Goal: Task Accomplishment & Management: Manage account settings

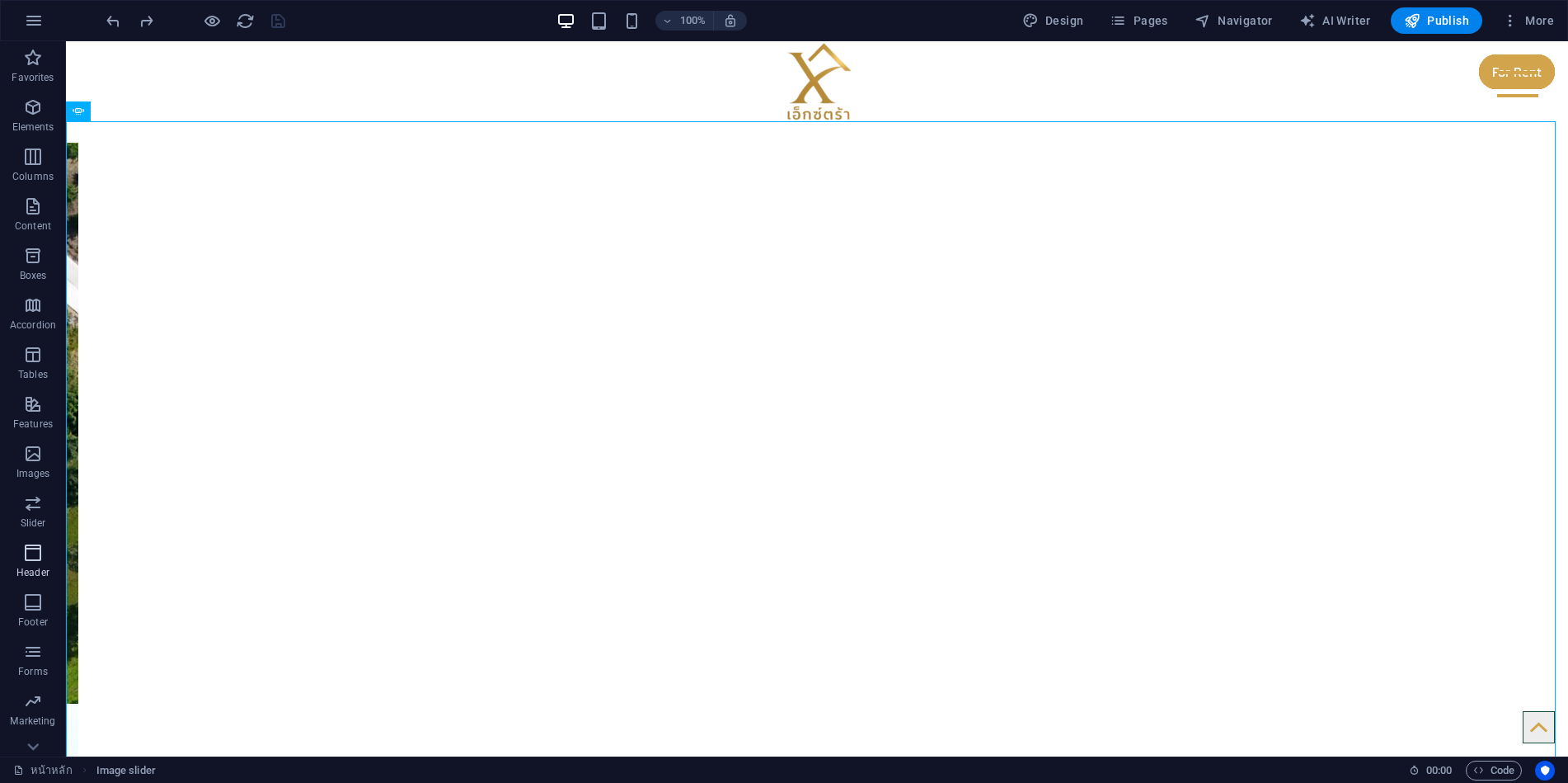
scroll to position [27, 0]
click at [38, 729] on icon "button" at bounding box center [33, 723] width 20 height 20
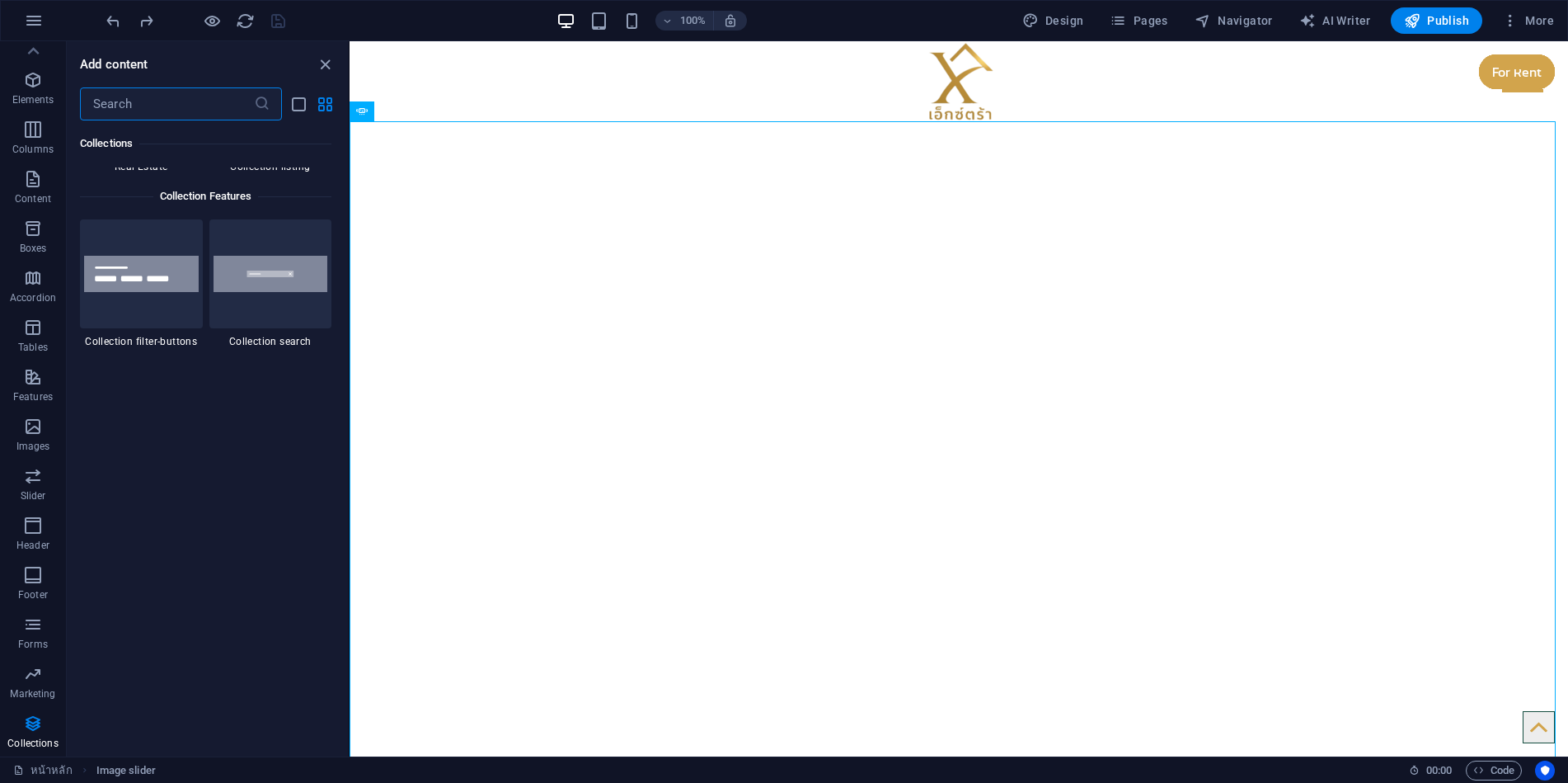
scroll to position [15813, 0]
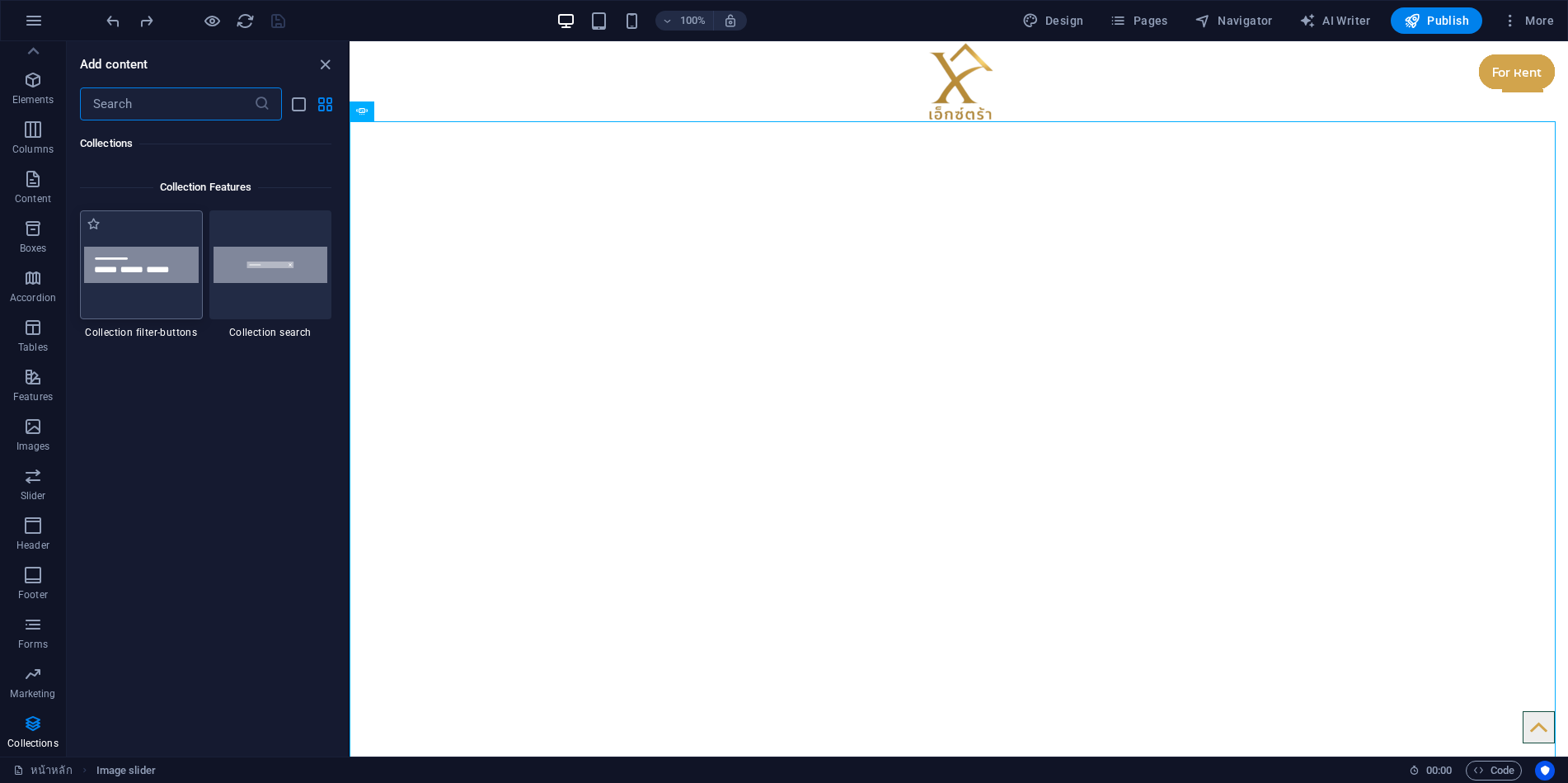
click at [155, 267] on img at bounding box center [141, 265] width 115 height 37
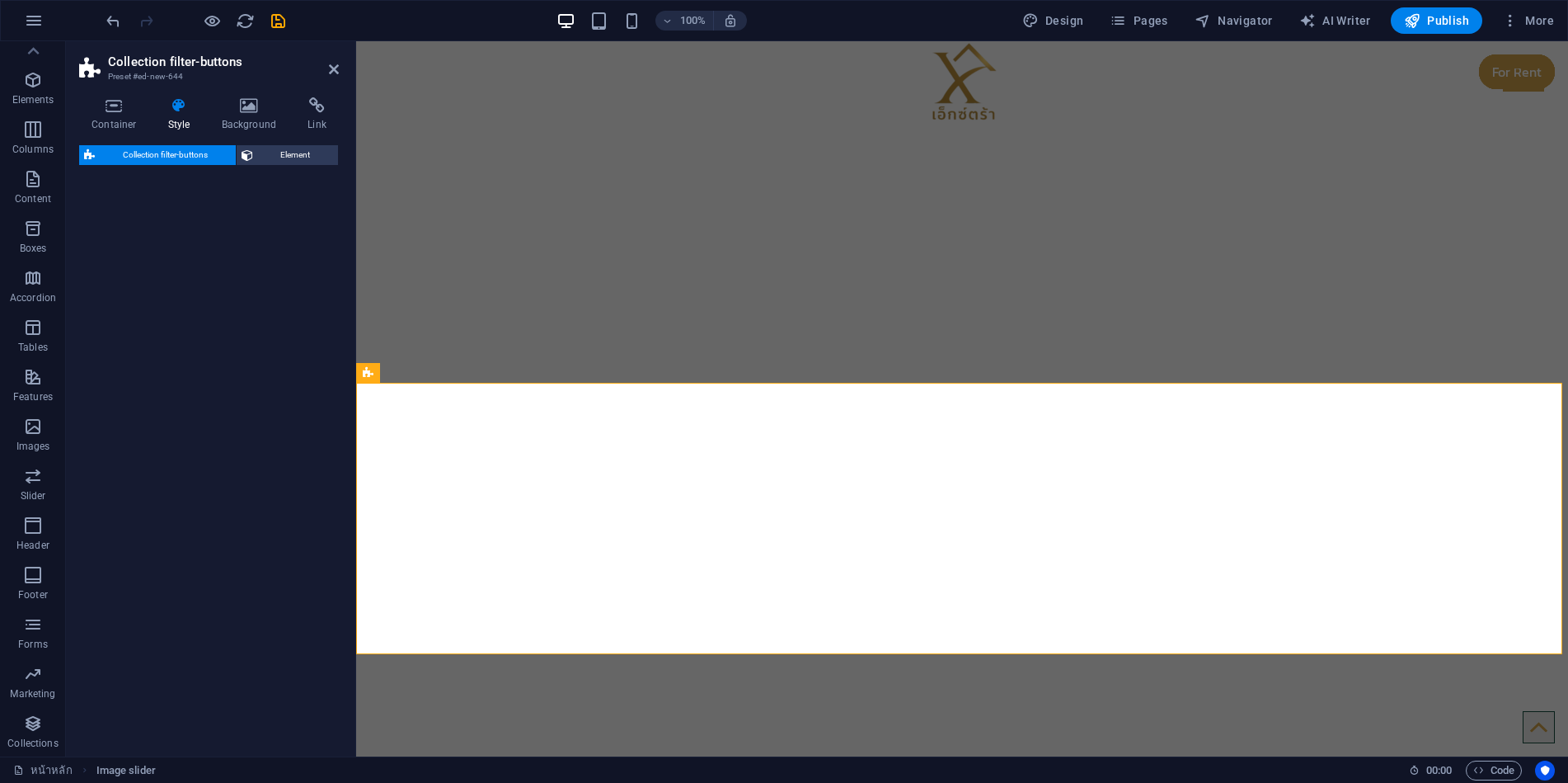
select select "rem"
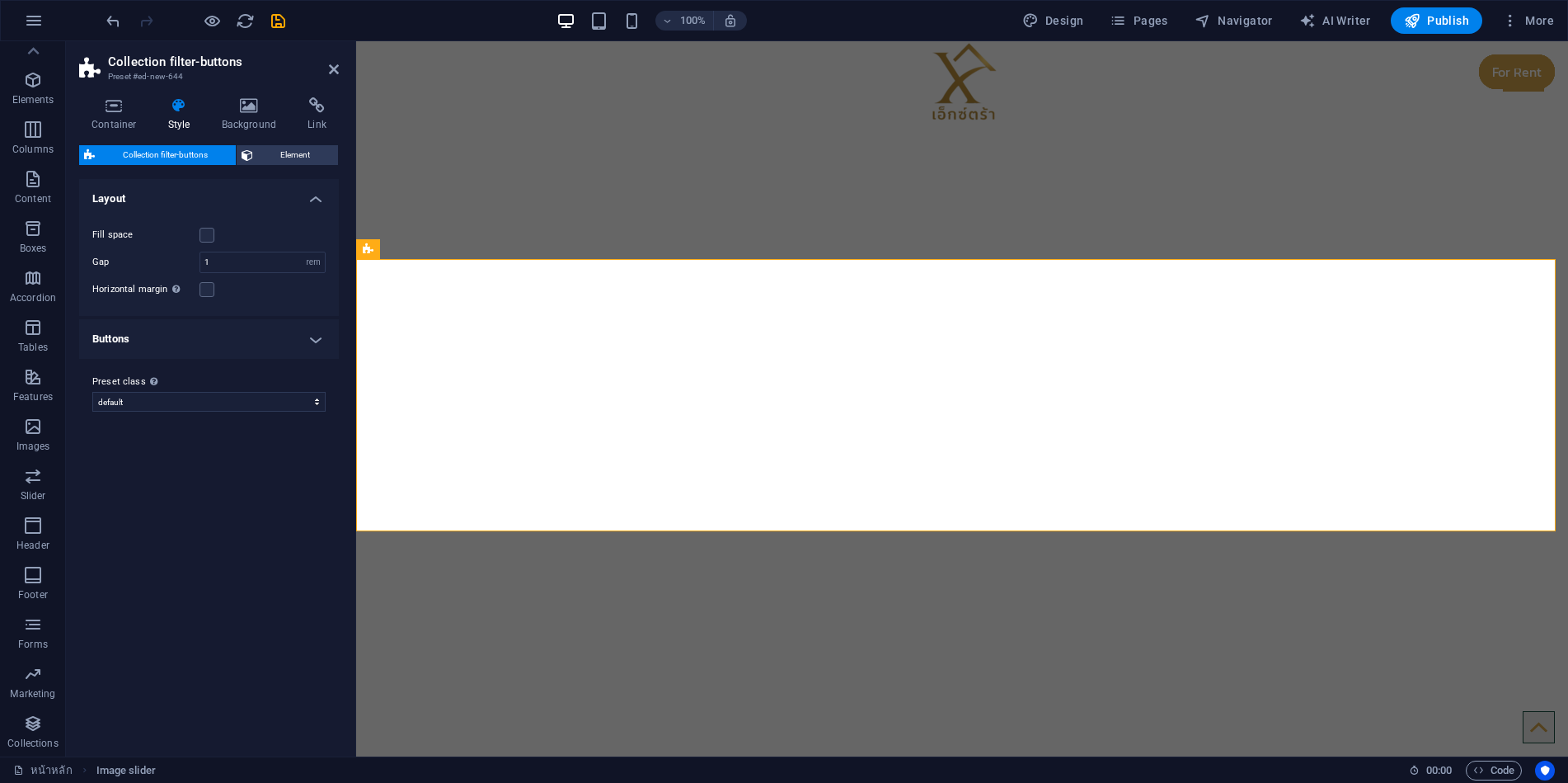
scroll to position [537, 0]
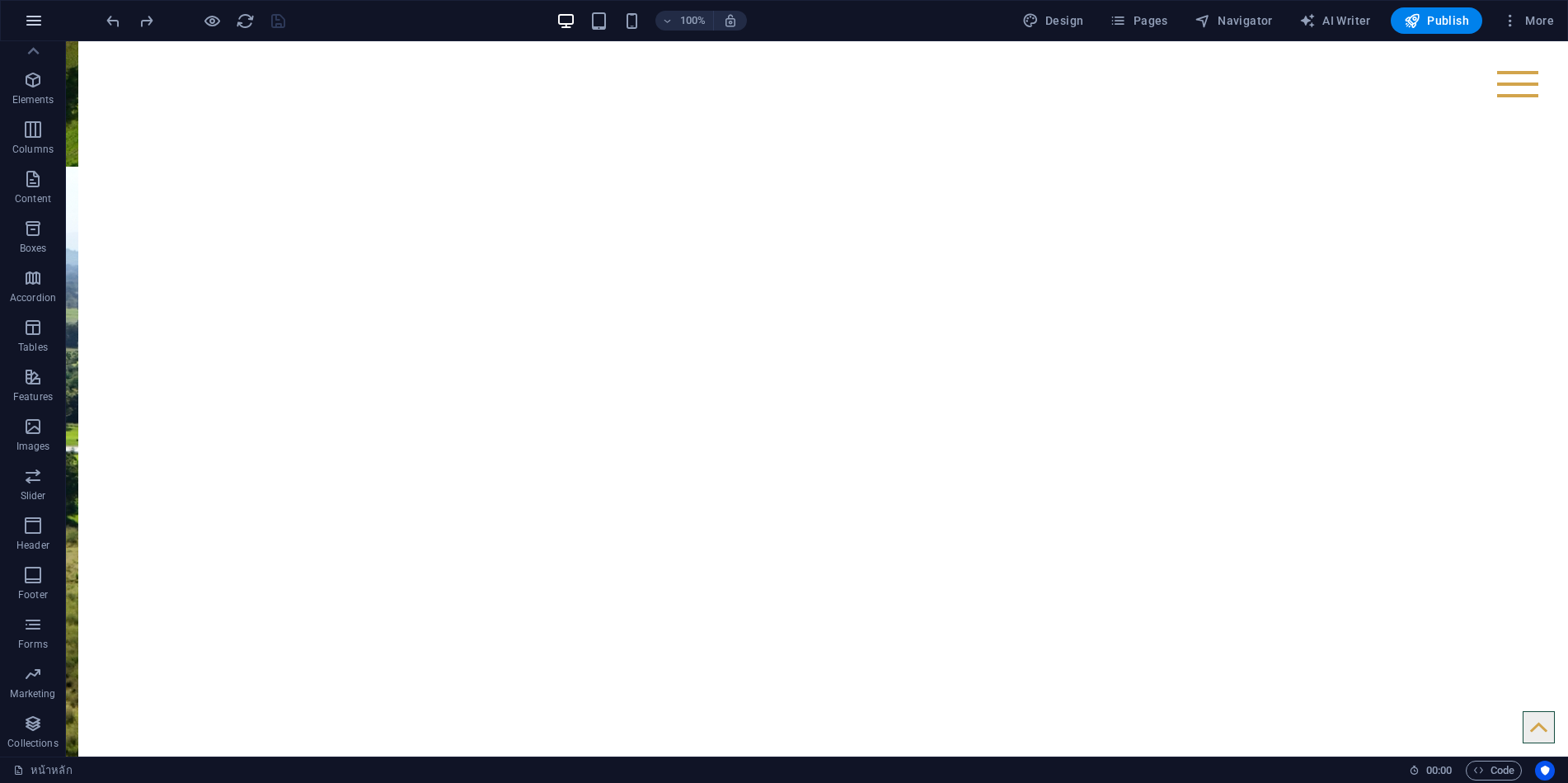
click at [30, 23] on icon "button" at bounding box center [34, 20] width 20 height 20
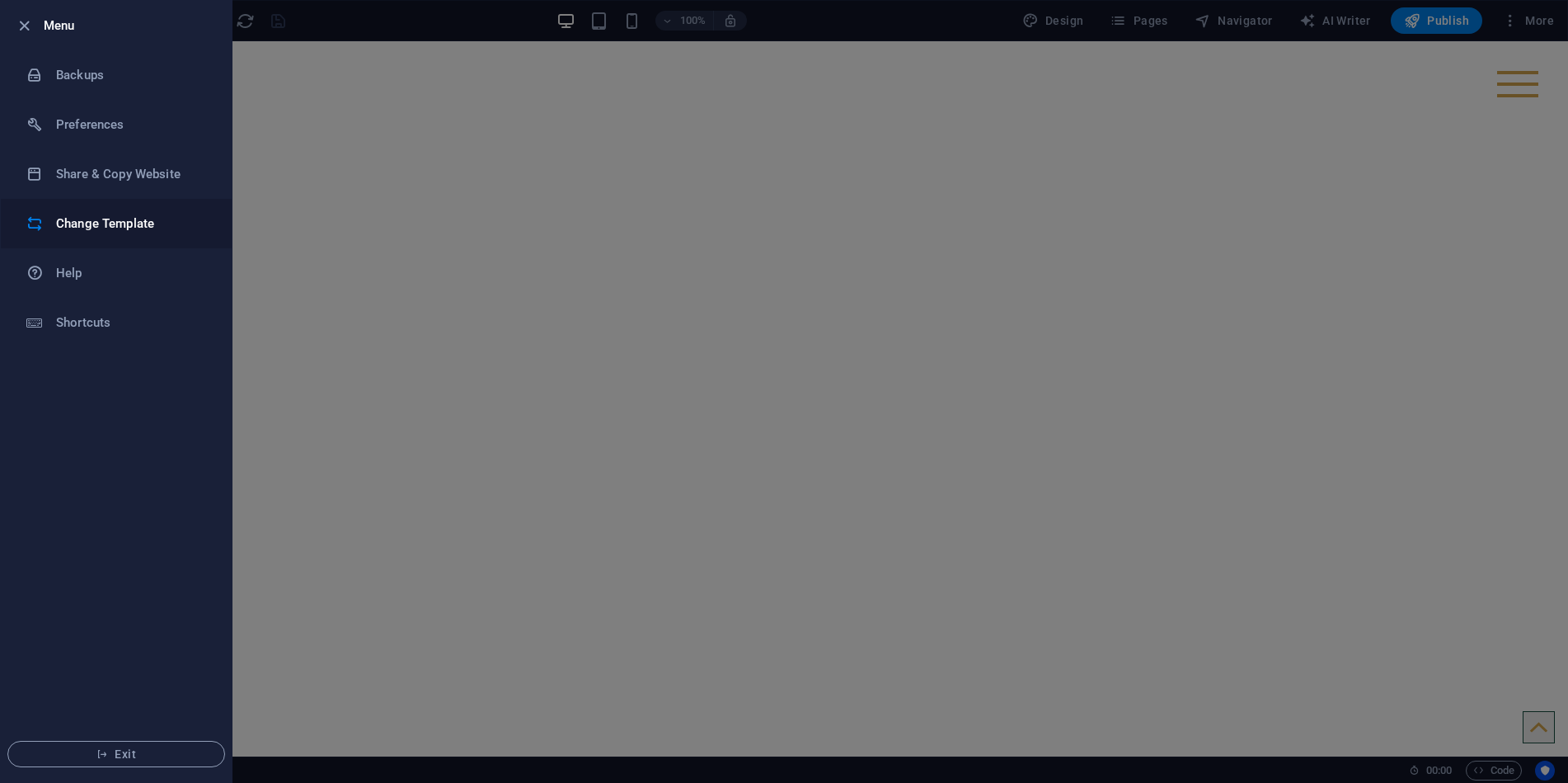
click at [163, 221] on h6 "Change Template" at bounding box center [132, 223] width 152 height 20
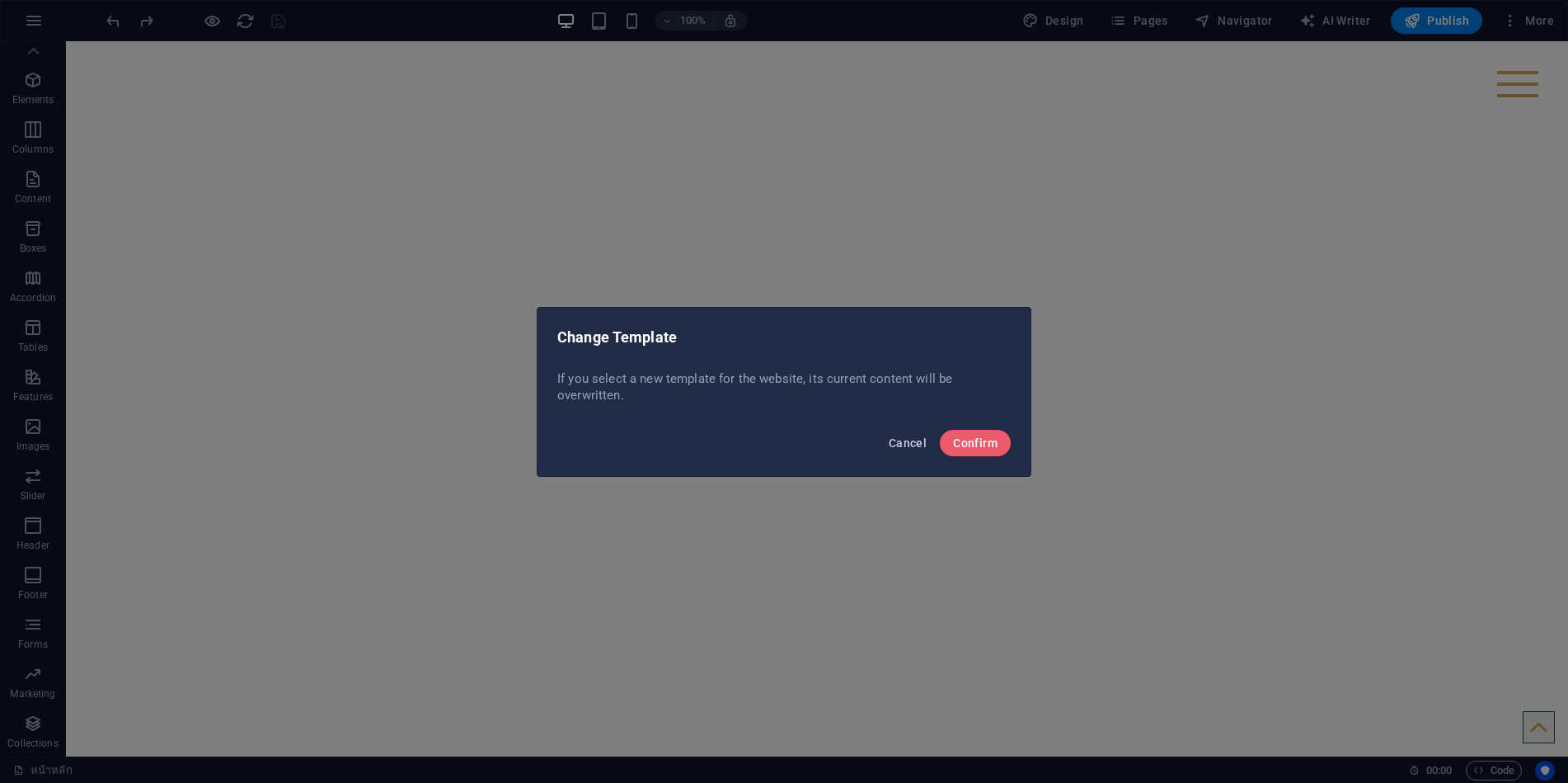
click at [920, 445] on span "Cancel" at bounding box center [908, 443] width 38 height 13
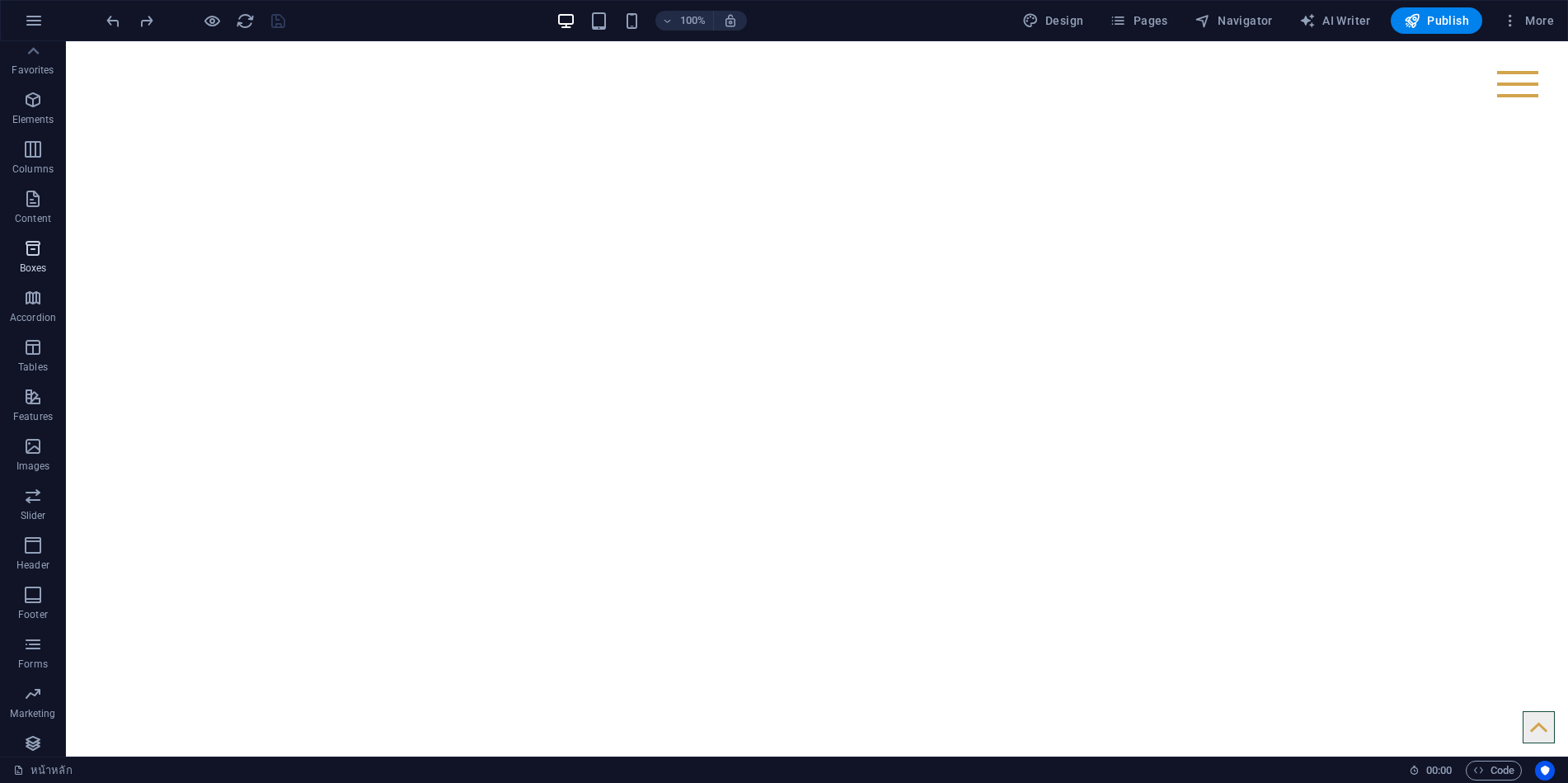
scroll to position [0, 0]
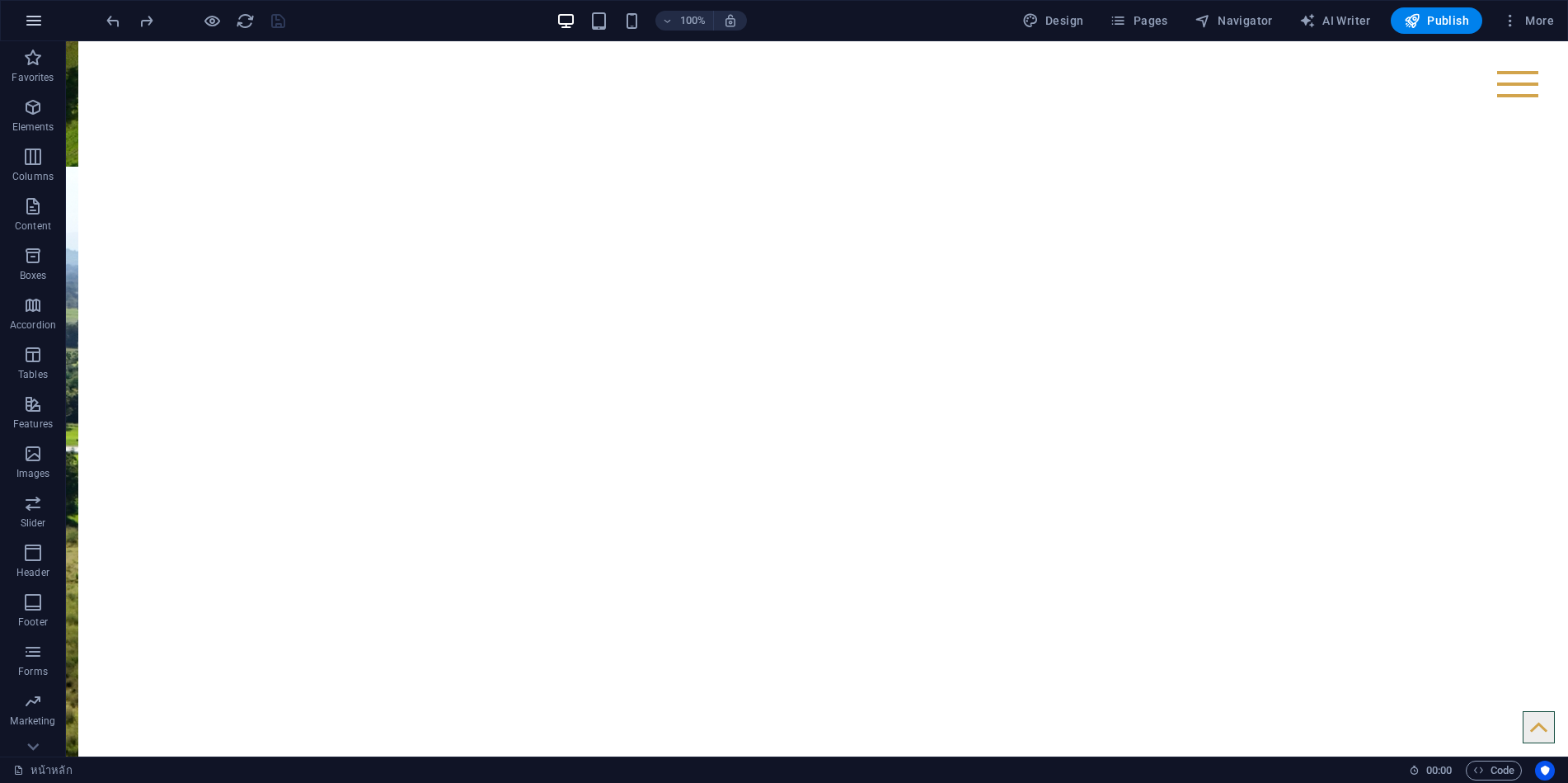
click at [43, 18] on icon "button" at bounding box center [34, 20] width 20 height 20
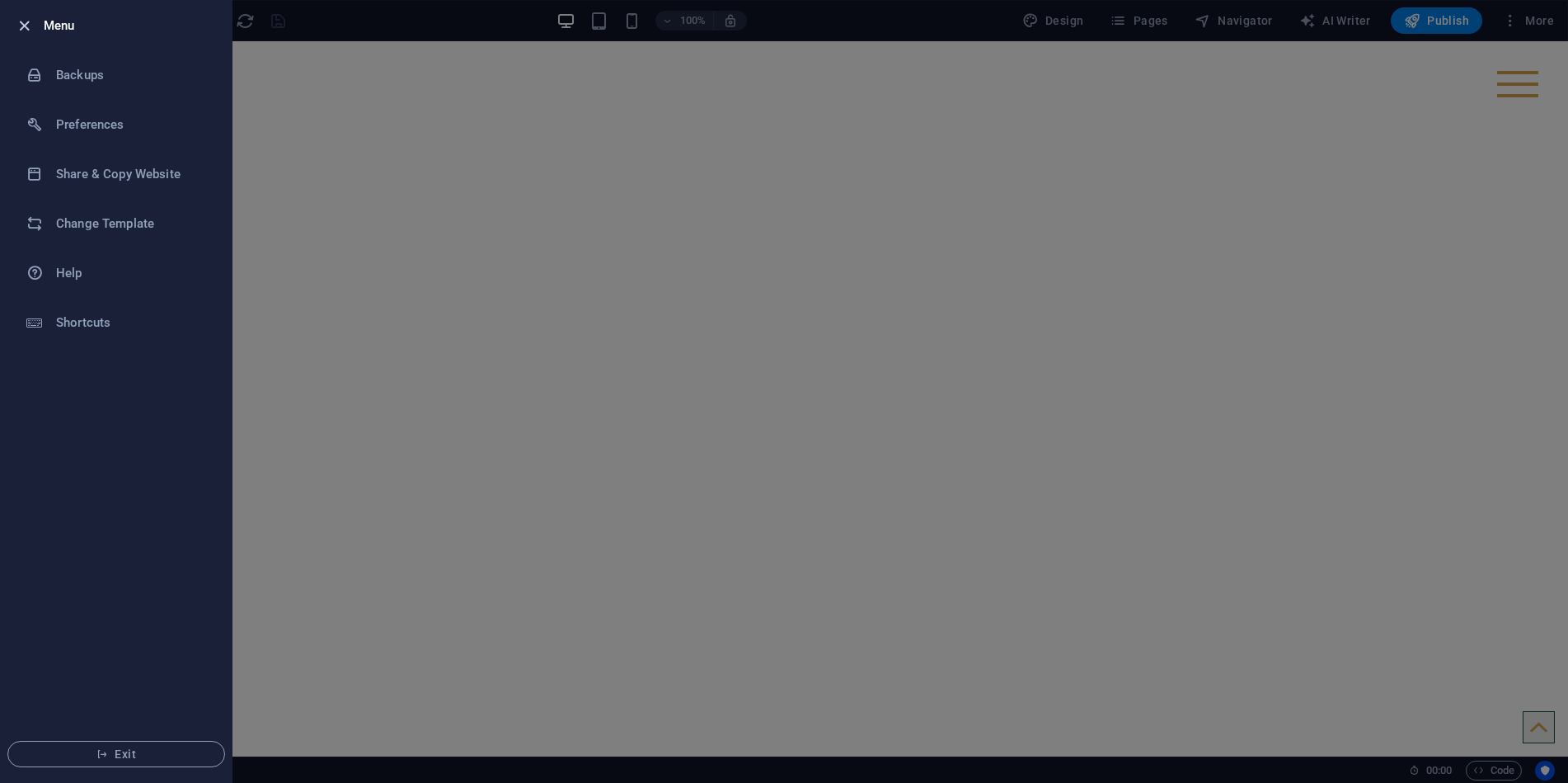
click at [23, 25] on icon "button" at bounding box center [24, 26] width 19 height 19
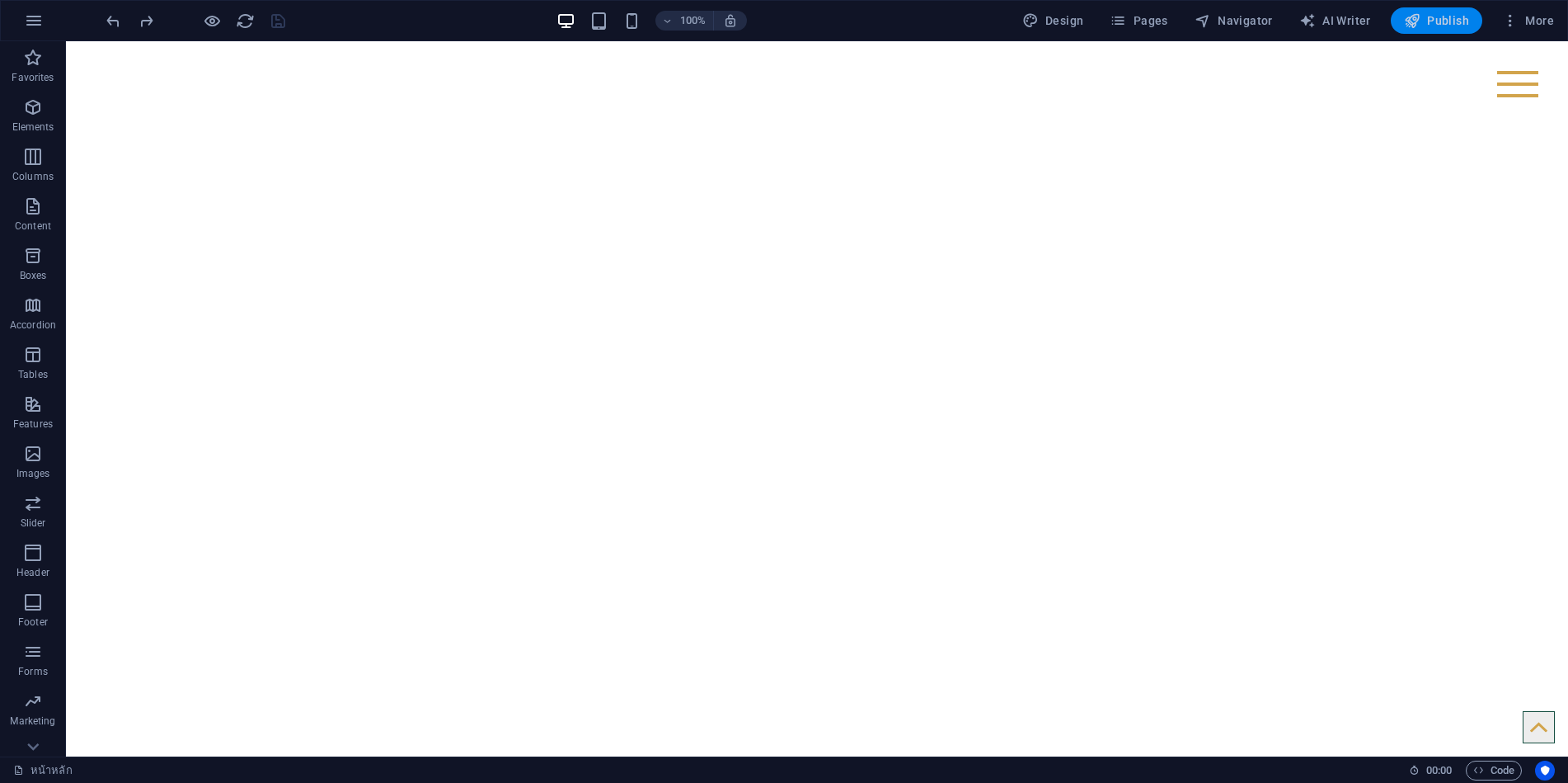
click at [1425, 20] on span "Publish" at bounding box center [1436, 21] width 65 height 17
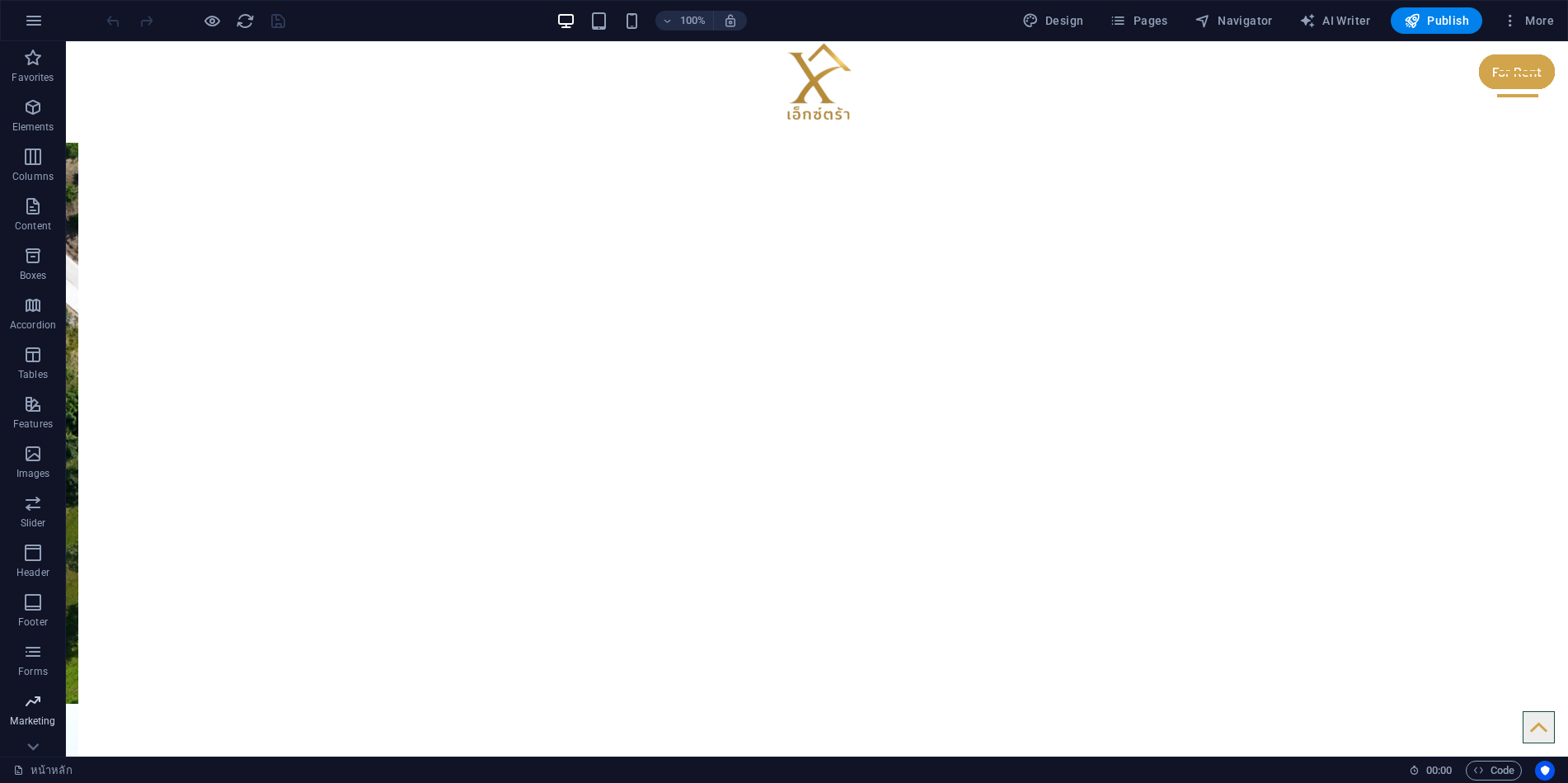
scroll to position [27, 0]
click at [44, 720] on span "Collections" at bounding box center [33, 733] width 66 height 39
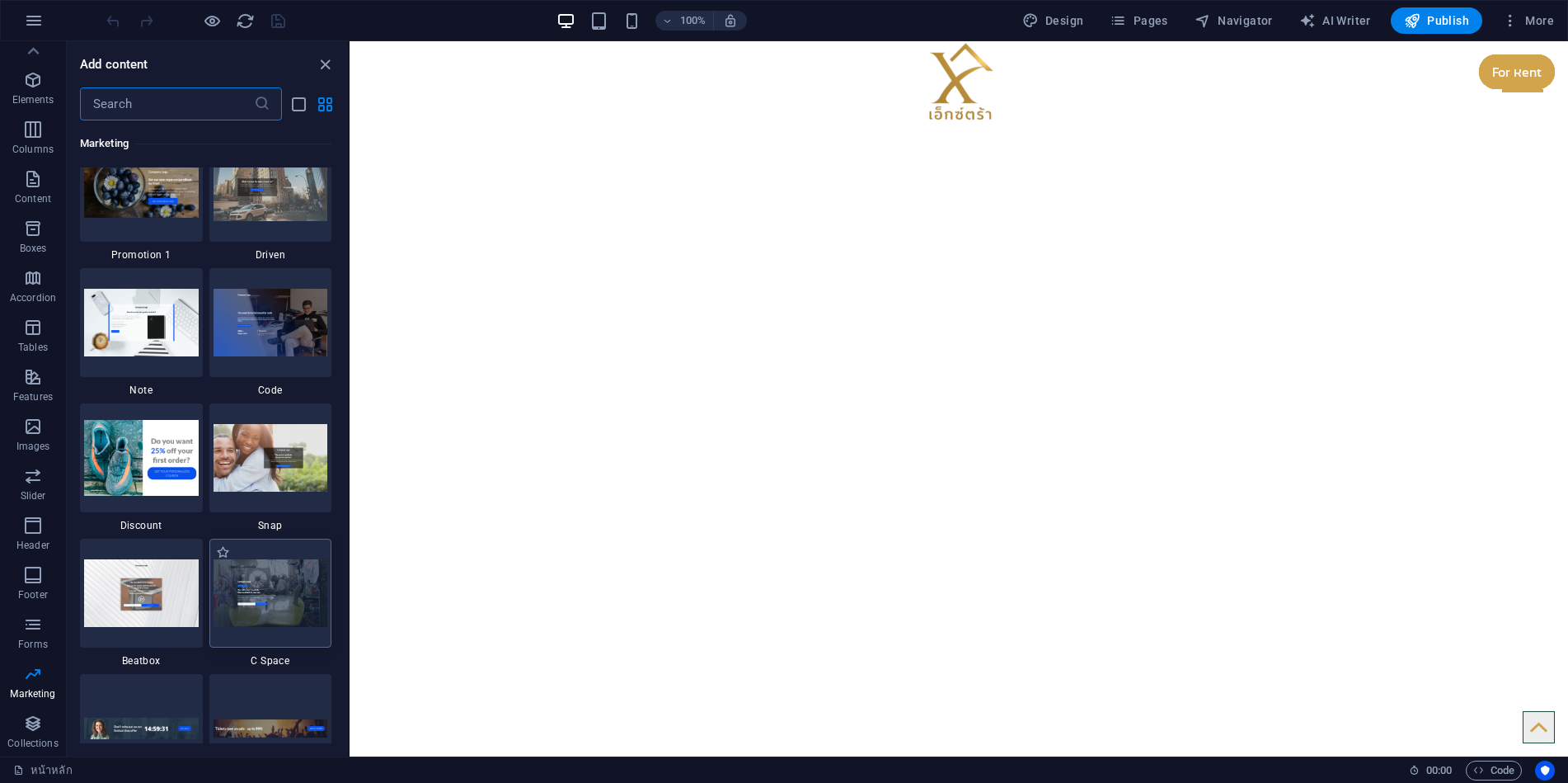
scroll to position [14411, 0]
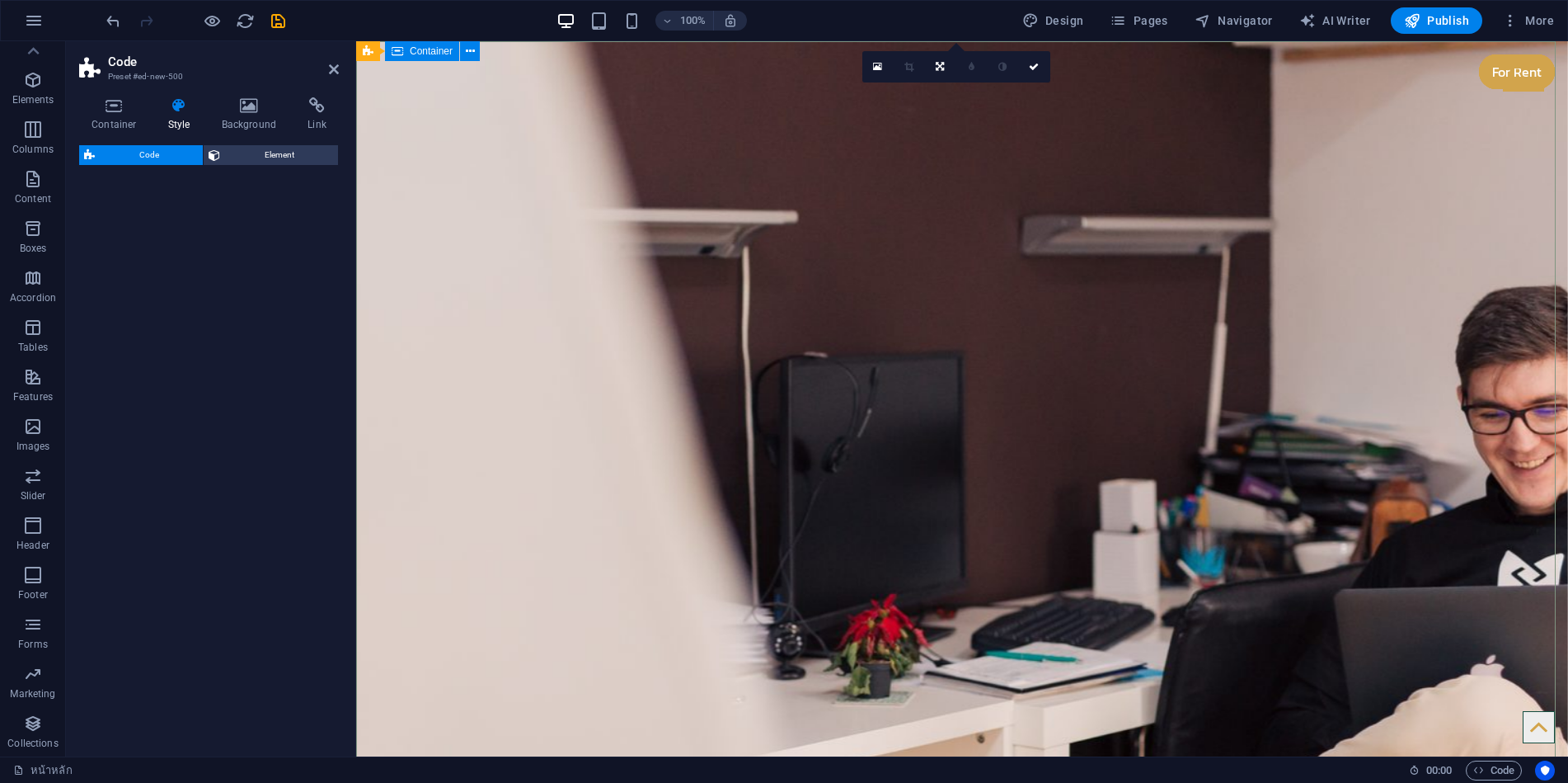
select select "%"
select select "rem"
select select "px"
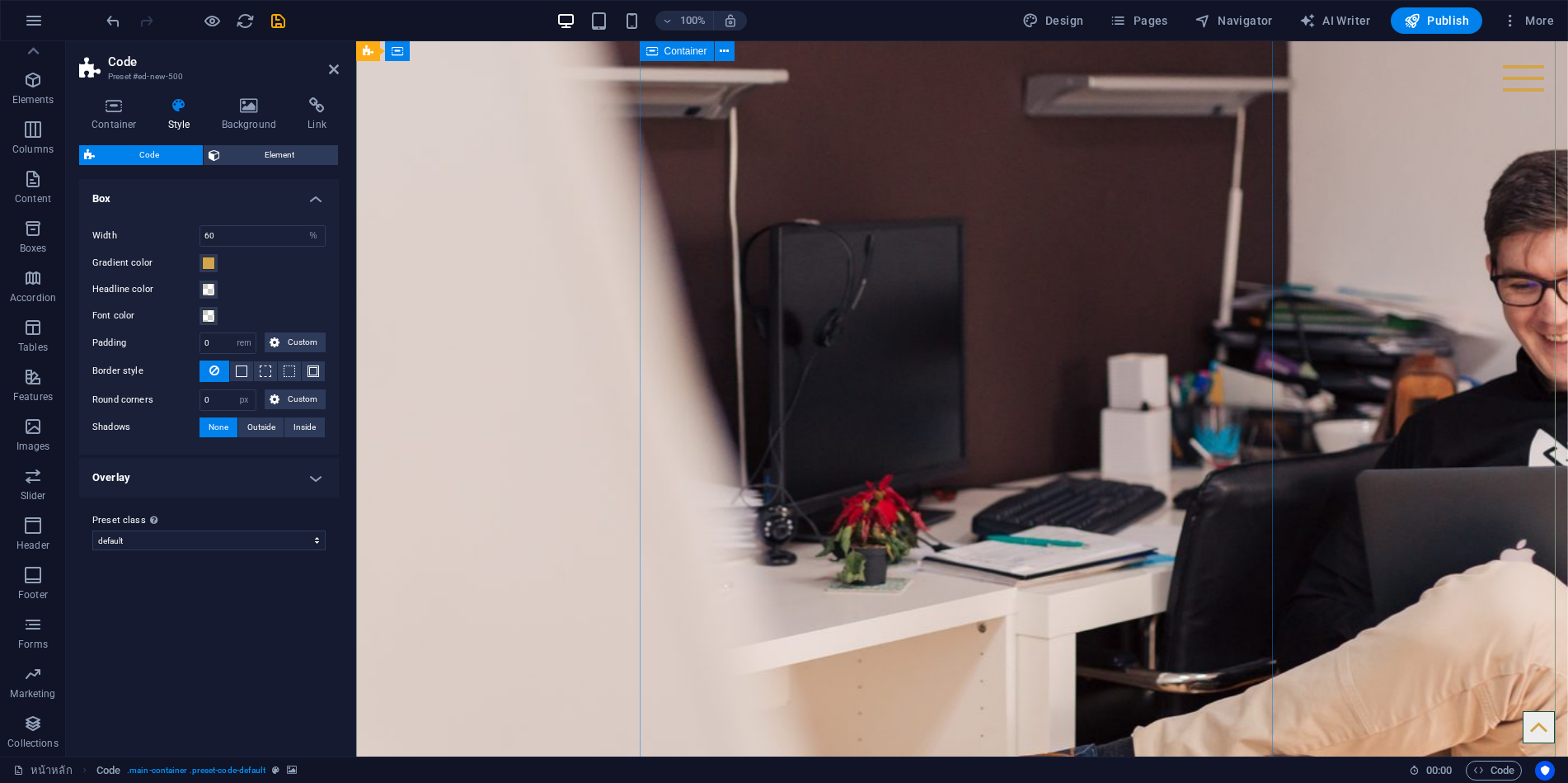
scroll to position [0, 0]
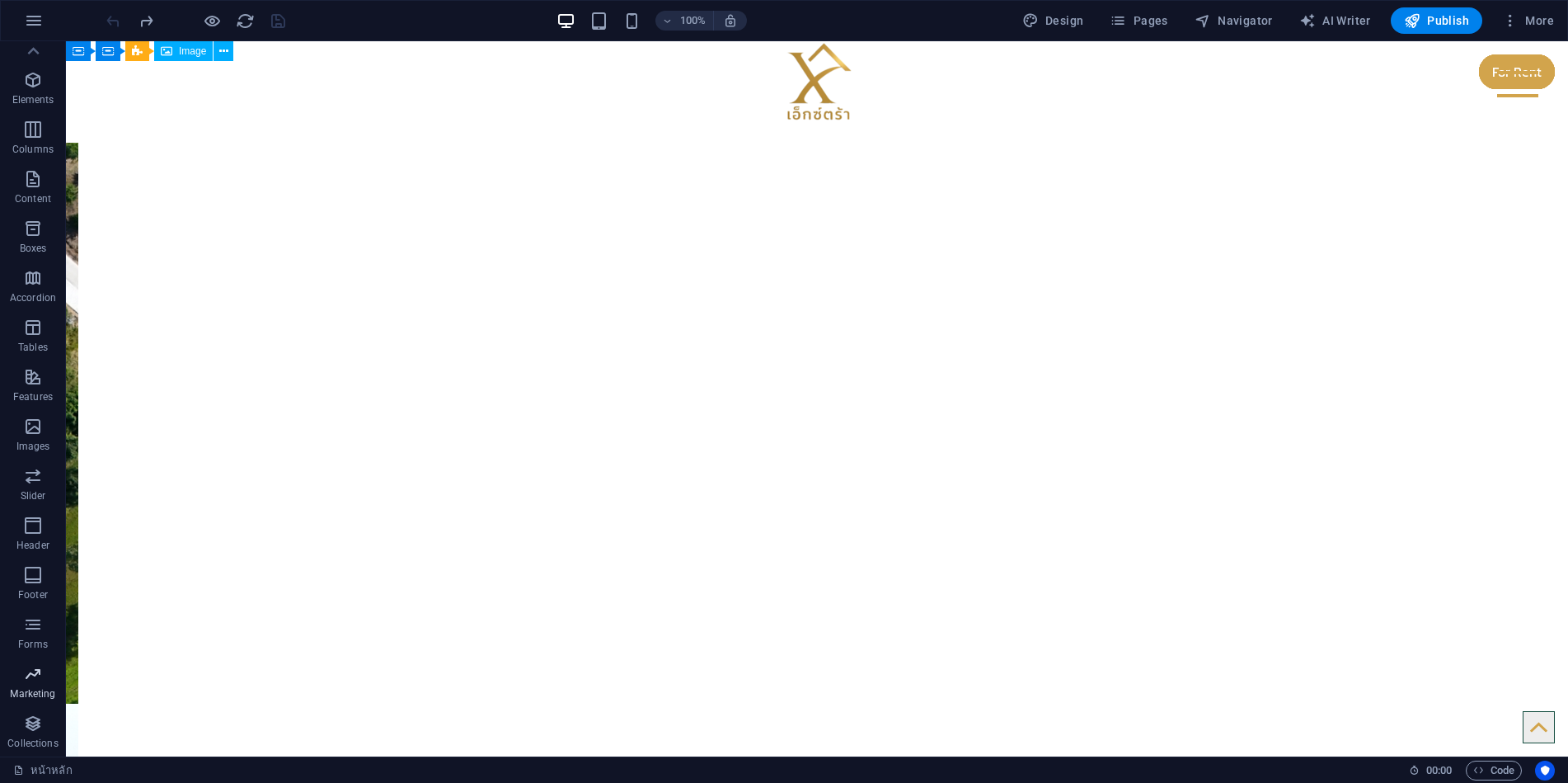
click at [27, 678] on icon "button" at bounding box center [33, 674] width 20 height 20
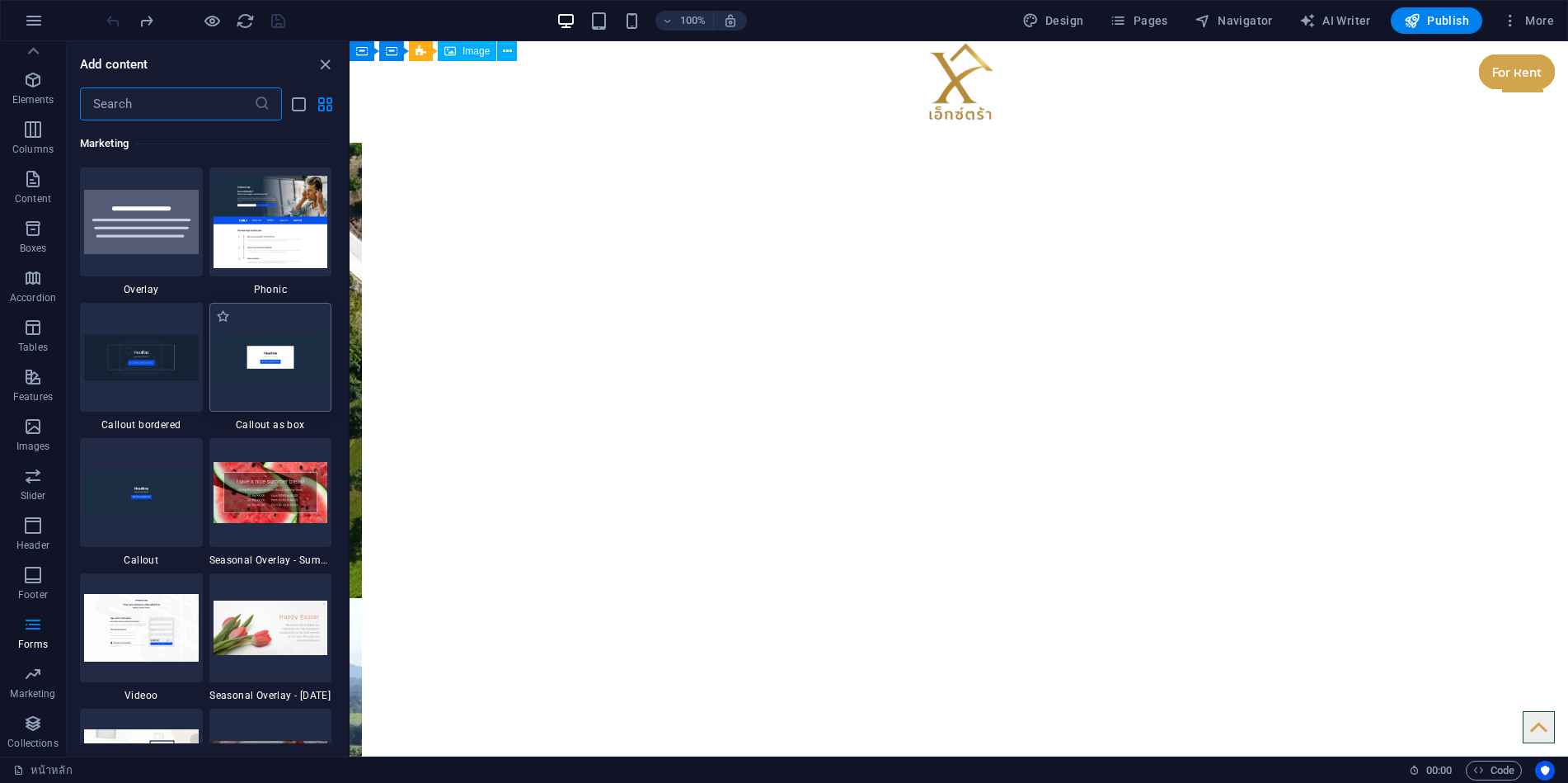
scroll to position [13489, 0]
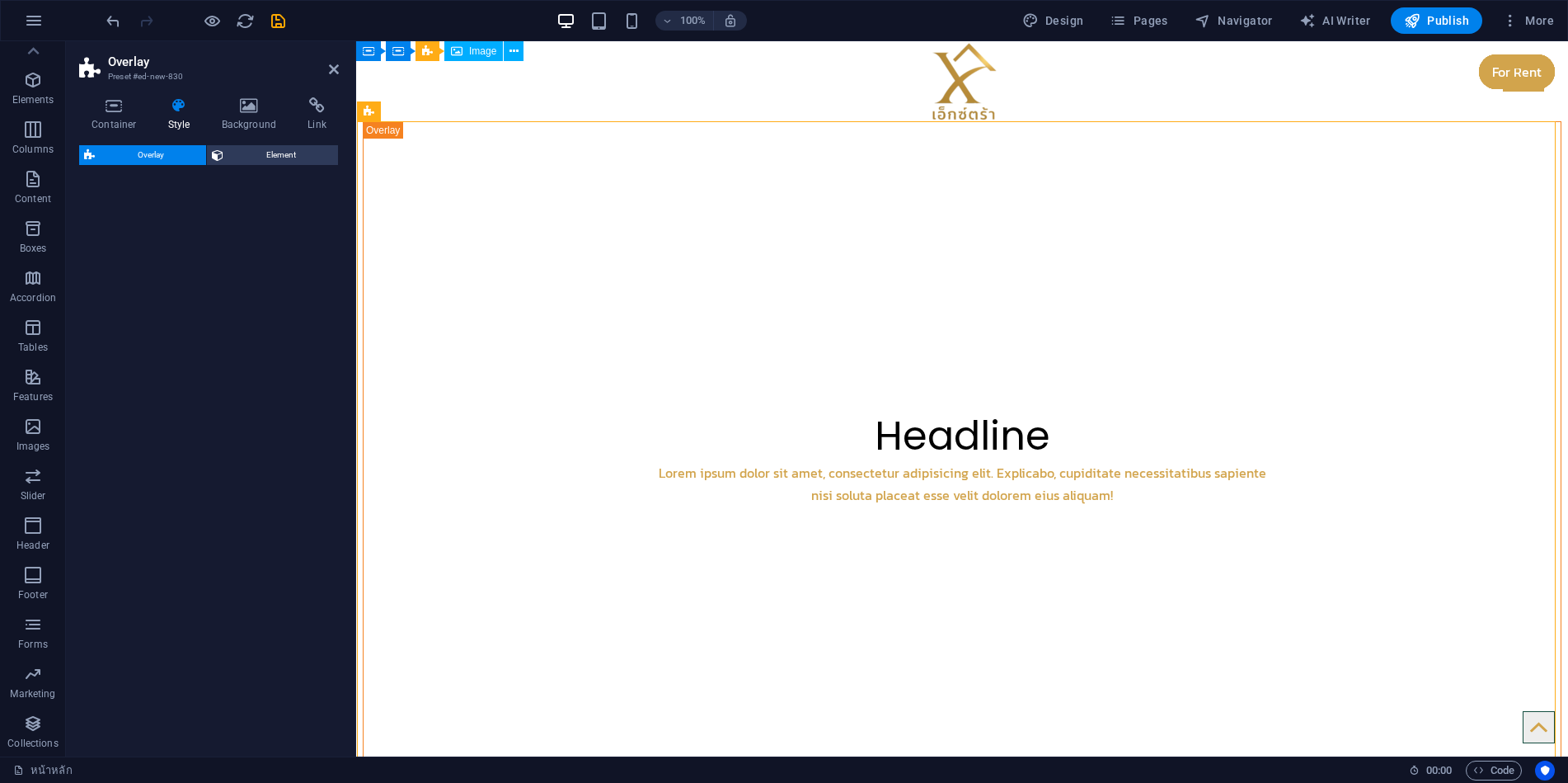
select select "px"
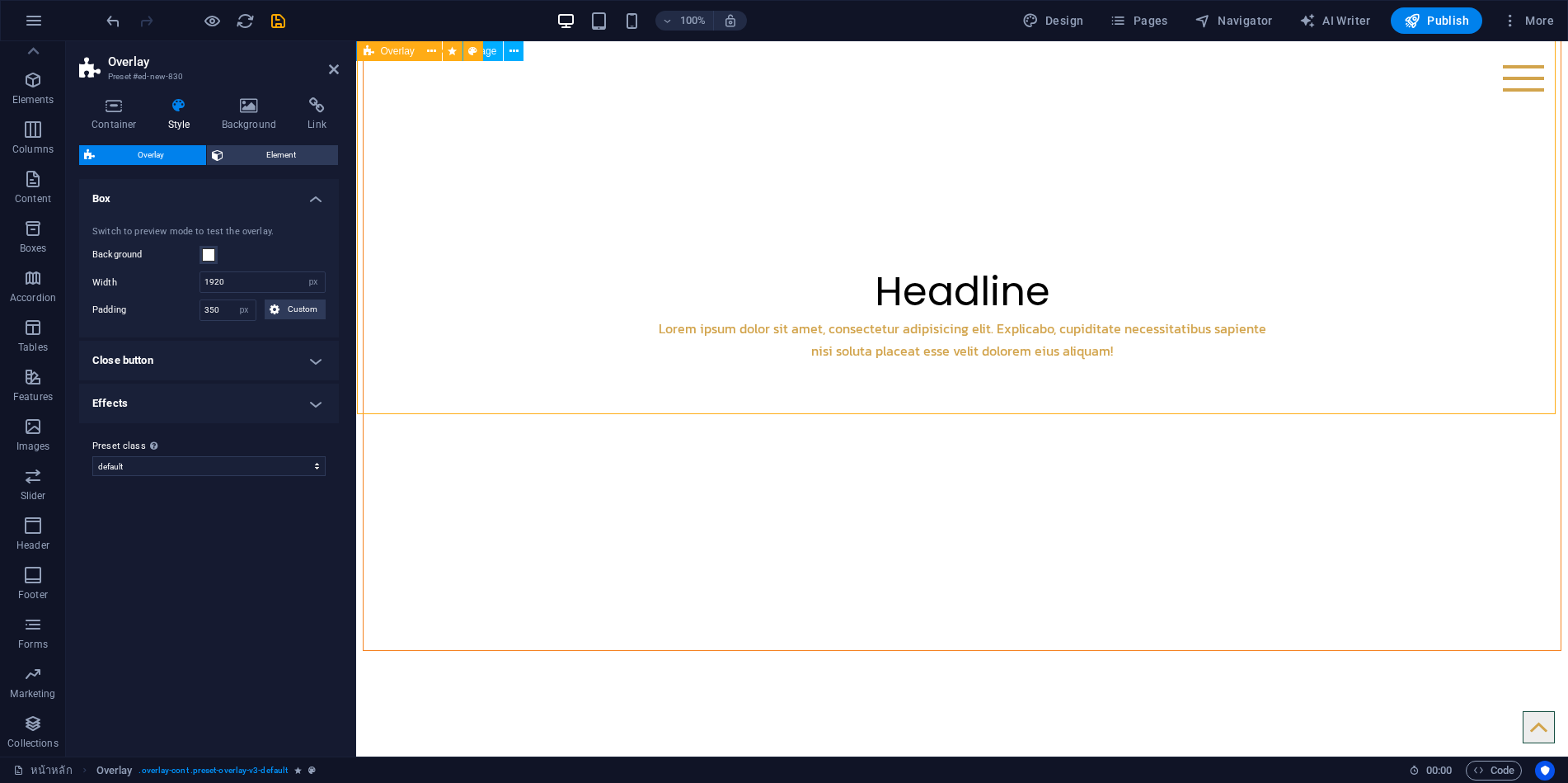
scroll to position [0, 0]
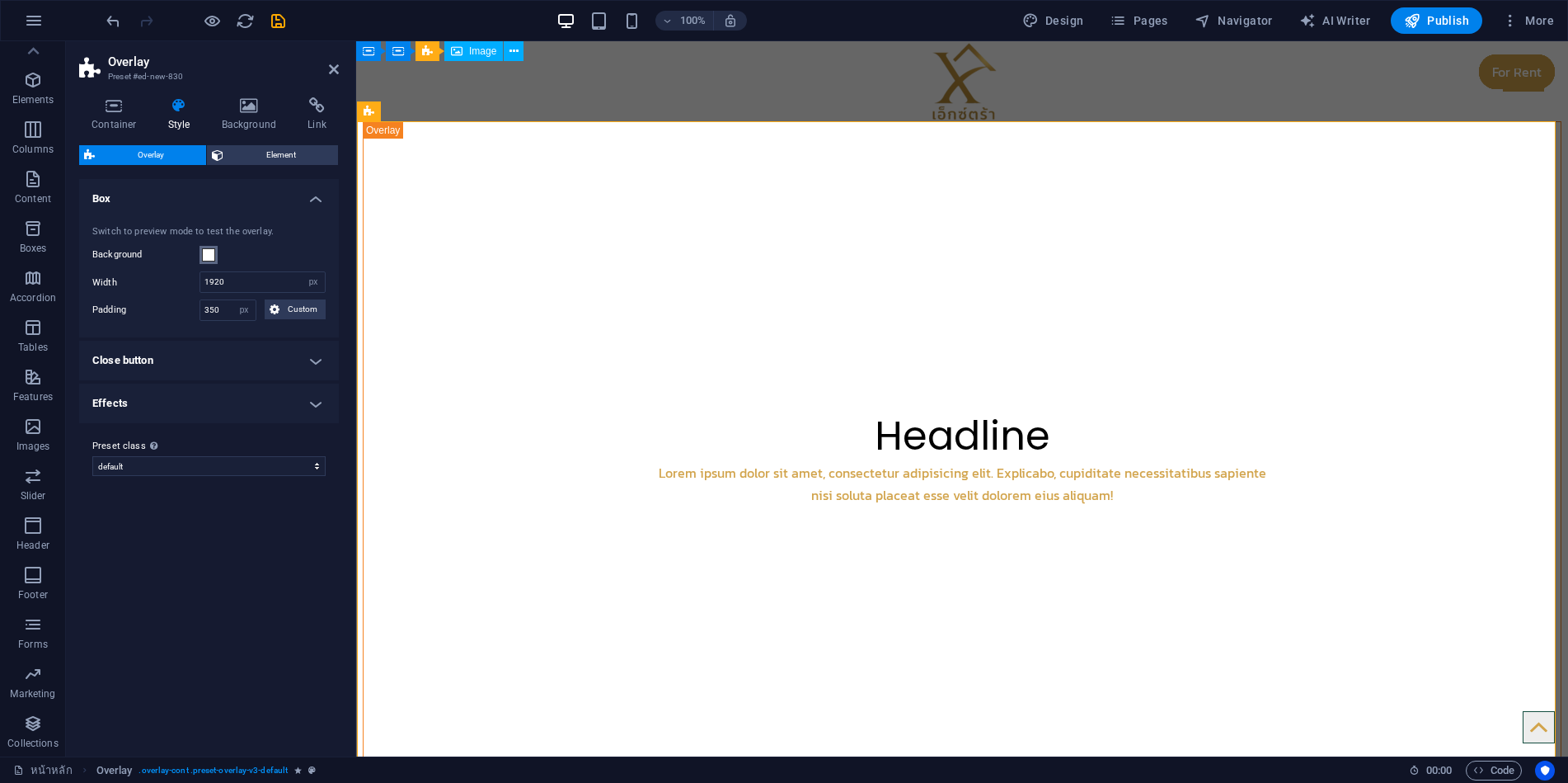
click at [207, 257] on span at bounding box center [208, 255] width 13 height 13
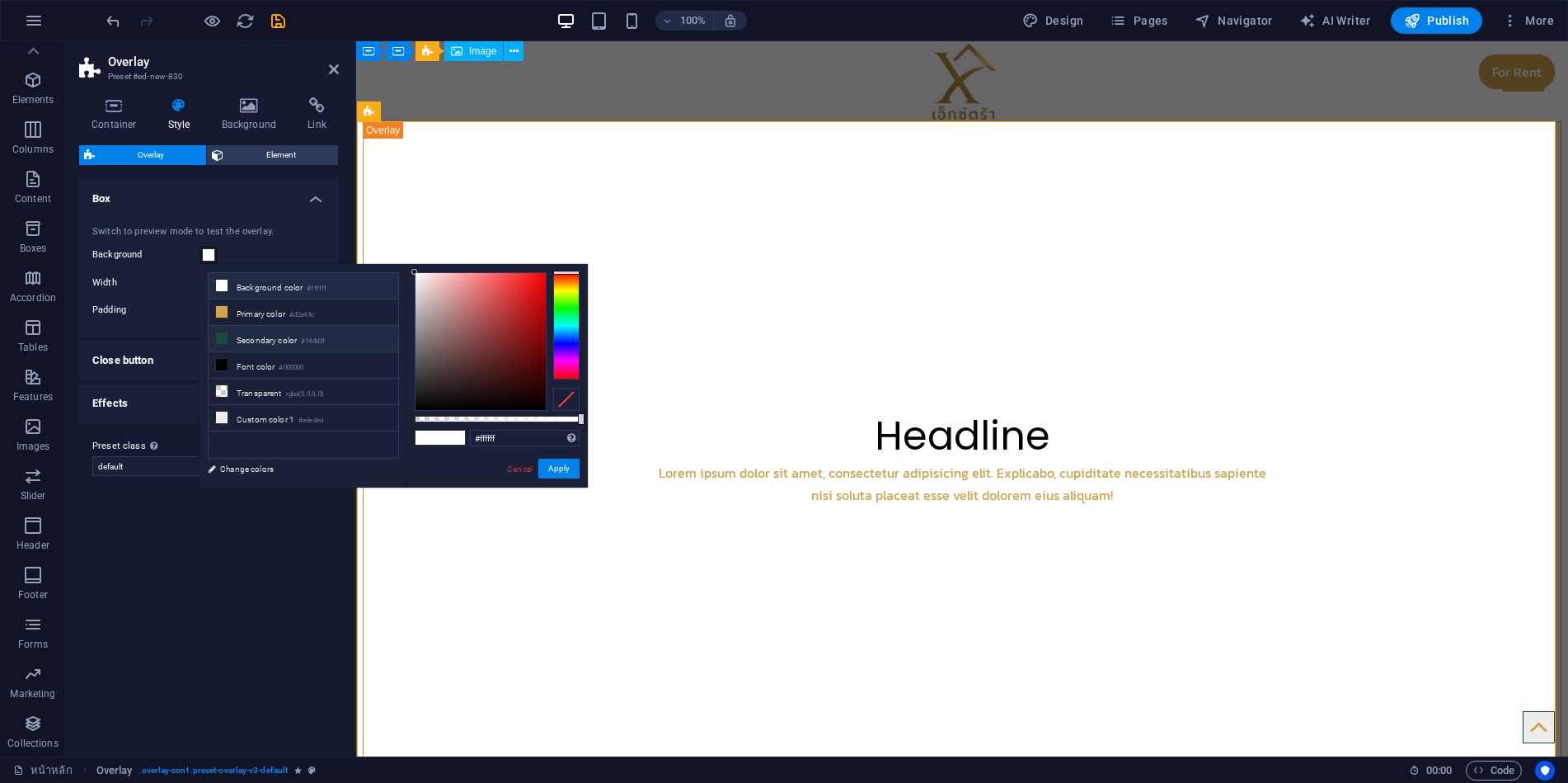
click at [227, 338] on icon at bounding box center [221, 338] width 11 height 11
type input "#144d3f"
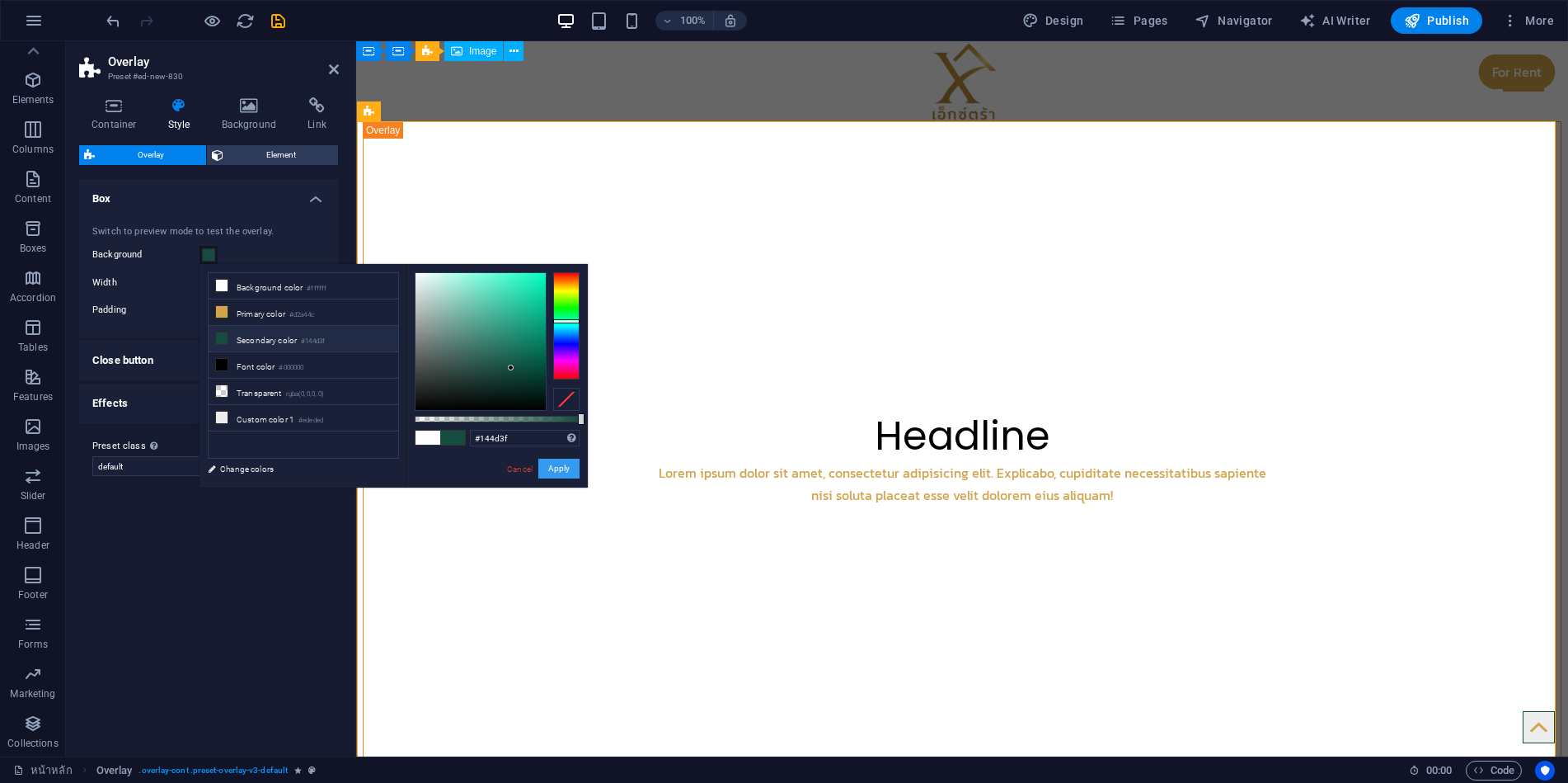
click at [567, 468] on button "Apply" at bounding box center [558, 468] width 41 height 20
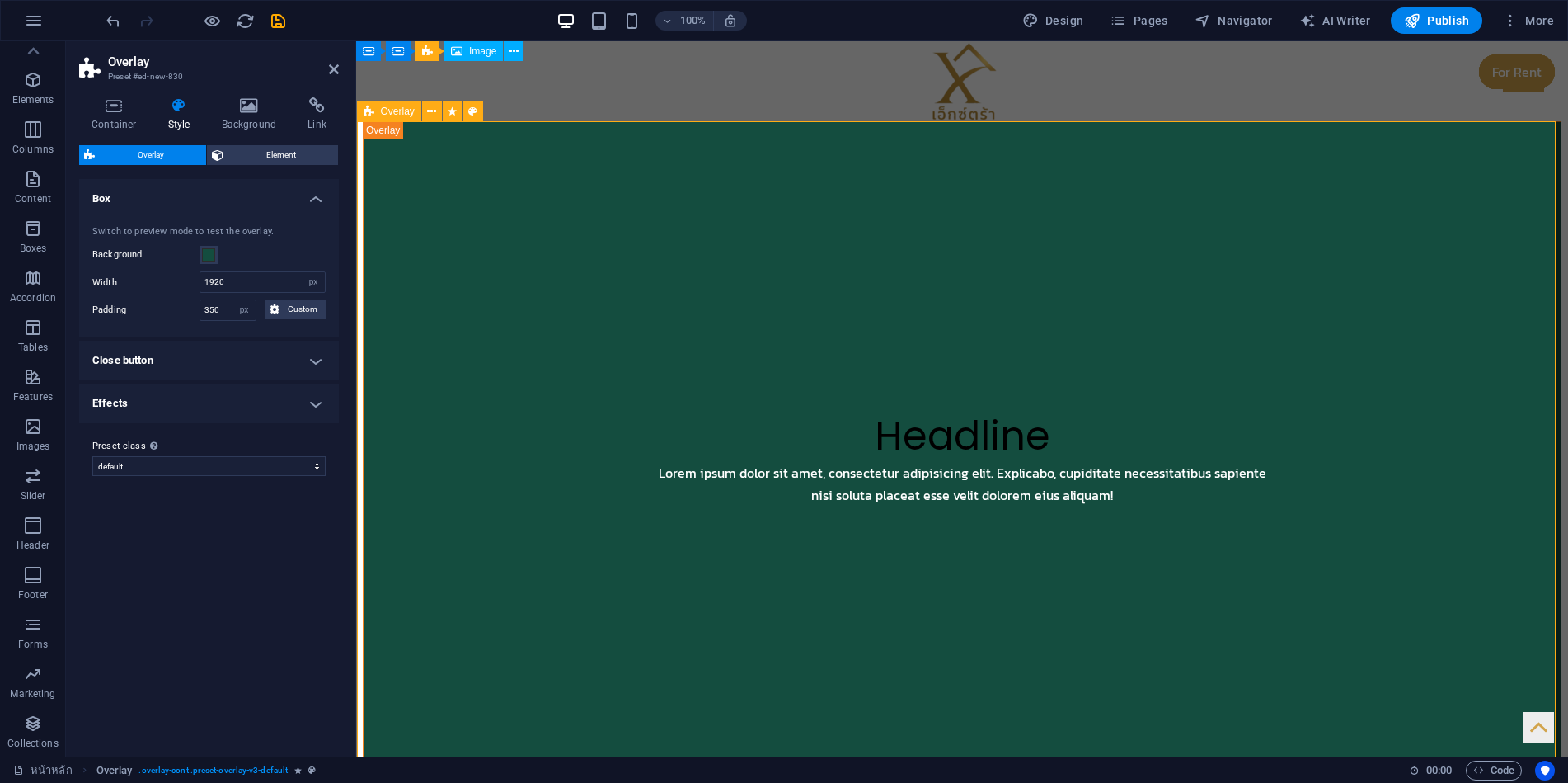
click at [866, 385] on div "Headline Lorem ipsum dolor sit amet, consectetur adipisicing elit. Explicabo, c…" at bounding box center [962, 458] width 1199 height 674
click at [276, 354] on h4 "Close button" at bounding box center [209, 361] width 260 height 39
click at [172, 500] on h4 "Effects" at bounding box center [209, 506] width 260 height 39
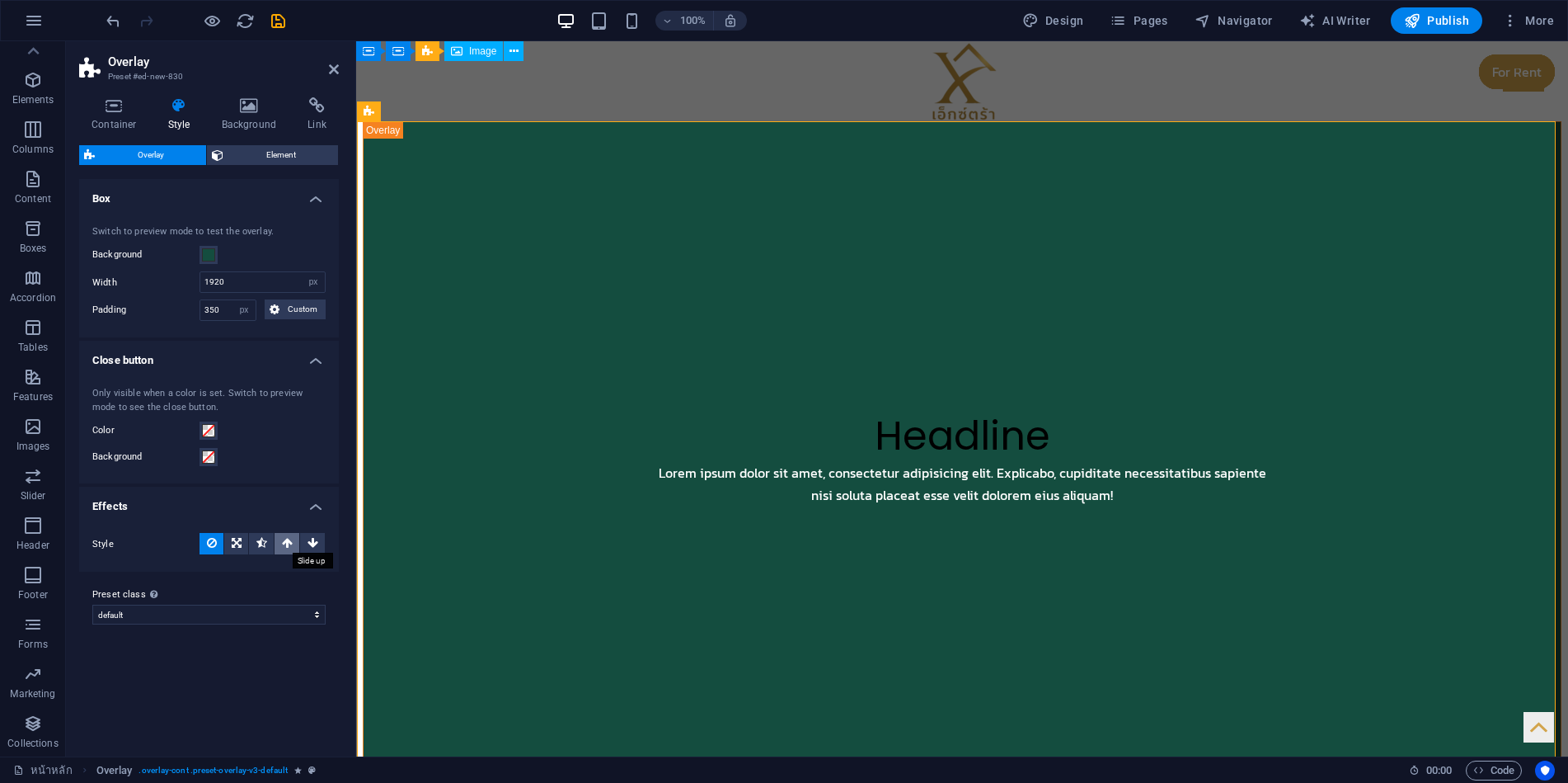
click at [285, 543] on icon at bounding box center [287, 542] width 10 height 20
click at [216, 542] on icon at bounding box center [212, 542] width 10 height 20
click at [240, 156] on span "Element" at bounding box center [281, 154] width 105 height 20
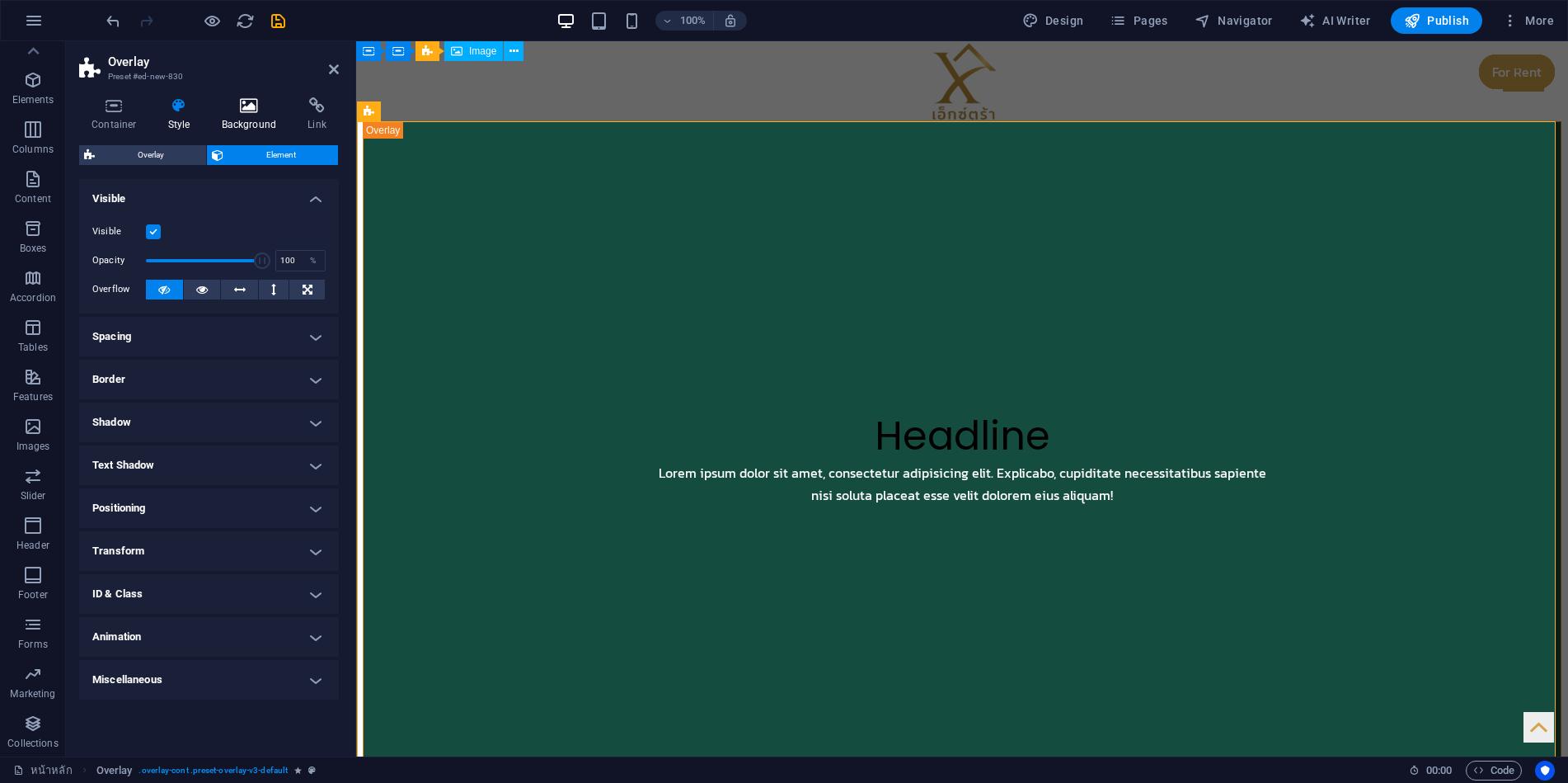
click at [256, 116] on h4 "Background" at bounding box center [252, 114] width 87 height 35
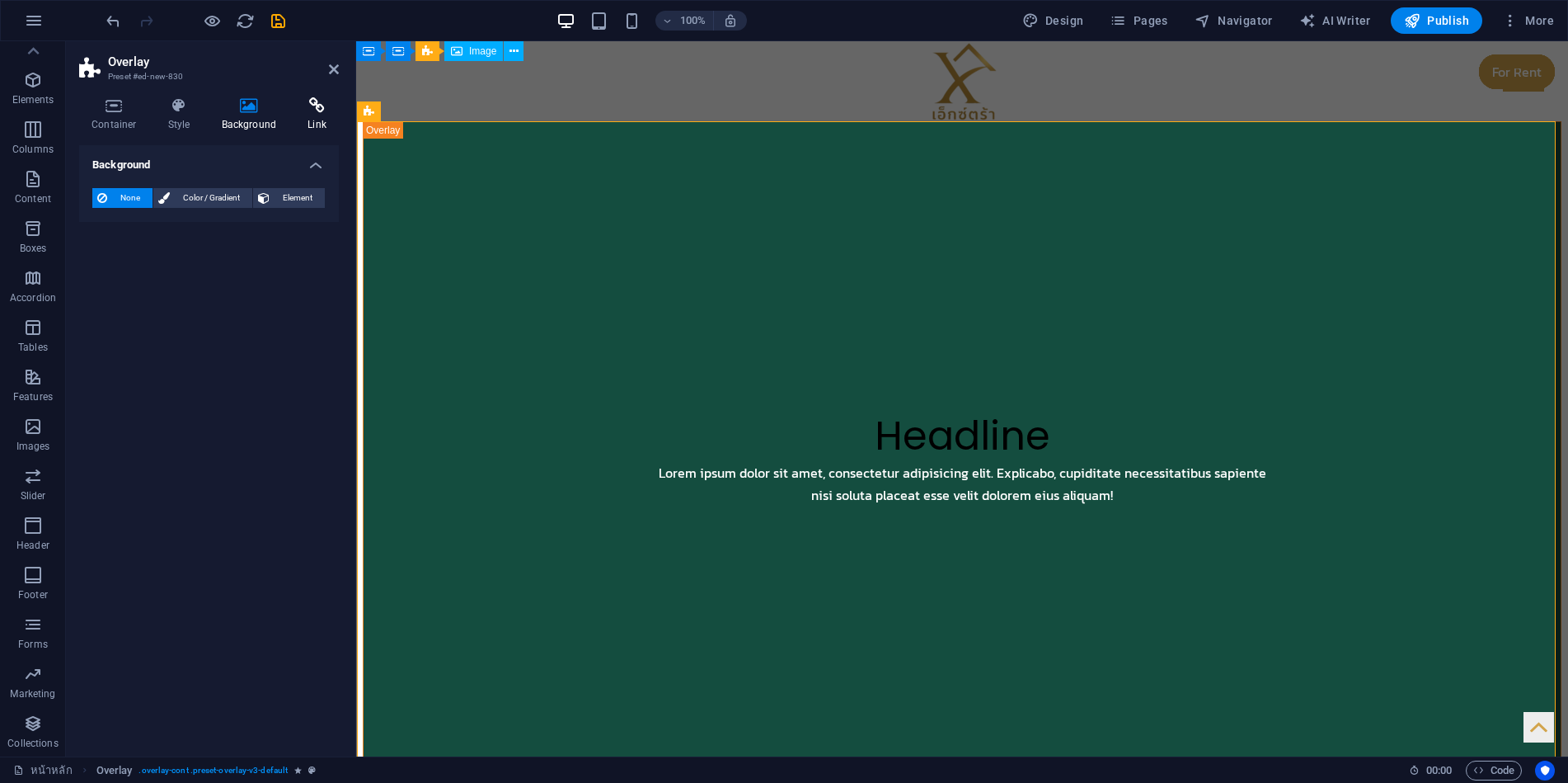
click at [306, 112] on icon at bounding box center [317, 106] width 44 height 17
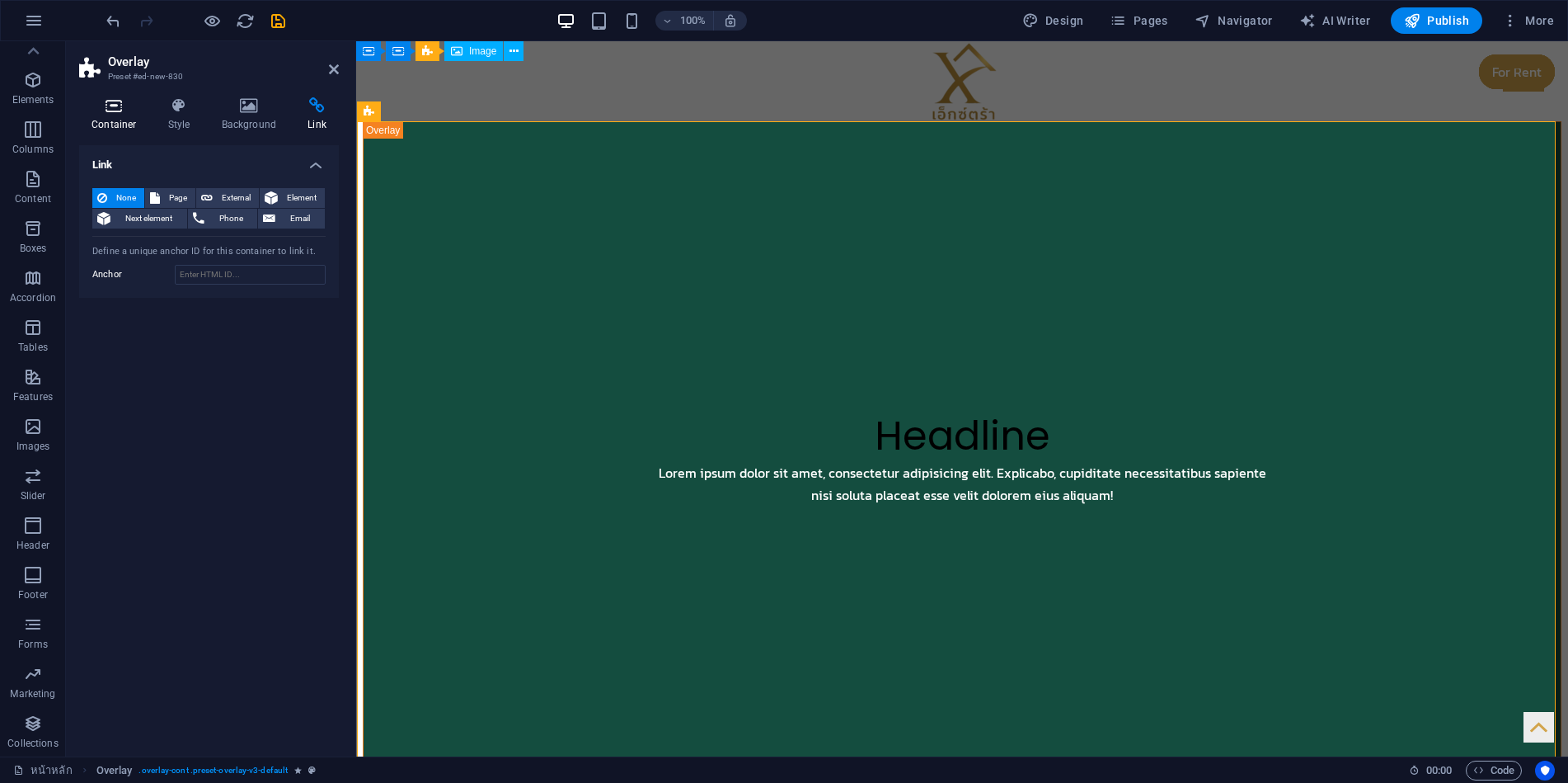
click at [128, 107] on icon at bounding box center [114, 106] width 70 height 17
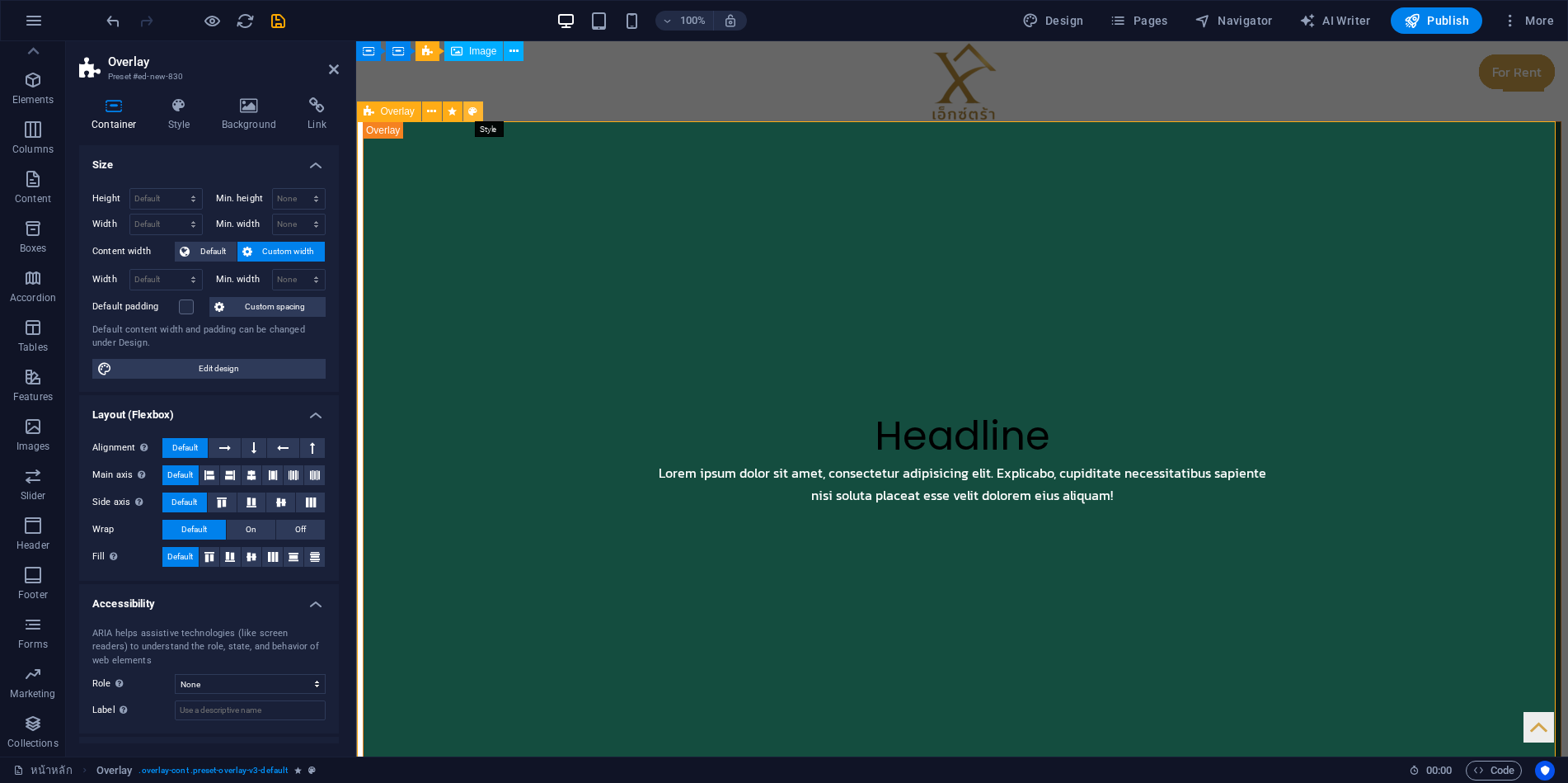
click at [471, 111] on icon at bounding box center [473, 111] width 9 height 18
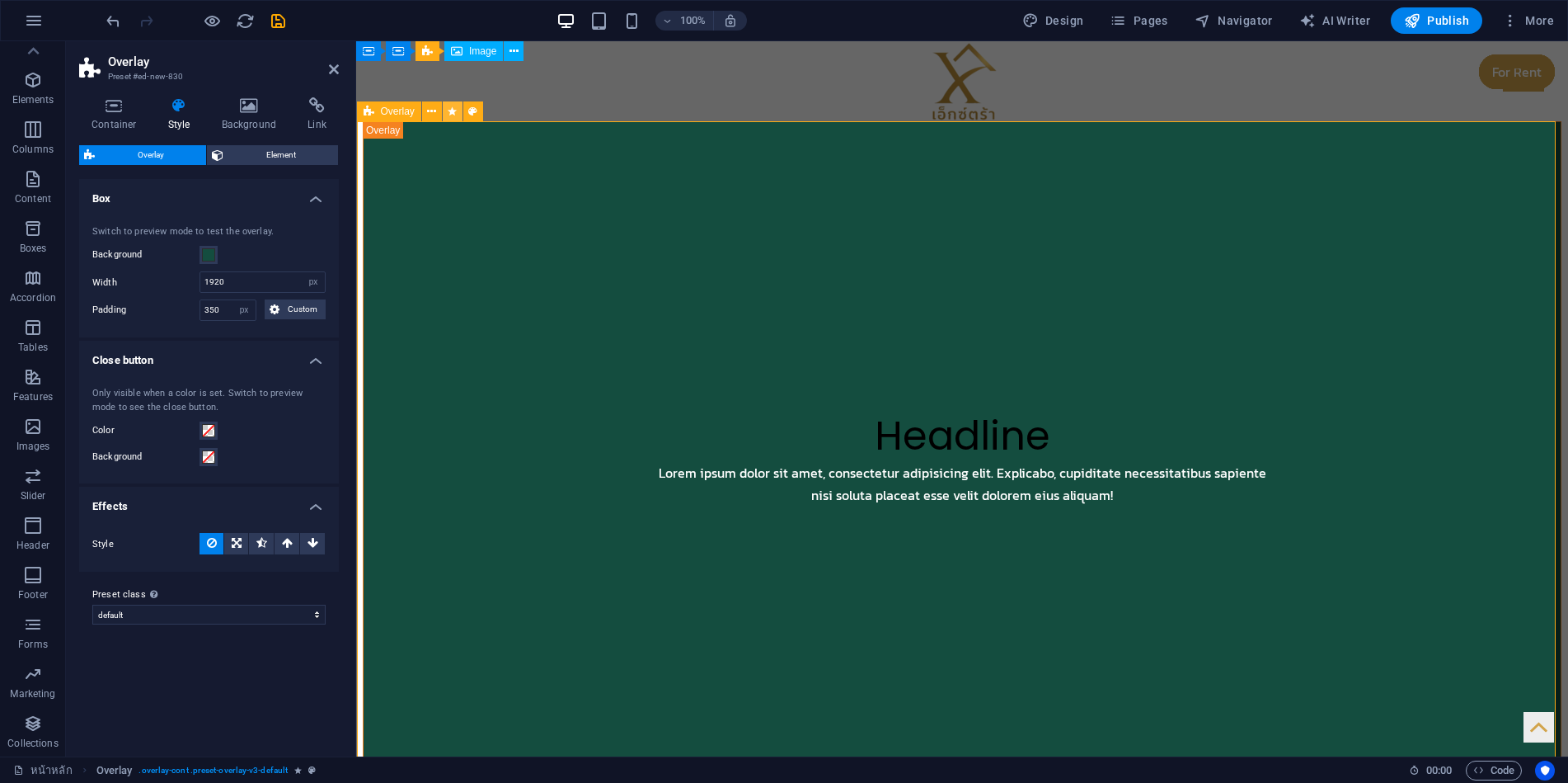
click at [450, 114] on icon at bounding box center [452, 111] width 9 height 18
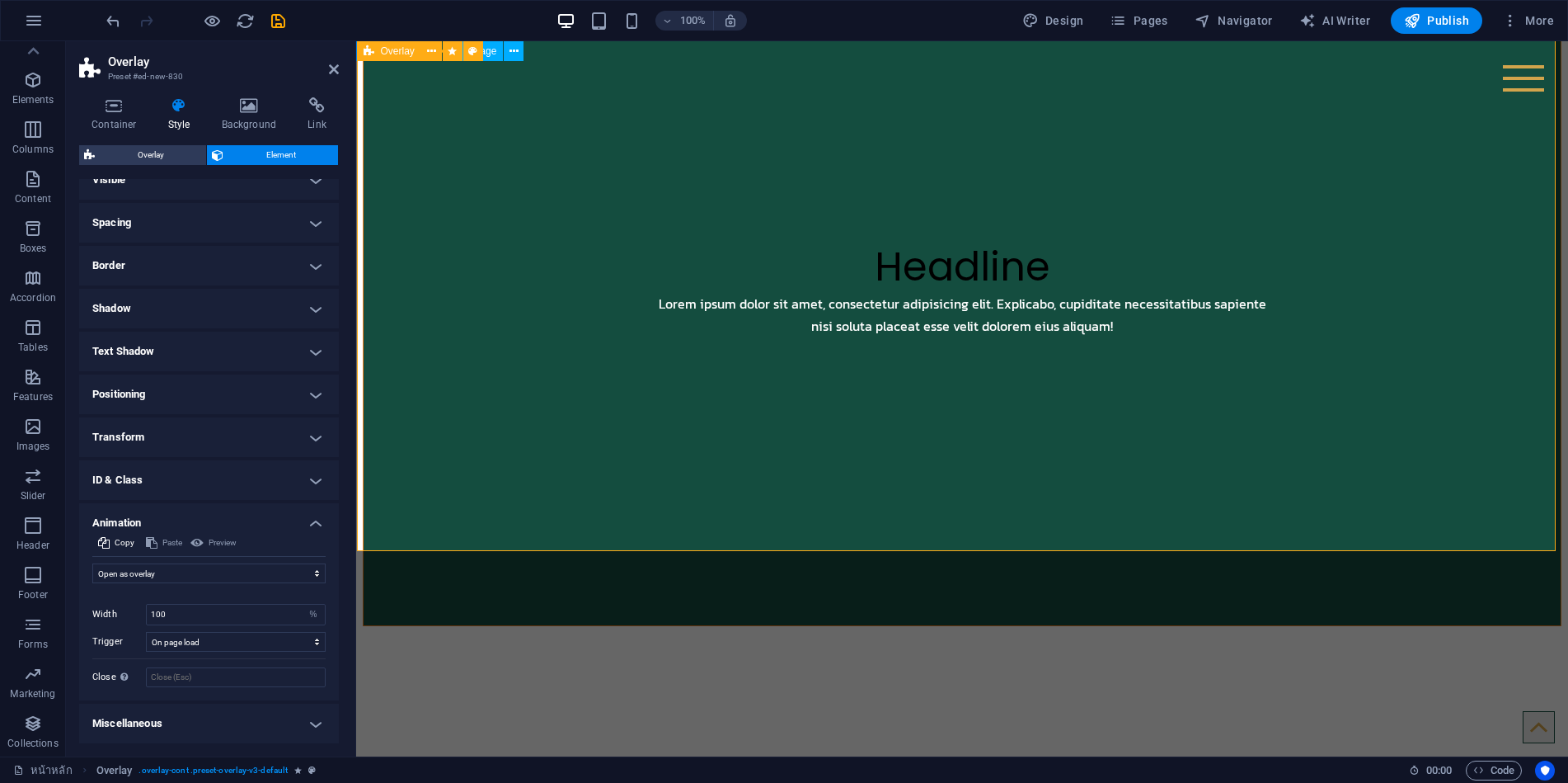
scroll to position [165, 0]
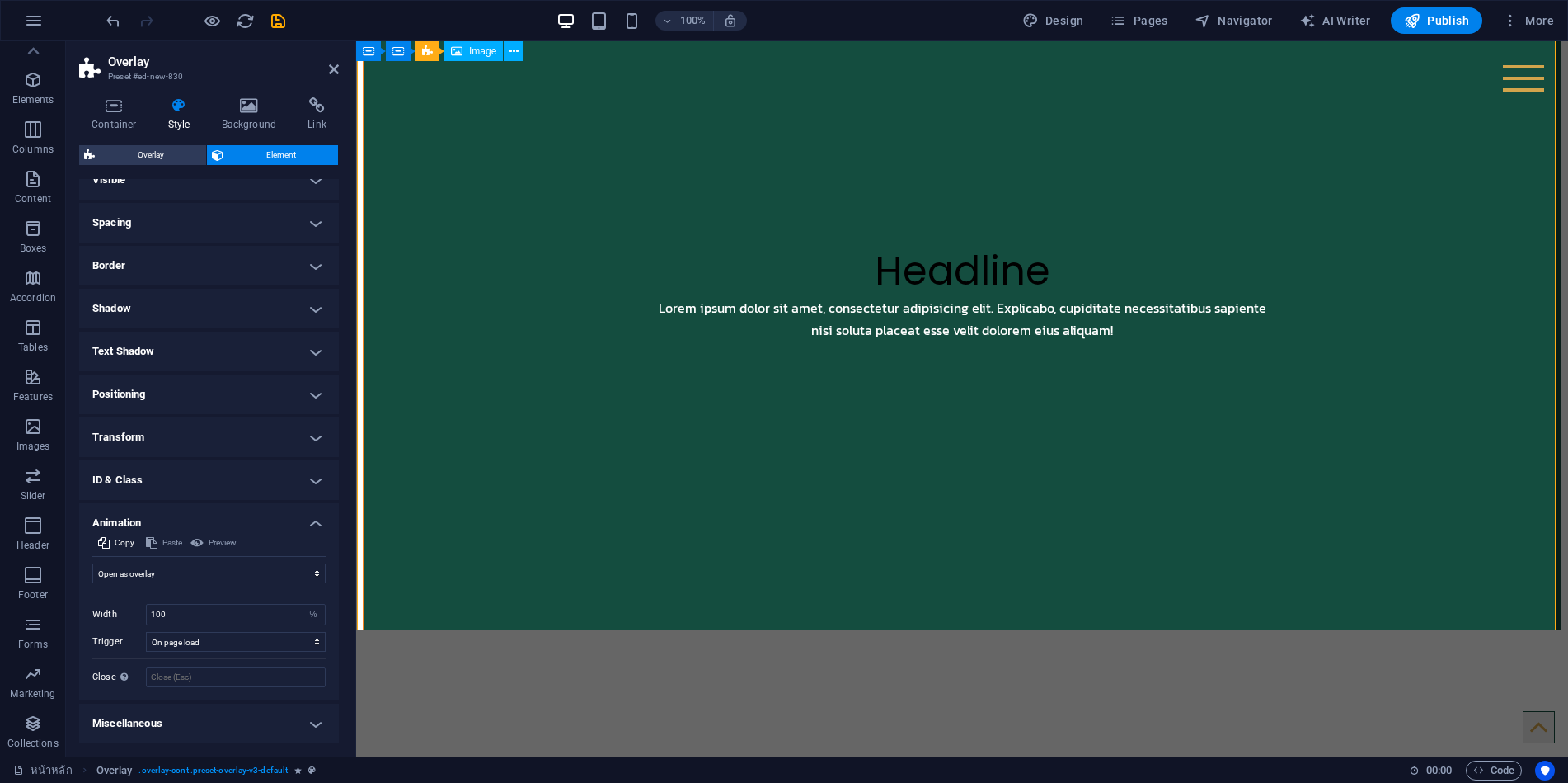
click at [182, 728] on h4 "Miscellaneous" at bounding box center [209, 723] width 260 height 39
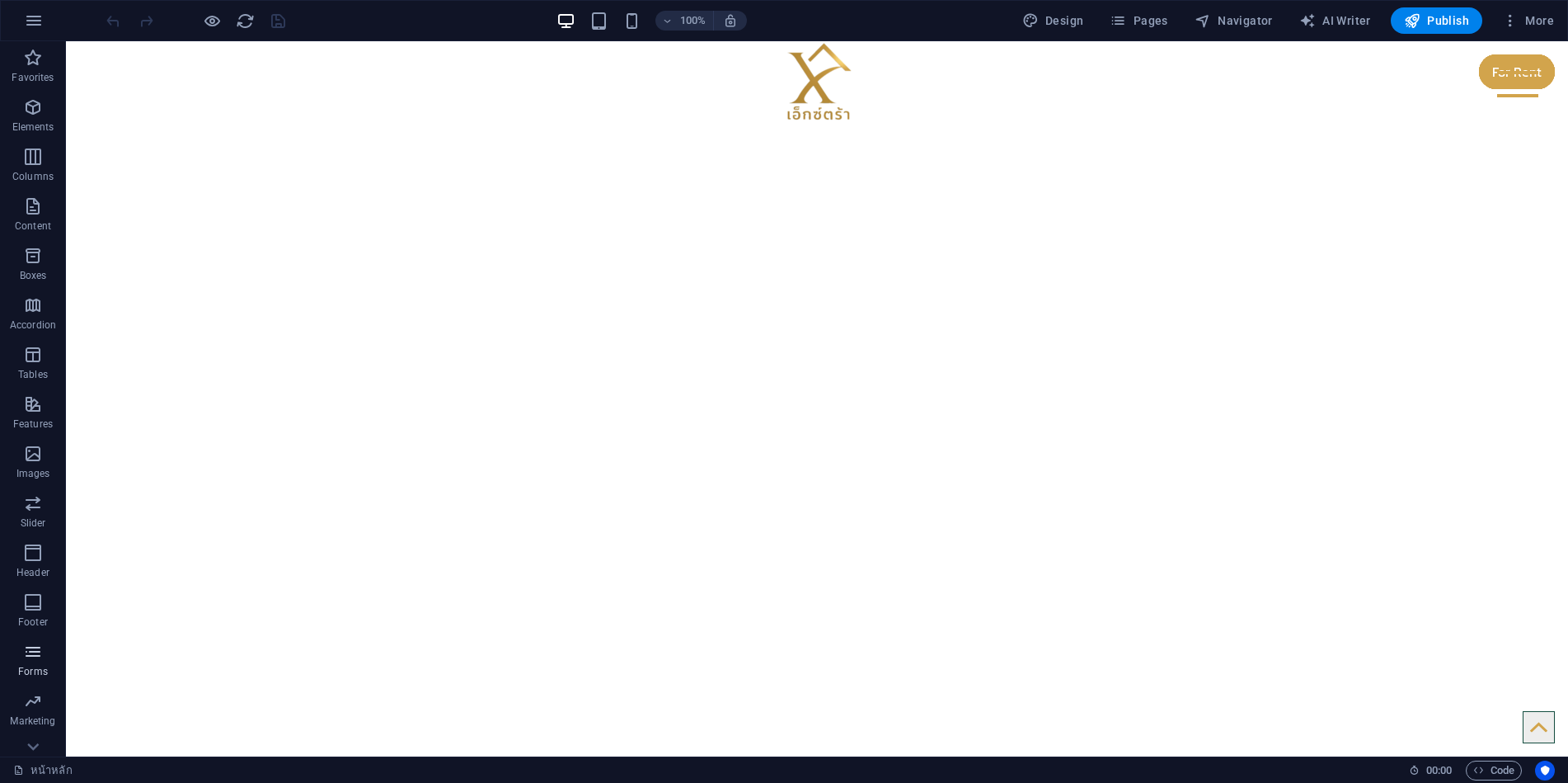
click at [32, 663] on span "Forms" at bounding box center [33, 662] width 66 height 39
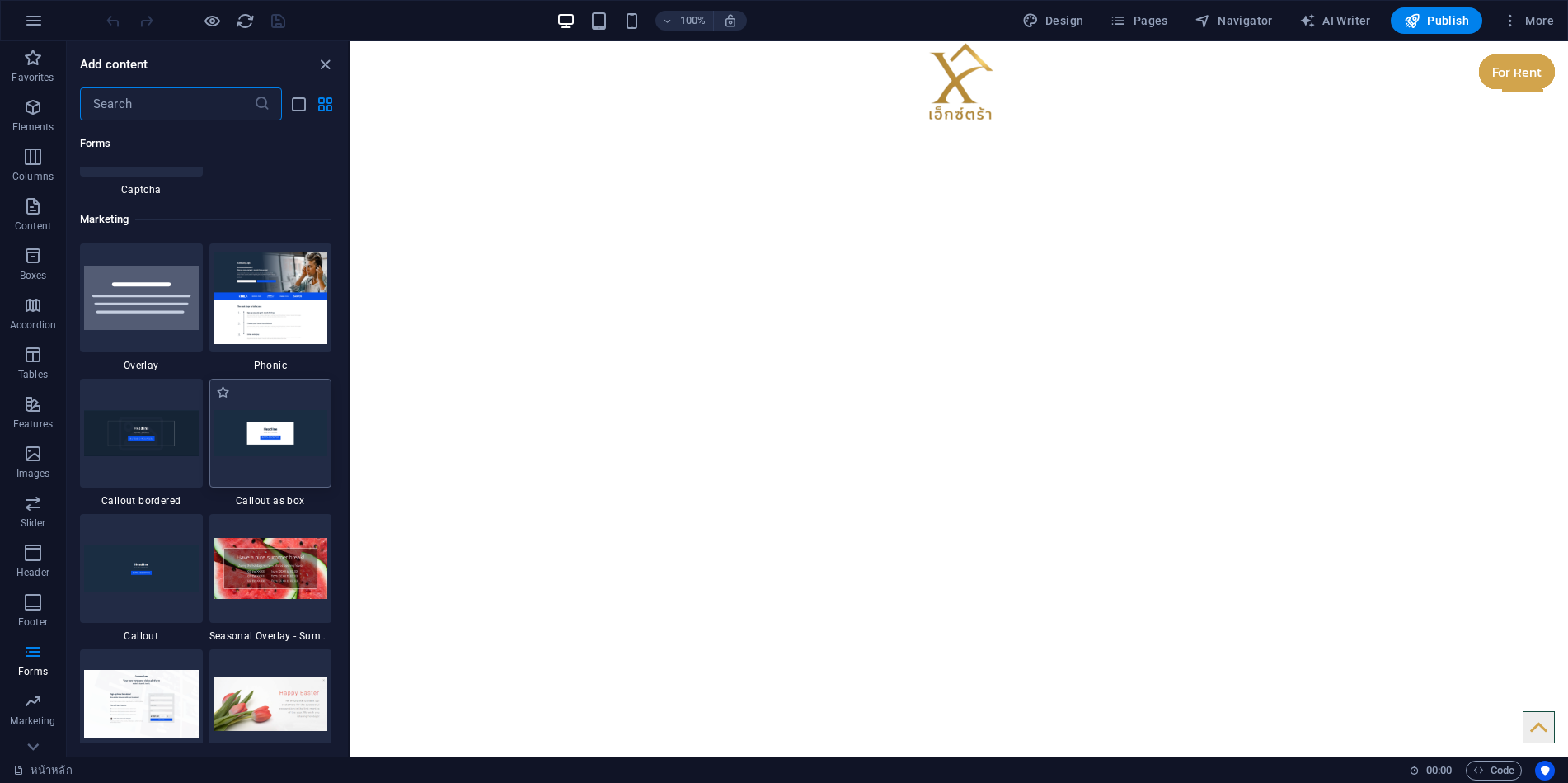
scroll to position [13498, 0]
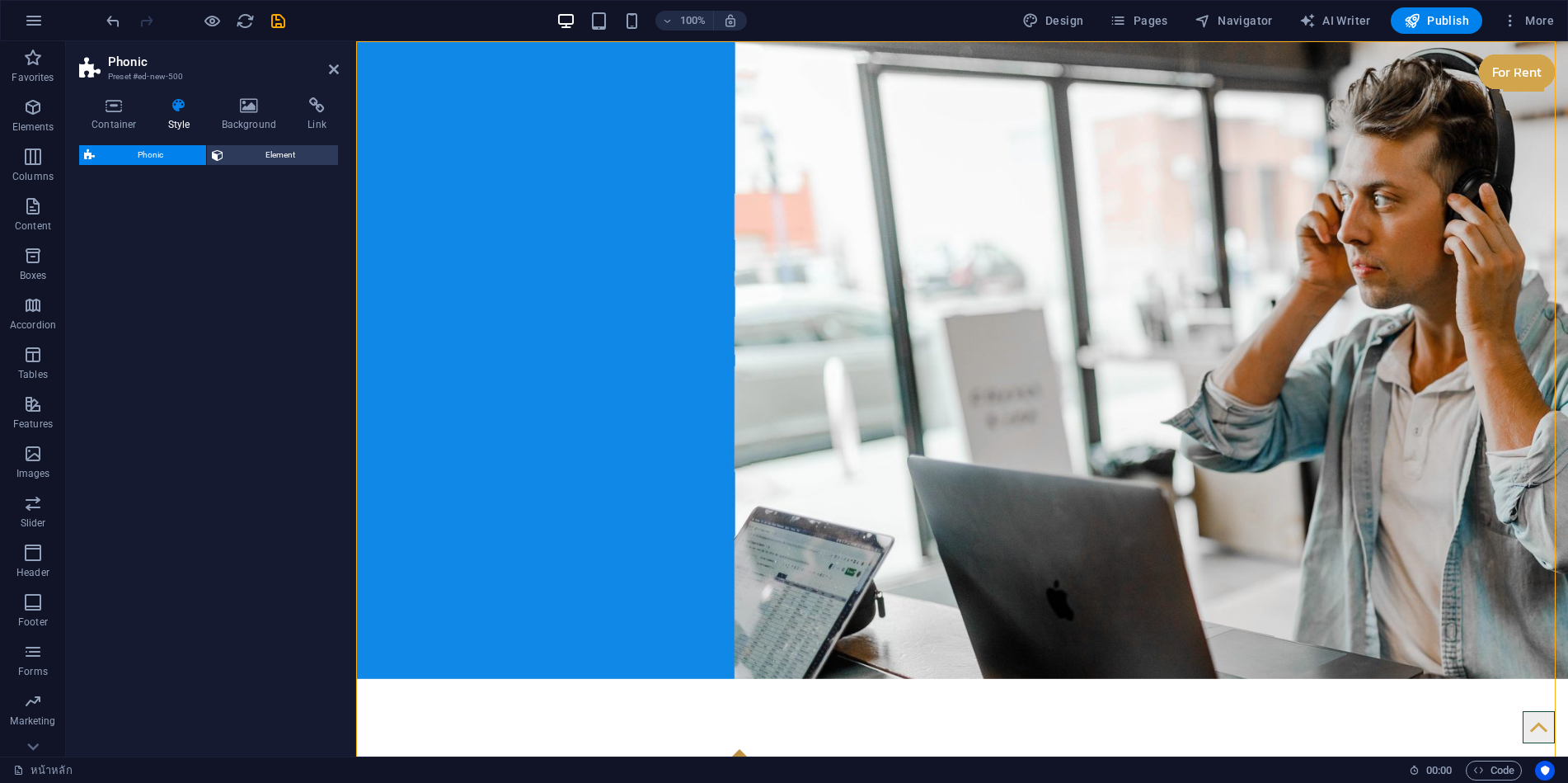
select select "%"
select select "rem"
select select "px"
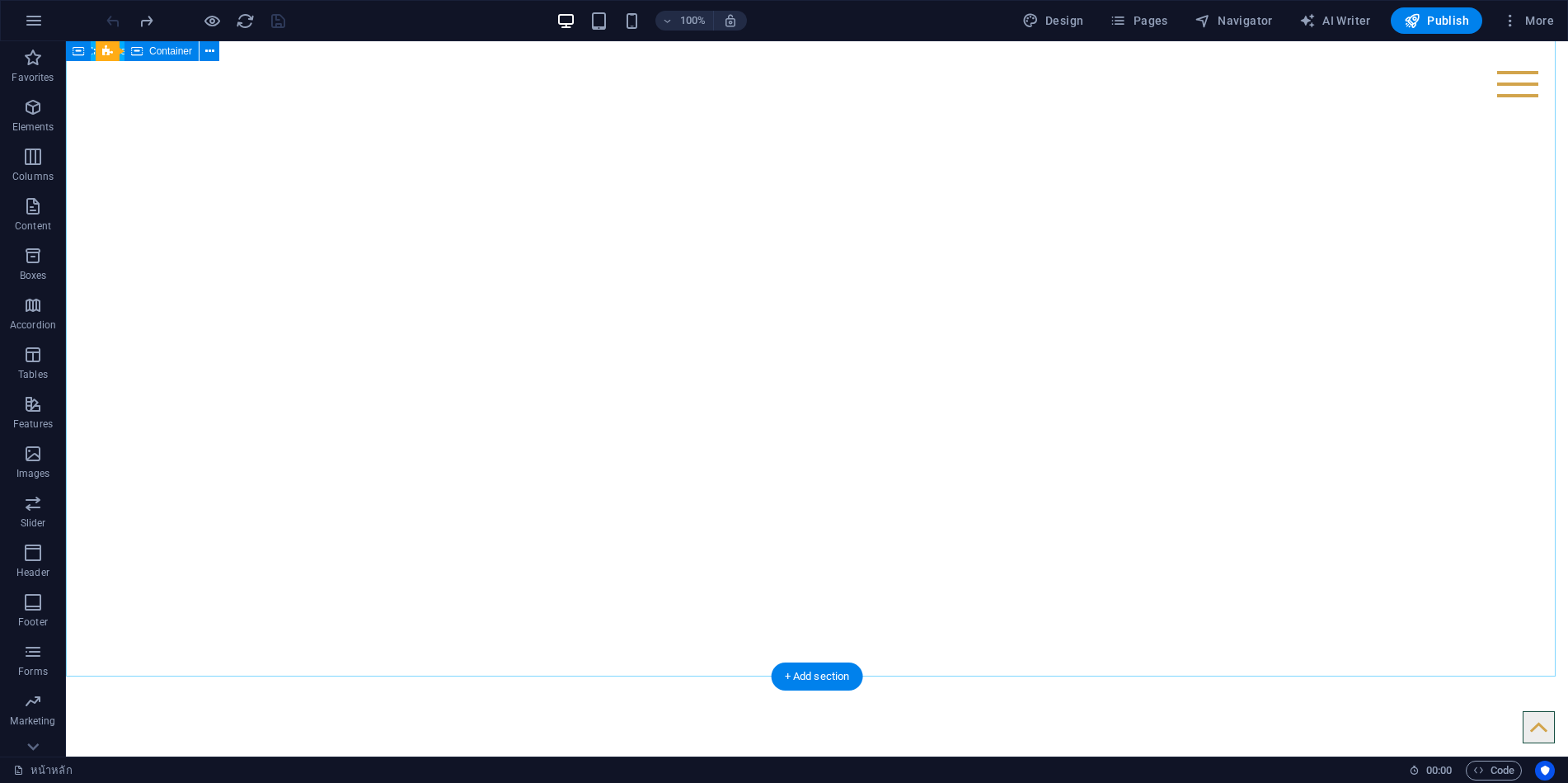
scroll to position [0, 0]
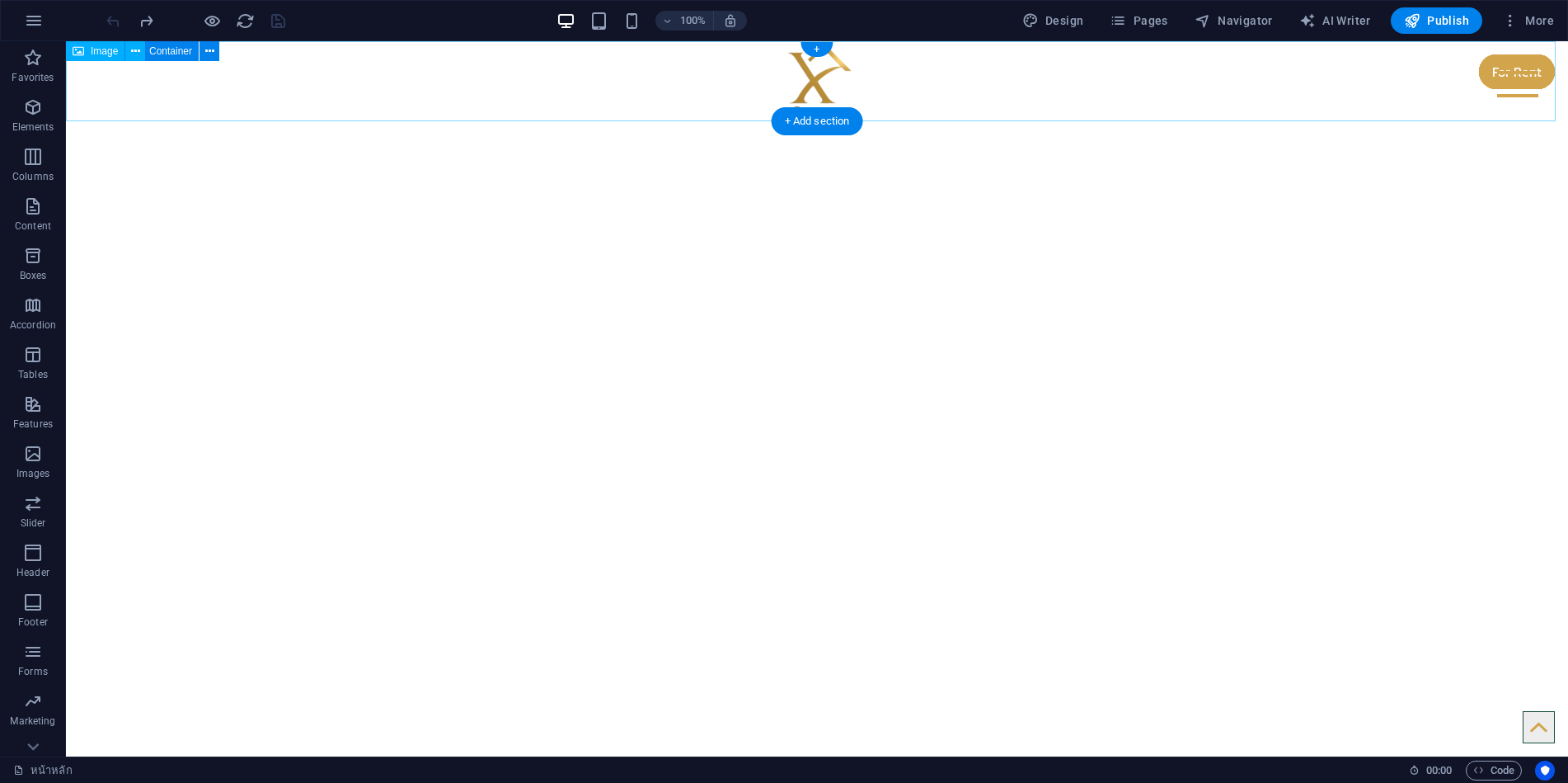
click at [1271, 94] on figure at bounding box center [817, 81] width 1502 height 80
click at [35, 95] on button "Elements" at bounding box center [33, 115] width 66 height 50
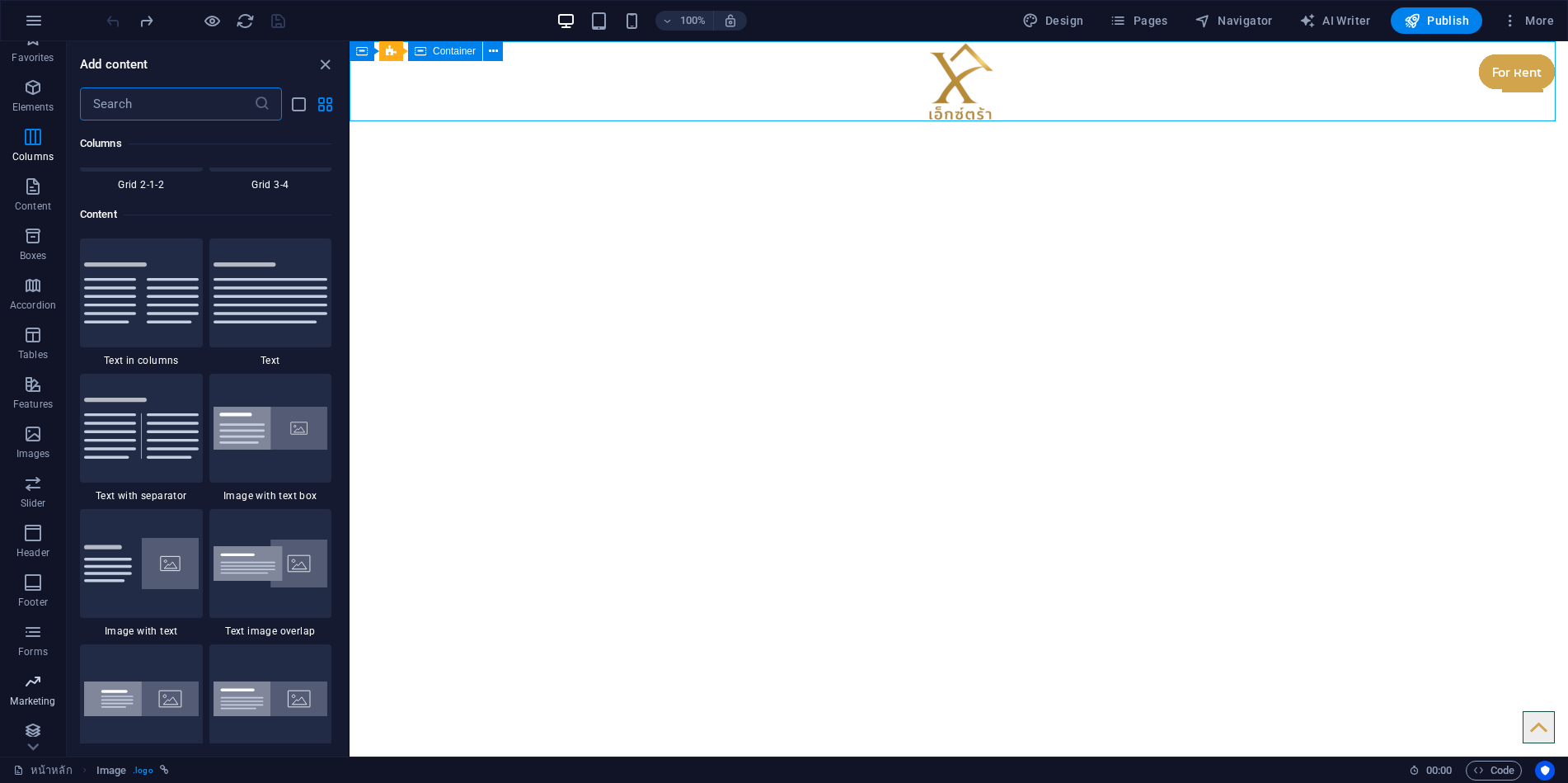
scroll to position [27, 0]
click at [34, 18] on icon "button" at bounding box center [34, 20] width 20 height 20
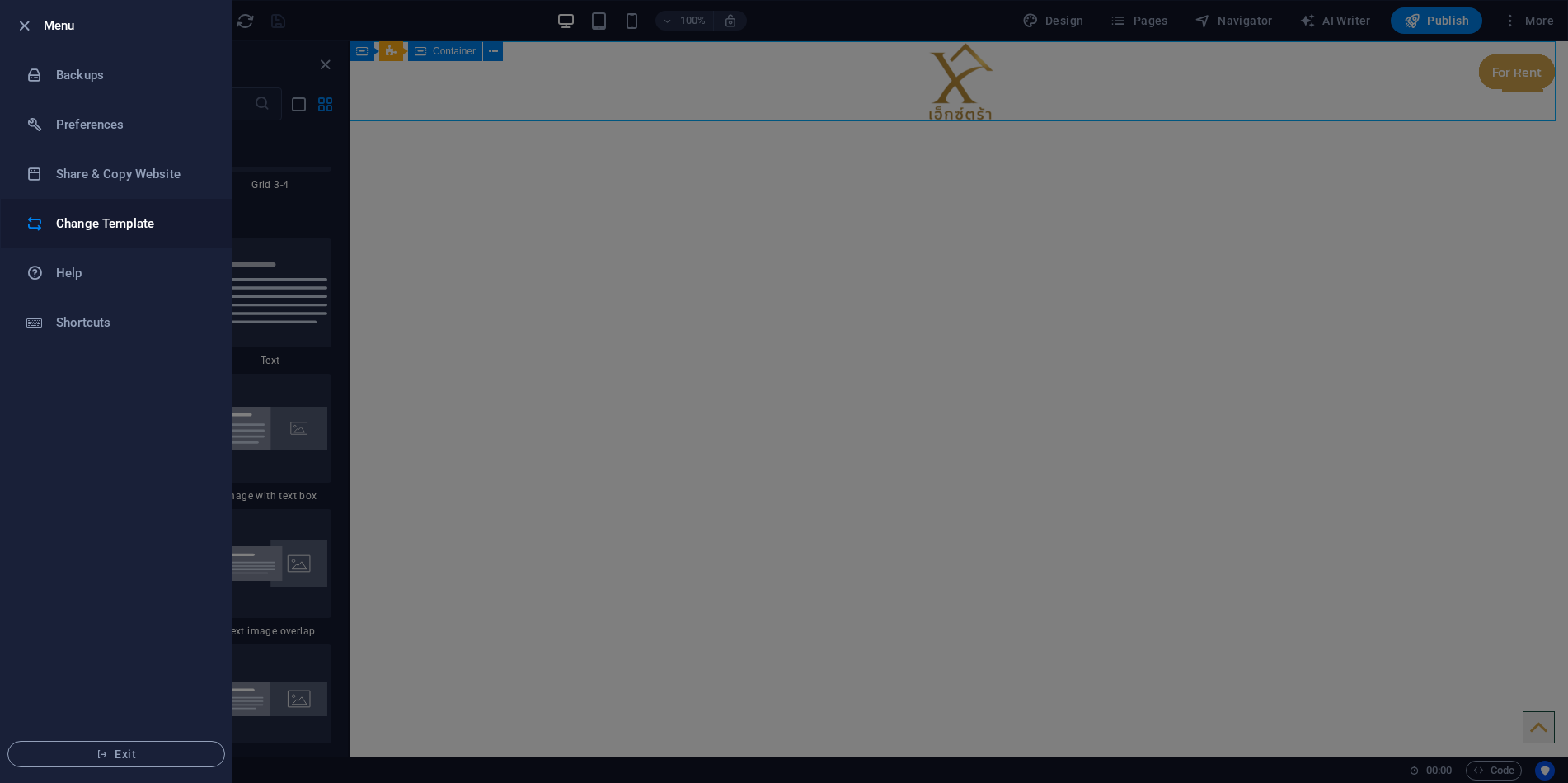
click at [92, 231] on h6 "Change Template" at bounding box center [132, 223] width 152 height 20
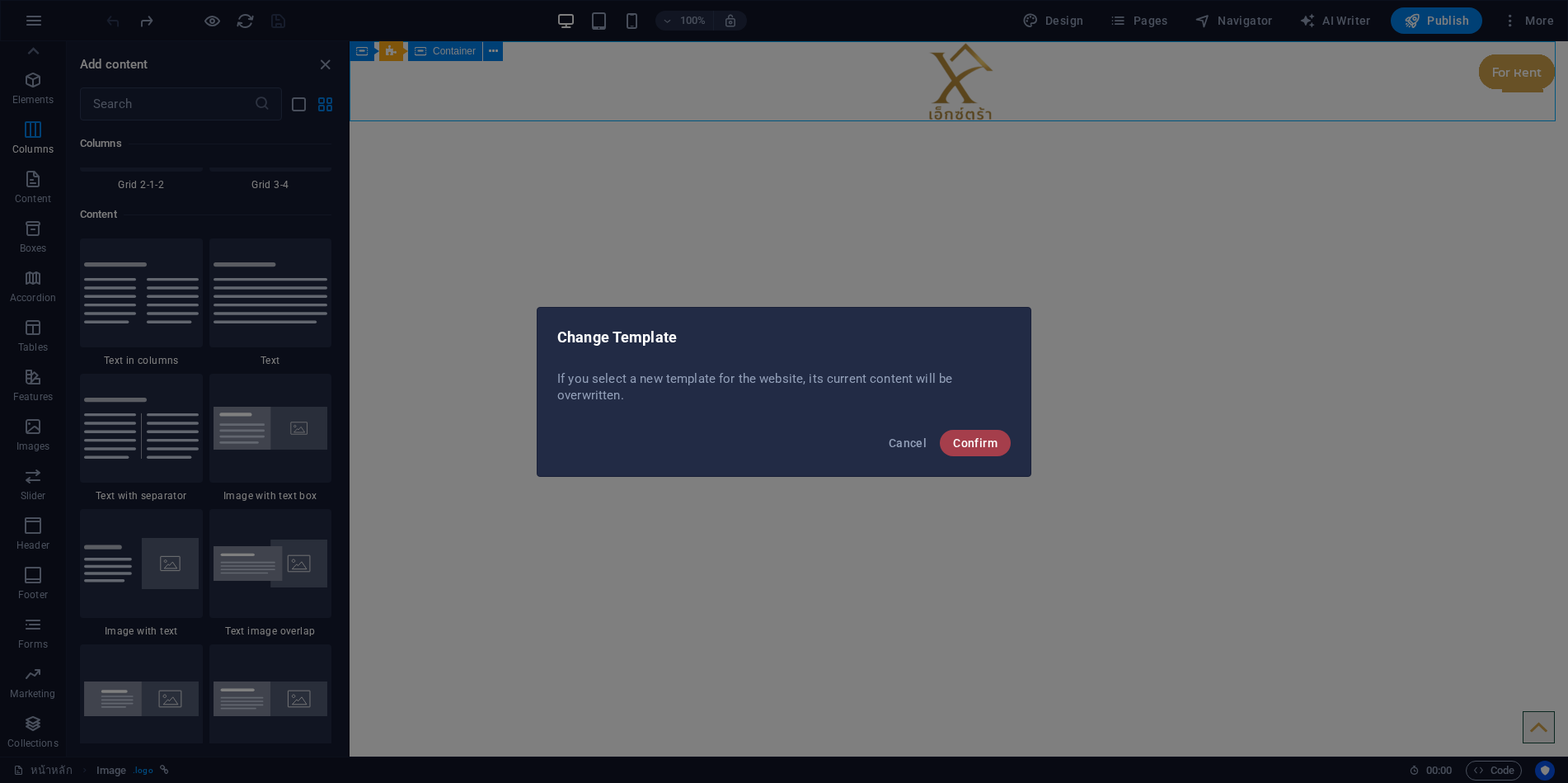
click at [975, 438] on span "Confirm" at bounding box center [976, 443] width 45 height 13
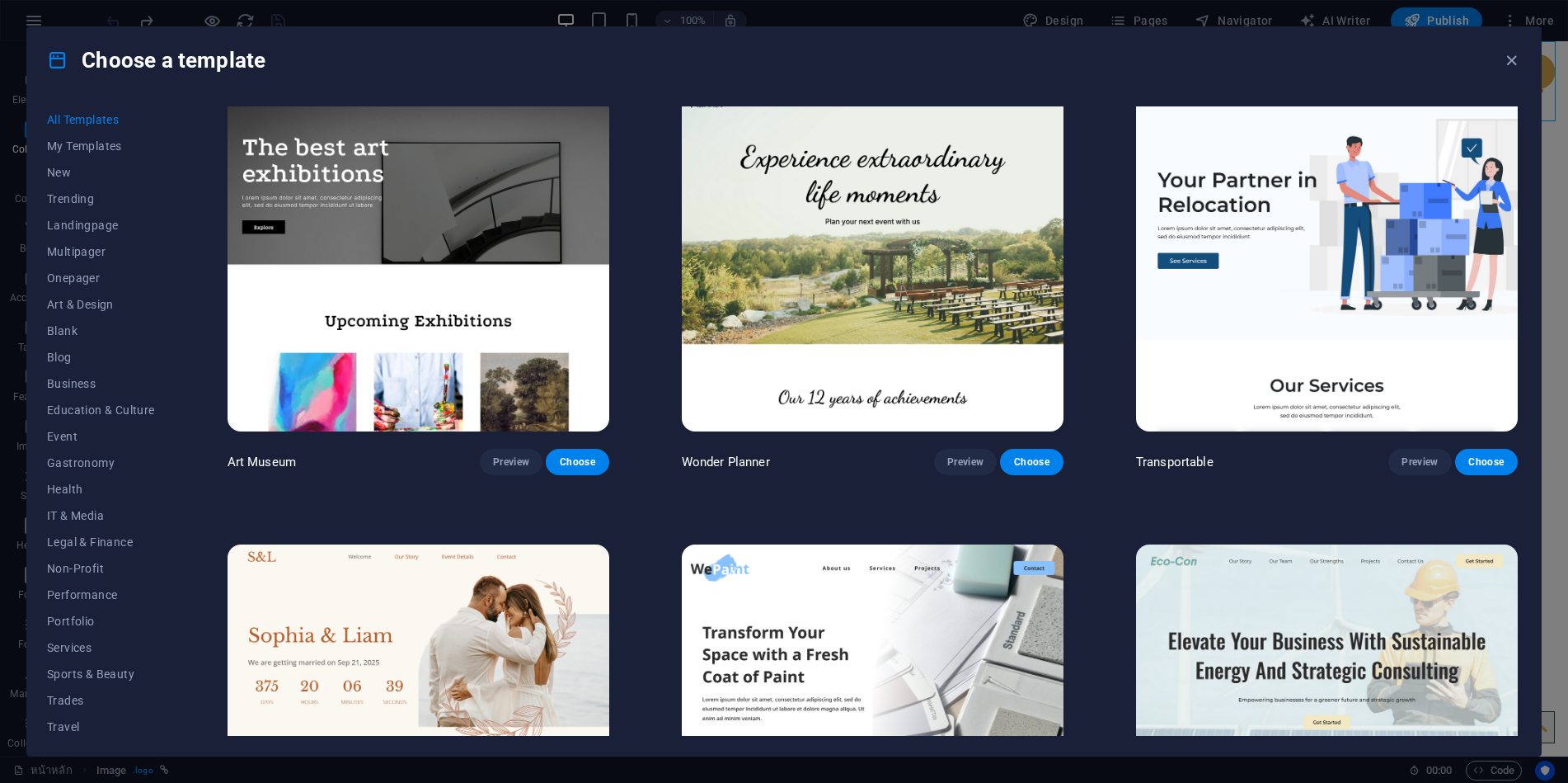
scroll to position [0, 0]
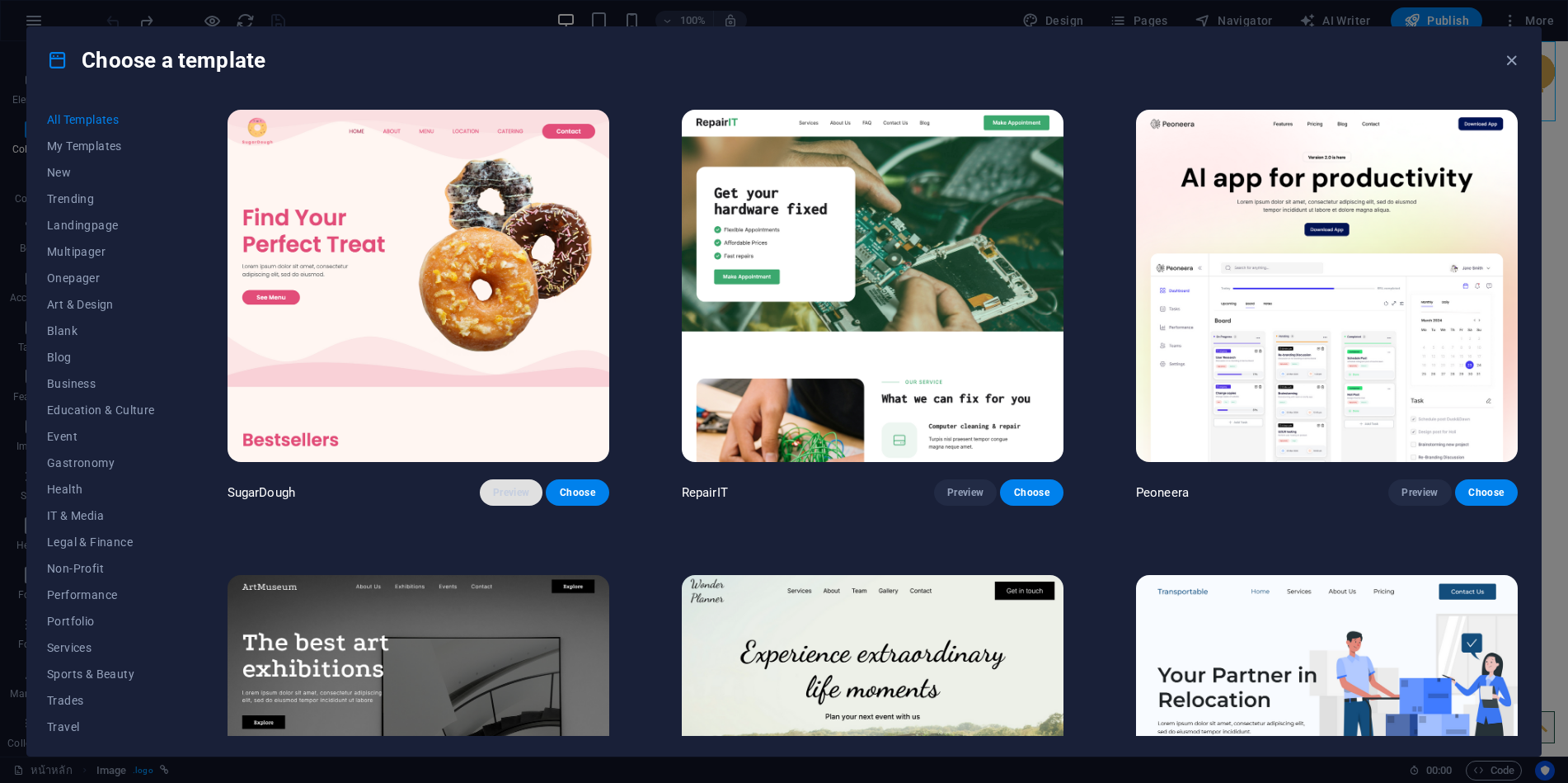
click at [503, 491] on span "Preview" at bounding box center [511, 492] width 36 height 13
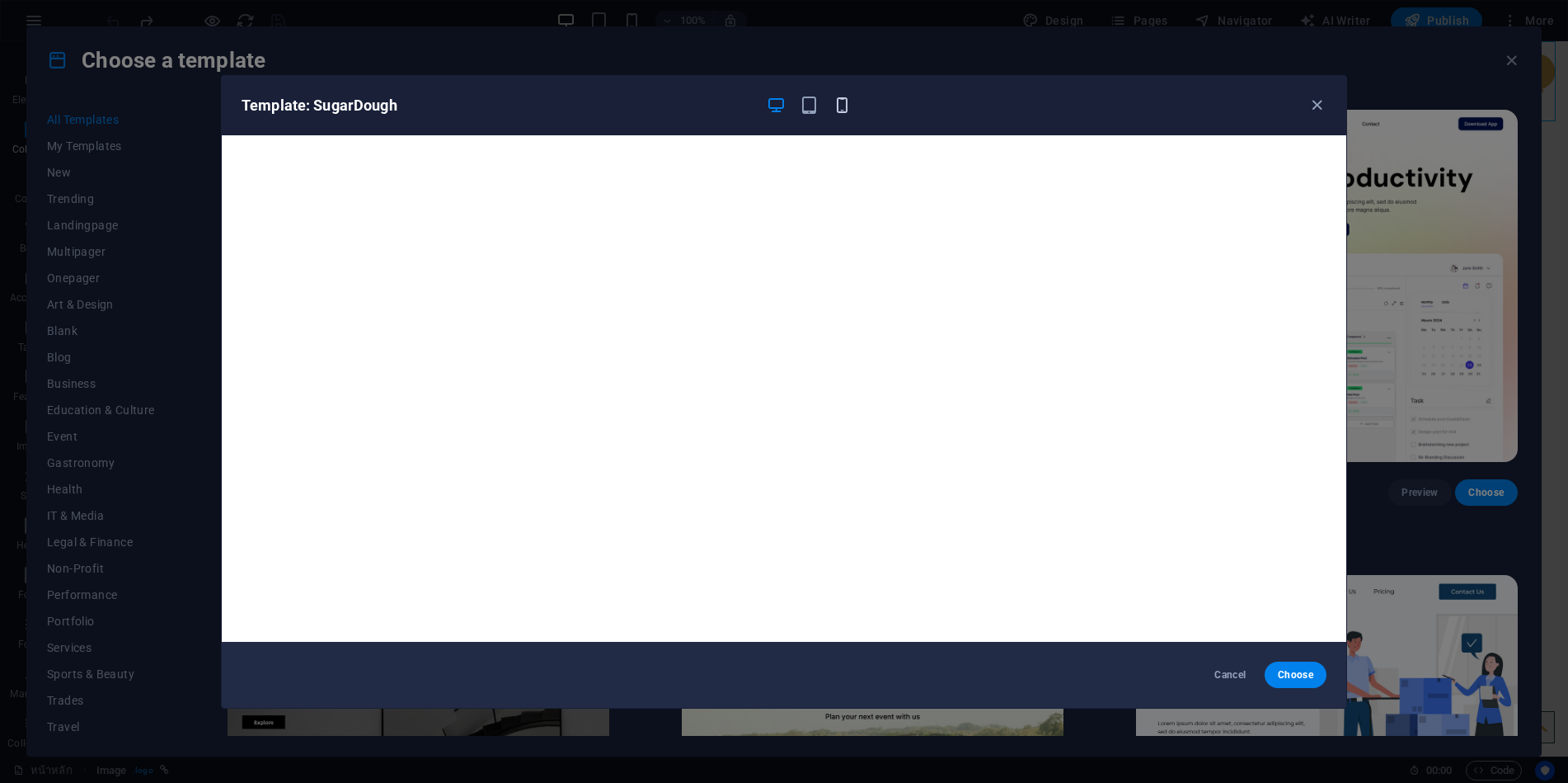
click at [847, 111] on icon "button" at bounding box center [842, 105] width 19 height 19
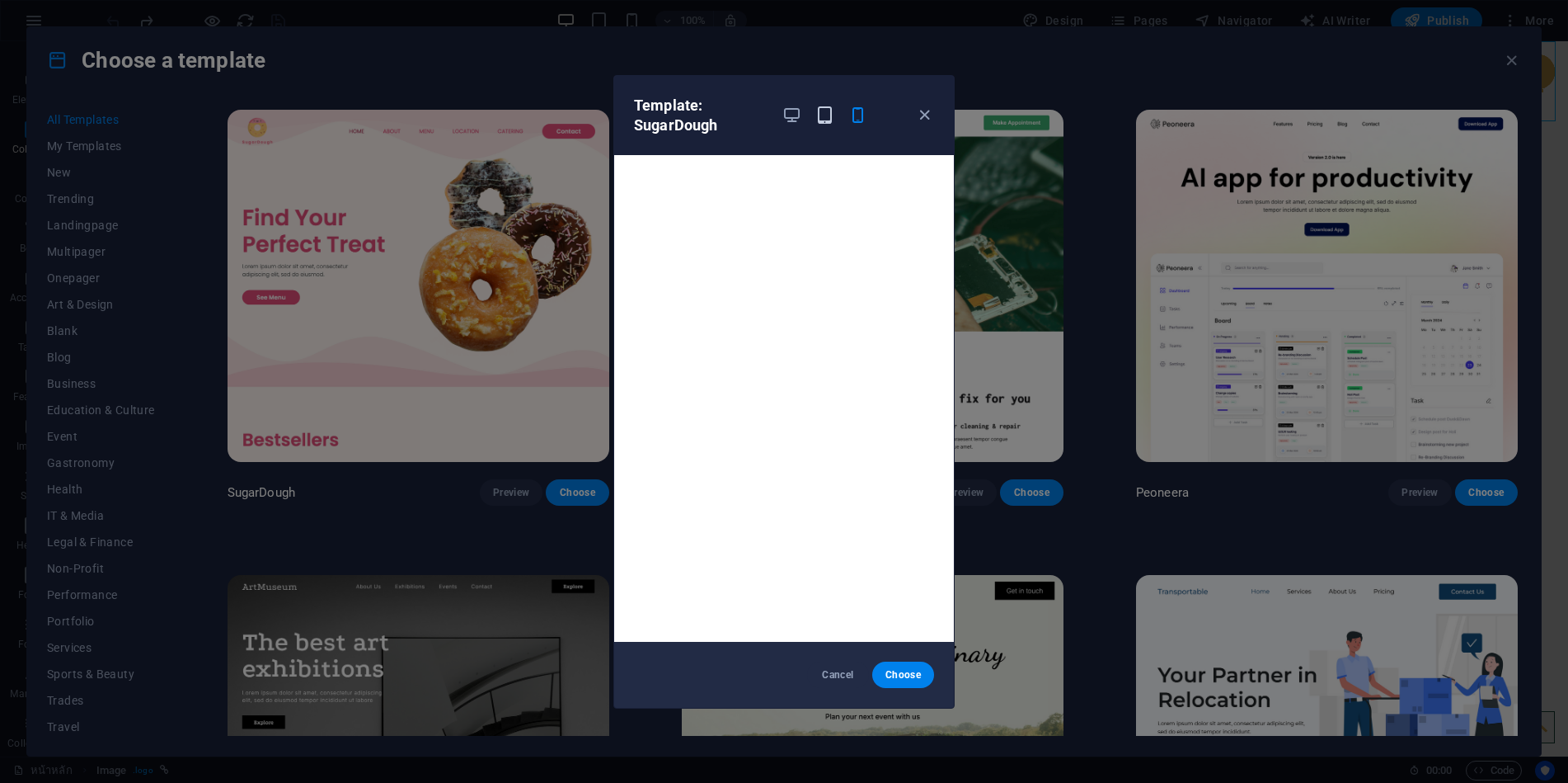
click at [833, 117] on icon "button" at bounding box center [825, 115] width 19 height 19
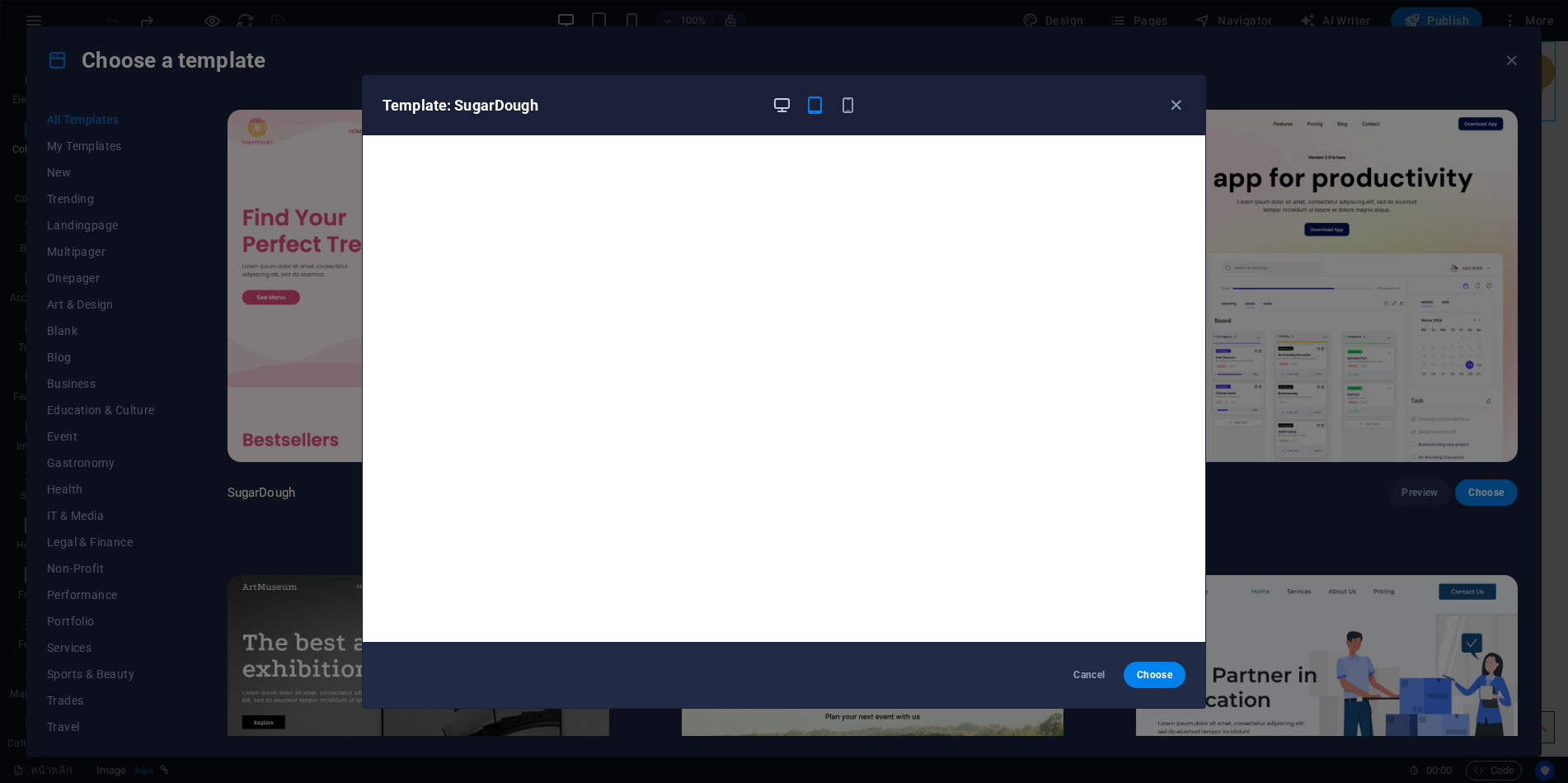
click at [788, 104] on icon "button" at bounding box center [782, 105] width 19 height 19
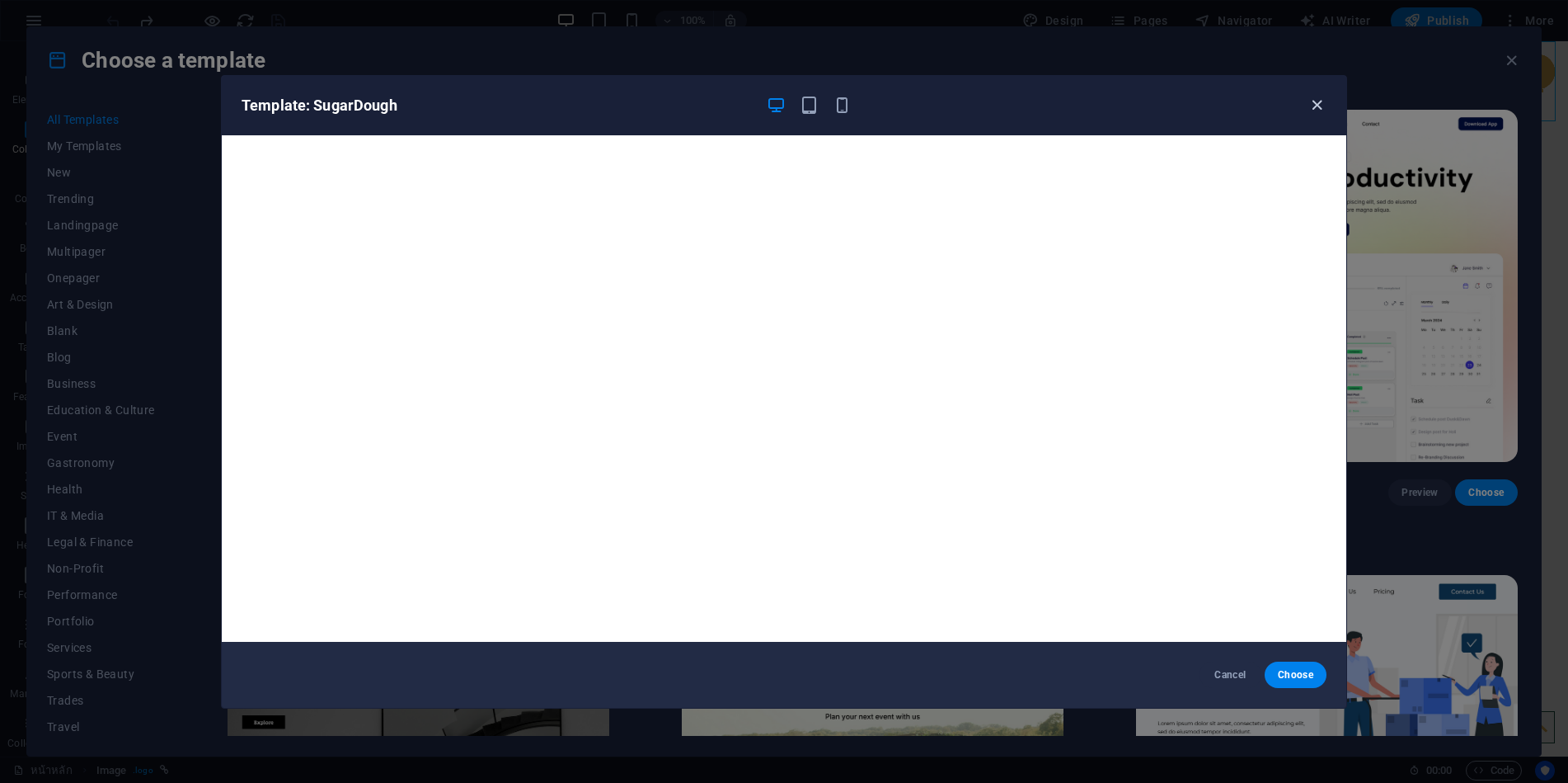
click at [1309, 105] on icon "button" at bounding box center [1317, 105] width 19 height 19
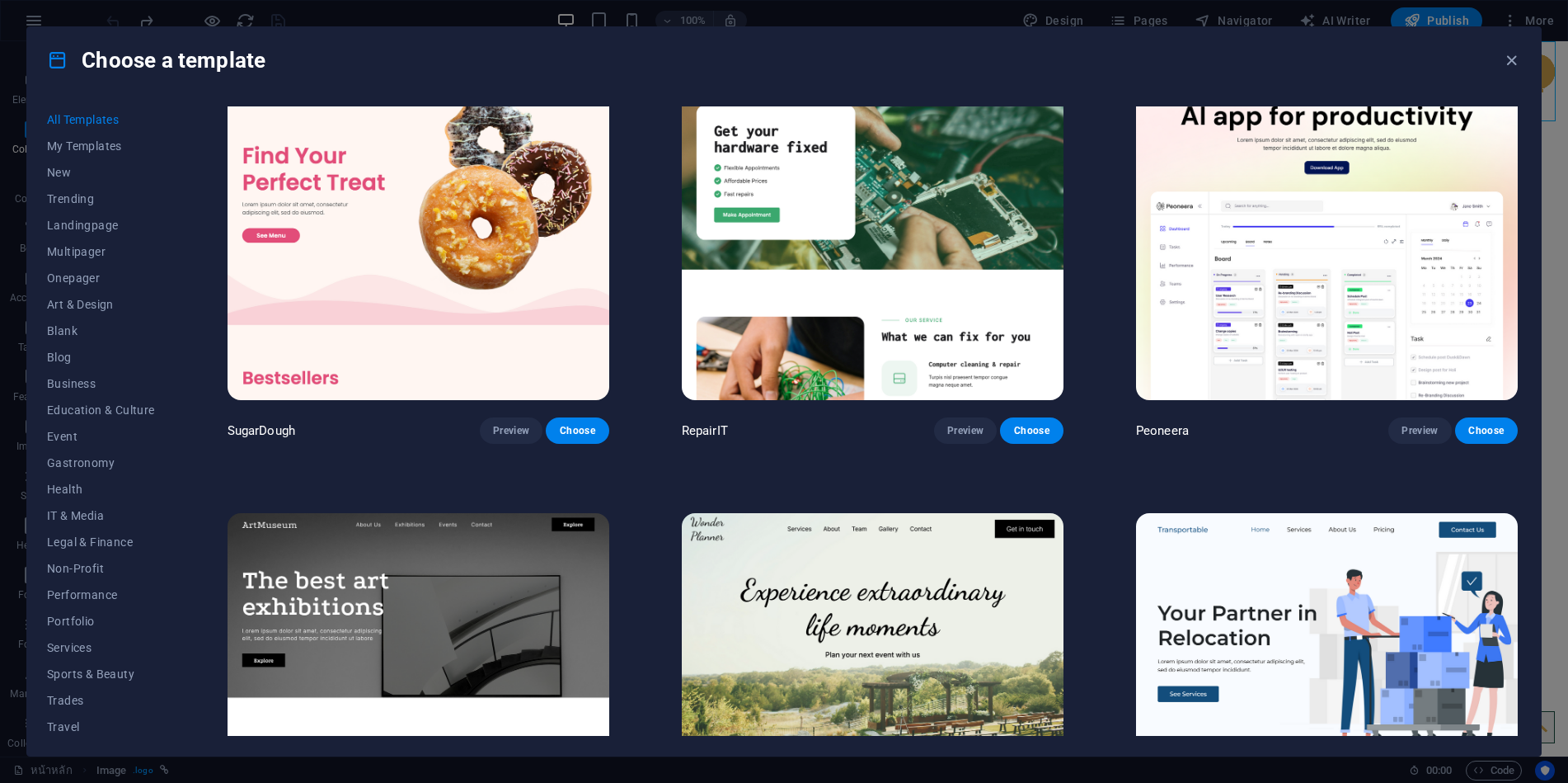
scroll to position [165, 0]
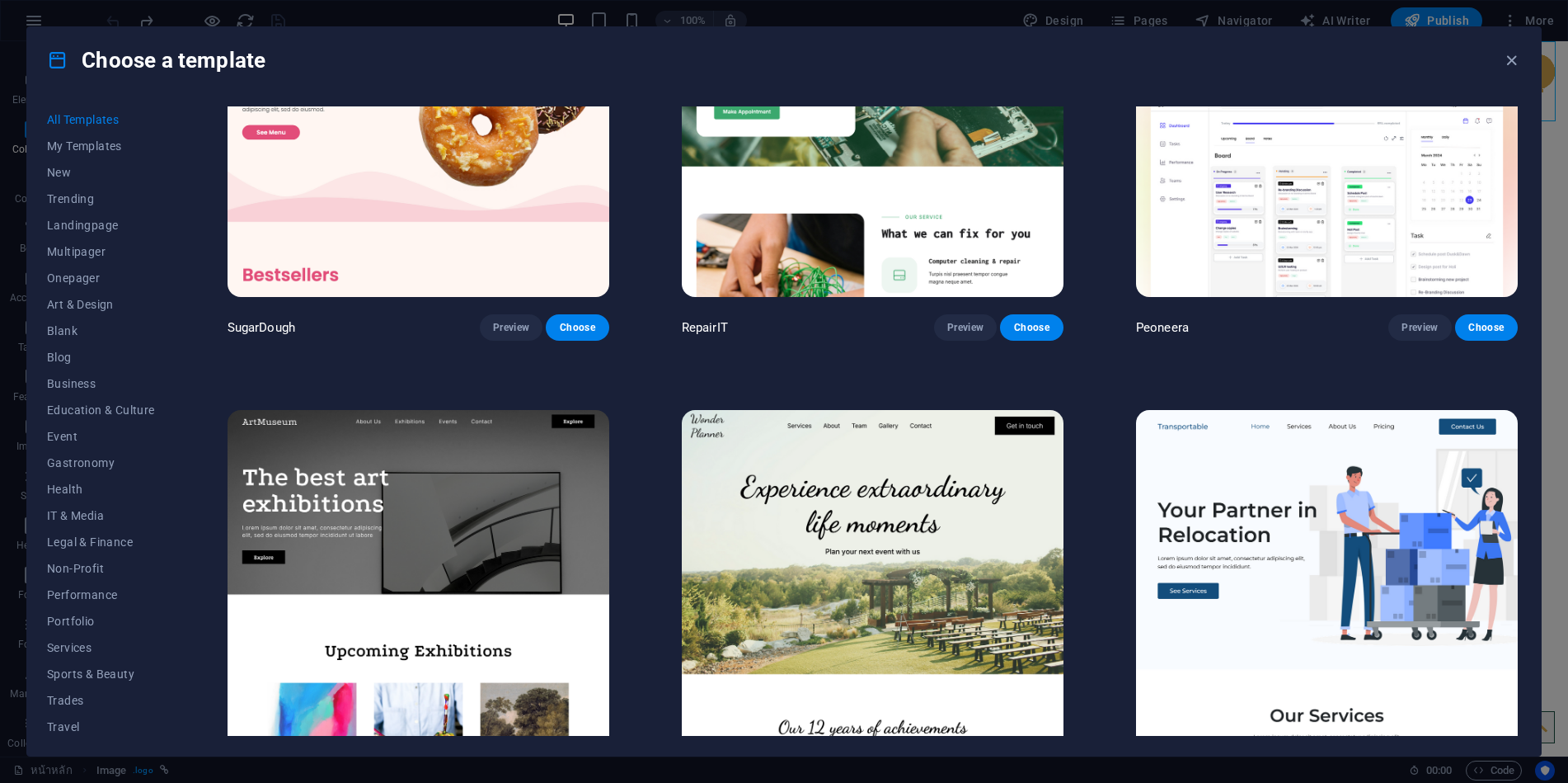
click at [901, 516] on img at bounding box center [872, 586] width 382 height 352
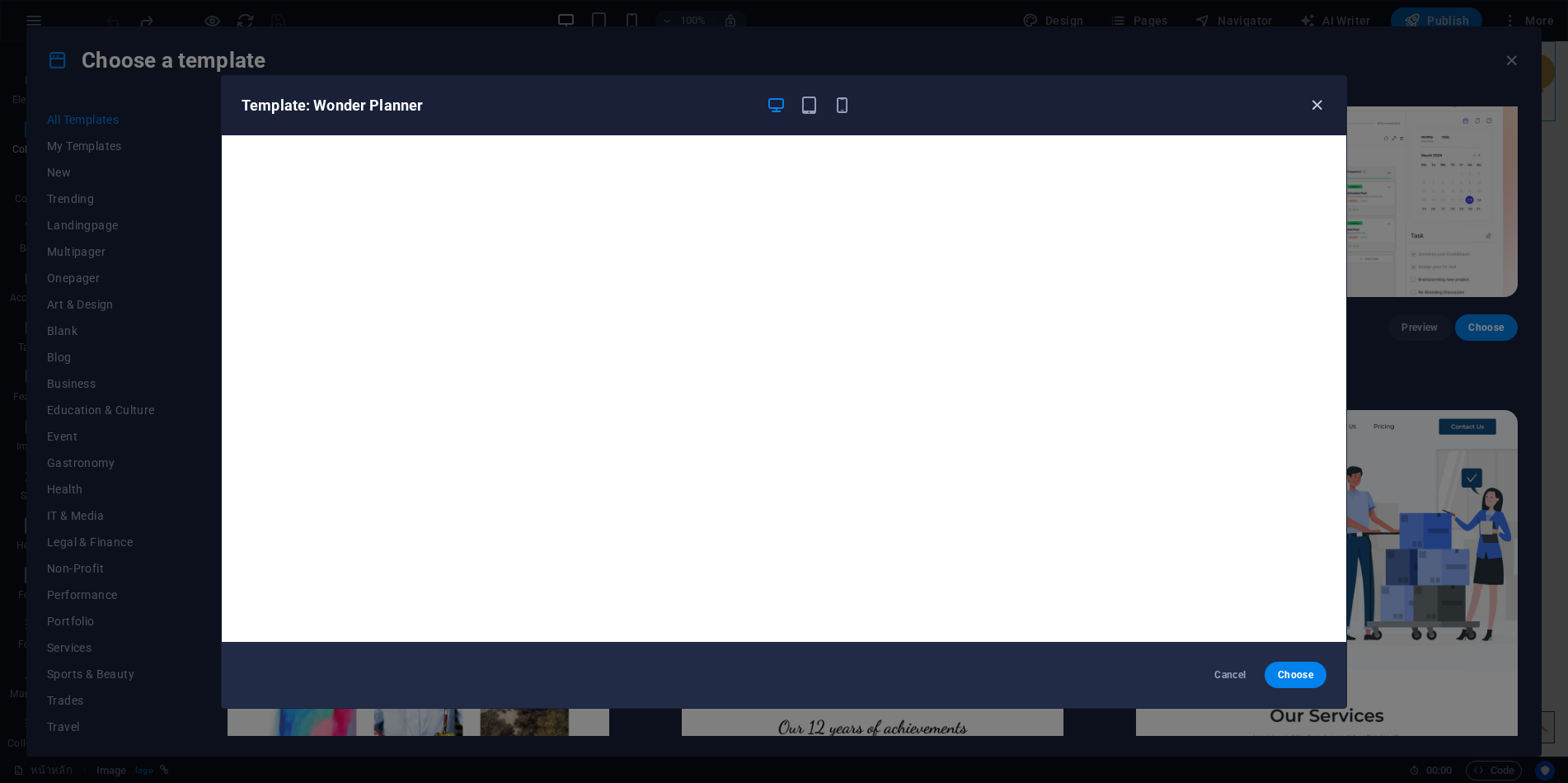
click at [1315, 99] on icon "button" at bounding box center [1317, 105] width 19 height 19
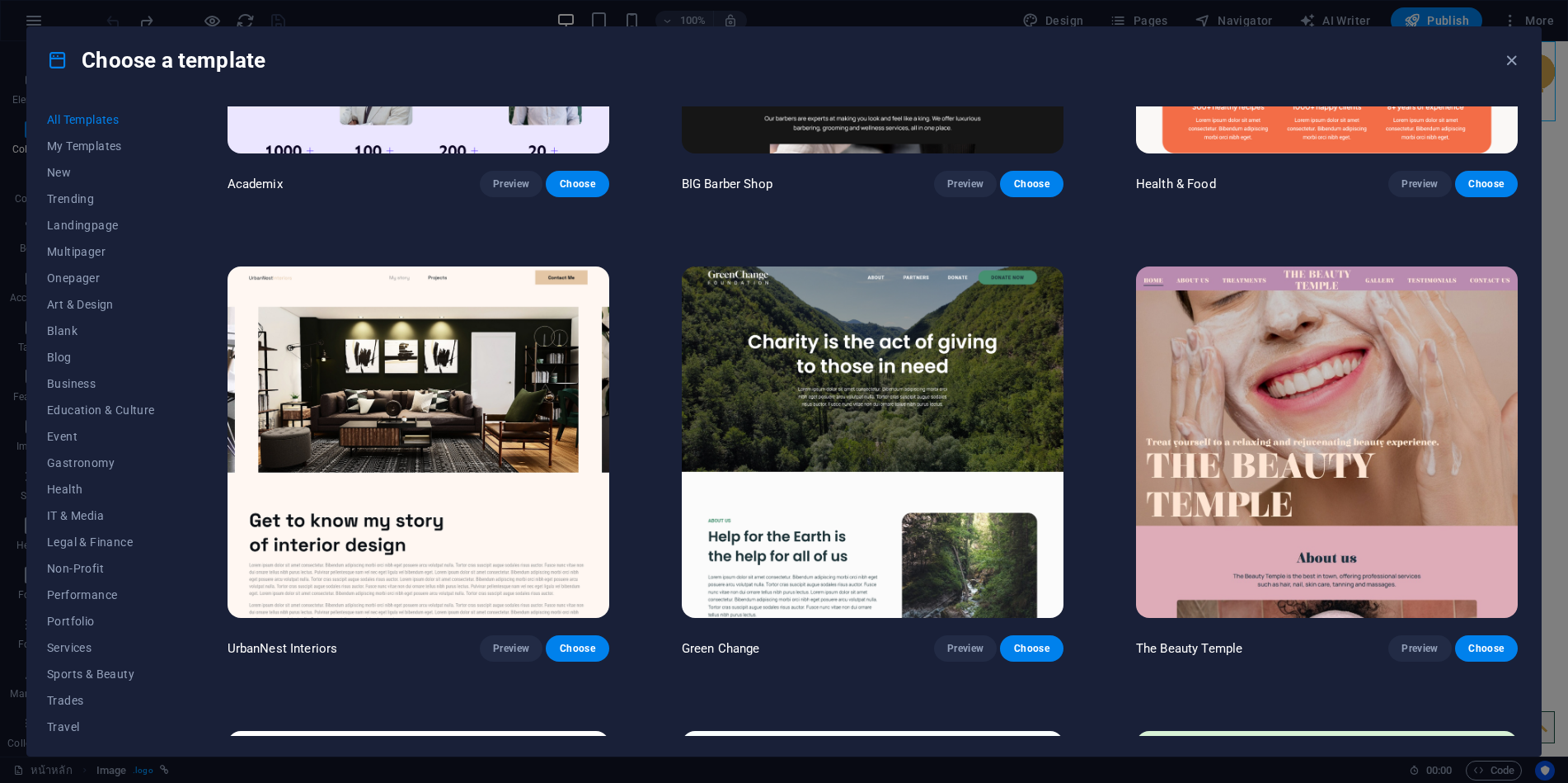
scroll to position [2144, 0]
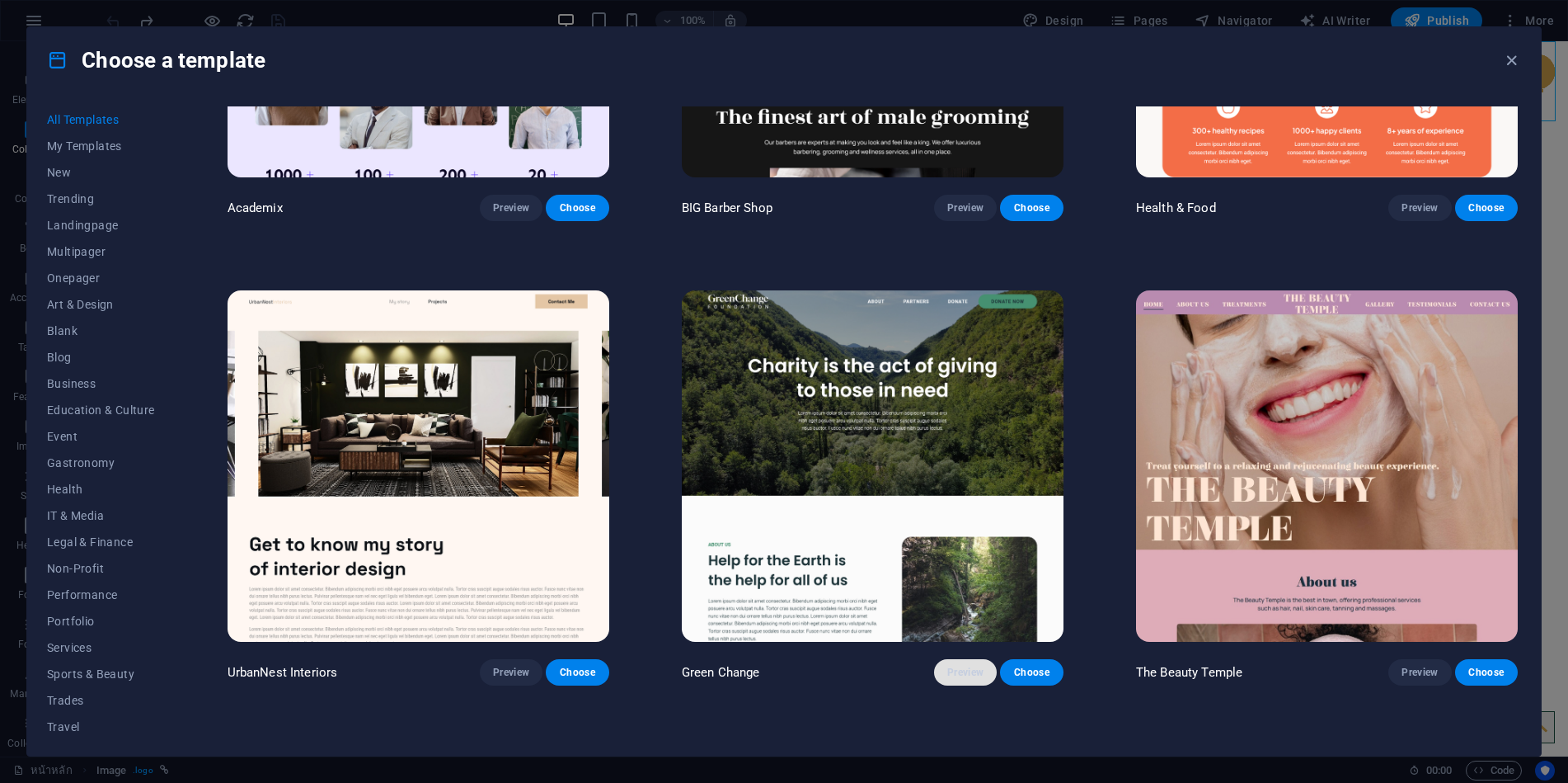
click at [968, 665] on span "Preview" at bounding box center [965, 672] width 36 height 13
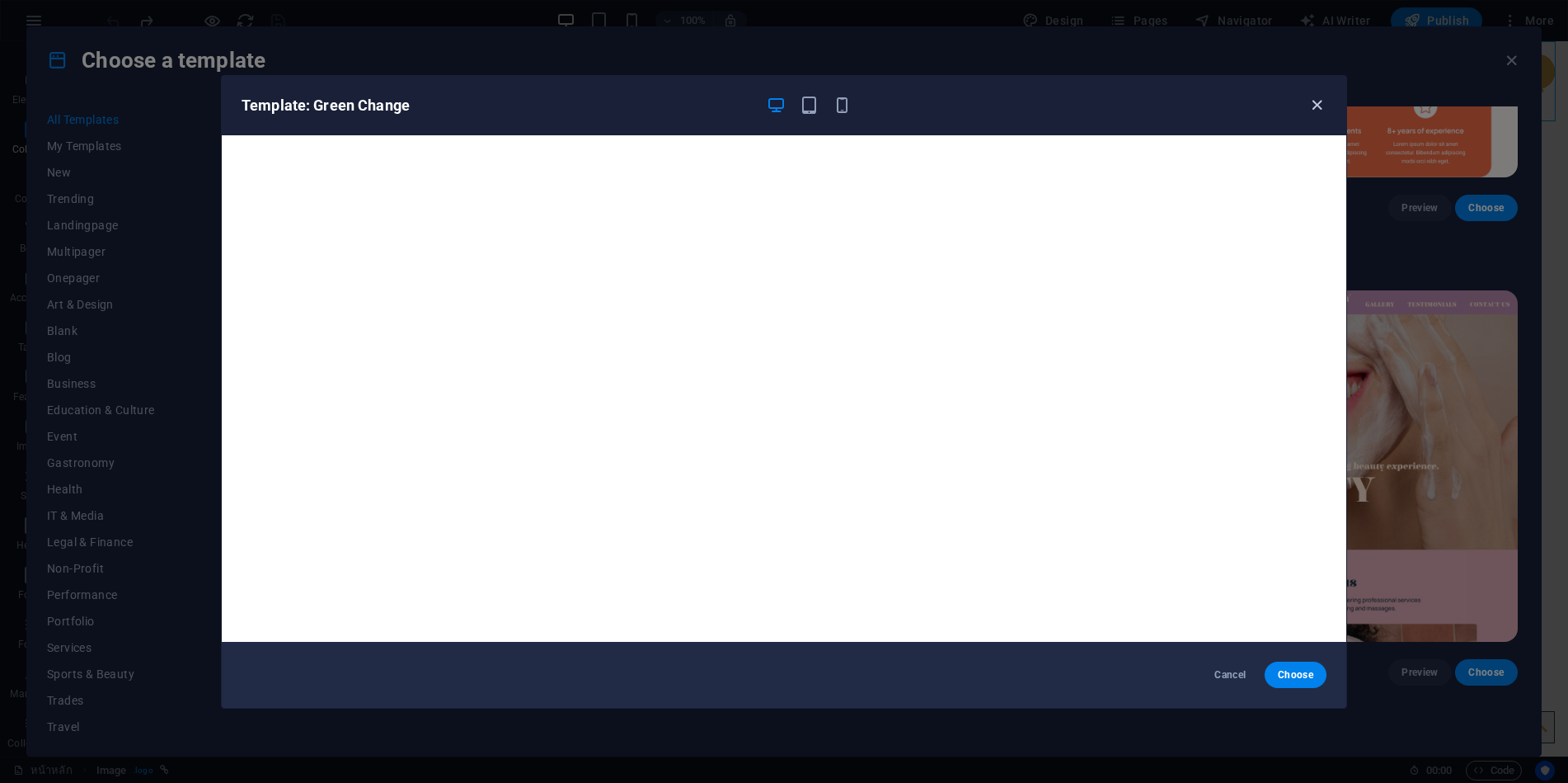
click at [1318, 104] on icon "button" at bounding box center [1317, 105] width 19 height 19
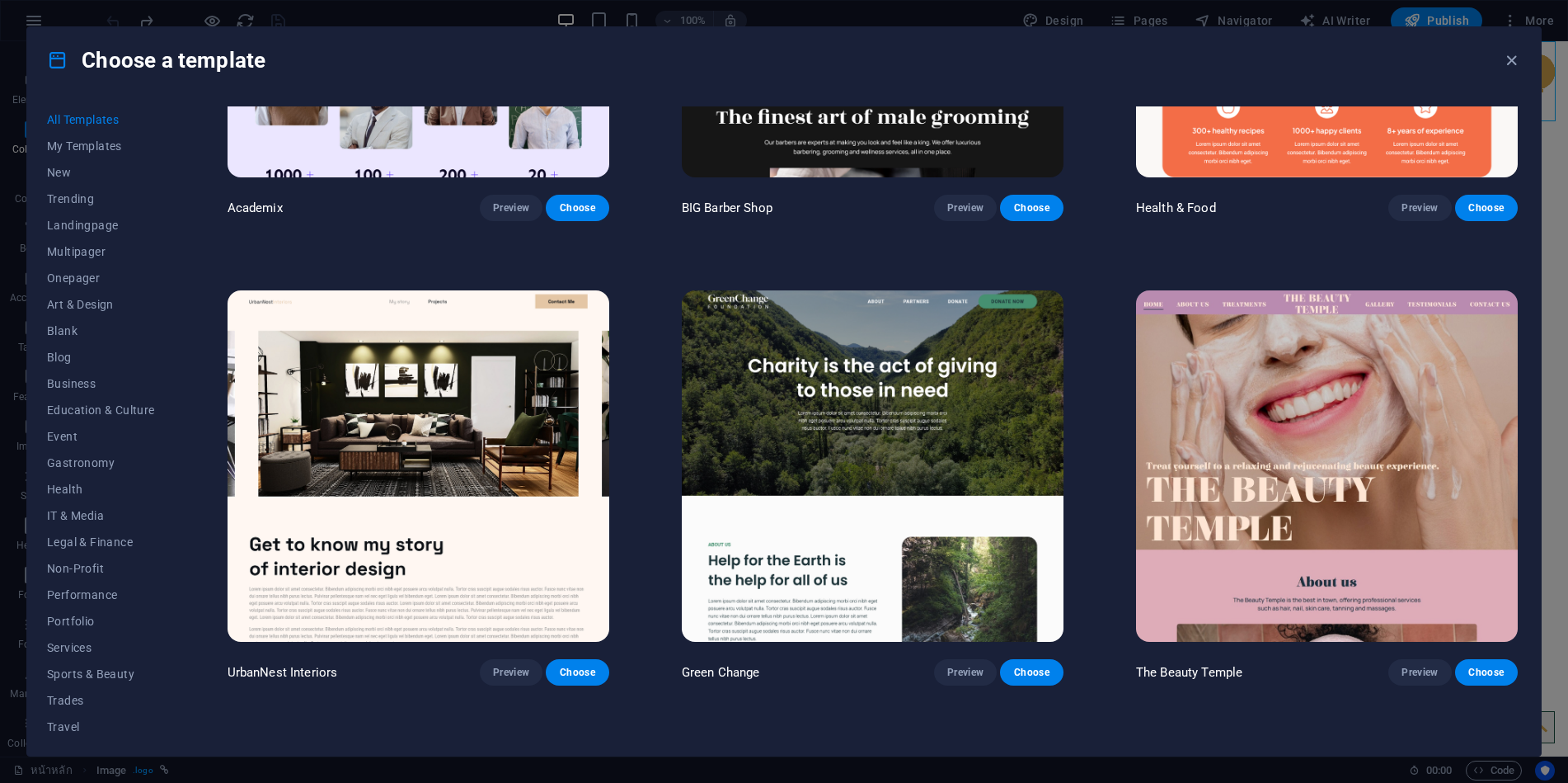
click at [1331, 413] on img at bounding box center [1327, 466] width 382 height 352
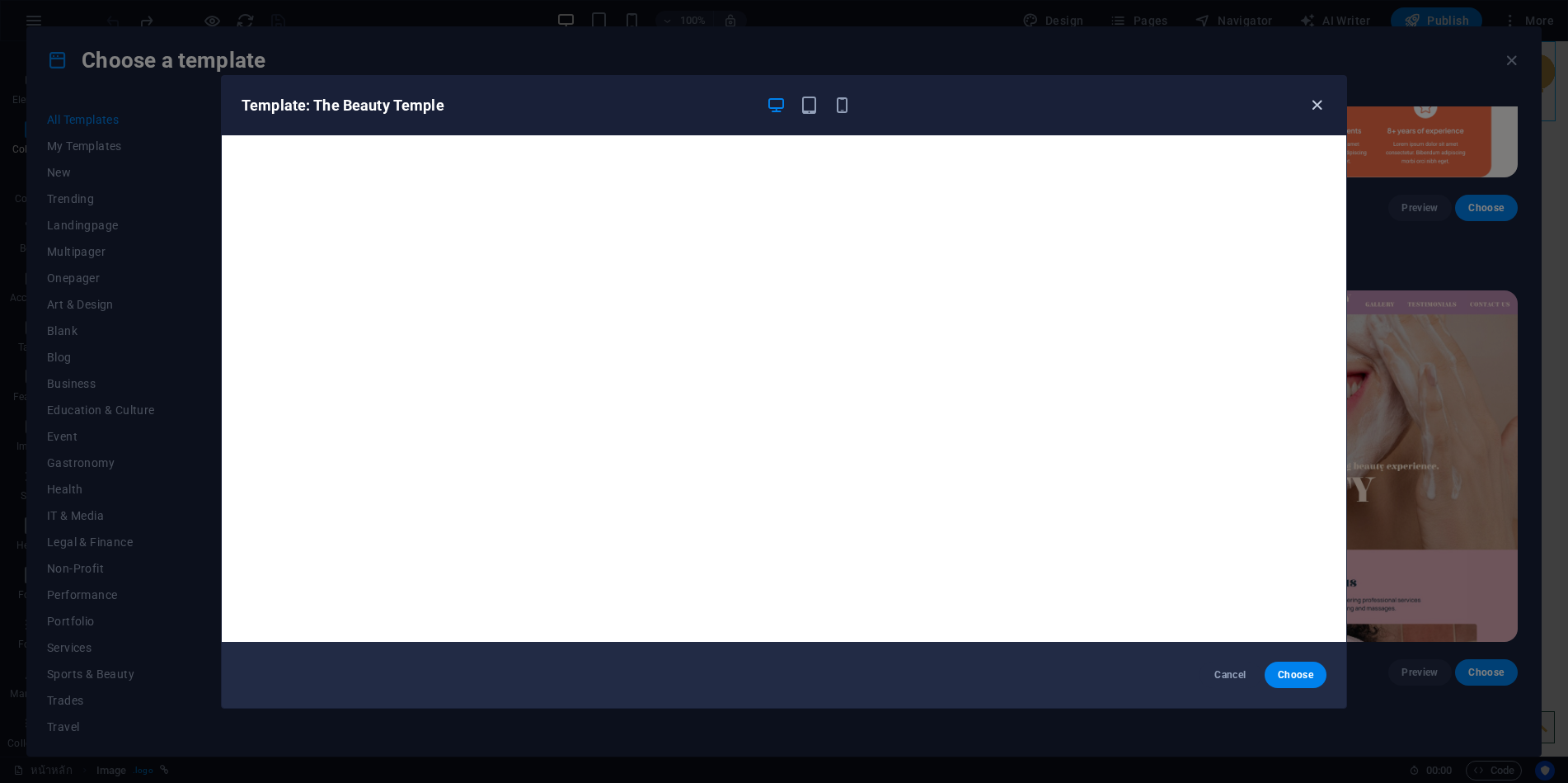
click at [1316, 109] on icon "button" at bounding box center [1317, 105] width 19 height 19
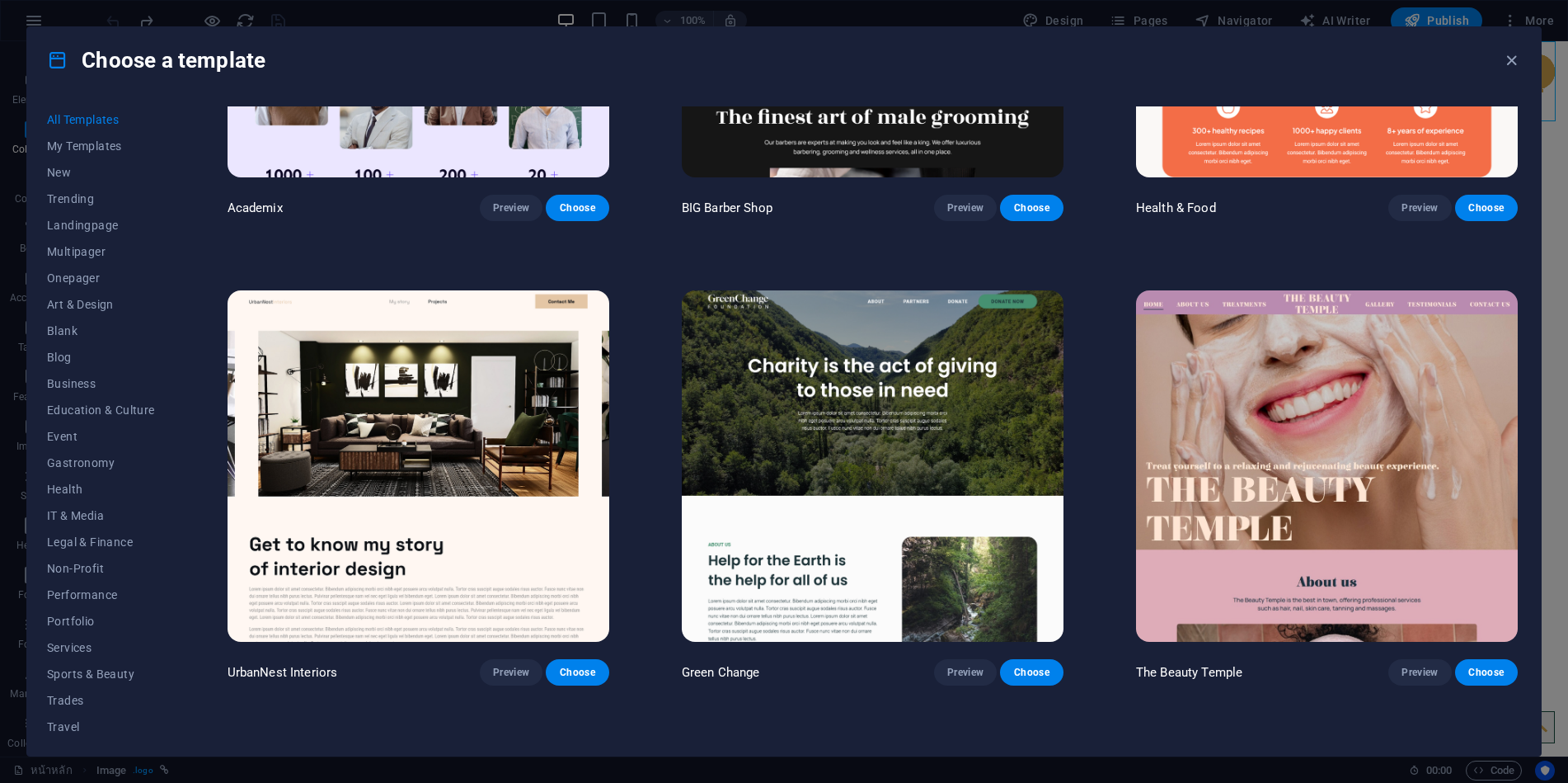
click at [966, 376] on img at bounding box center [872, 466] width 382 height 352
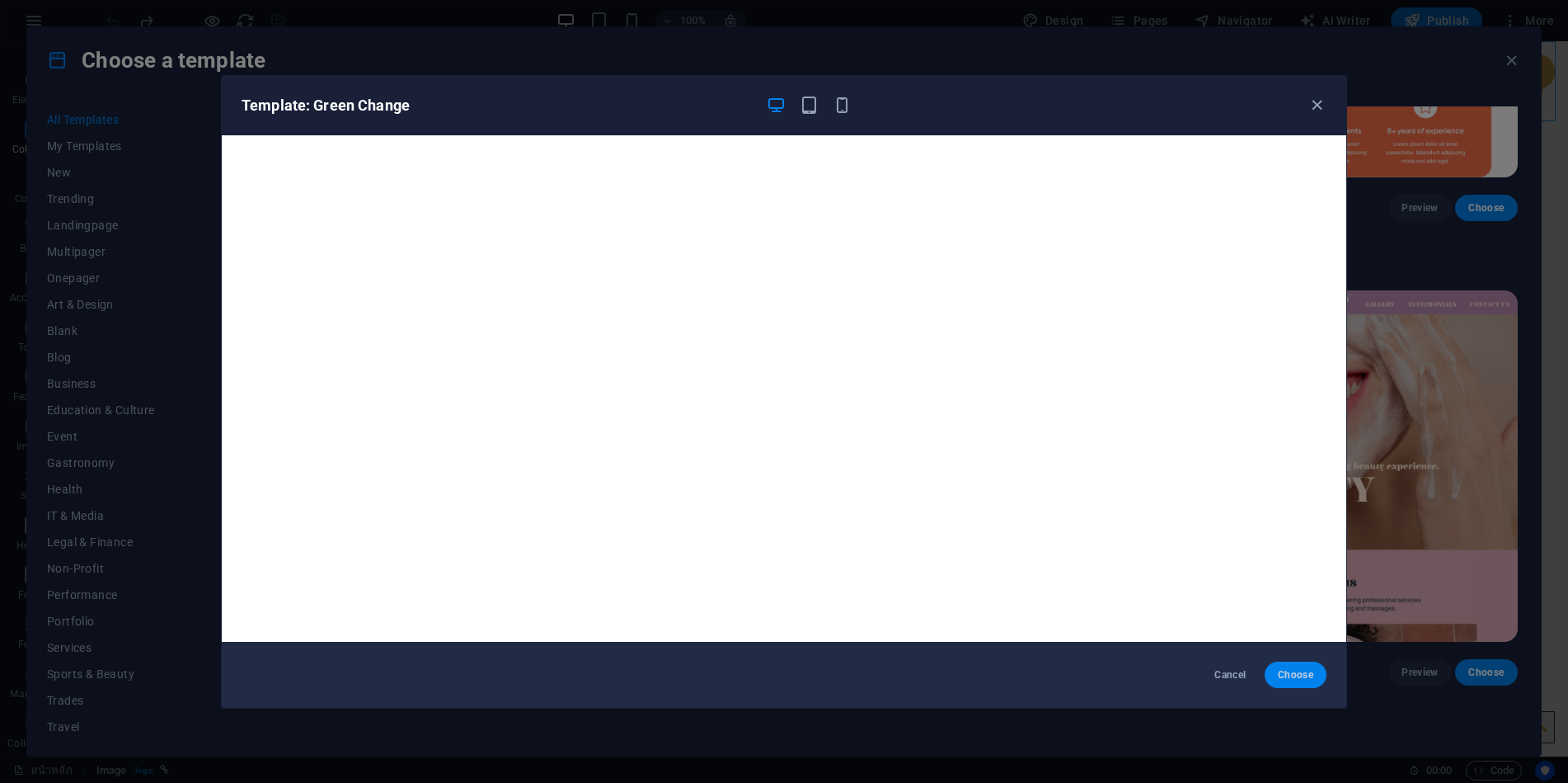
click at [1301, 682] on button "Choose" at bounding box center [1295, 675] width 62 height 26
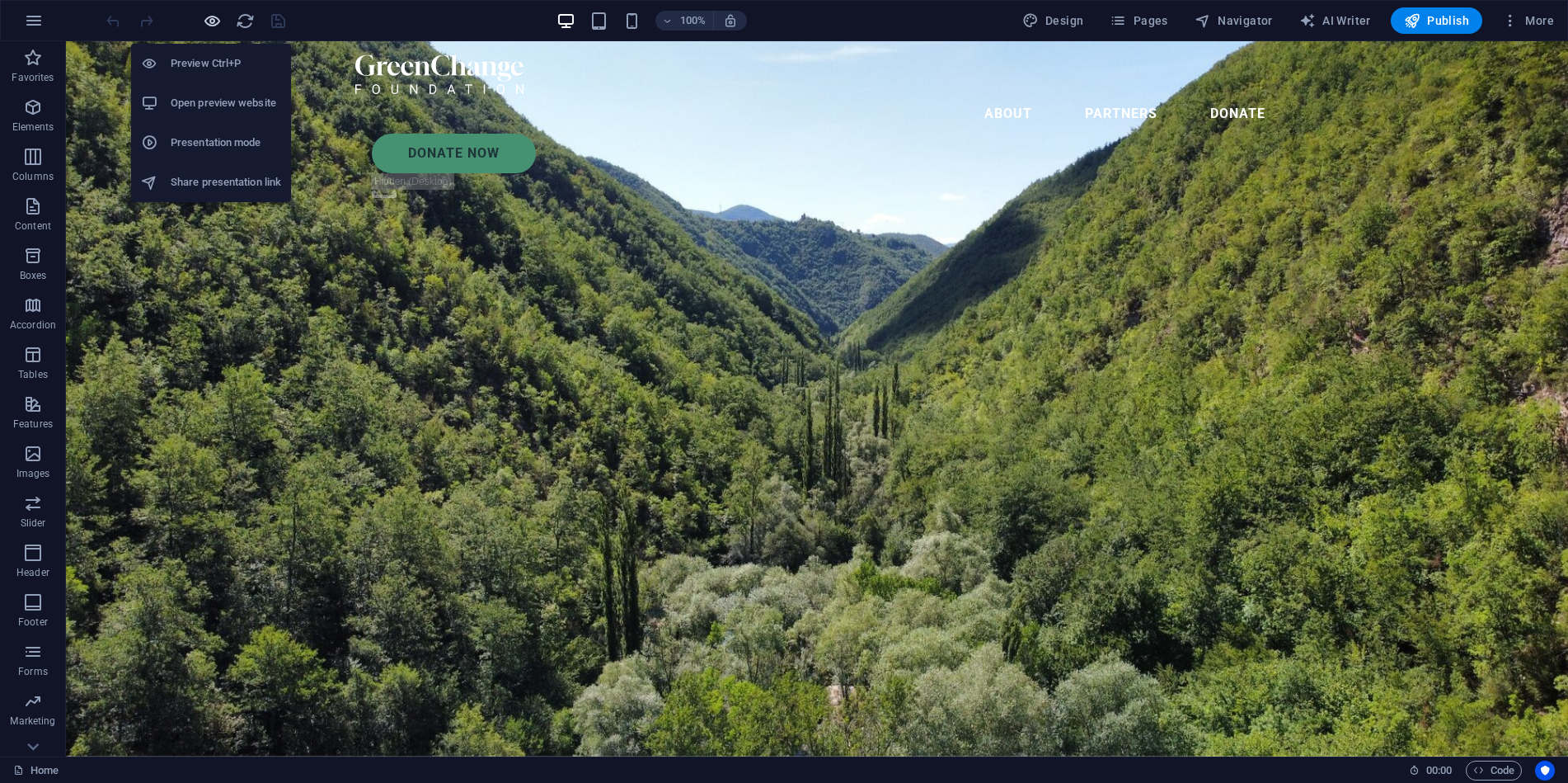
click at [215, 17] on icon "button" at bounding box center [212, 21] width 19 height 19
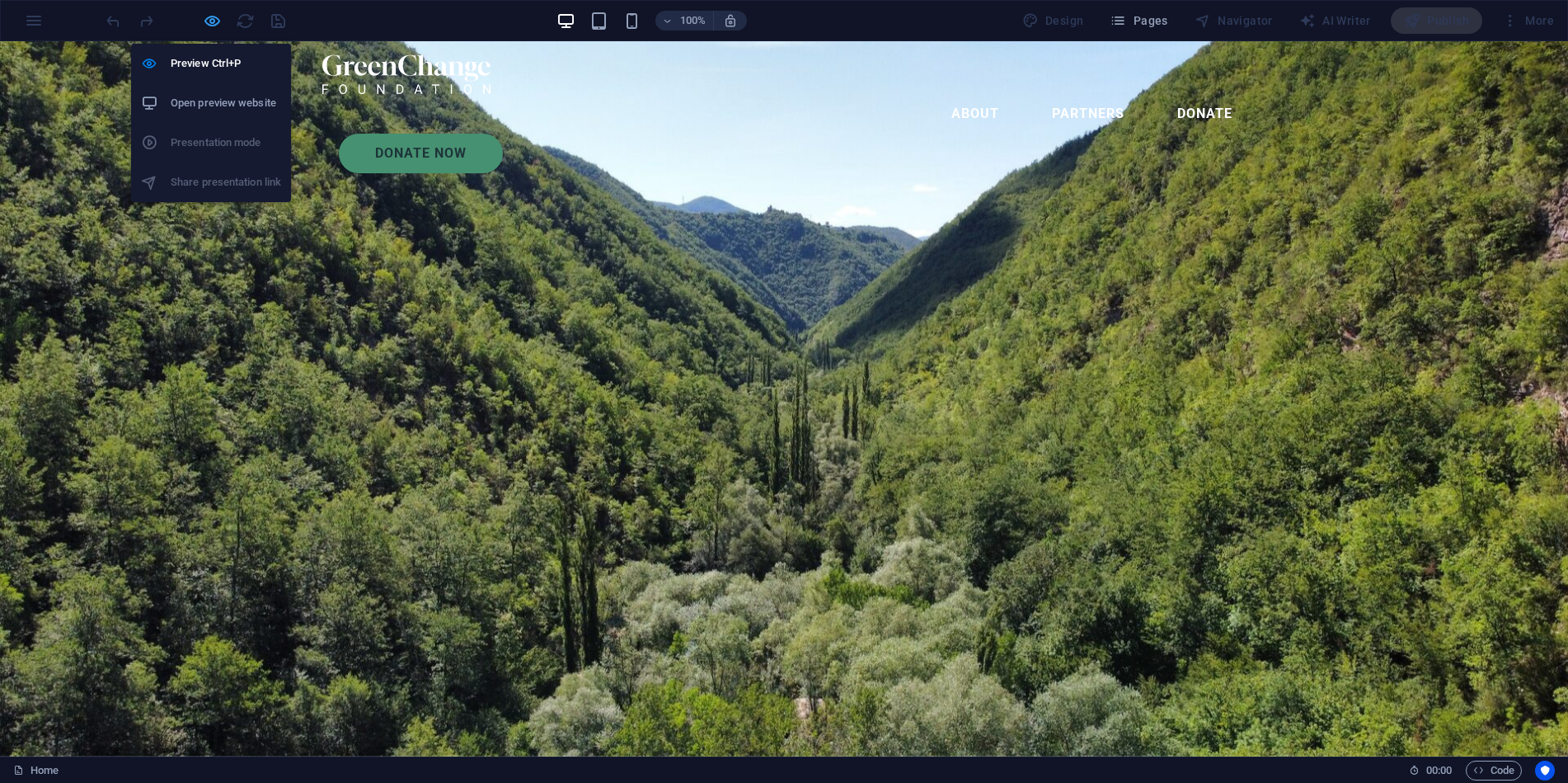
click at [212, 20] on icon "button" at bounding box center [212, 21] width 19 height 19
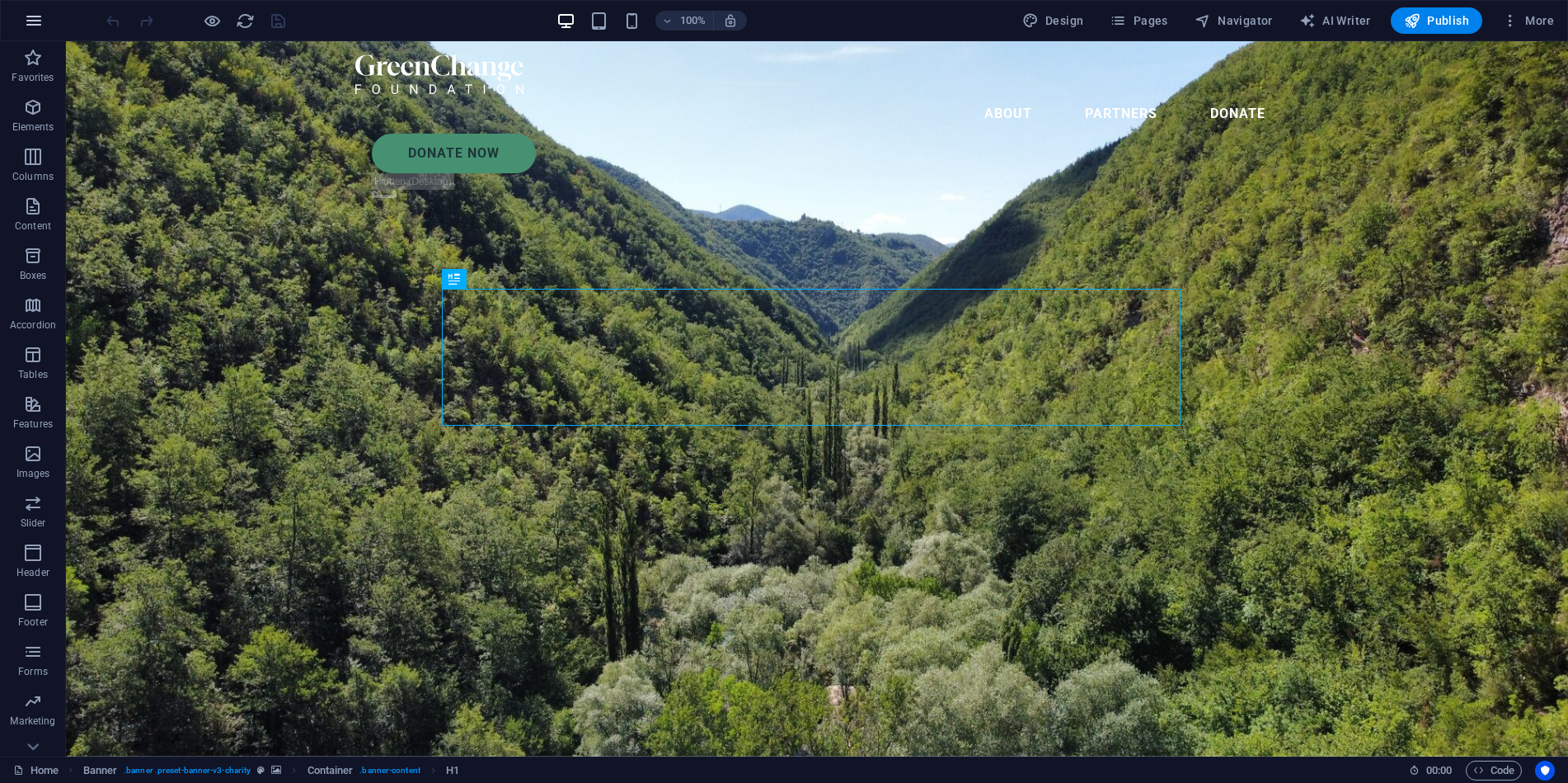
click at [37, 17] on icon "button" at bounding box center [34, 20] width 20 height 20
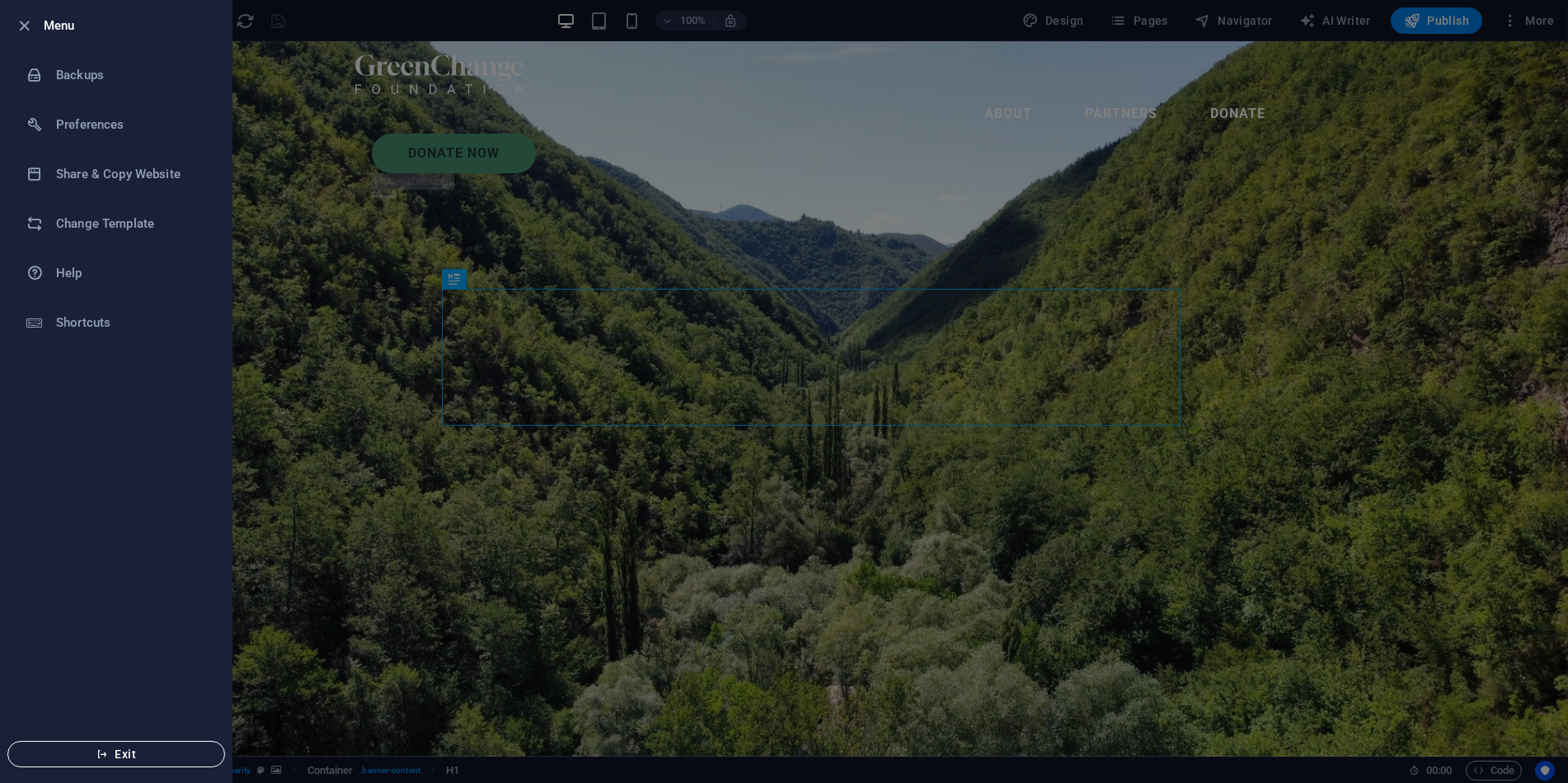
click at [115, 757] on span "Exit" at bounding box center [116, 754] width 190 height 13
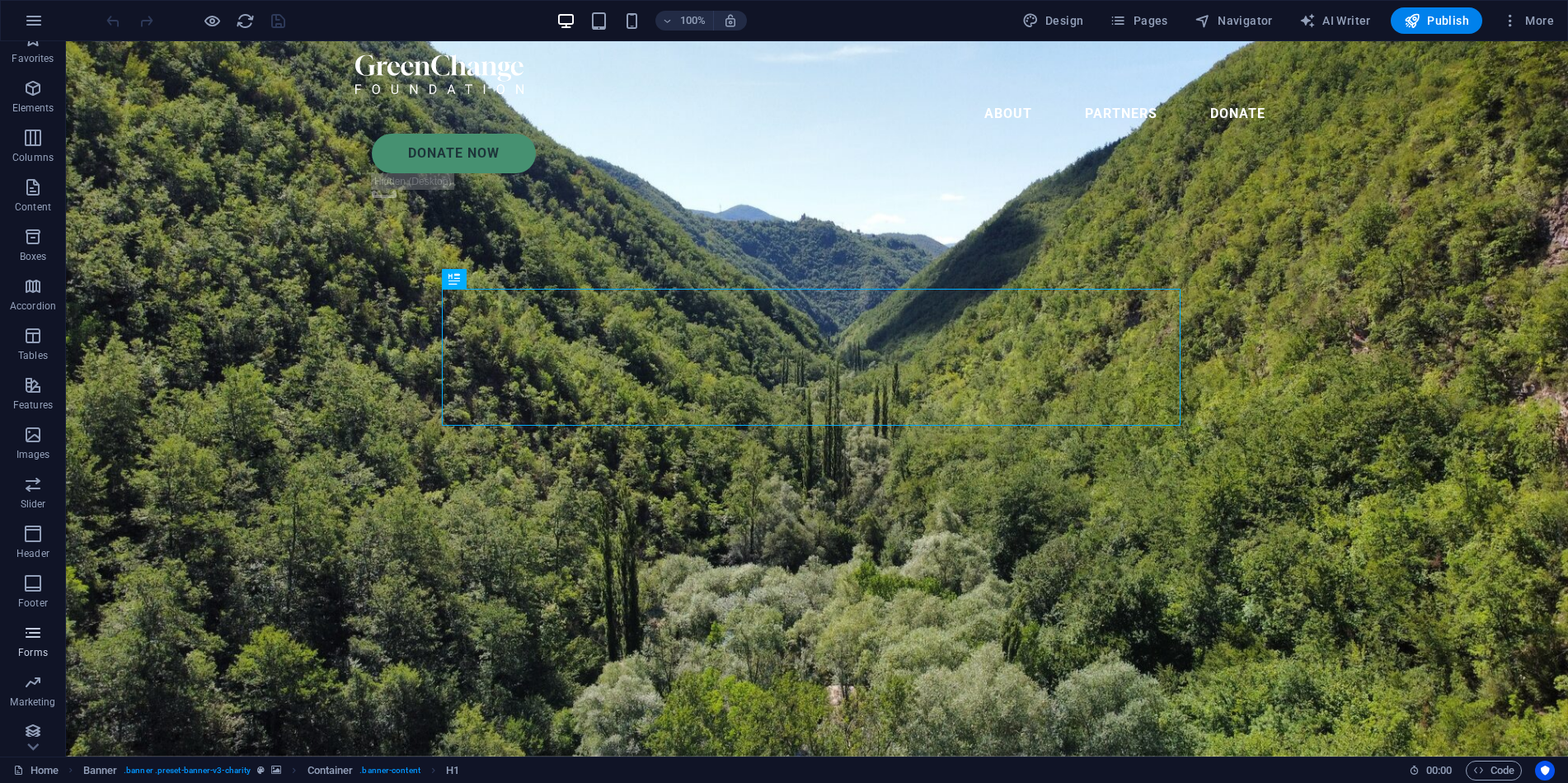
scroll to position [27, 0]
click at [24, 20] on icon "button" at bounding box center [34, 20] width 20 height 20
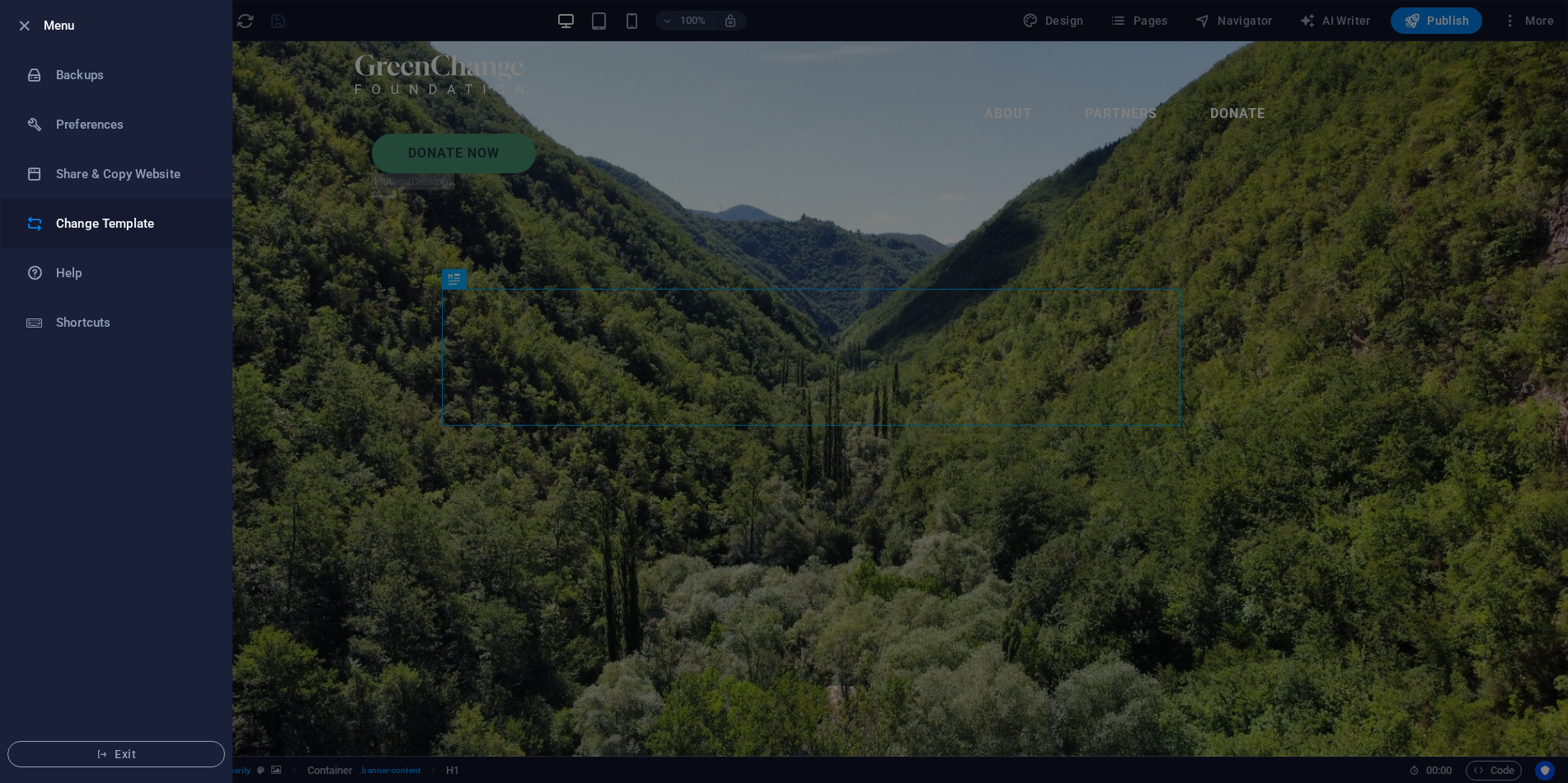
click at [76, 221] on h6 "Change Template" at bounding box center [132, 223] width 152 height 20
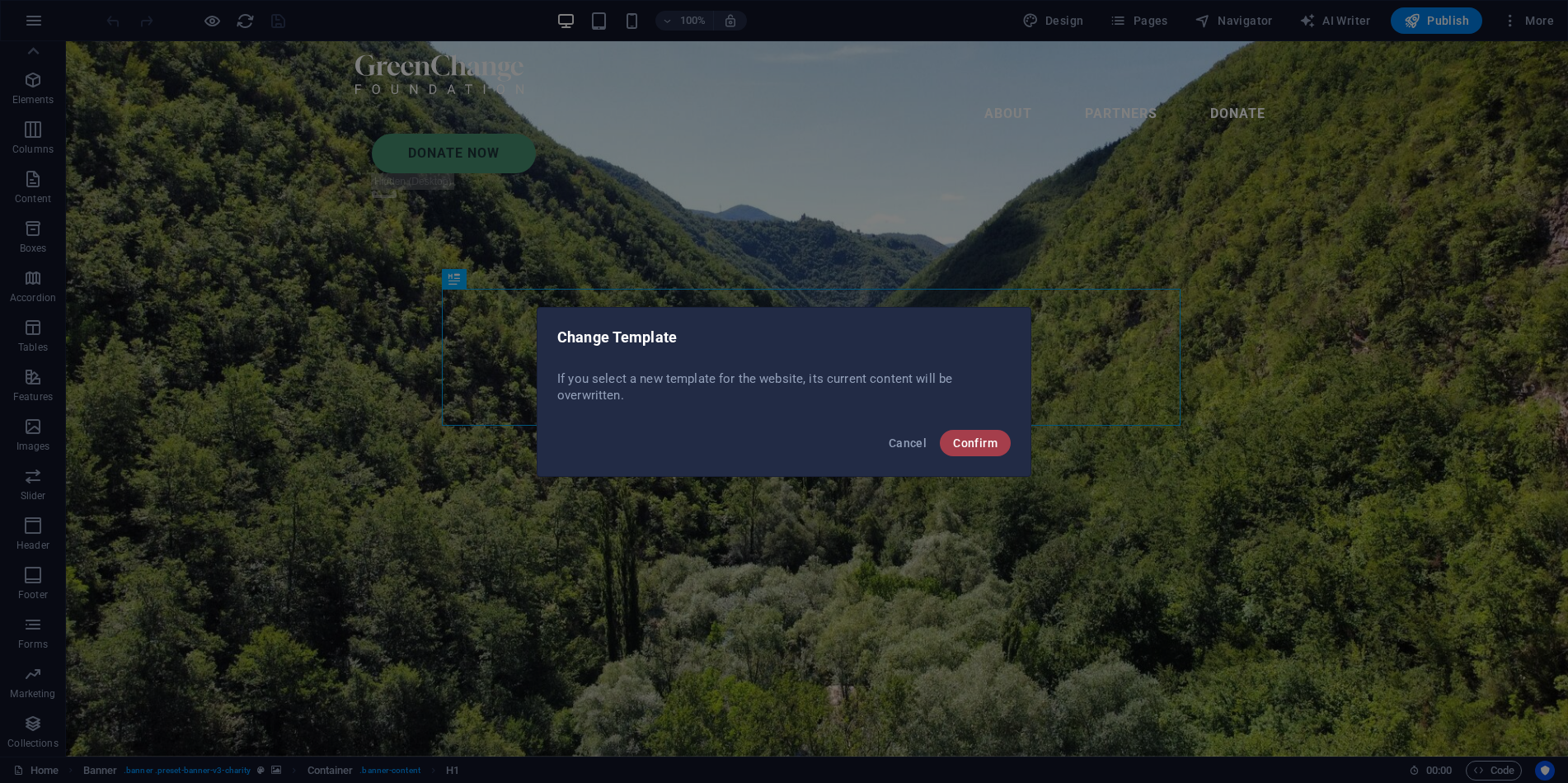
click at [980, 440] on span "Confirm" at bounding box center [976, 443] width 45 height 13
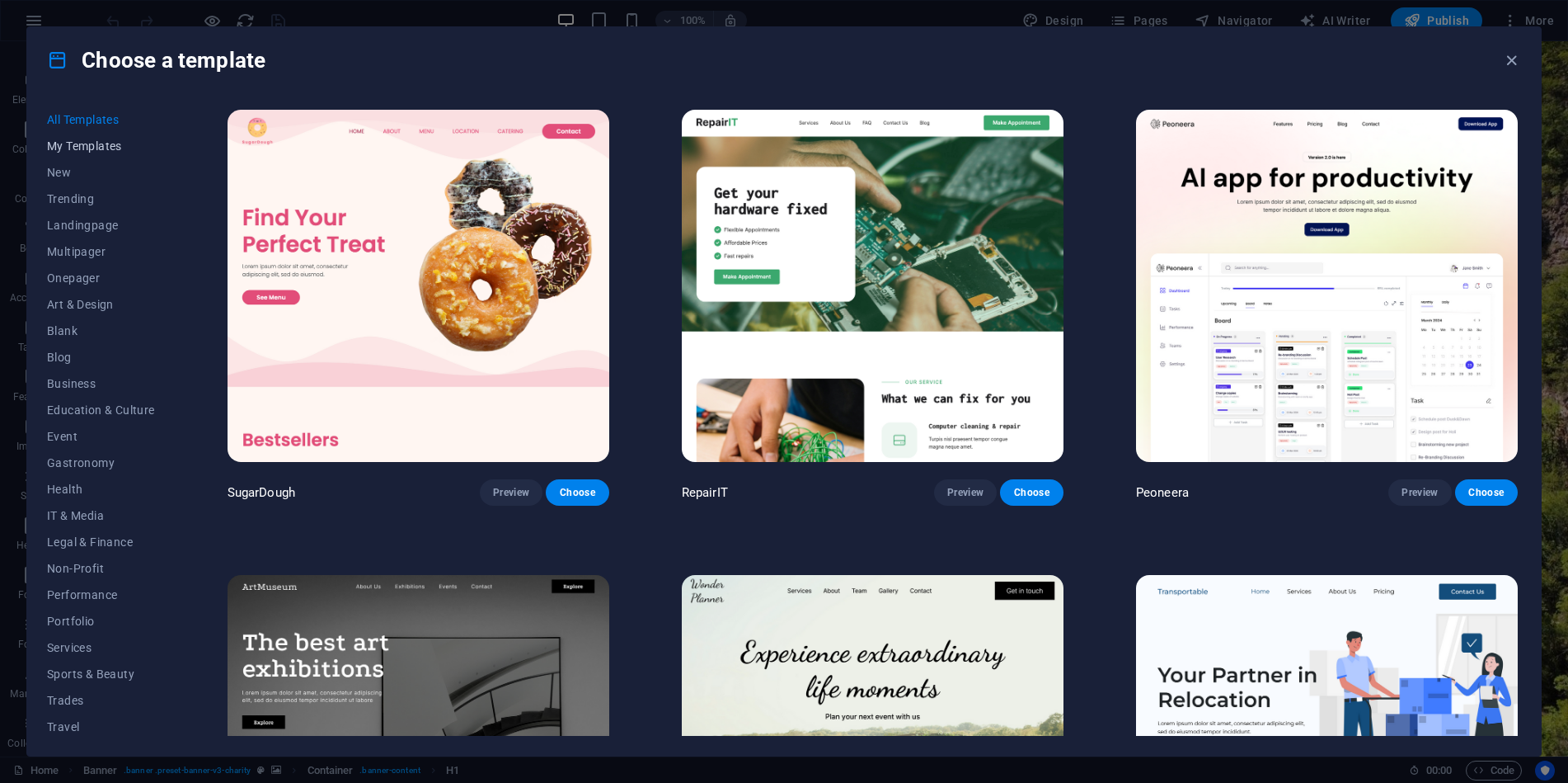
click at [103, 134] on button "My Templates" at bounding box center [101, 146] width 108 height 26
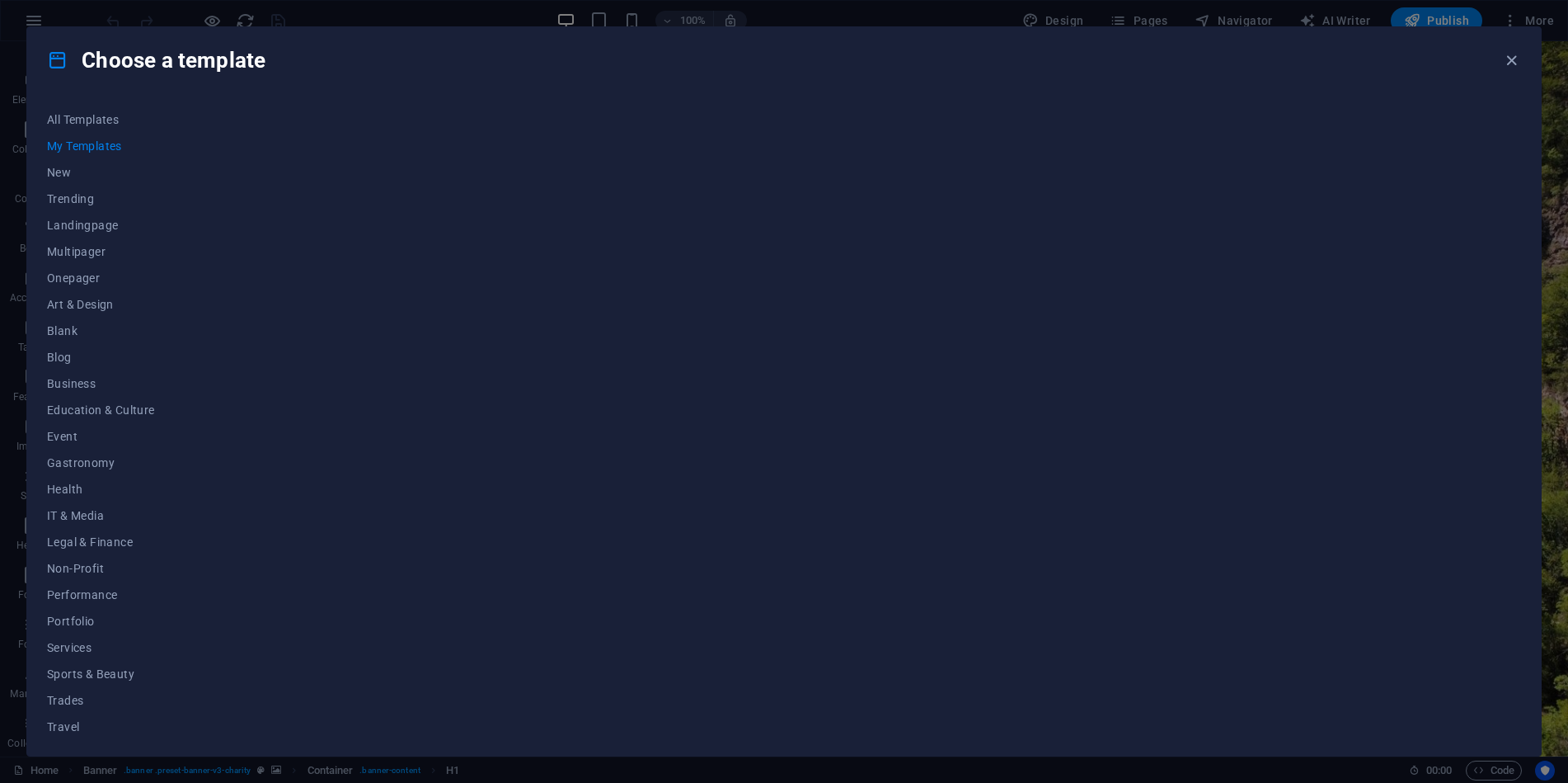
click at [90, 141] on span "My Templates" at bounding box center [101, 146] width 108 height 13
click at [92, 121] on span "All Templates" at bounding box center [101, 120] width 108 height 13
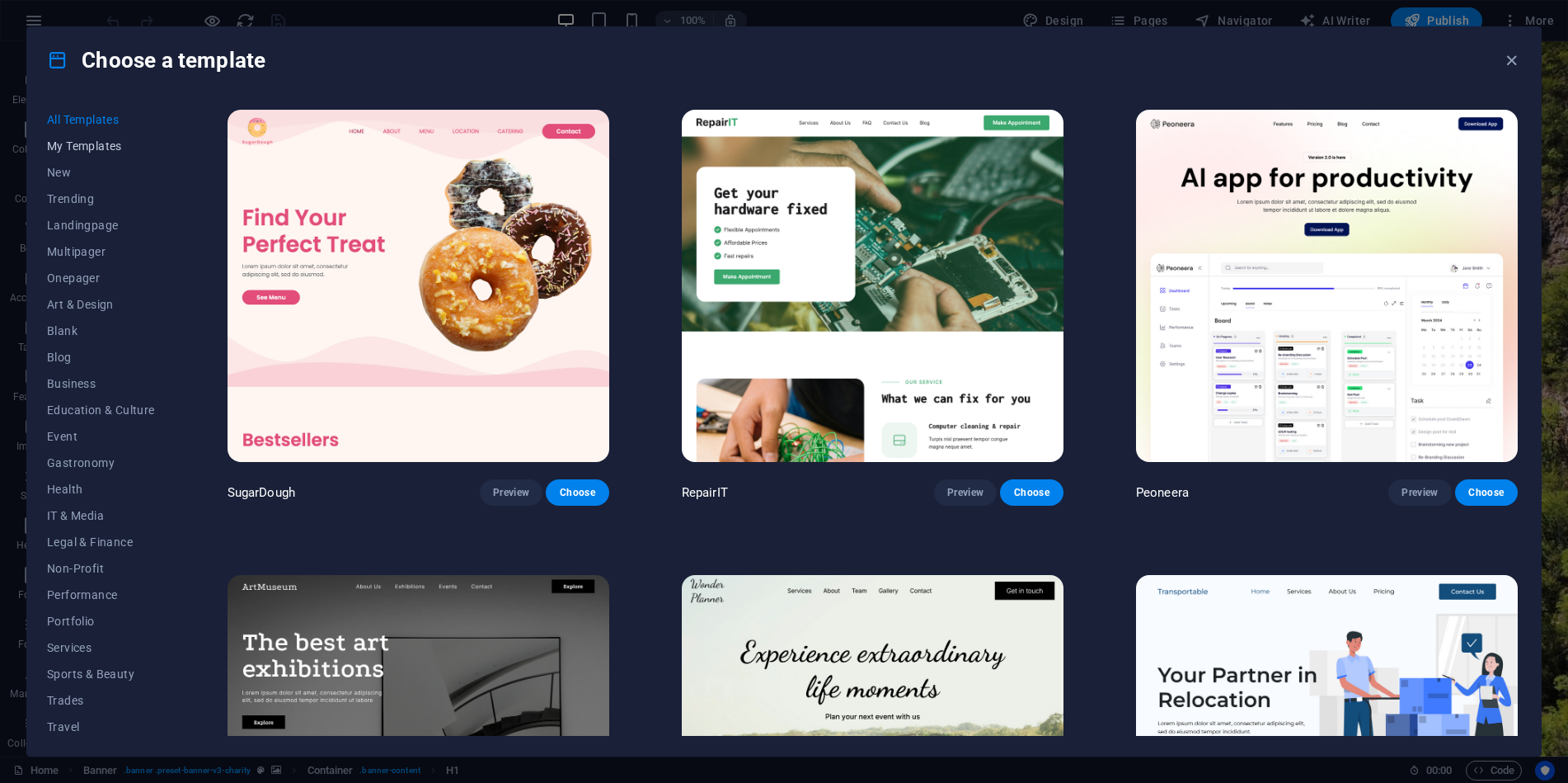
click at [88, 139] on span "My Templates" at bounding box center [101, 146] width 108 height 13
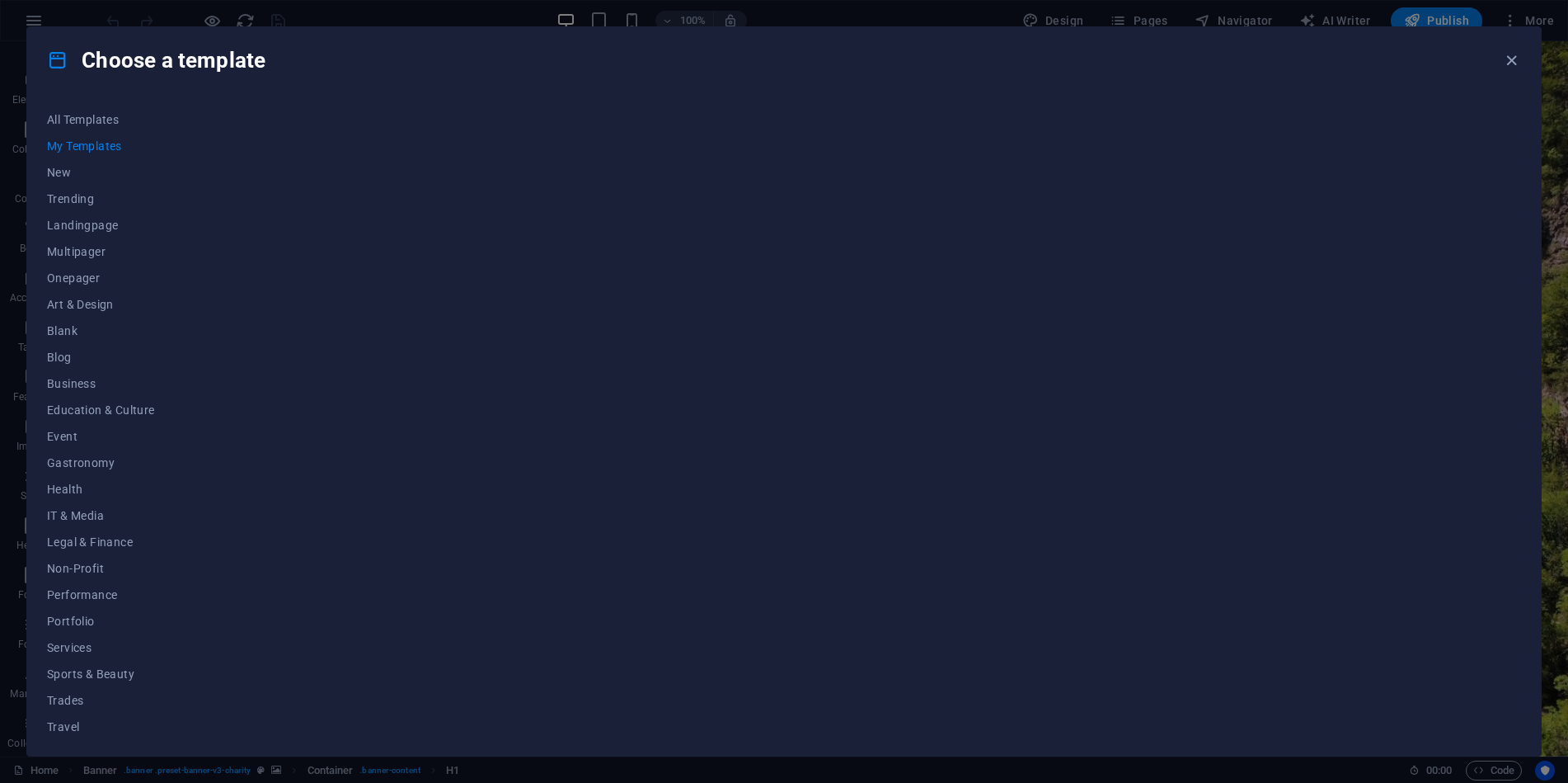
click at [518, 248] on div at bounding box center [872, 421] width 1297 height 630
click at [1517, 54] on icon "button" at bounding box center [1511, 61] width 19 height 19
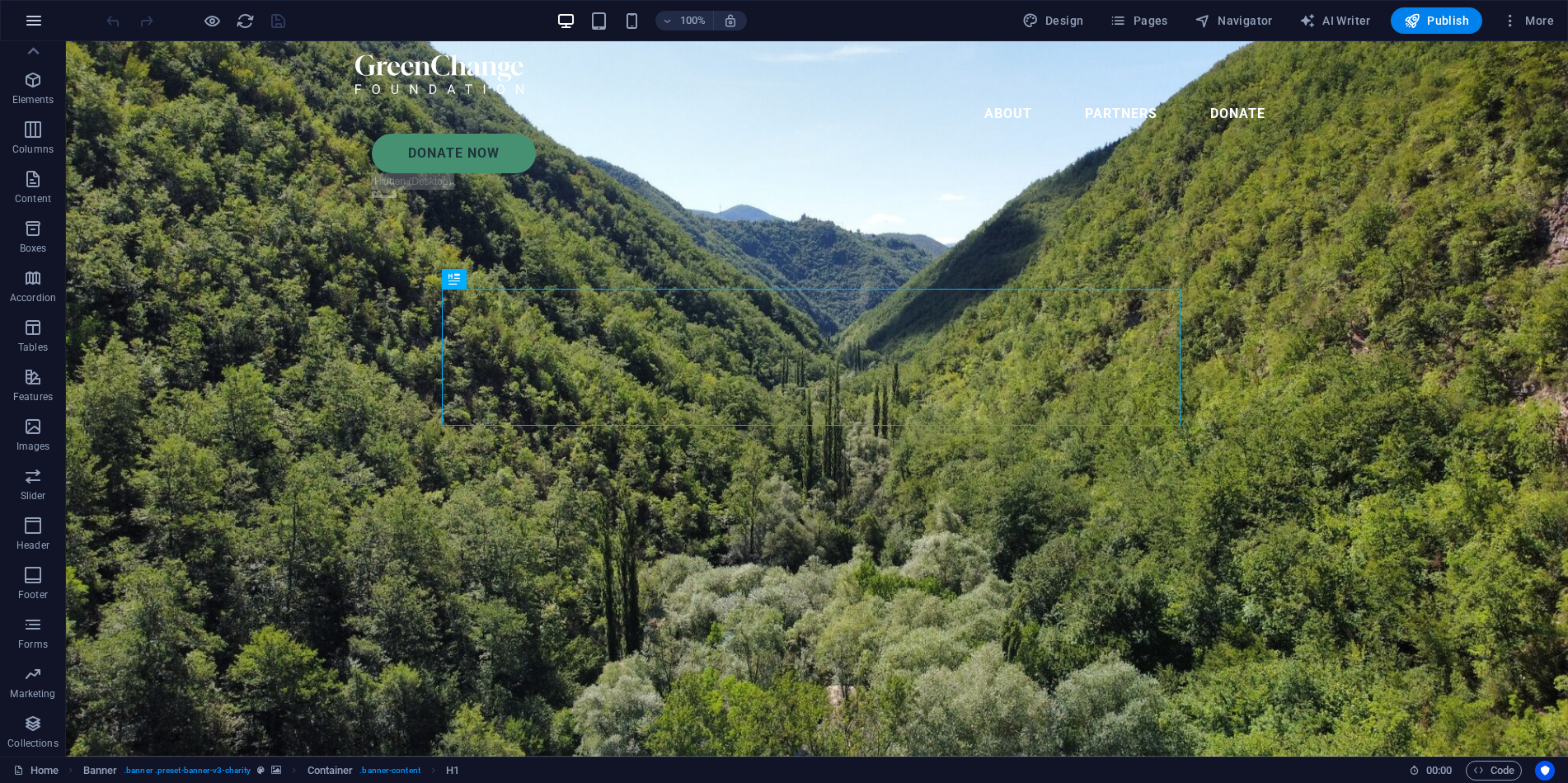
click at [43, 18] on icon "button" at bounding box center [34, 20] width 20 height 20
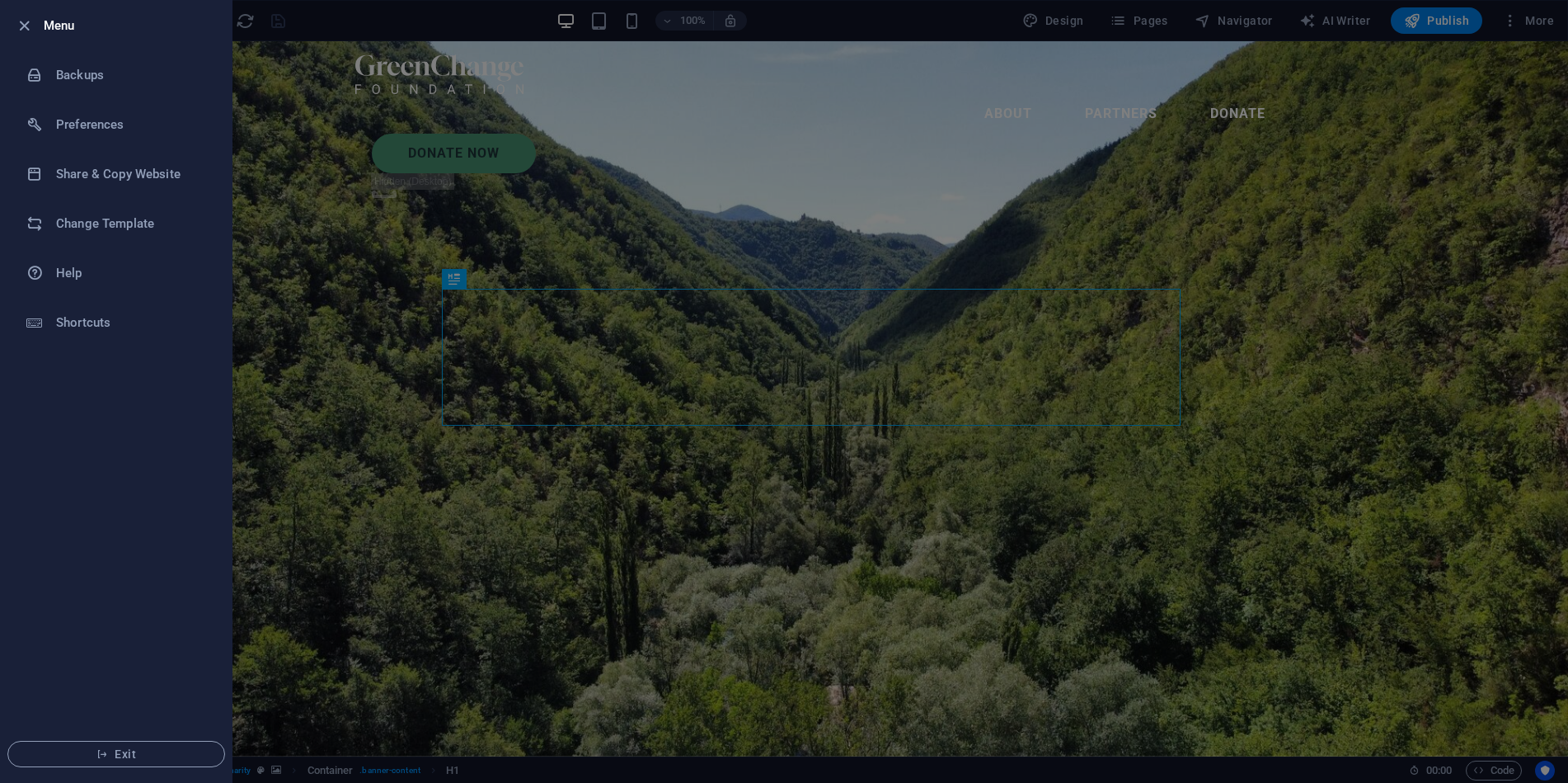
click at [43, 18] on div at bounding box center [29, 25] width 30 height 20
click at [252, 22] on div at bounding box center [784, 392] width 1568 height 783
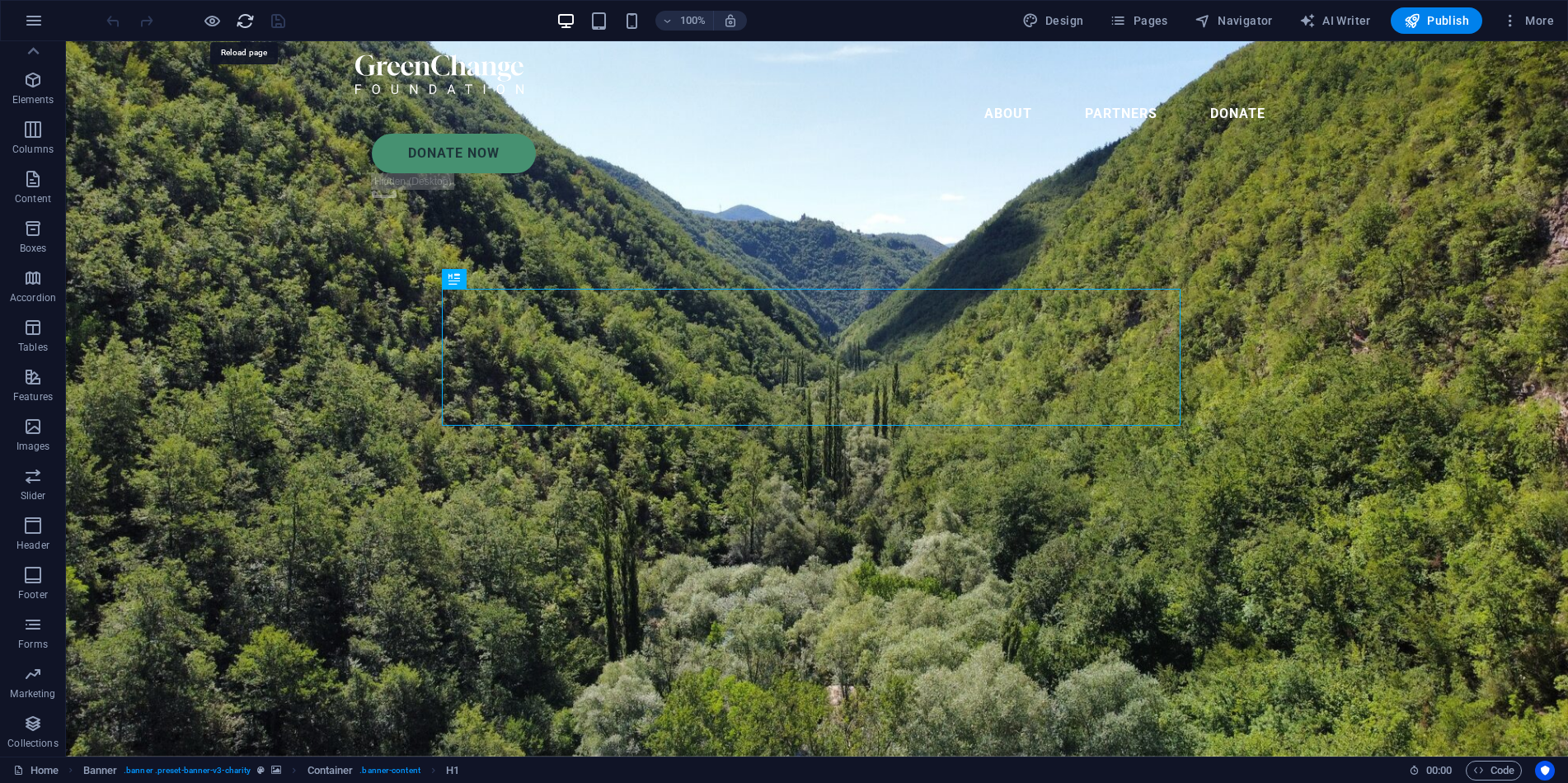
click at [249, 21] on icon "reload" at bounding box center [245, 21] width 19 height 19
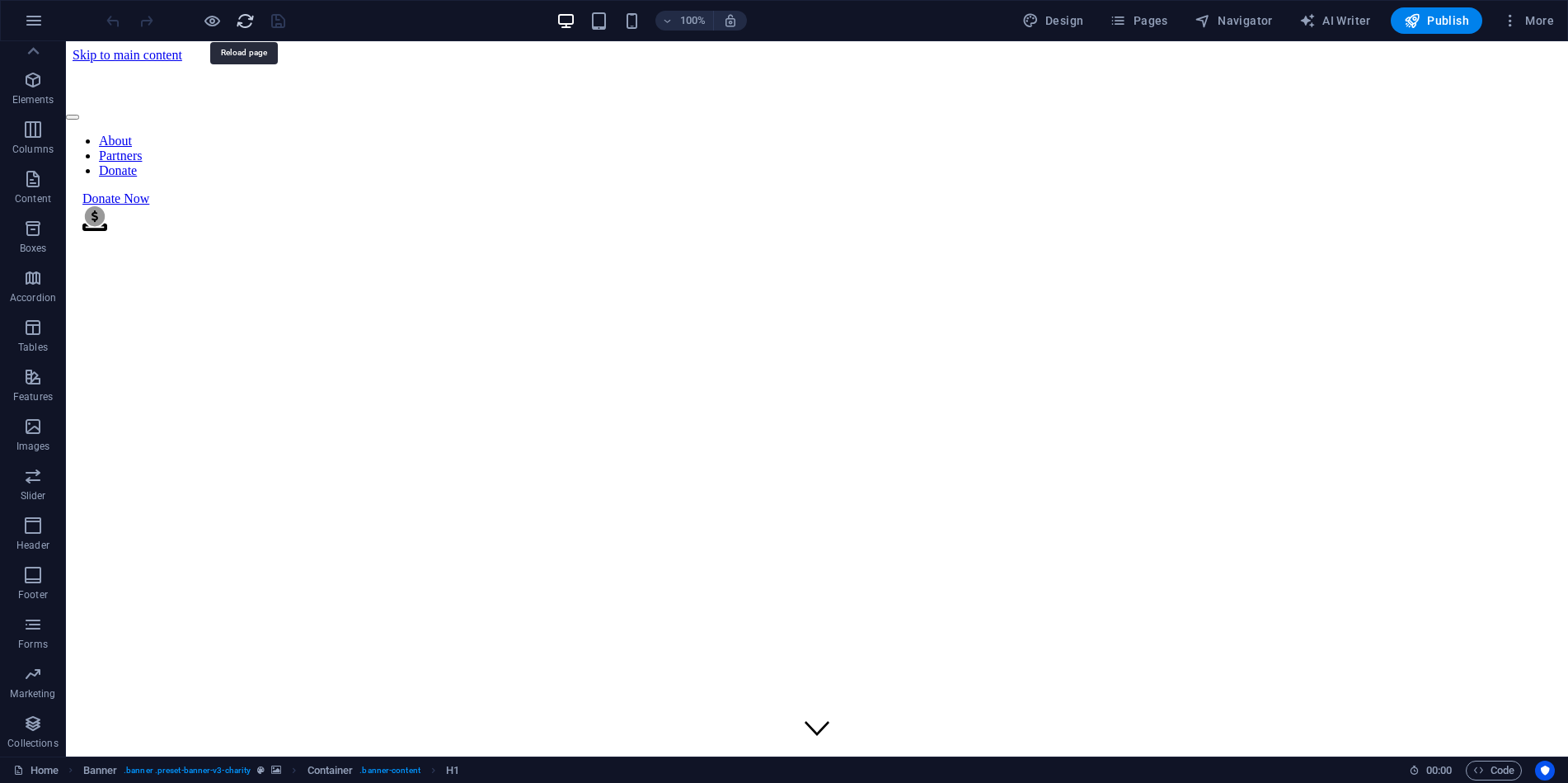
click at [246, 22] on icon "reload" at bounding box center [245, 21] width 19 height 19
click at [38, 24] on icon "button" at bounding box center [34, 20] width 20 height 20
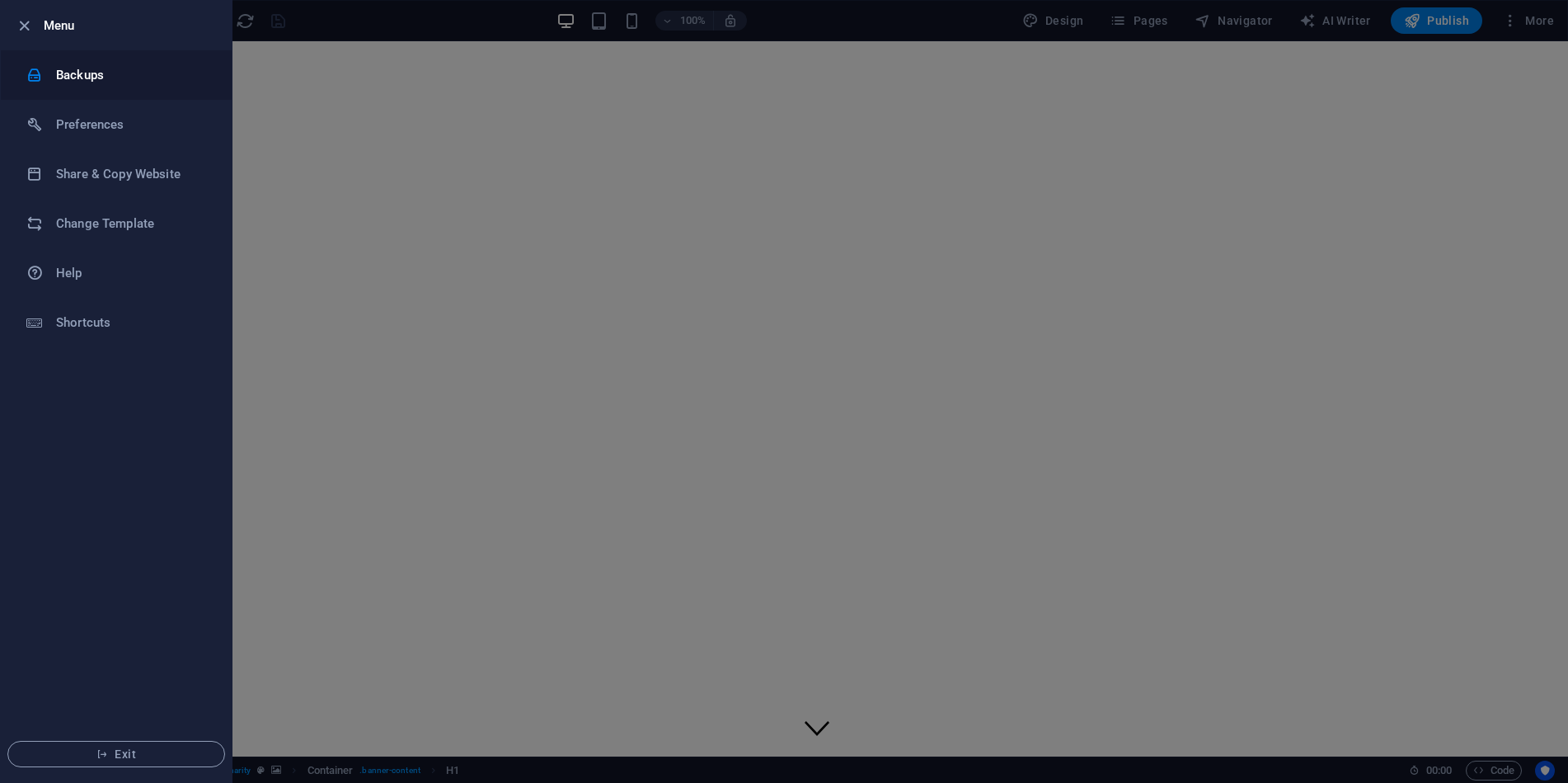
click at [93, 67] on h6 "Backups" at bounding box center [132, 75] width 152 height 20
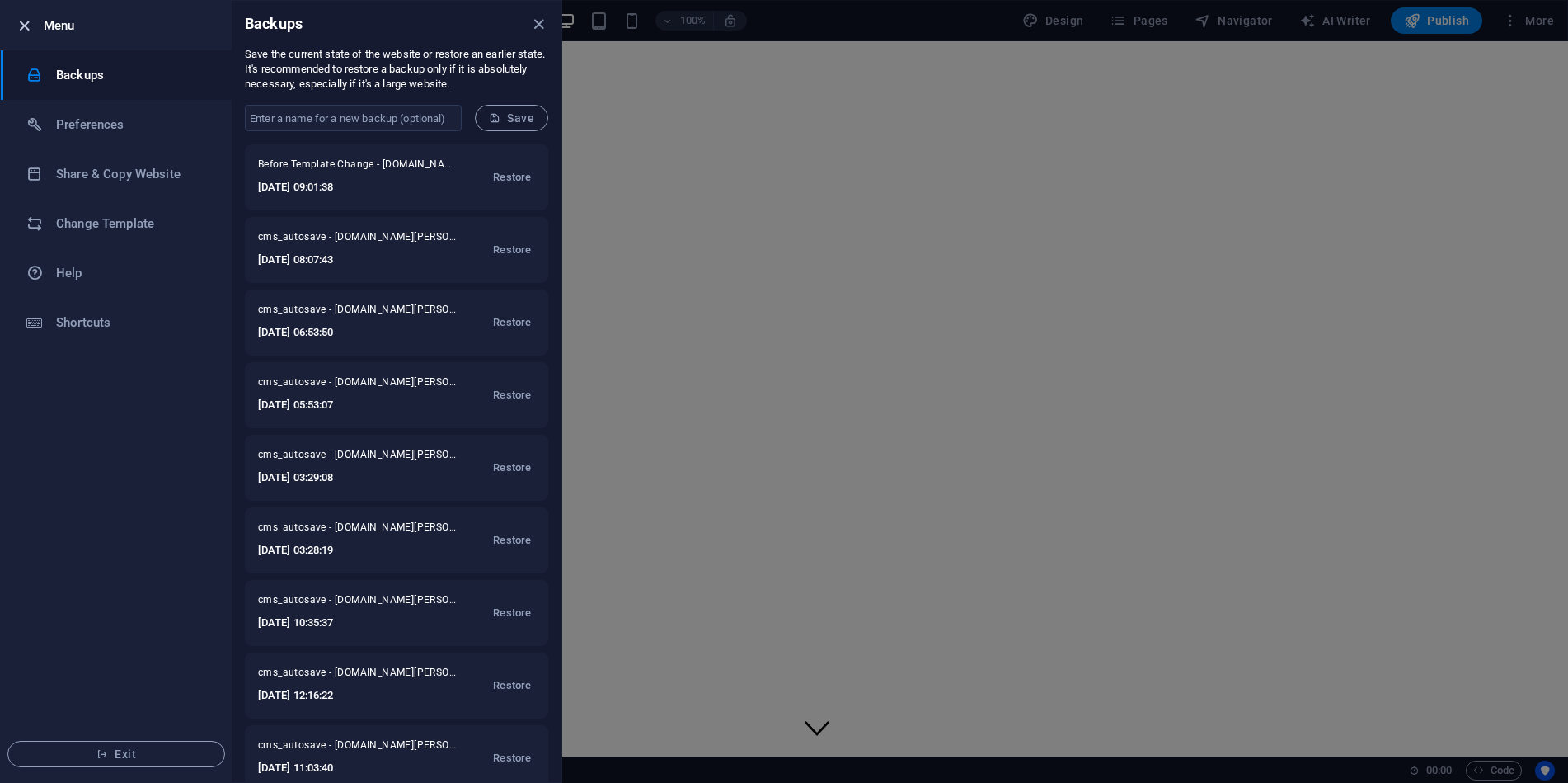
click at [29, 22] on icon "button" at bounding box center [24, 26] width 19 height 19
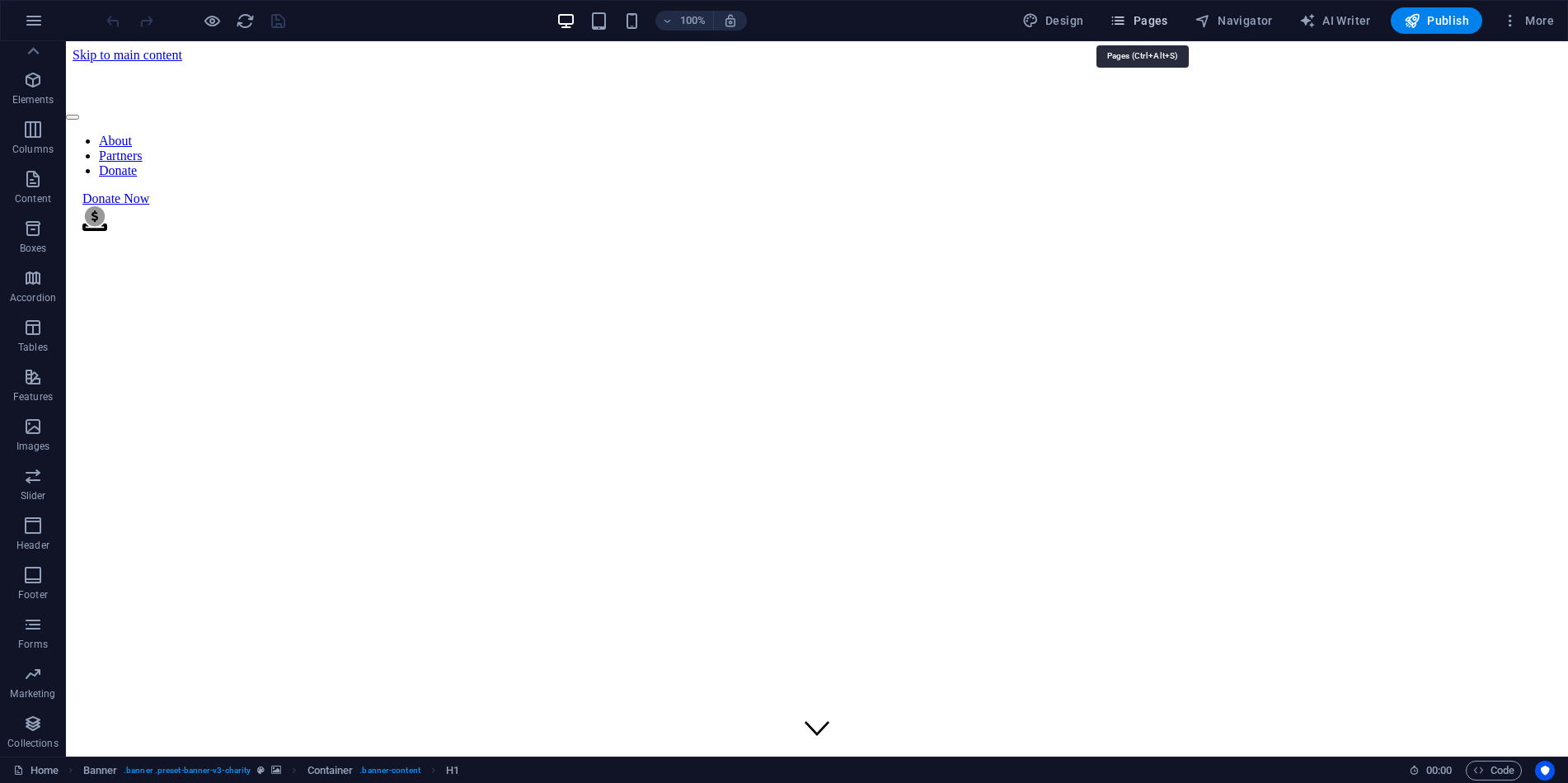
click at [1151, 17] on span "Pages" at bounding box center [1138, 21] width 58 height 17
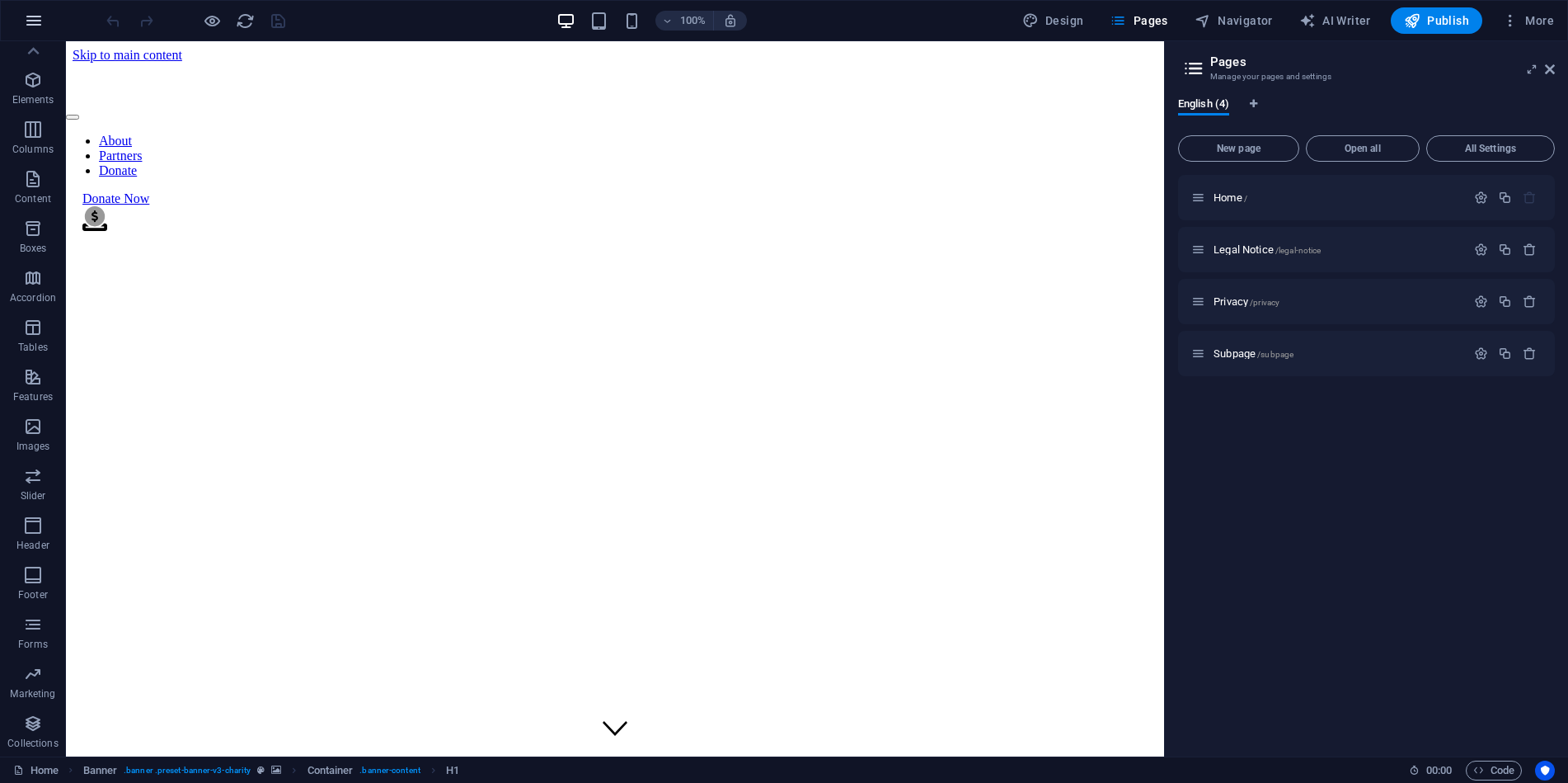
click at [33, 15] on icon "button" at bounding box center [34, 20] width 20 height 20
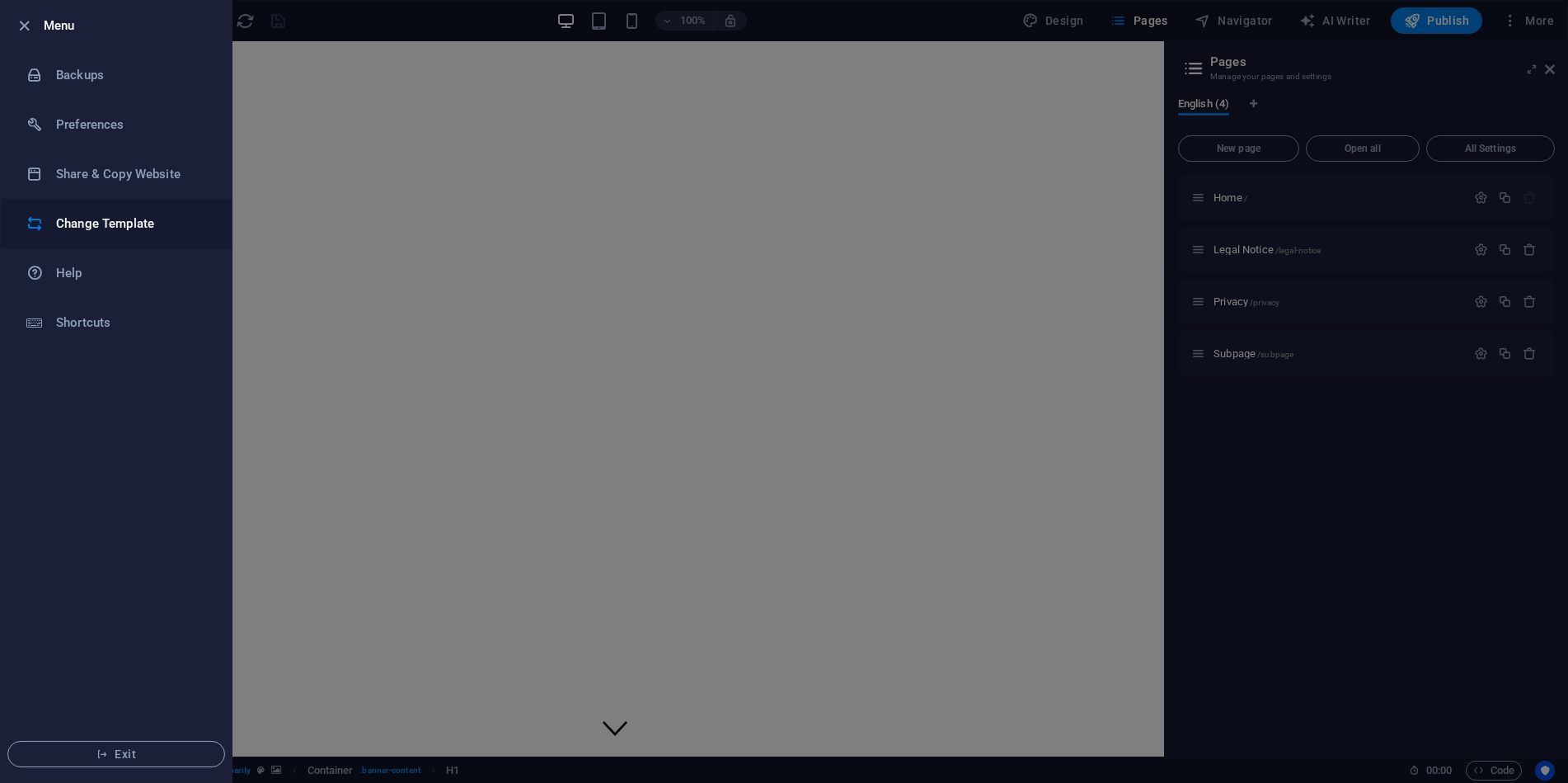
click at [84, 214] on h6 "Change Template" at bounding box center [132, 223] width 152 height 20
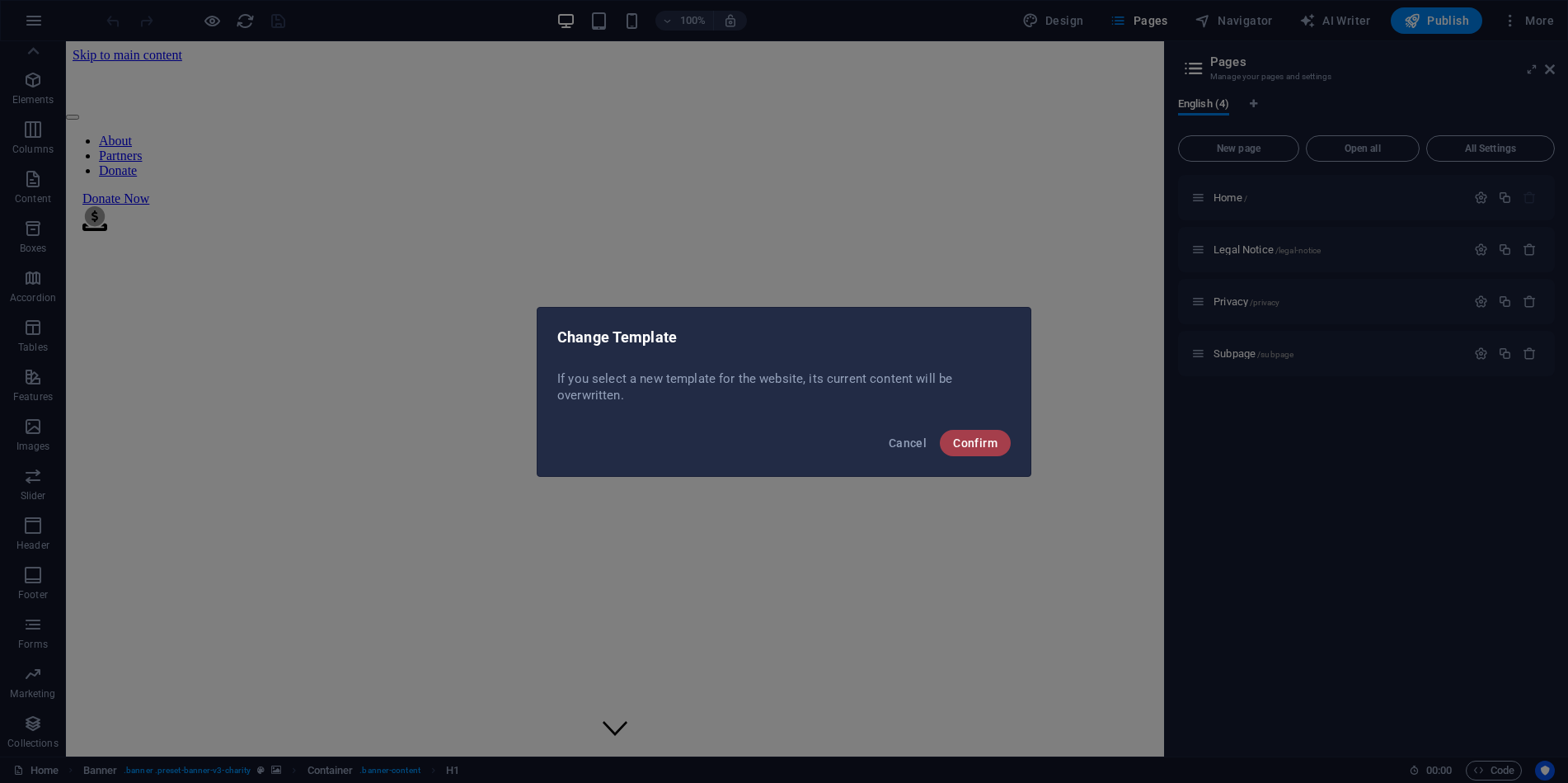
click at [967, 433] on button "Confirm" at bounding box center [975, 443] width 71 height 26
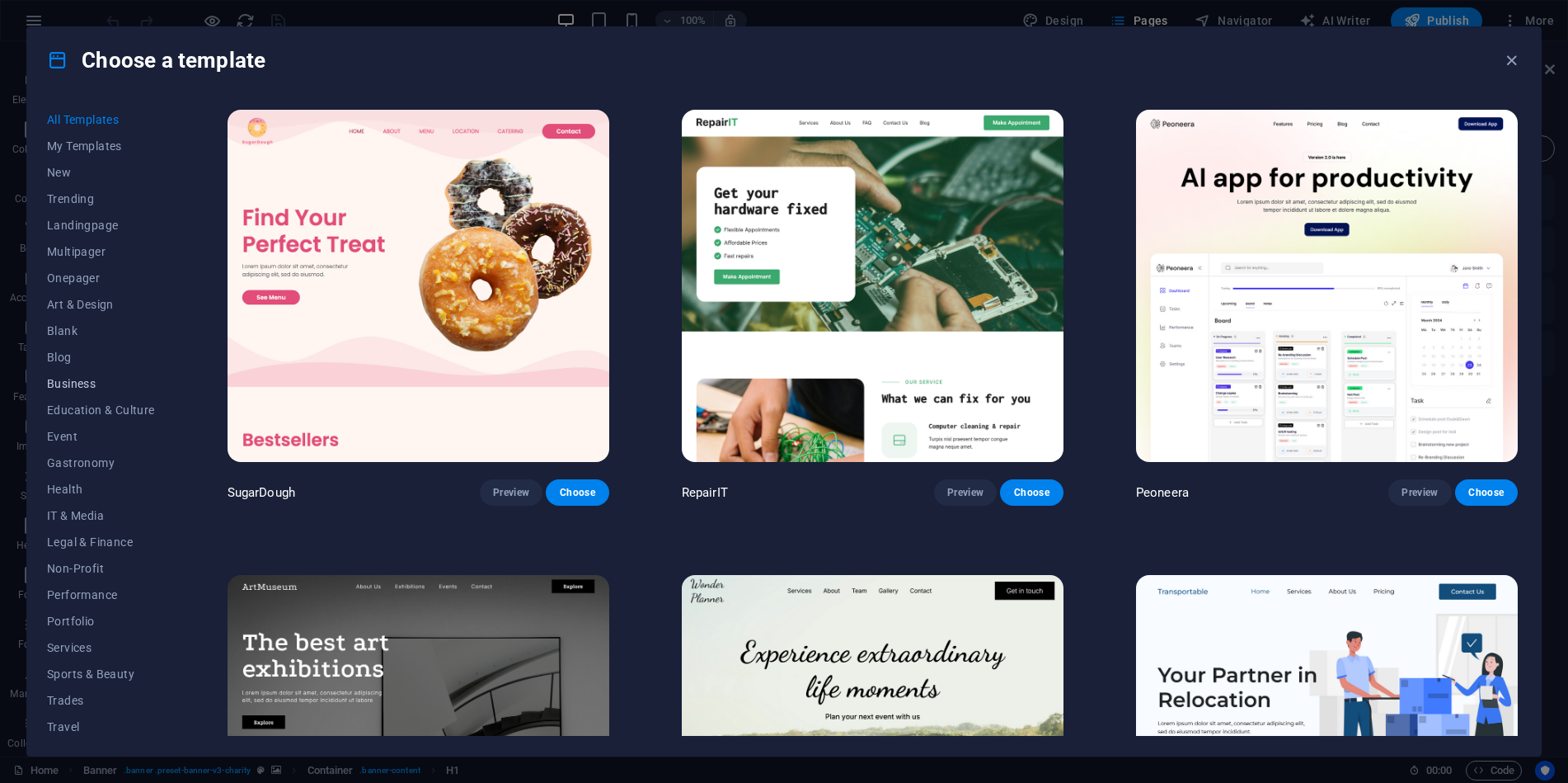
click at [81, 380] on span "Business" at bounding box center [101, 383] width 108 height 13
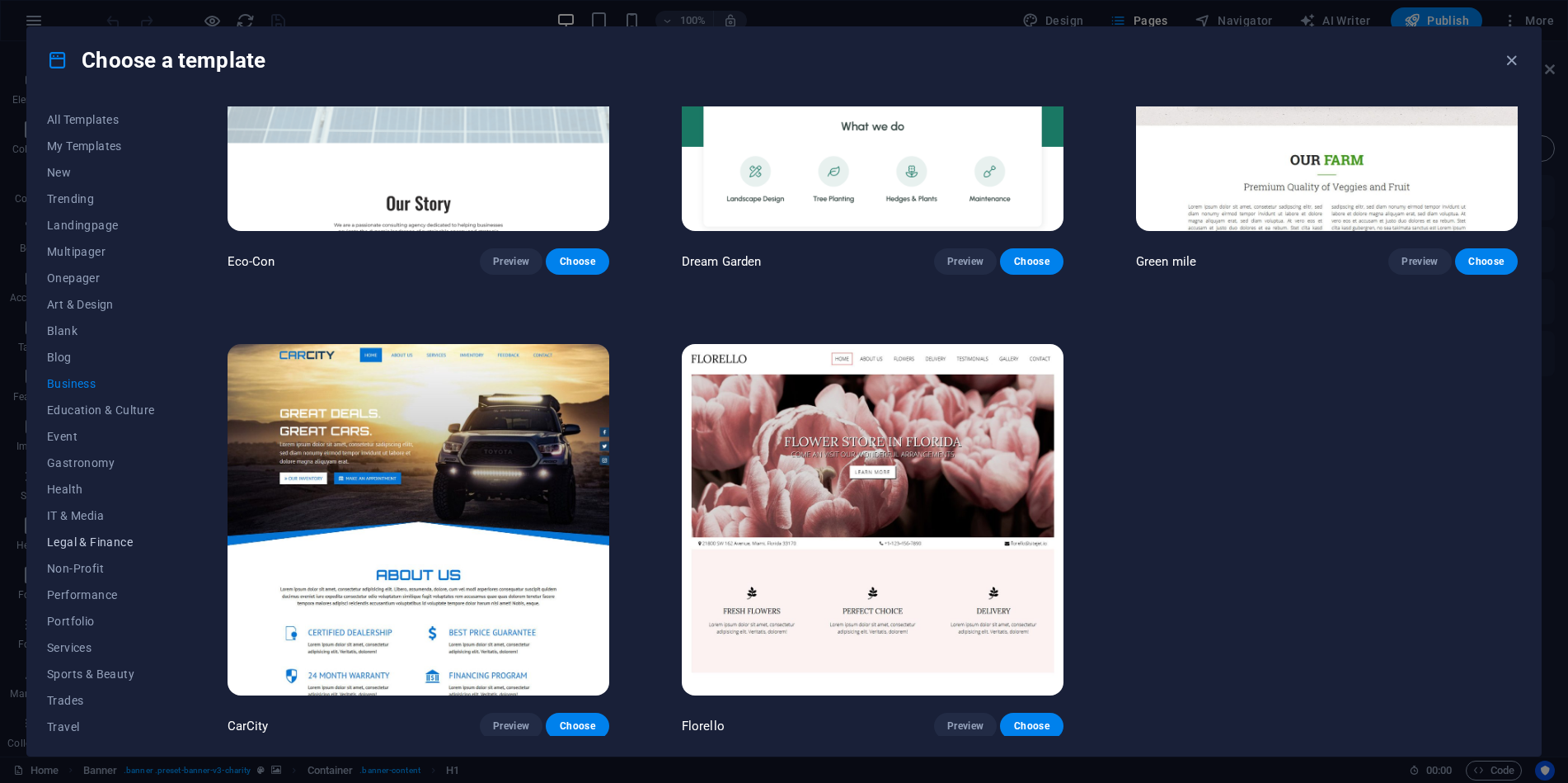
scroll to position [31, 0]
click at [70, 483] on span "IT & Media" at bounding box center [101, 485] width 108 height 13
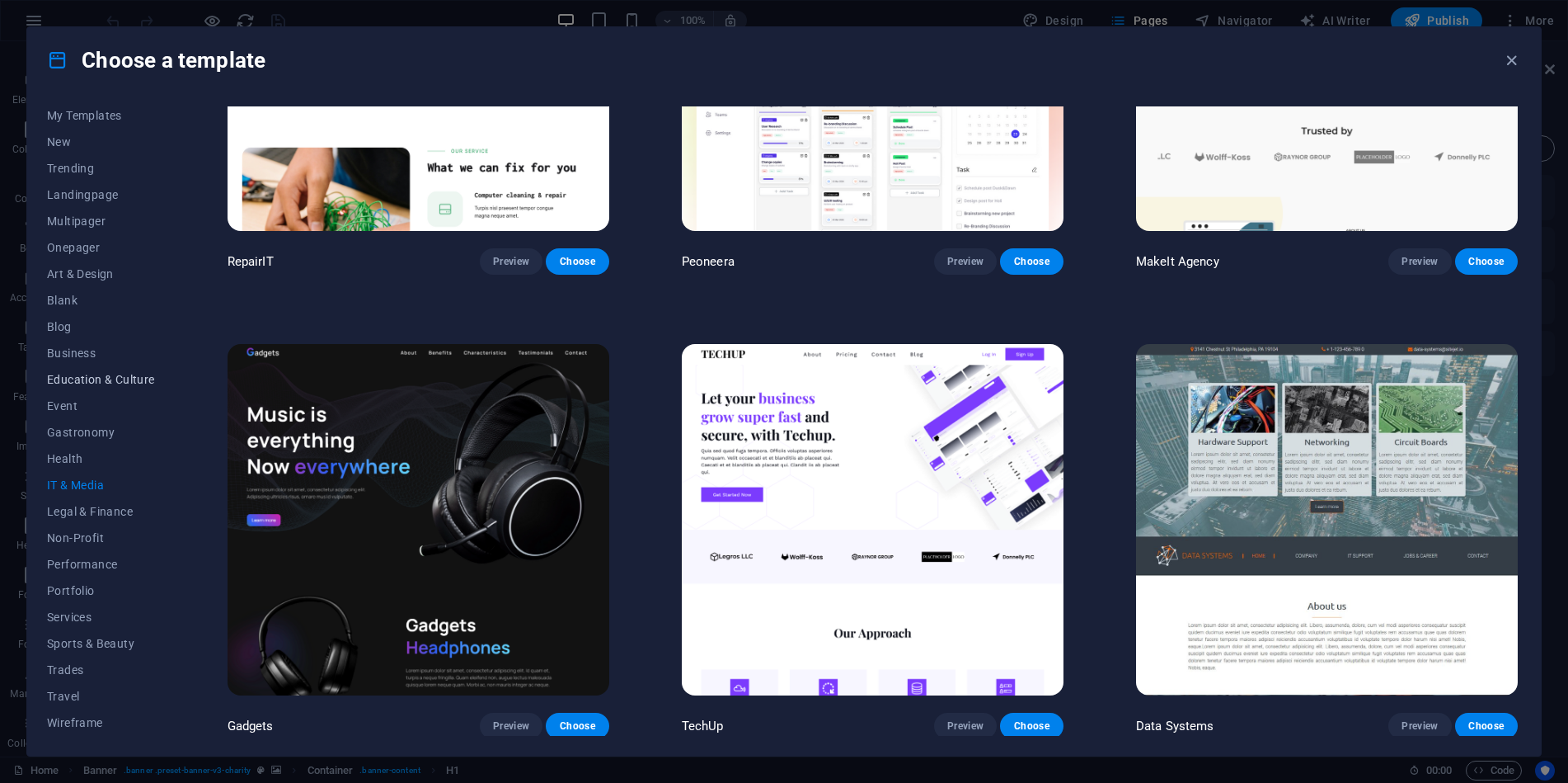
click at [75, 377] on span "Education & Culture" at bounding box center [101, 379] width 108 height 13
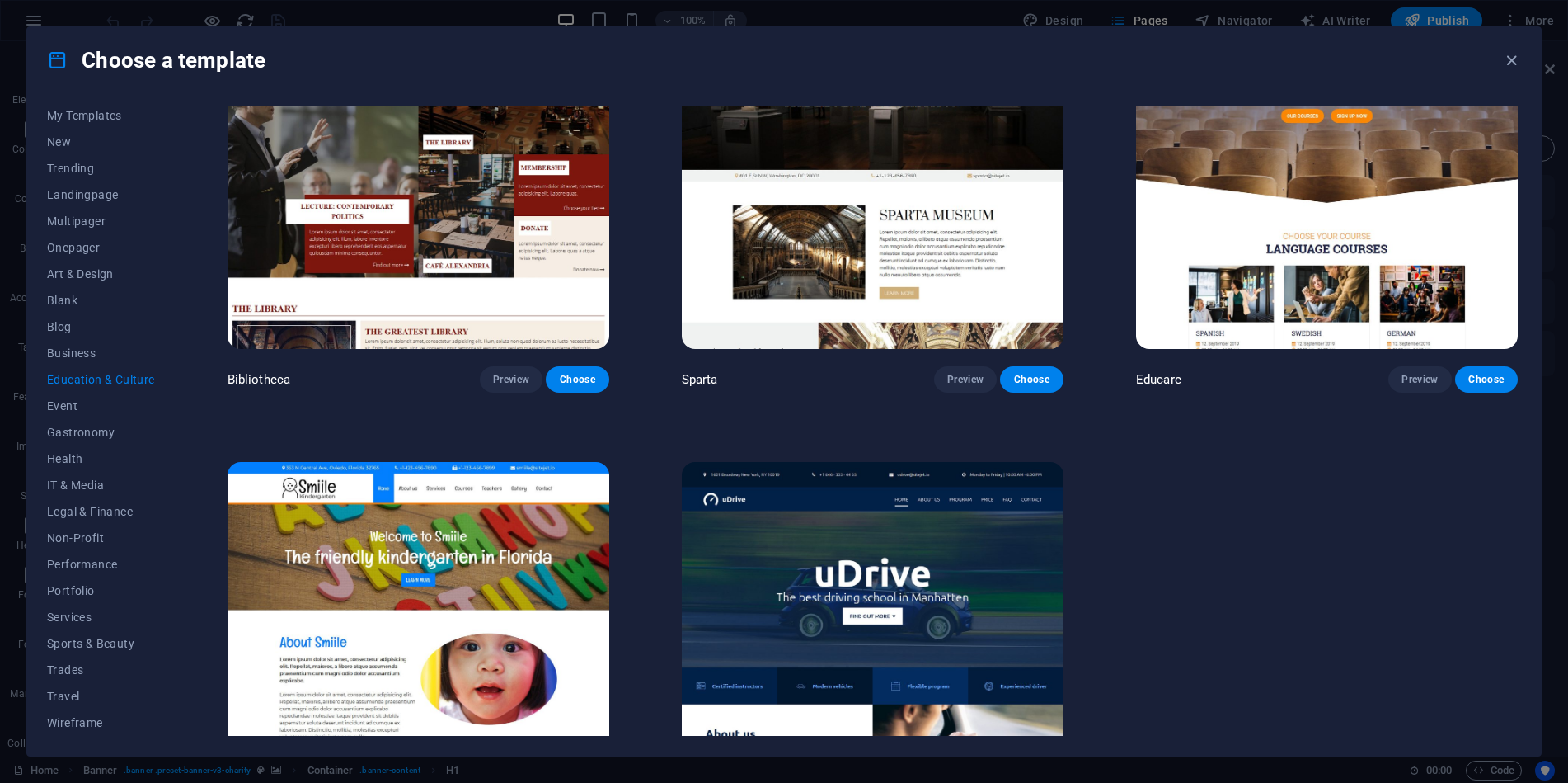
scroll to position [693, 0]
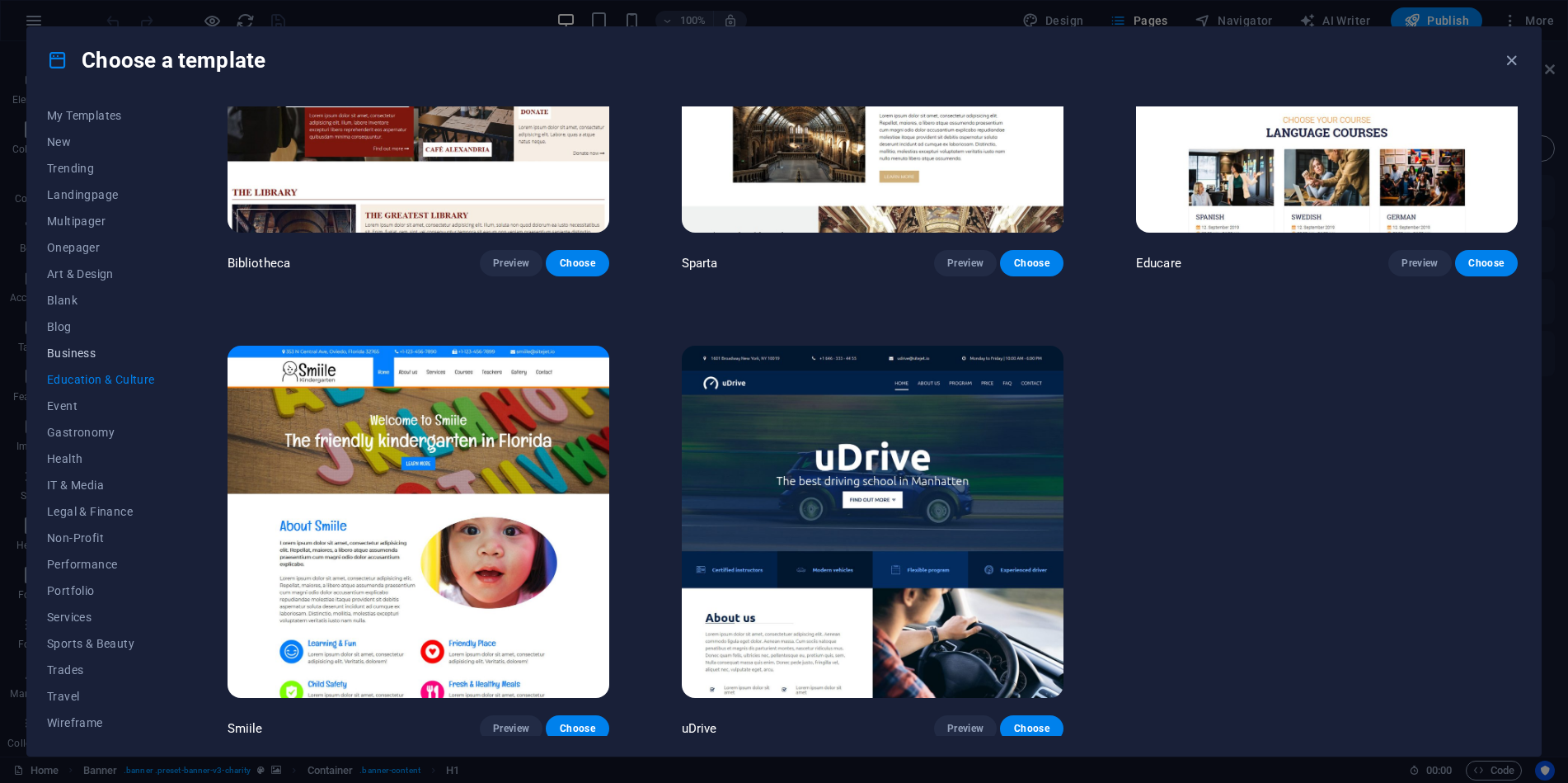
click at [61, 355] on span "Business" at bounding box center [101, 353] width 108 height 13
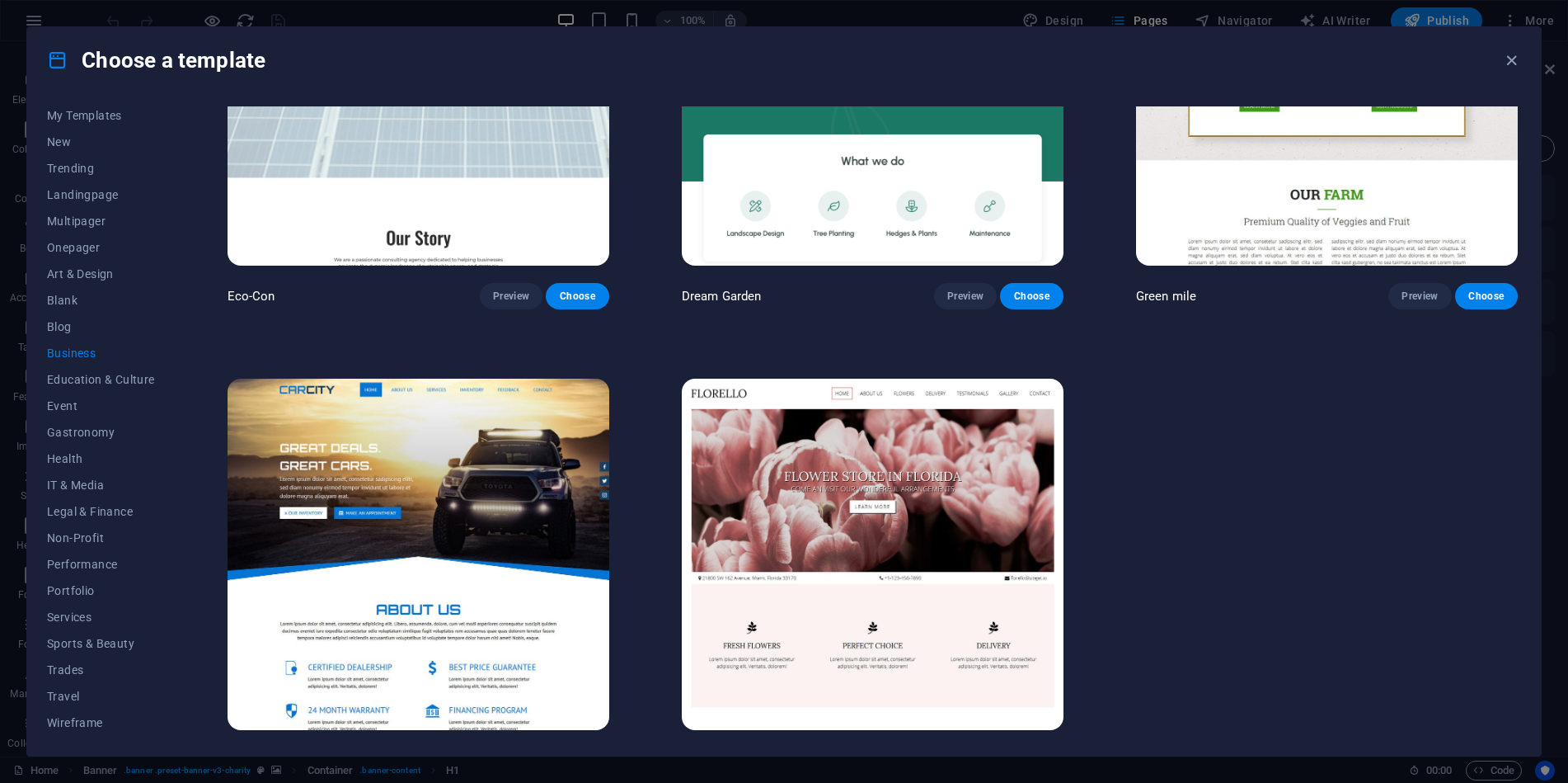
scroll to position [231, 0]
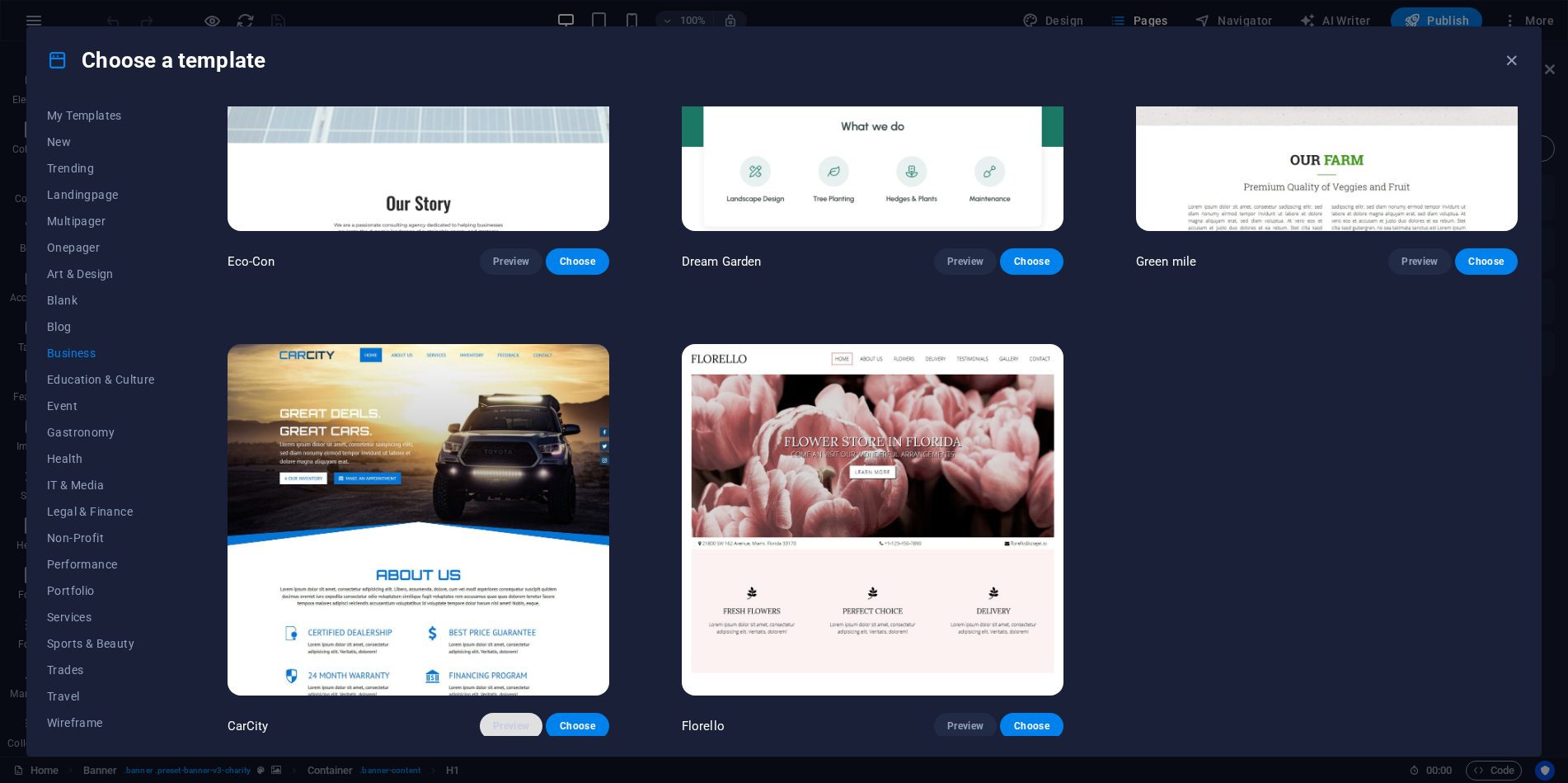
click at [514, 723] on span "Preview" at bounding box center [511, 726] width 36 height 13
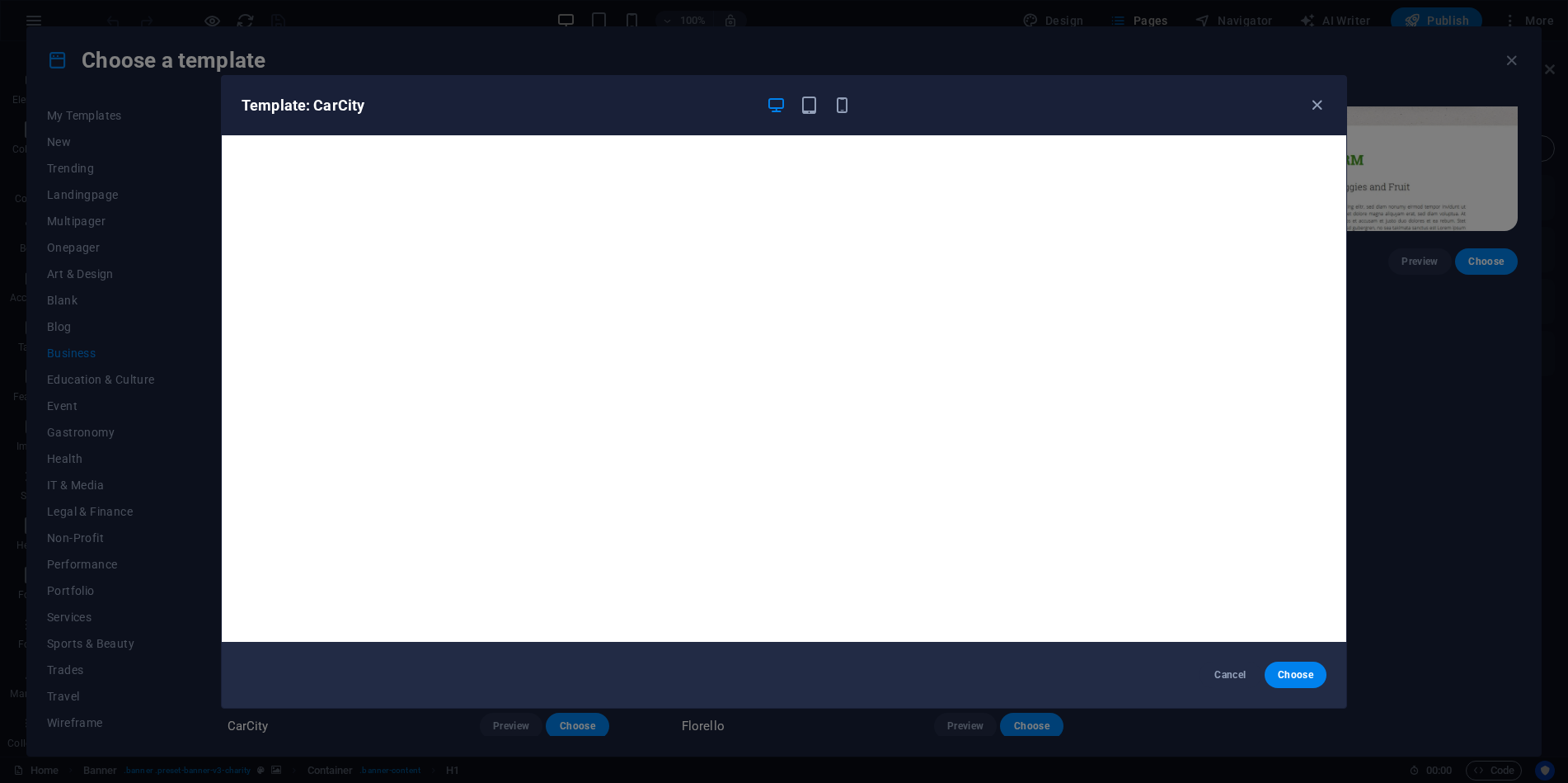
scroll to position [4, 0]
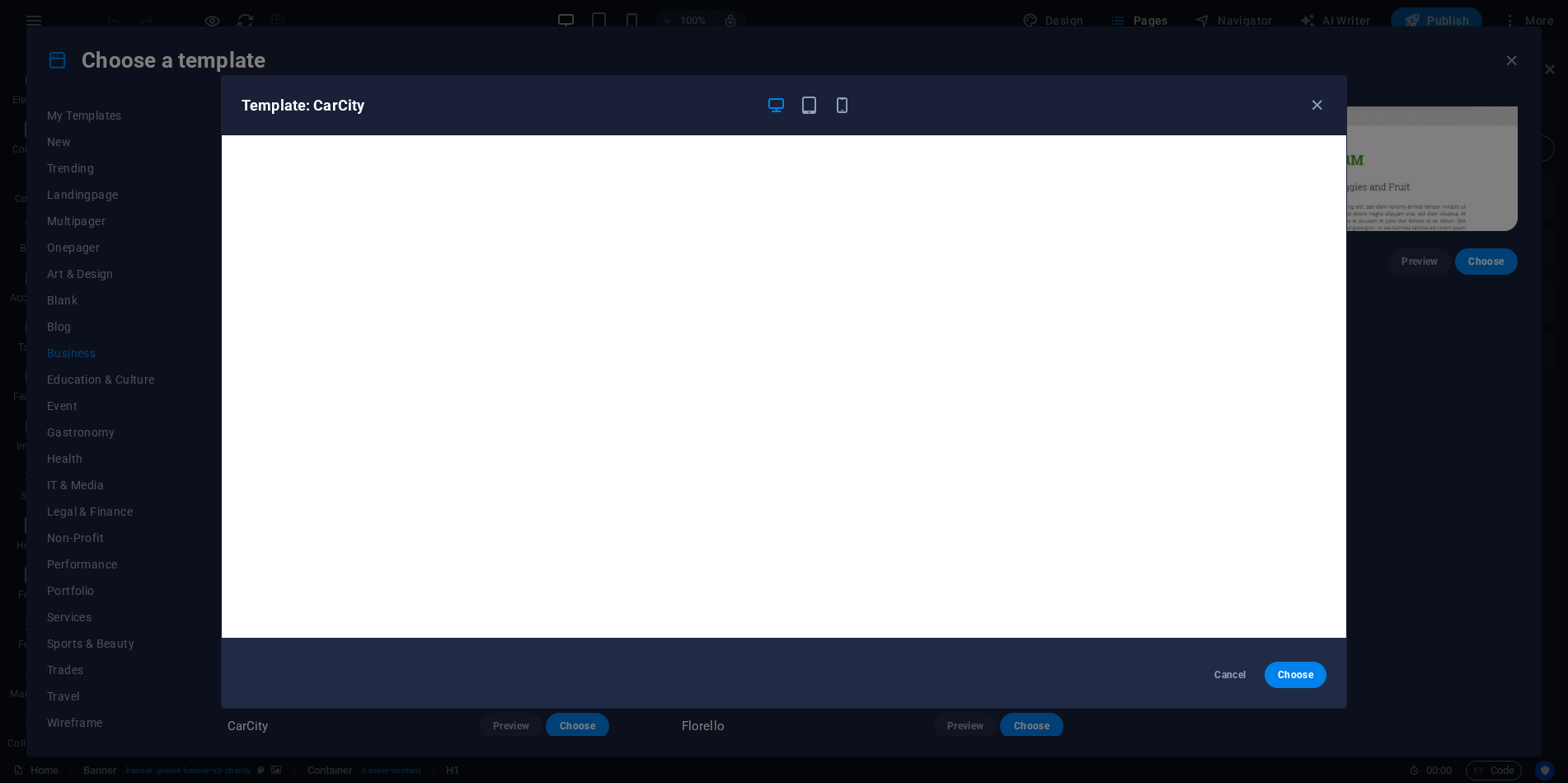
click at [72, 354] on div "Template: CarCity Cancel Choose" at bounding box center [784, 392] width 1568 height 783
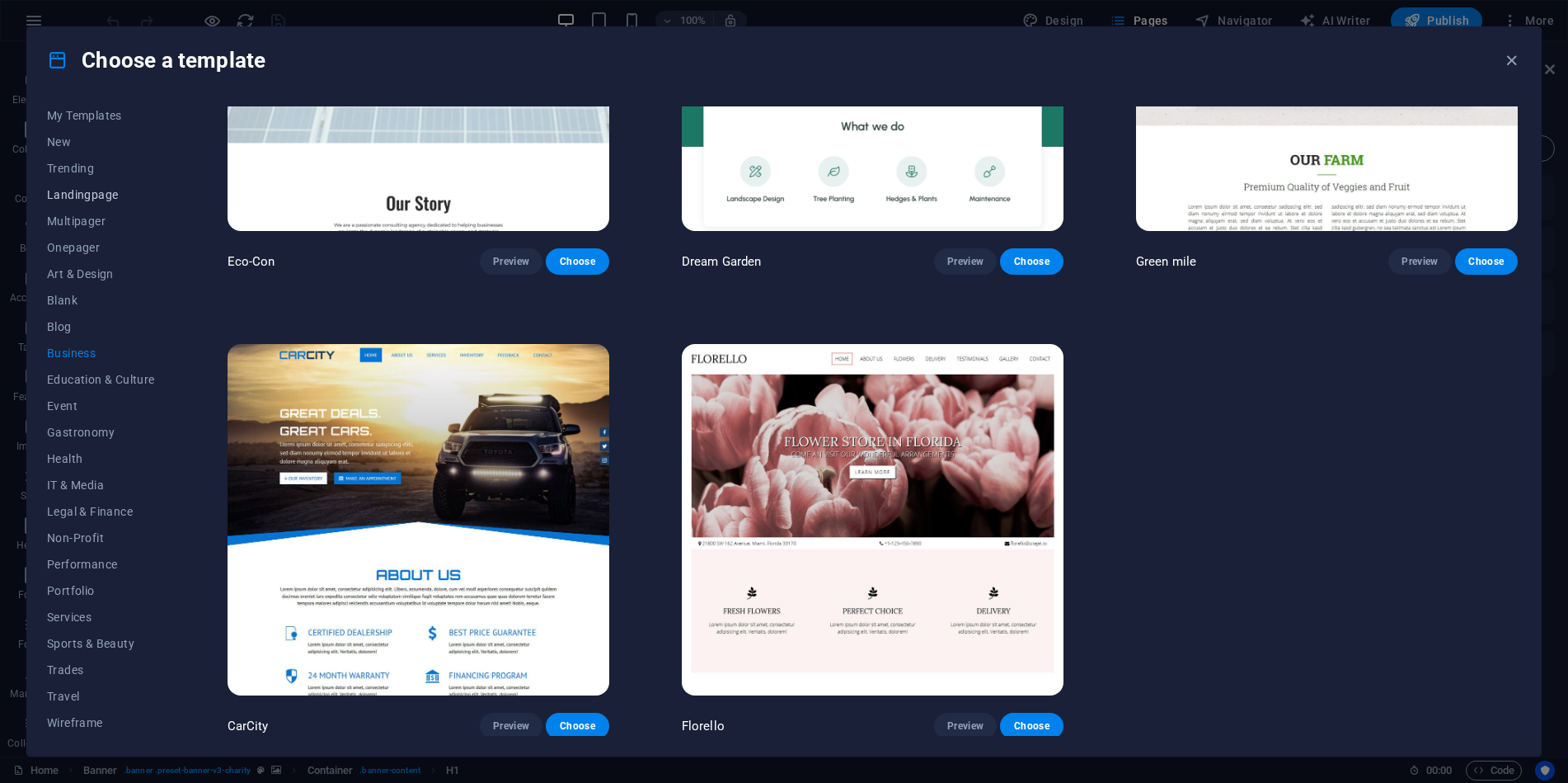
click at [77, 198] on span "Landingpage" at bounding box center [101, 194] width 108 height 13
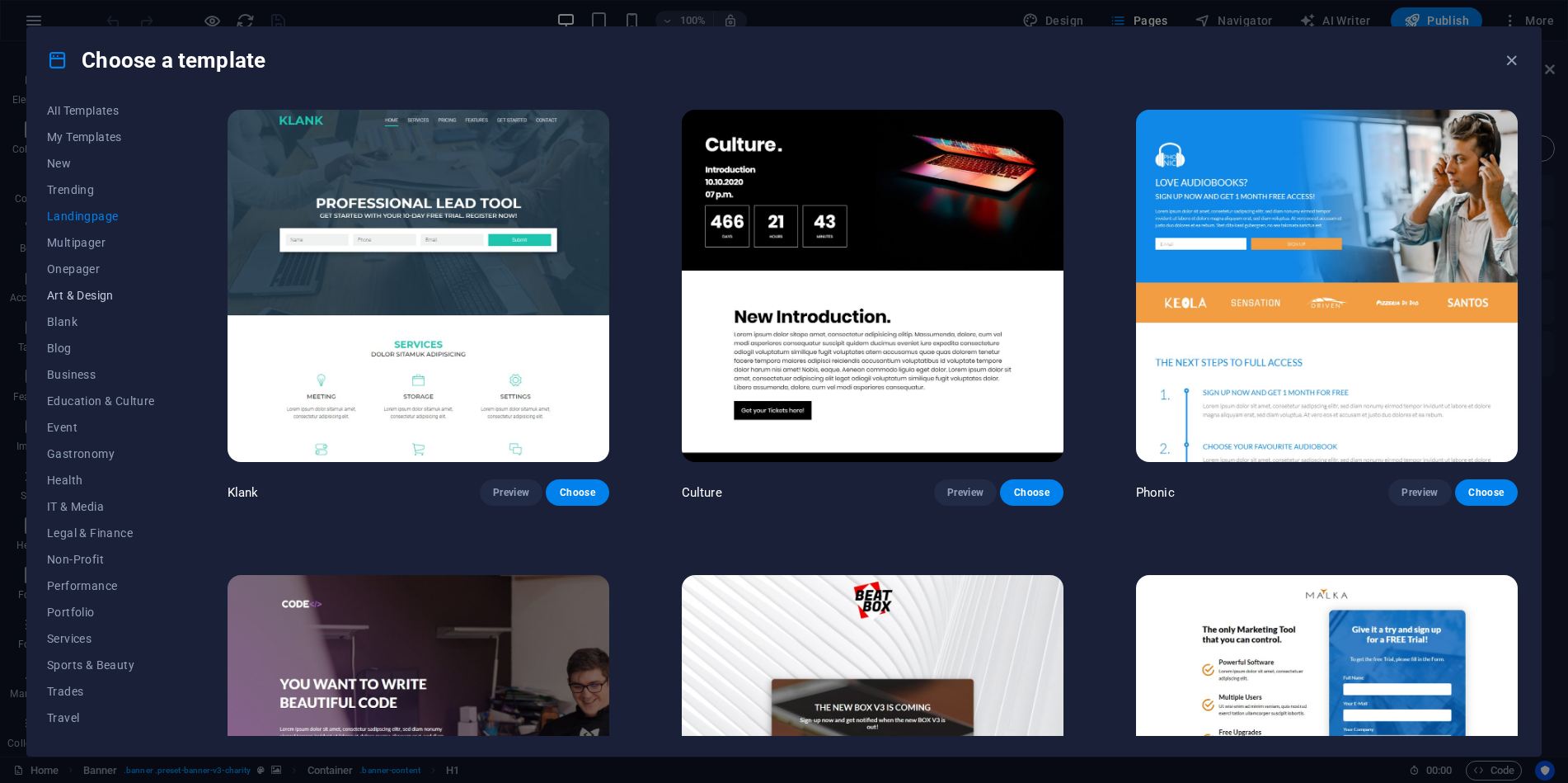
scroll to position [0, 0]
click at [81, 147] on span "My Templates" at bounding box center [101, 146] width 108 height 13
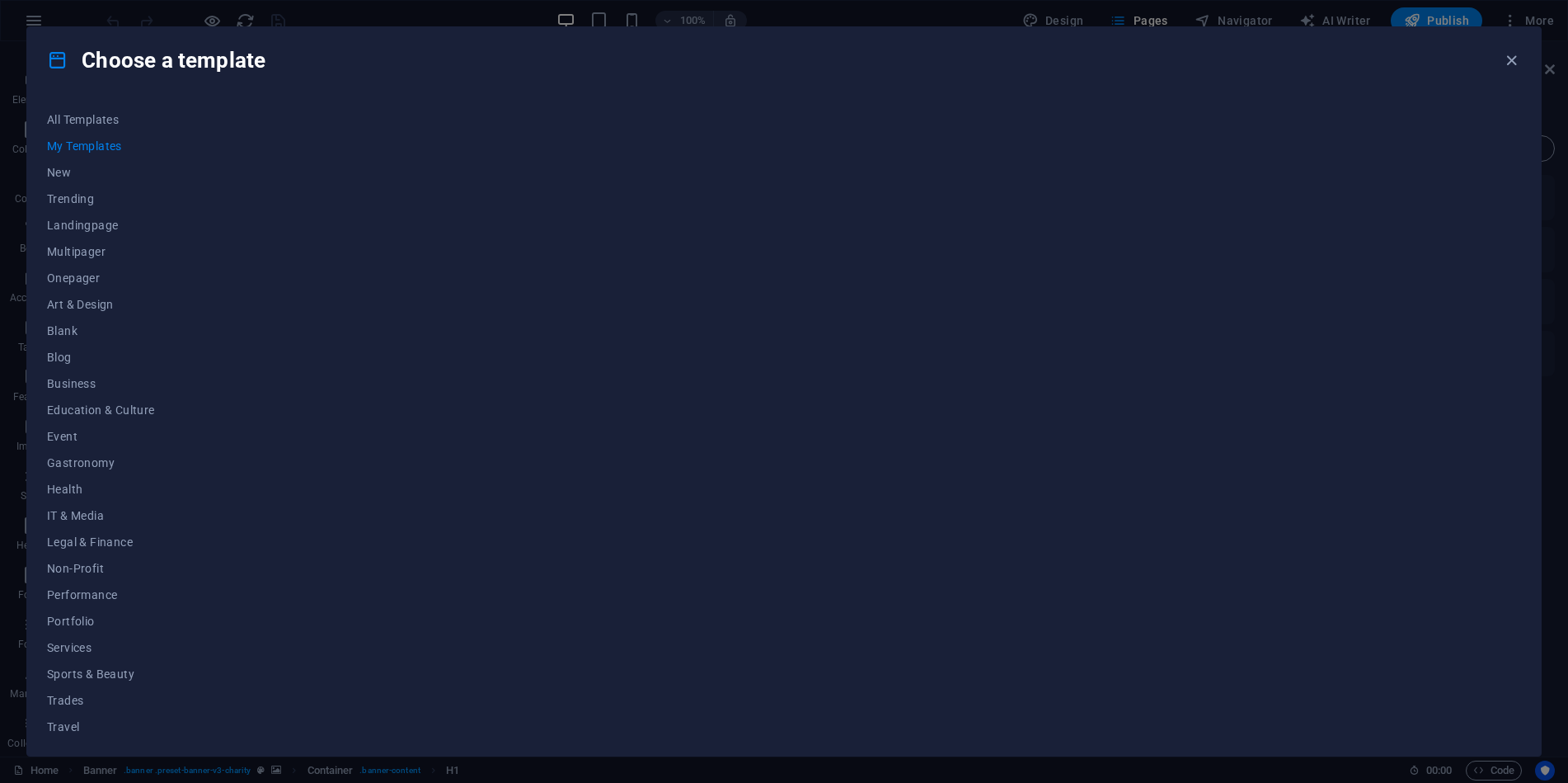
click at [696, 447] on div at bounding box center [872, 421] width 1297 height 630
click at [59, 328] on span "Blank" at bounding box center [101, 331] width 108 height 13
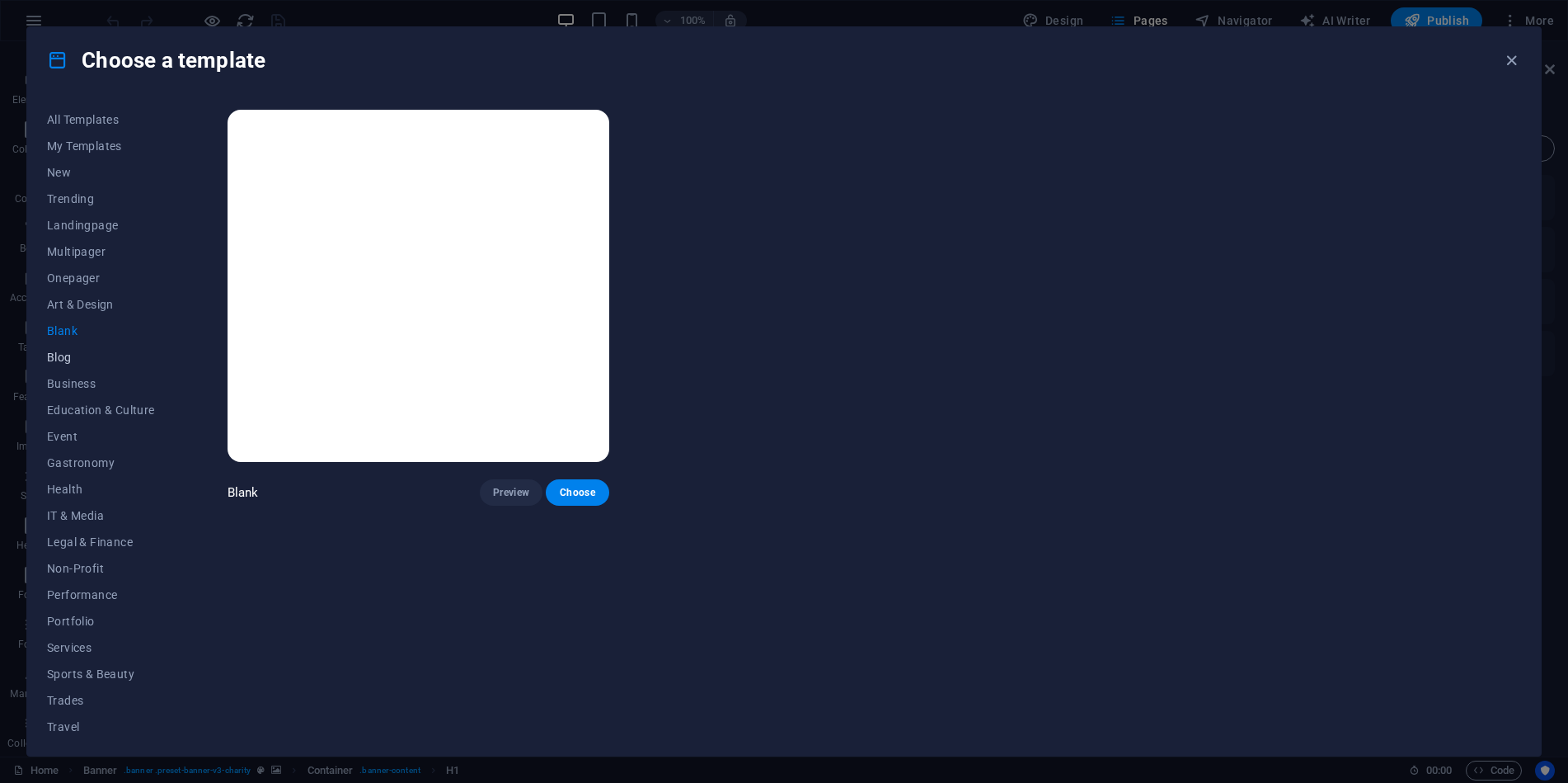
click at [78, 361] on span "Blog" at bounding box center [101, 357] width 108 height 13
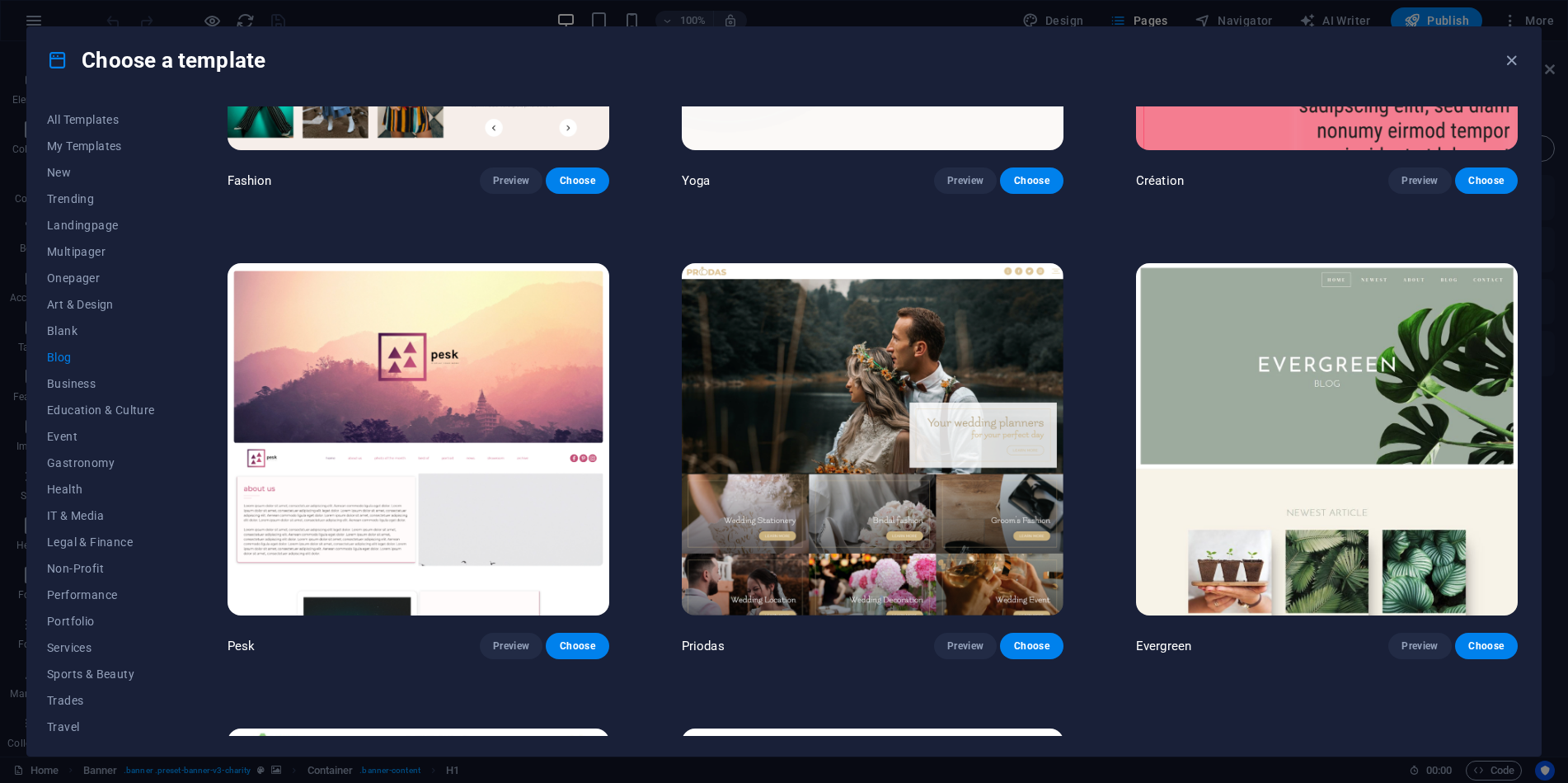
scroll to position [2640, 0]
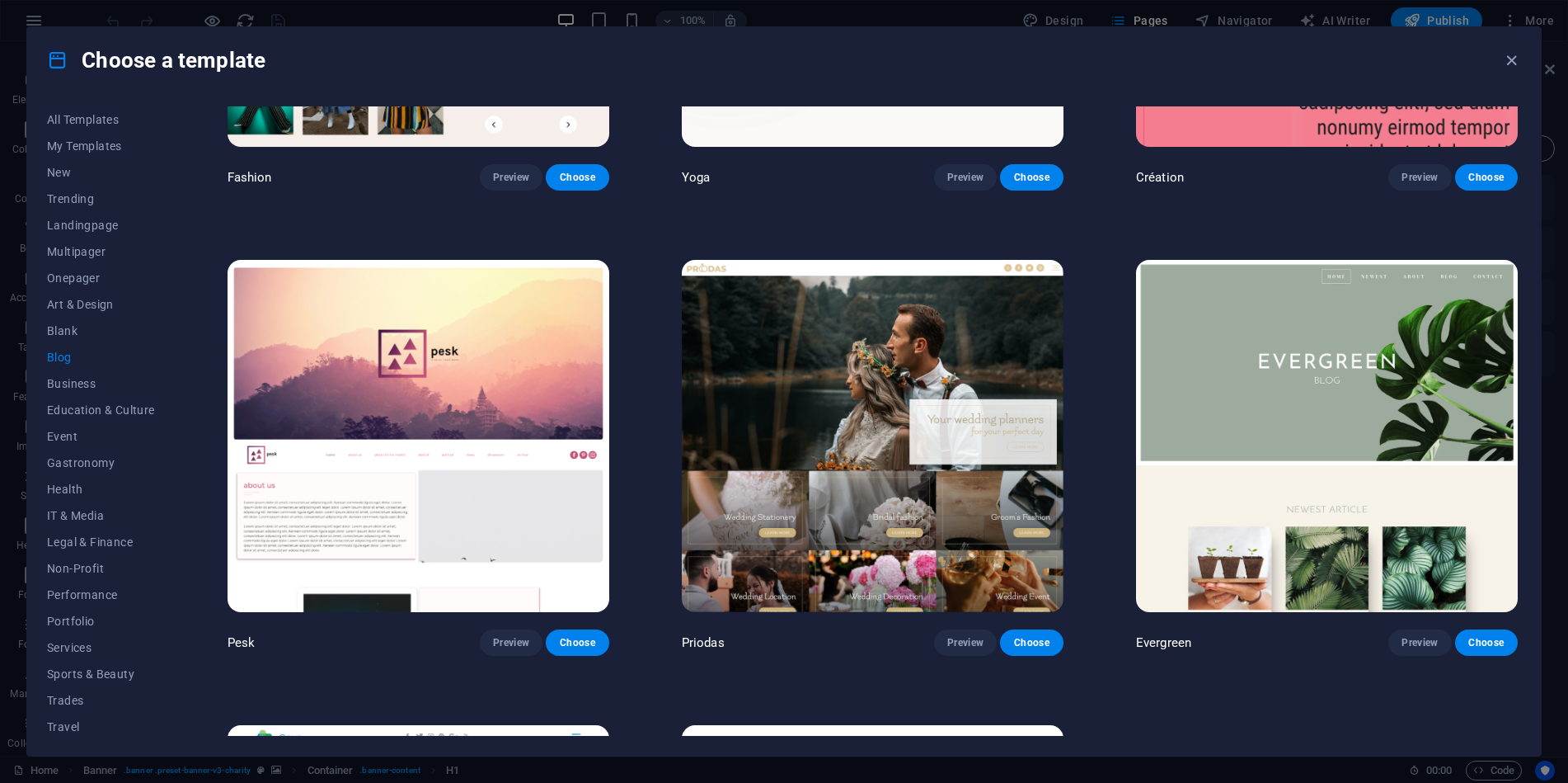
click at [491, 358] on img at bounding box center [418, 435] width 382 height 352
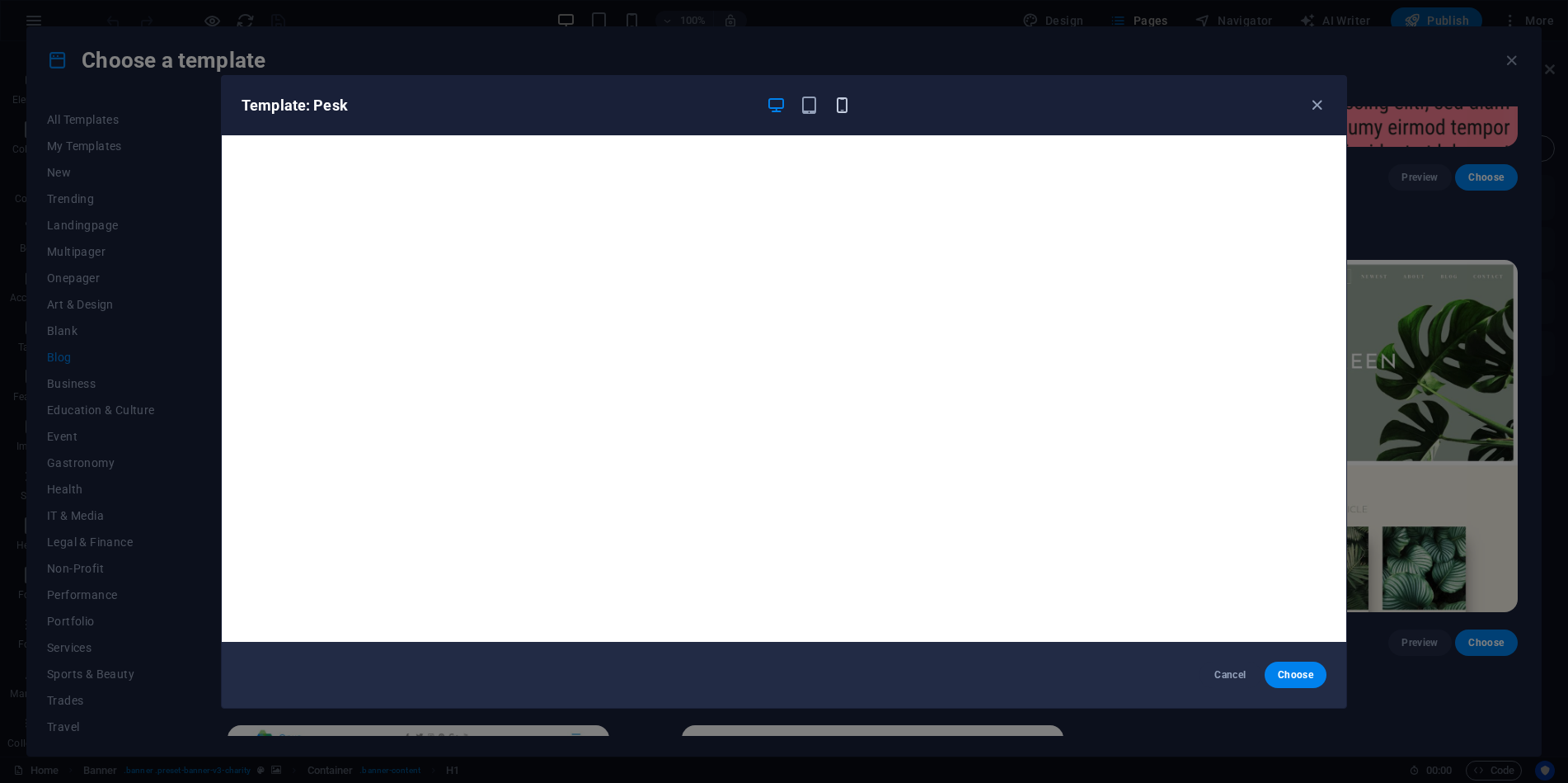
click at [840, 111] on icon "button" at bounding box center [842, 105] width 19 height 19
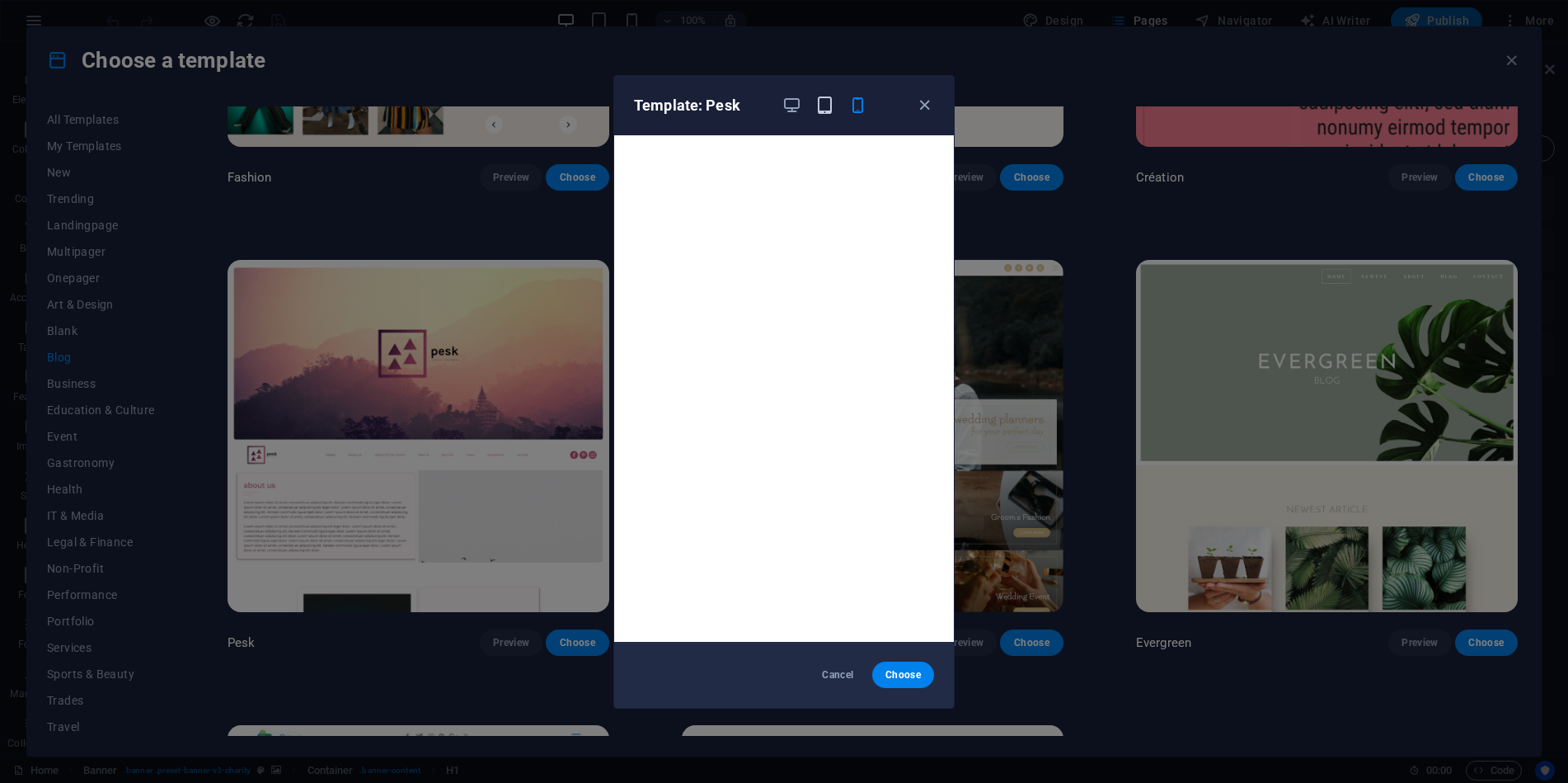
click at [824, 108] on icon "button" at bounding box center [825, 105] width 19 height 19
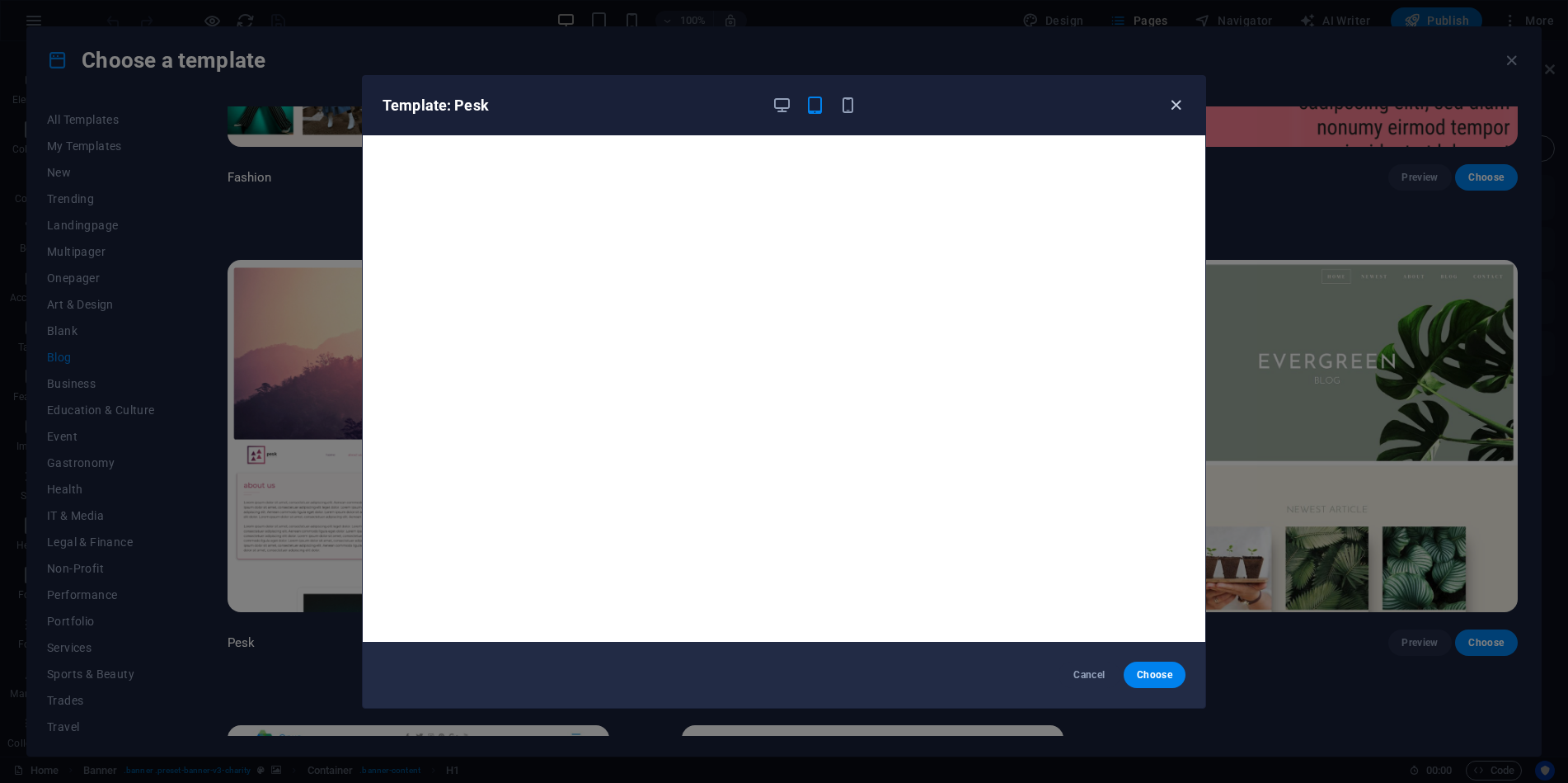
click at [1178, 104] on icon "button" at bounding box center [1176, 105] width 19 height 19
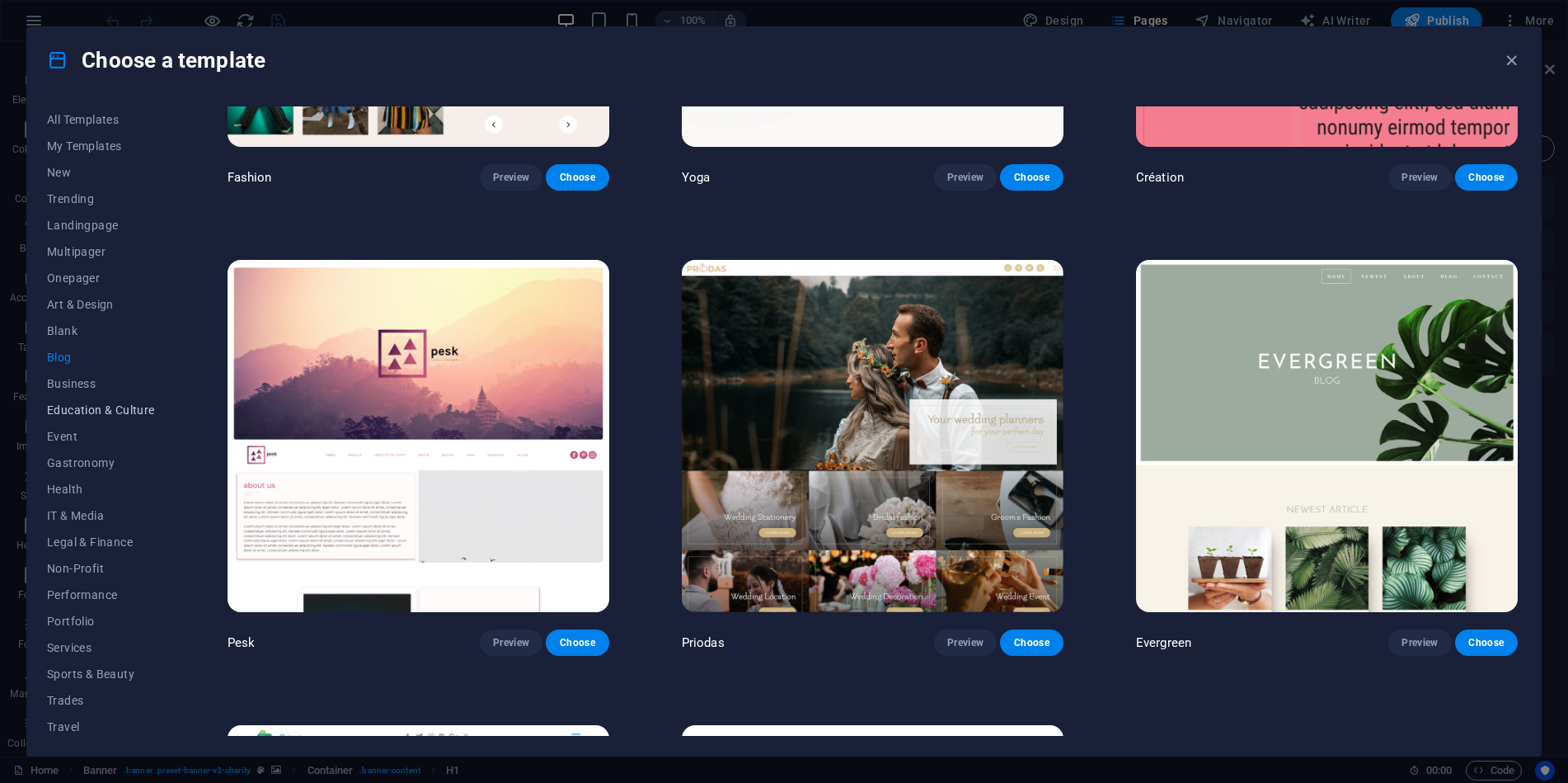
click at [85, 415] on span "Education & Culture" at bounding box center [101, 410] width 108 height 13
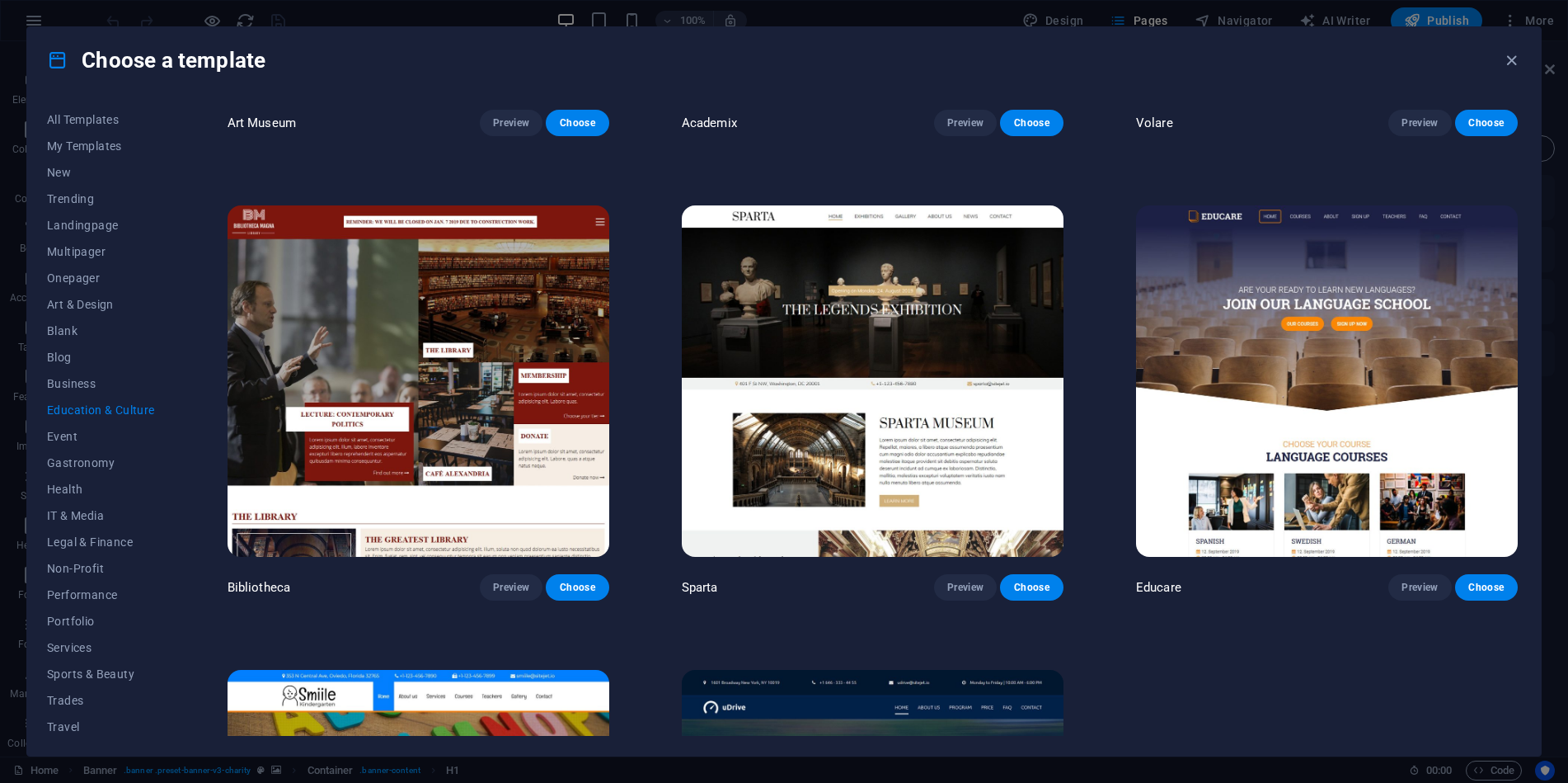
scroll to position [363, 0]
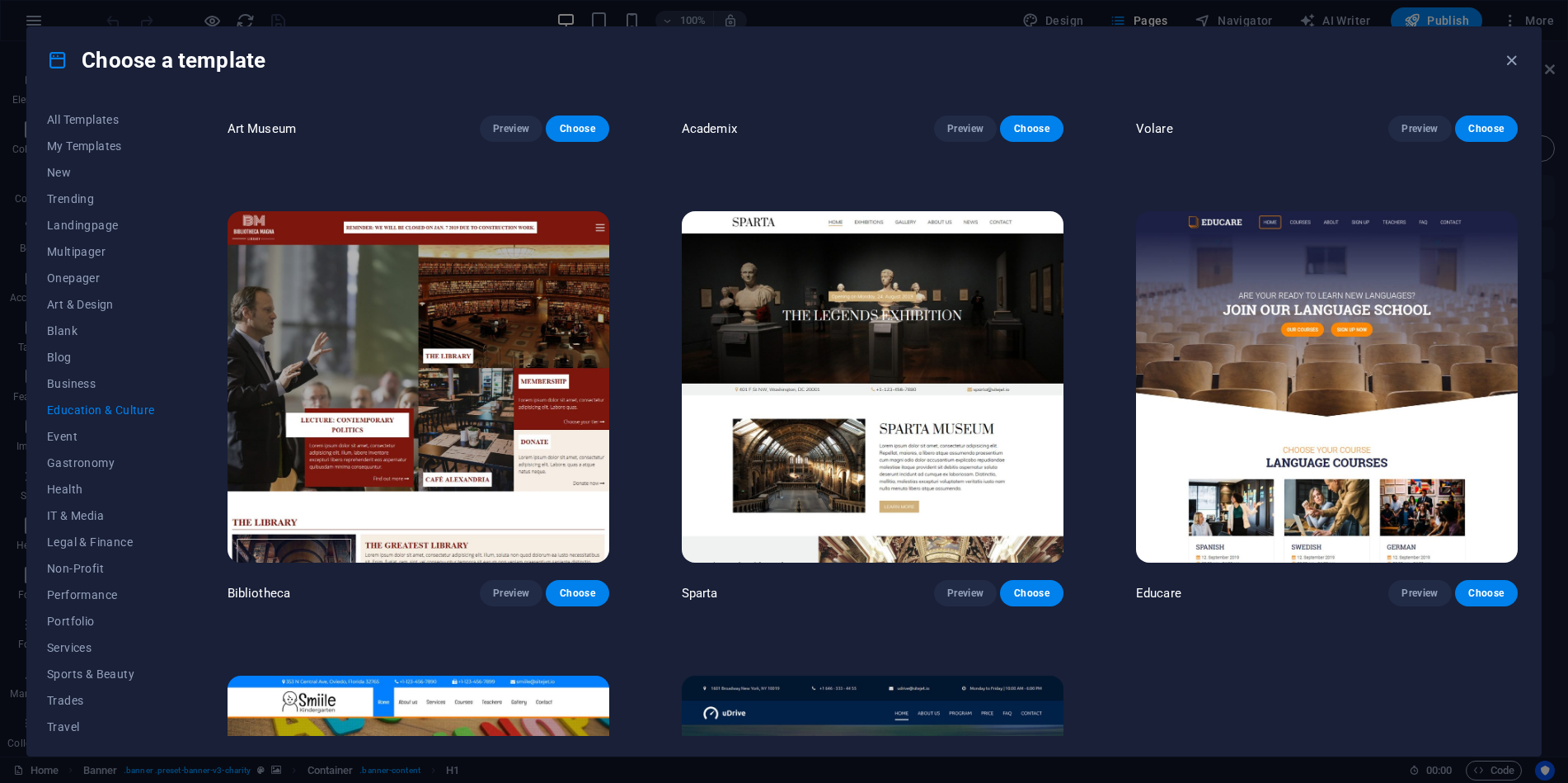
click at [1337, 384] on img at bounding box center [1327, 387] width 382 height 352
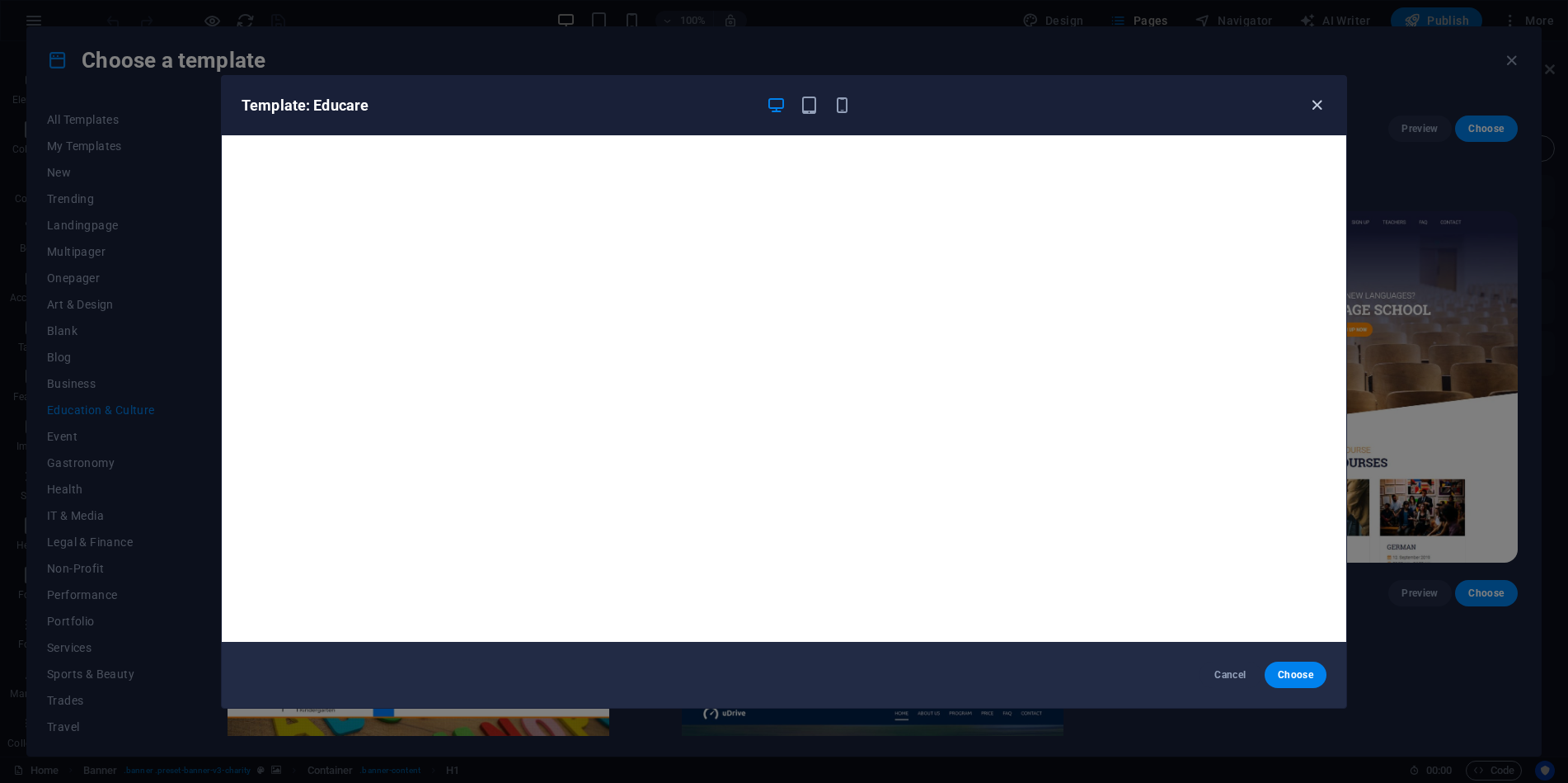
click at [1321, 103] on icon "button" at bounding box center [1317, 105] width 19 height 19
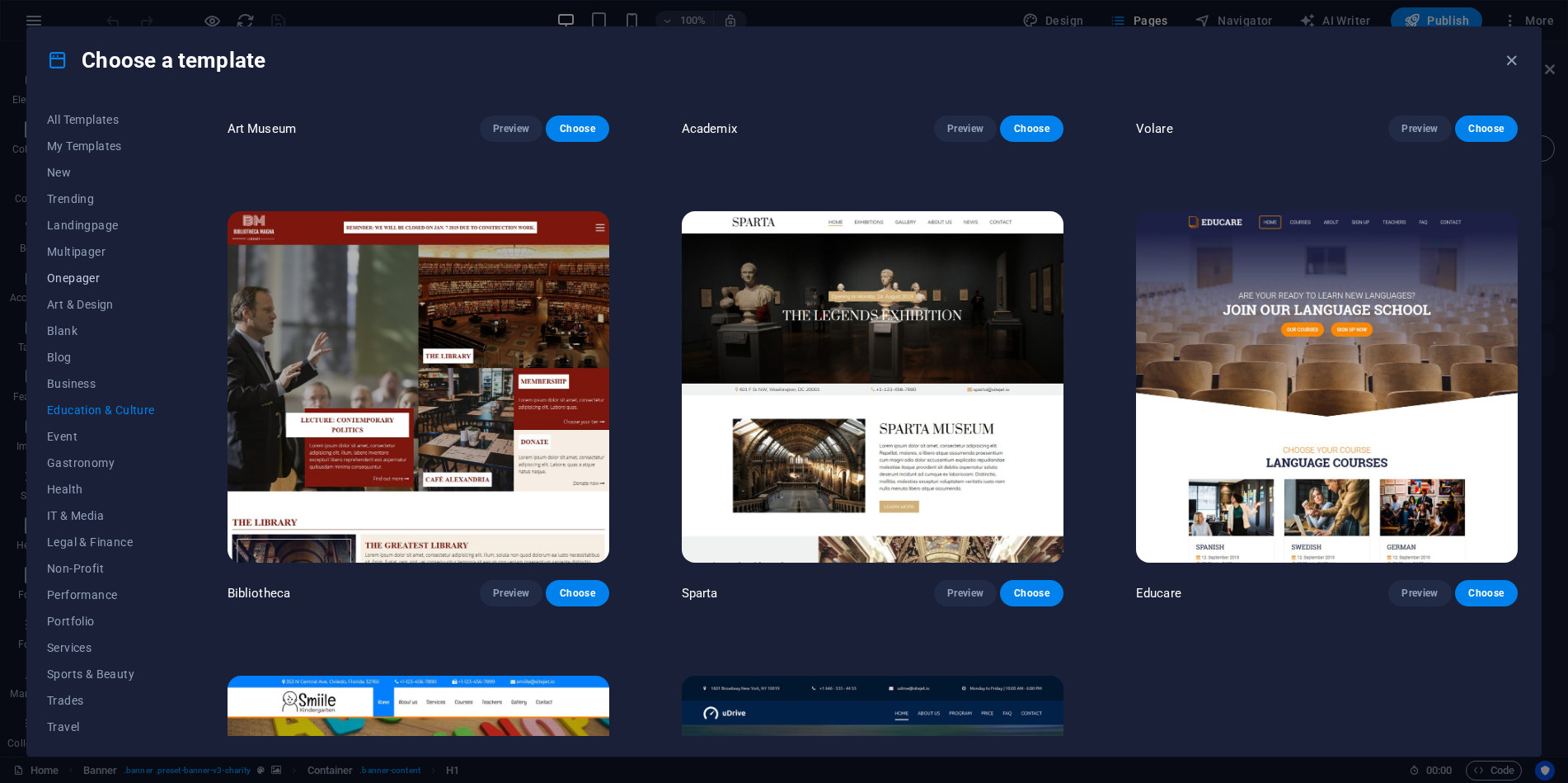
click at [75, 278] on span "Onepager" at bounding box center [101, 278] width 108 height 13
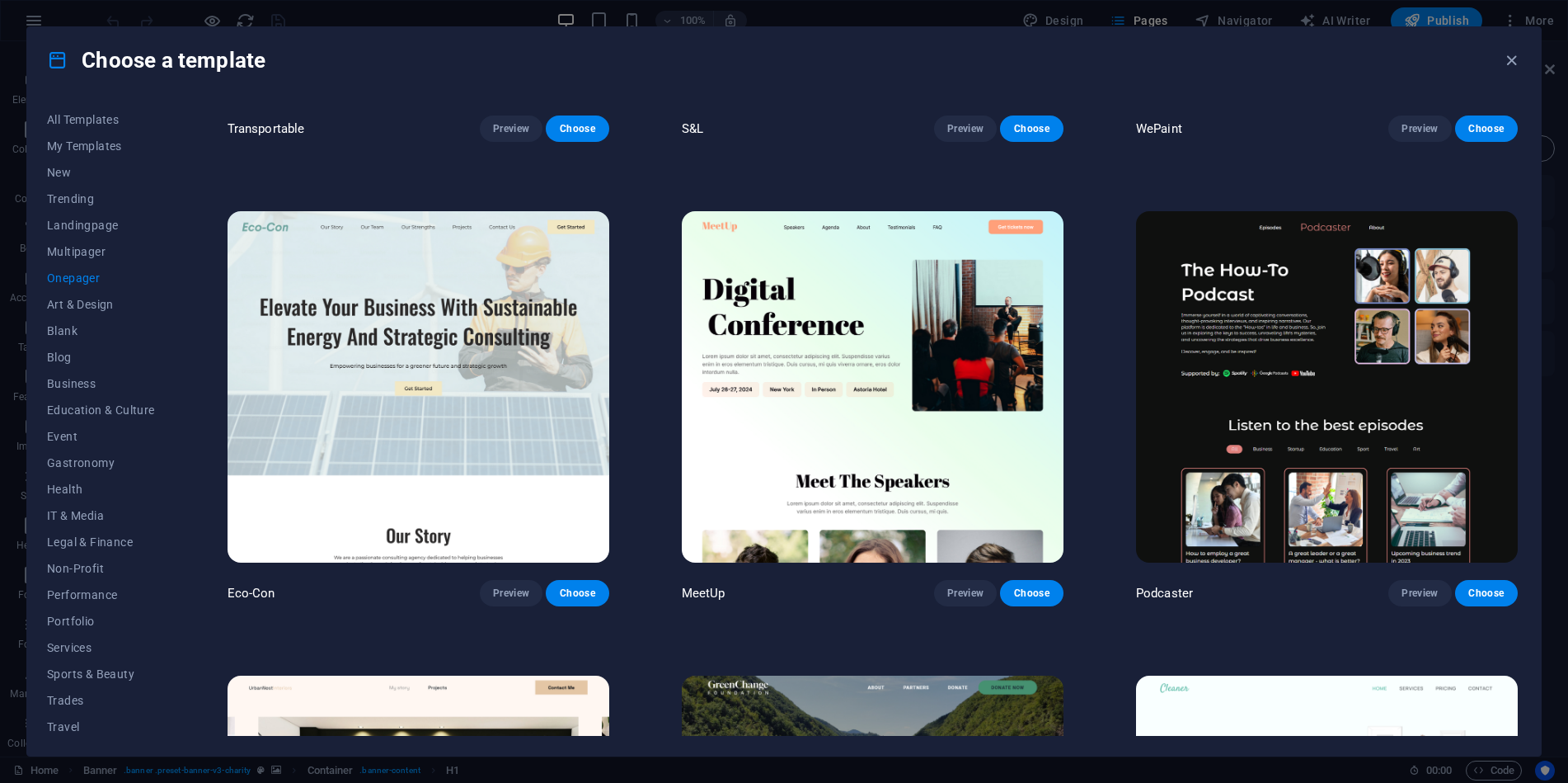
scroll to position [4995, 0]
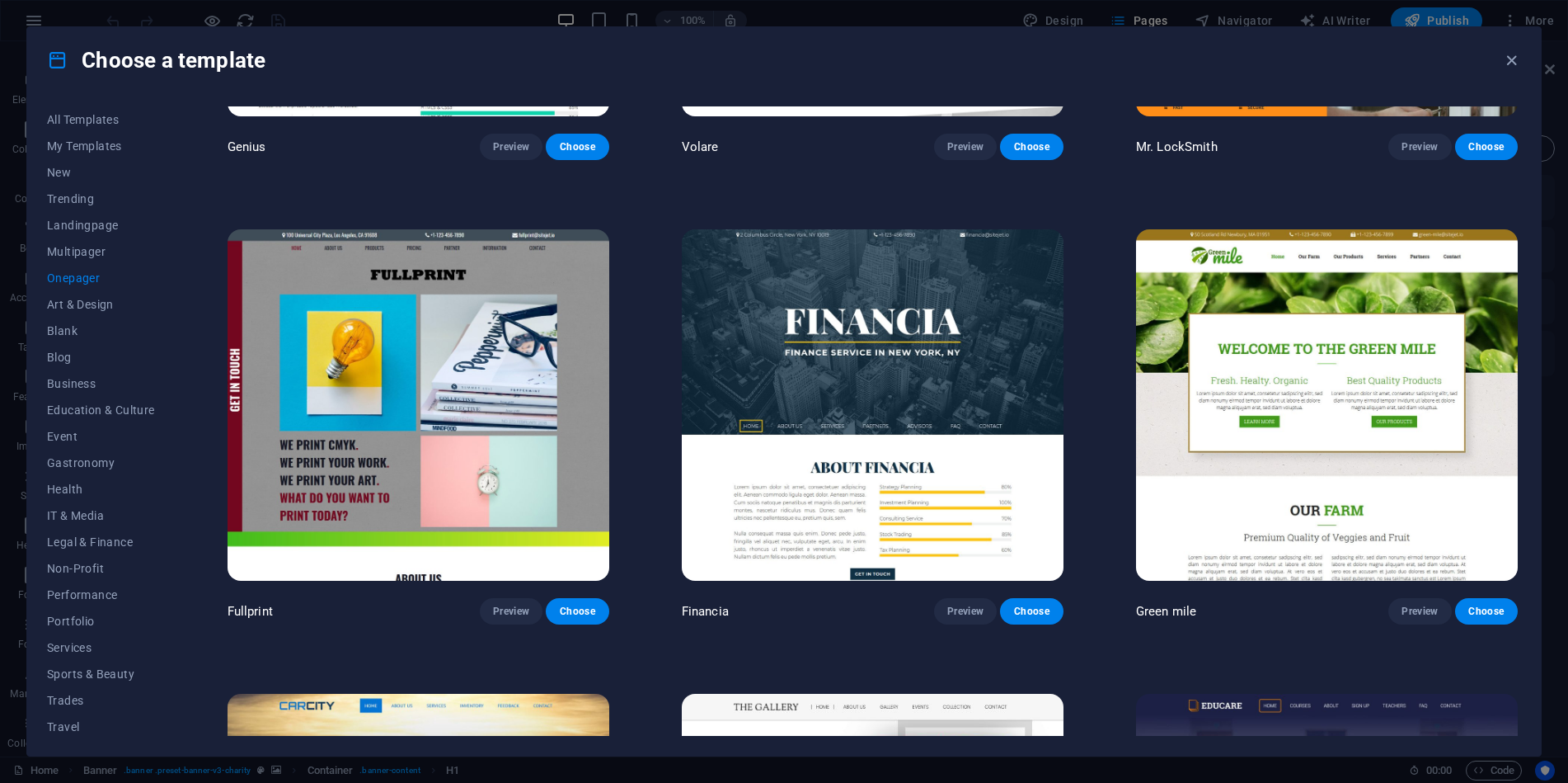
click at [956, 391] on img at bounding box center [872, 405] width 382 height 352
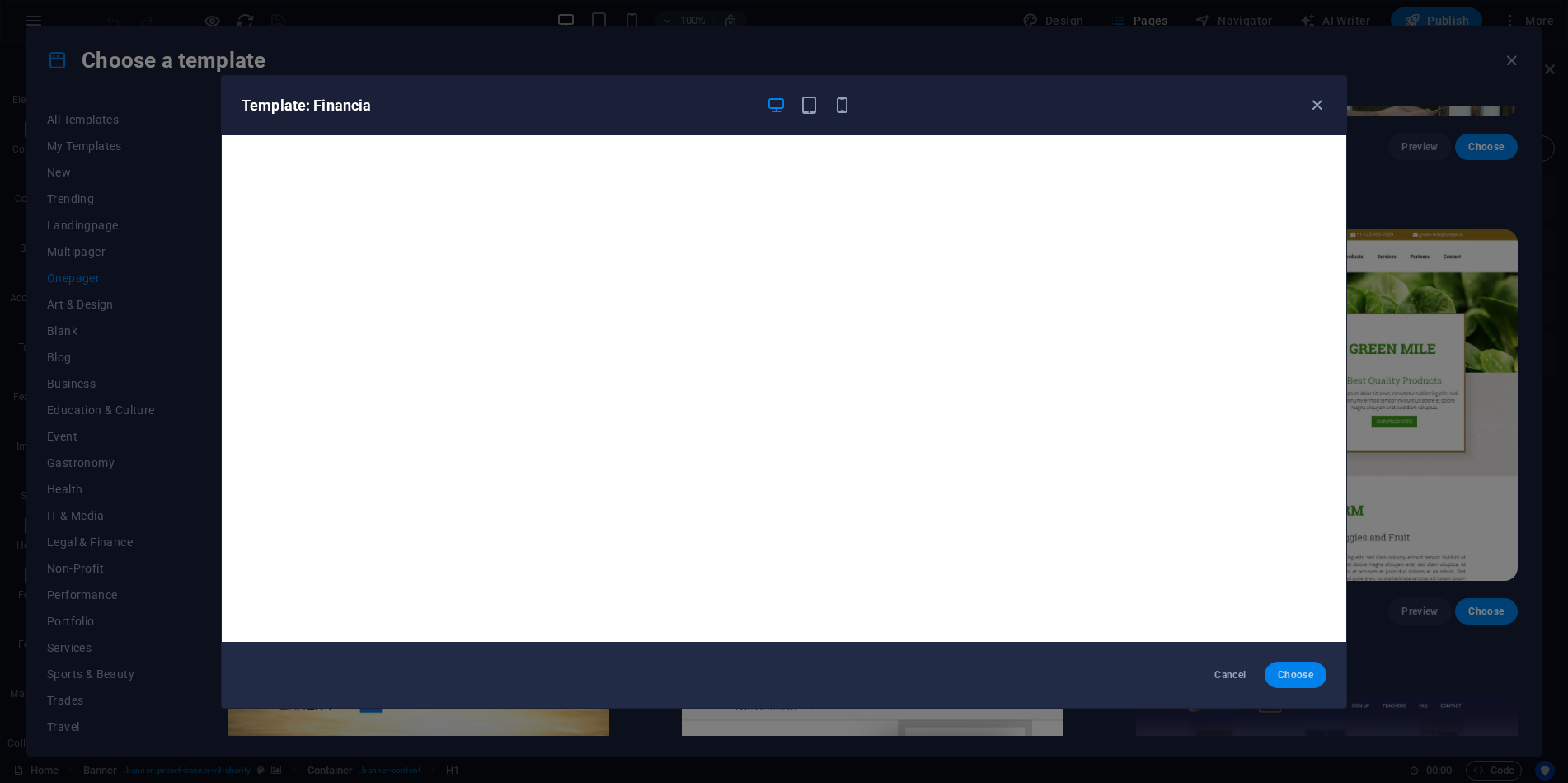
click at [1299, 665] on button "Choose" at bounding box center [1295, 675] width 62 height 26
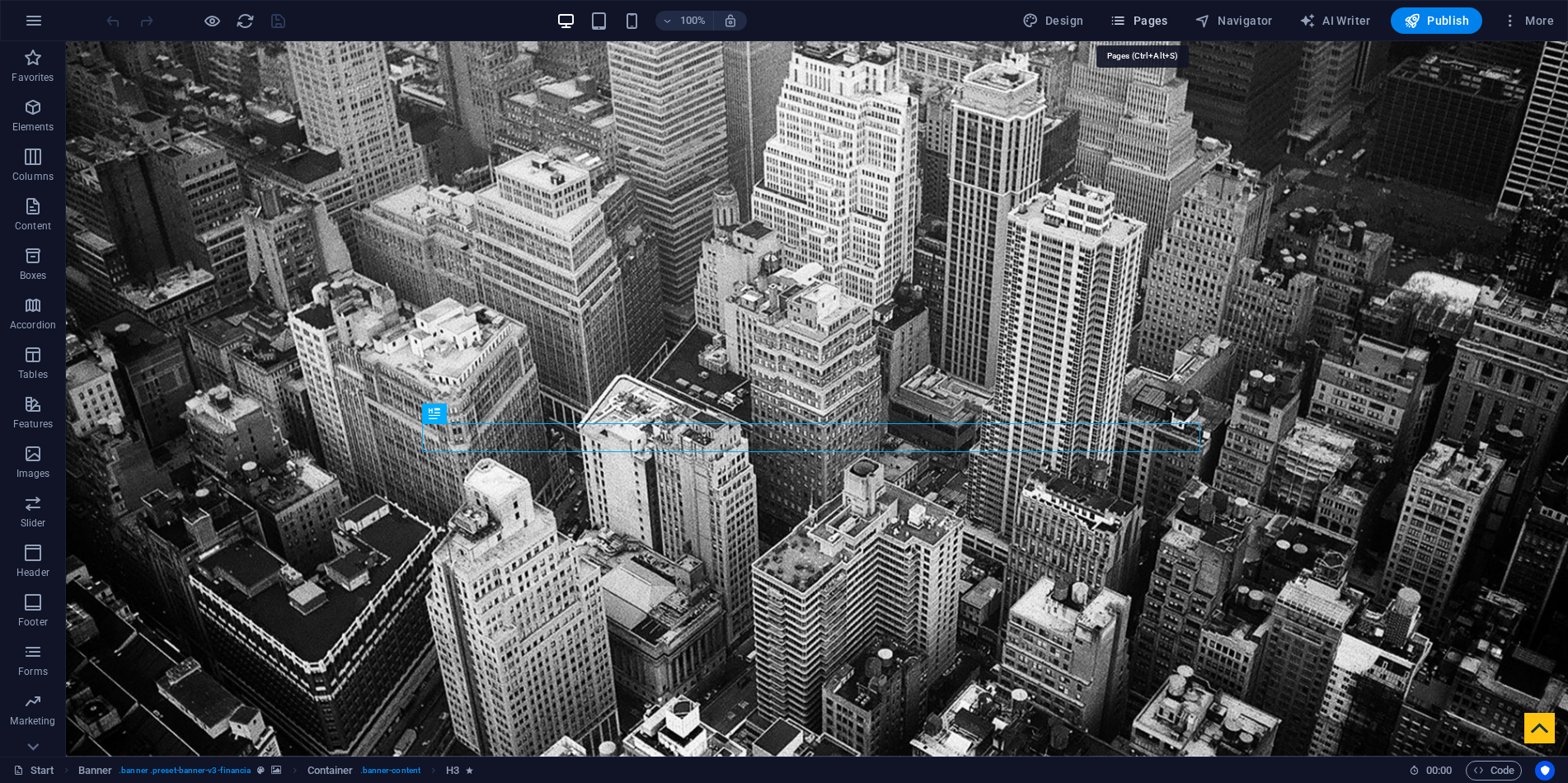
click at [1162, 16] on span "Pages" at bounding box center [1138, 21] width 58 height 17
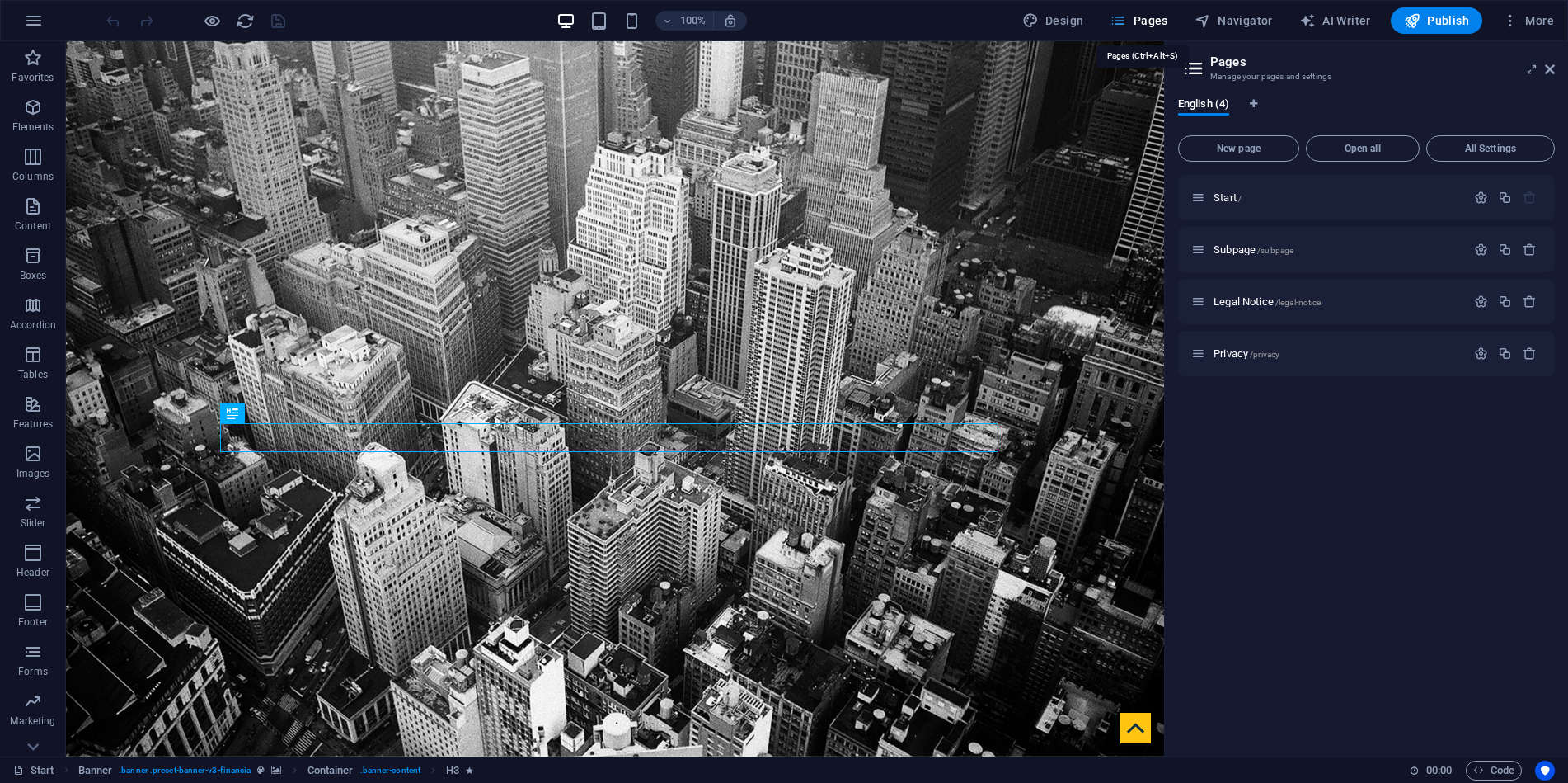
click at [1162, 16] on span "Pages" at bounding box center [1138, 21] width 58 height 17
click at [1162, 21] on span "Pages" at bounding box center [1138, 21] width 58 height 17
click at [39, 17] on icon "button" at bounding box center [34, 20] width 20 height 20
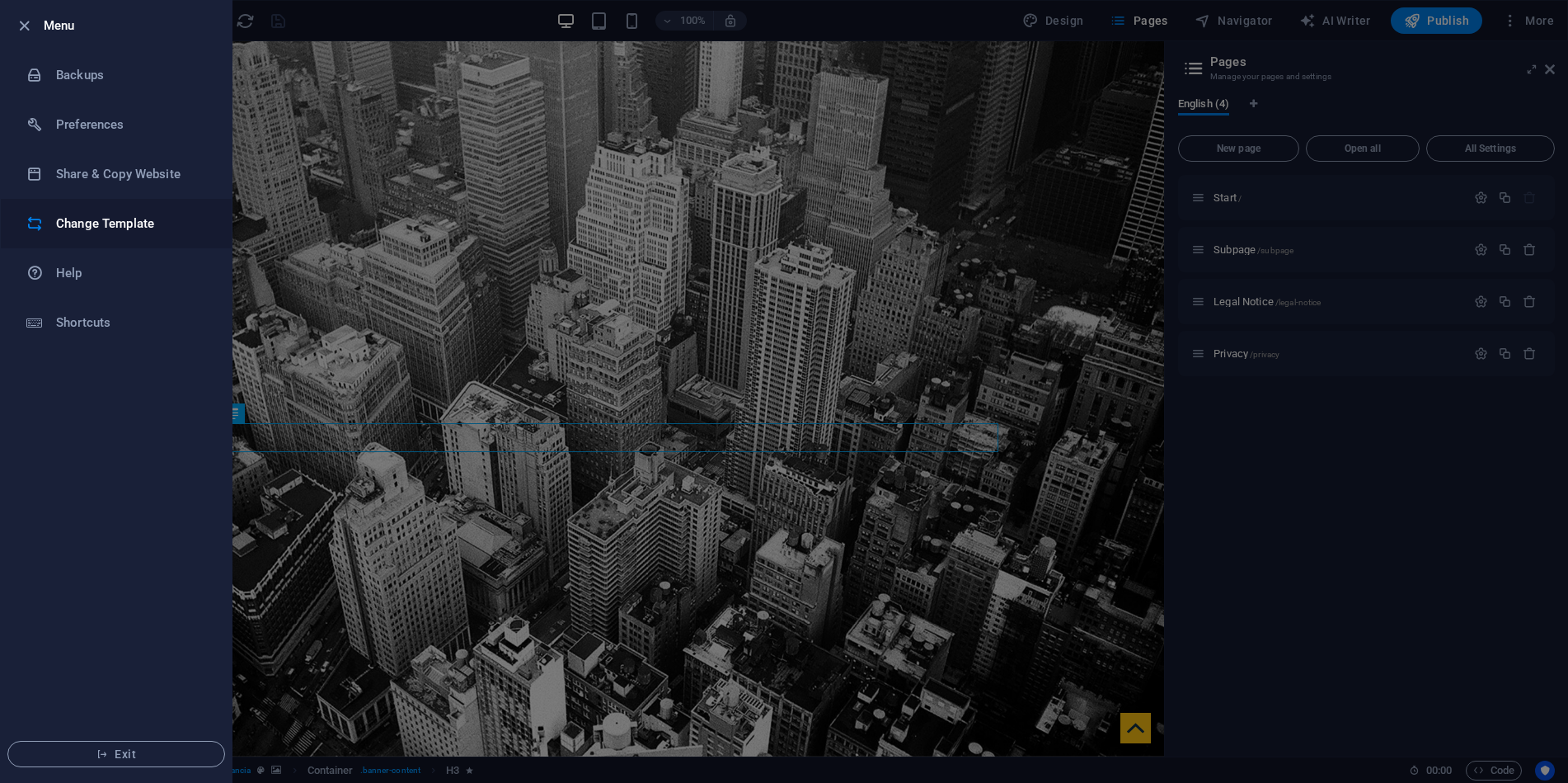
click at [96, 223] on h6 "Change Template" at bounding box center [132, 223] width 152 height 20
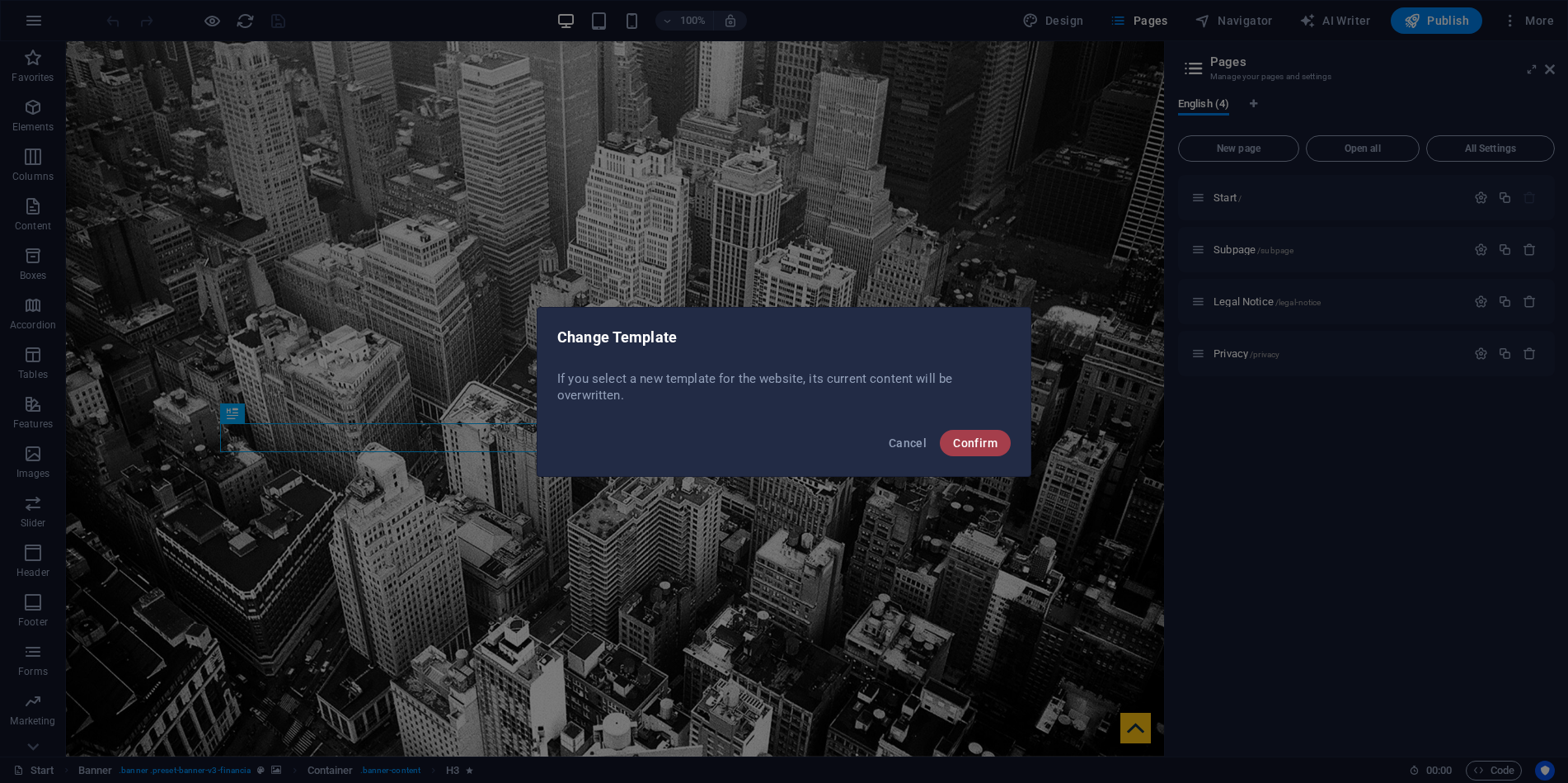
click at [995, 443] on span "Confirm" at bounding box center [976, 443] width 45 height 13
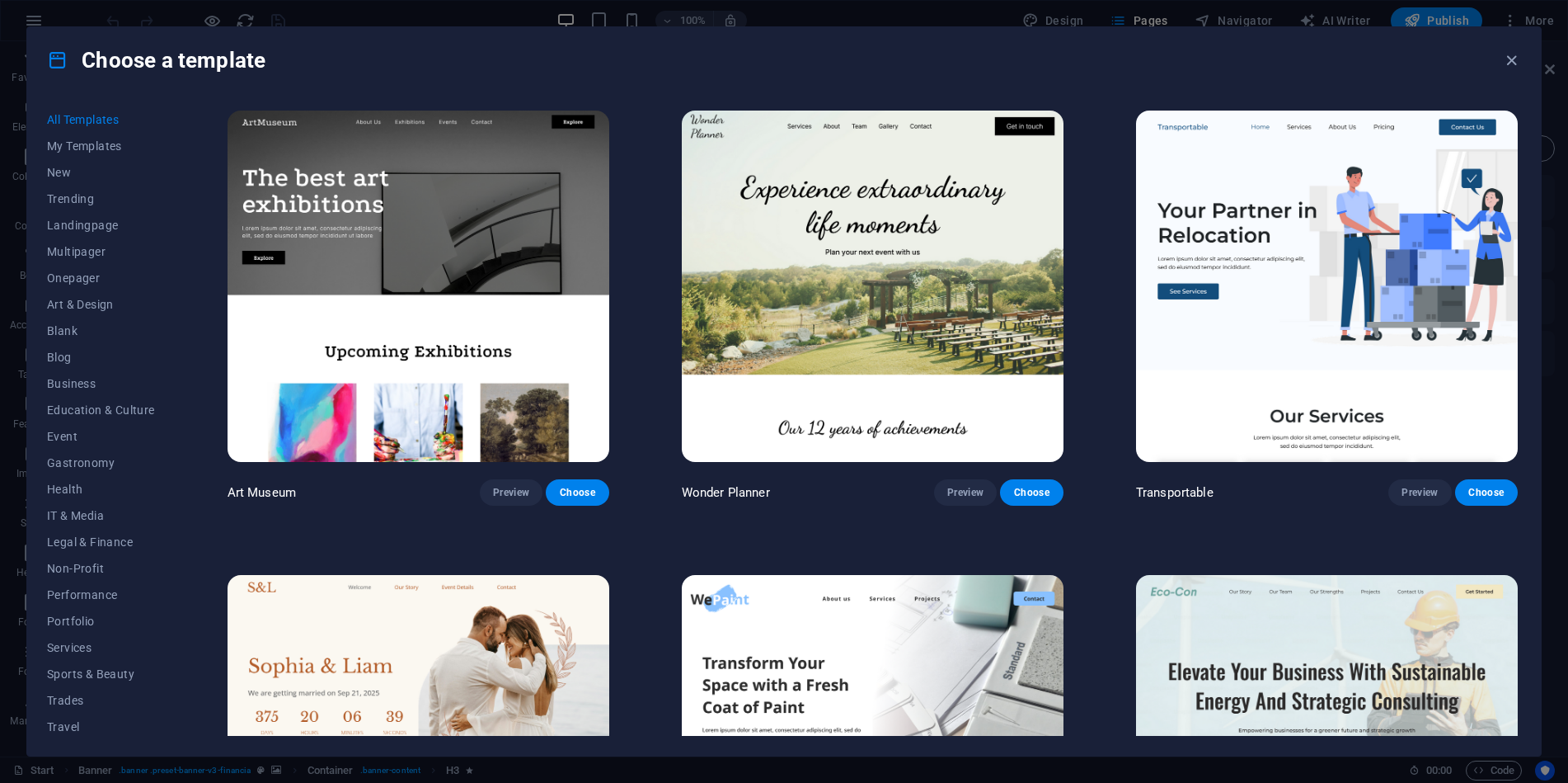
scroll to position [165, 0]
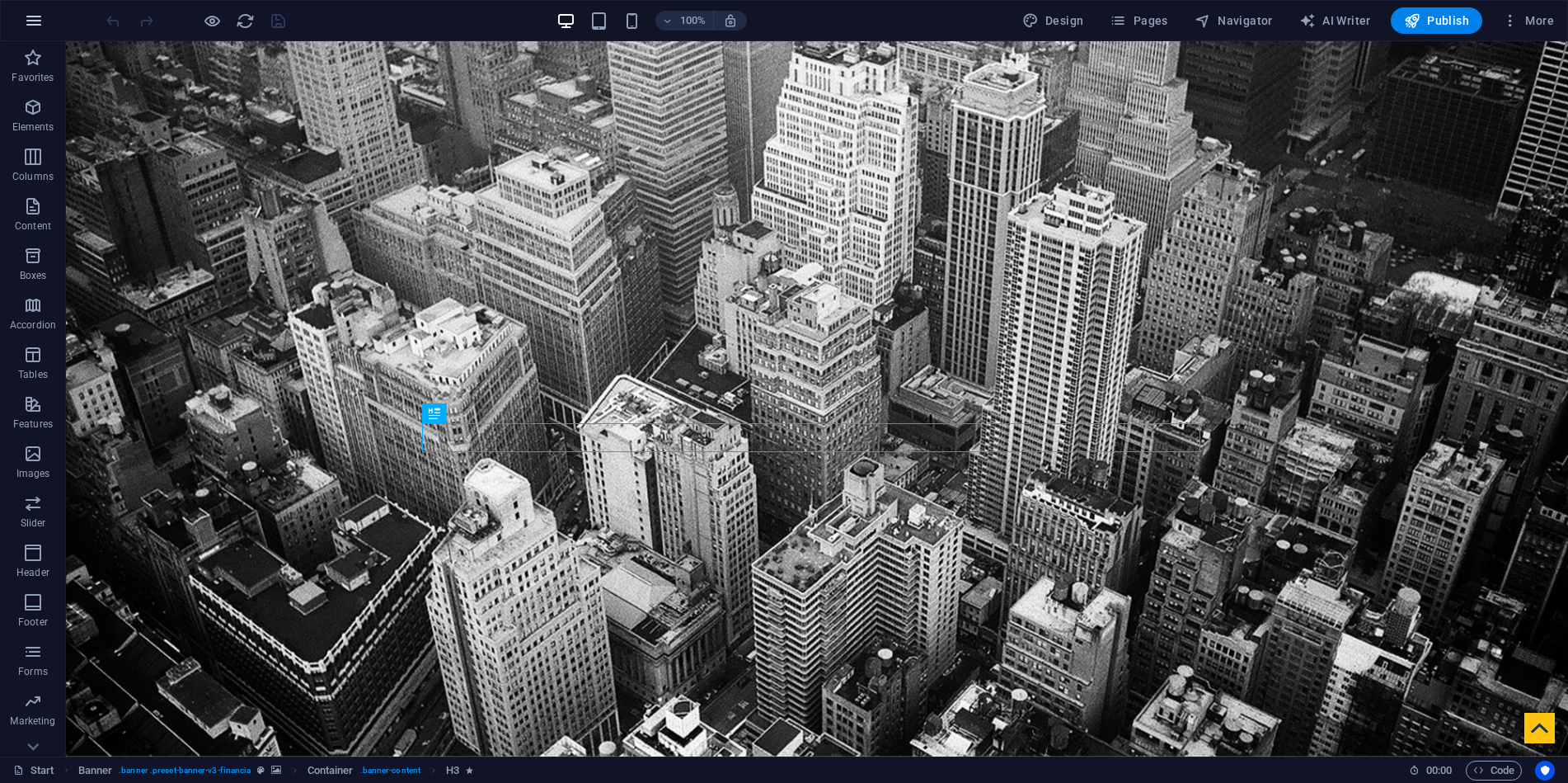
click at [40, 17] on icon "button" at bounding box center [34, 20] width 20 height 20
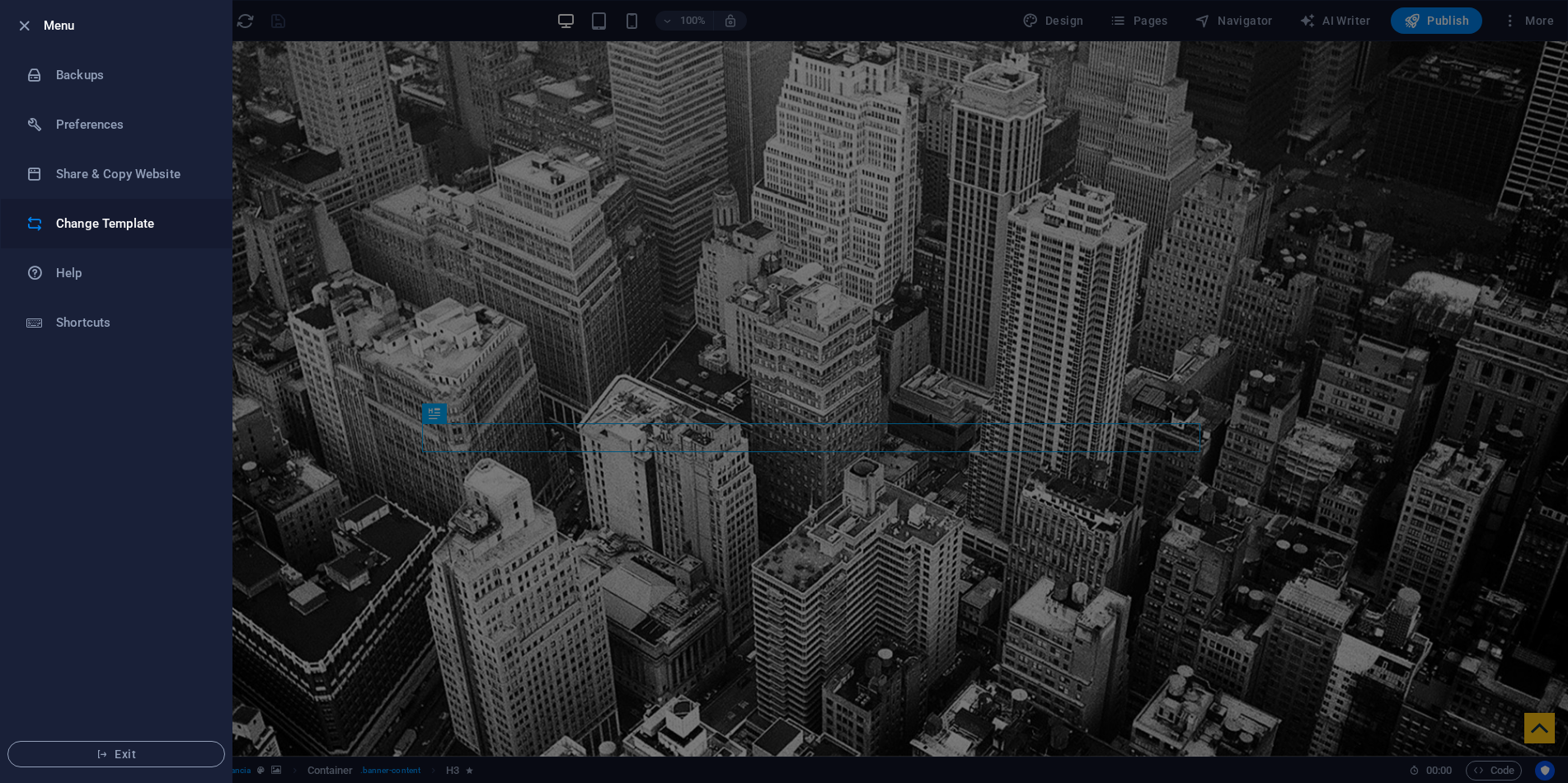
click at [84, 214] on h6 "Change Template" at bounding box center [132, 223] width 152 height 20
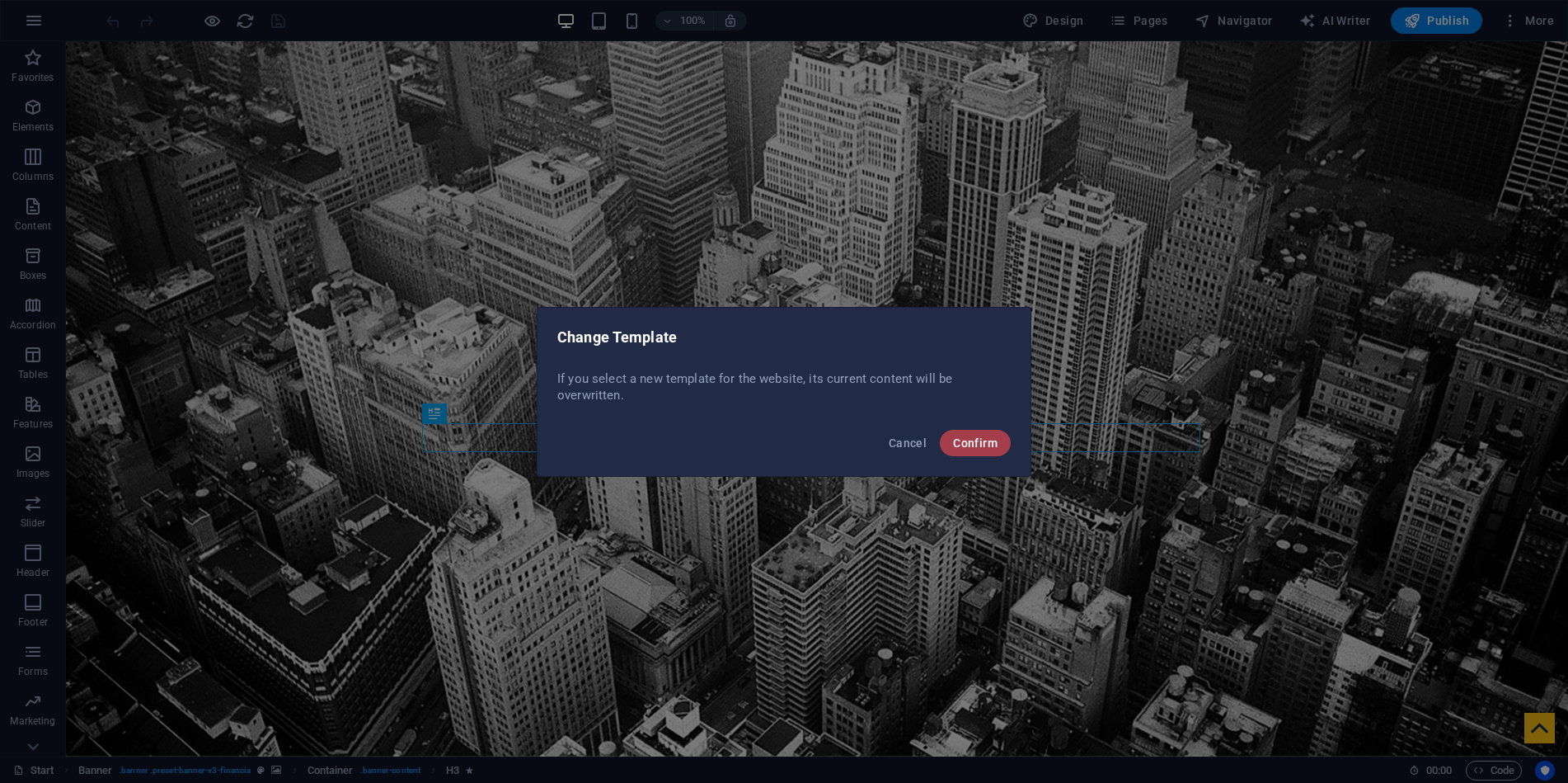
click at [984, 442] on span "Confirm" at bounding box center [976, 443] width 45 height 13
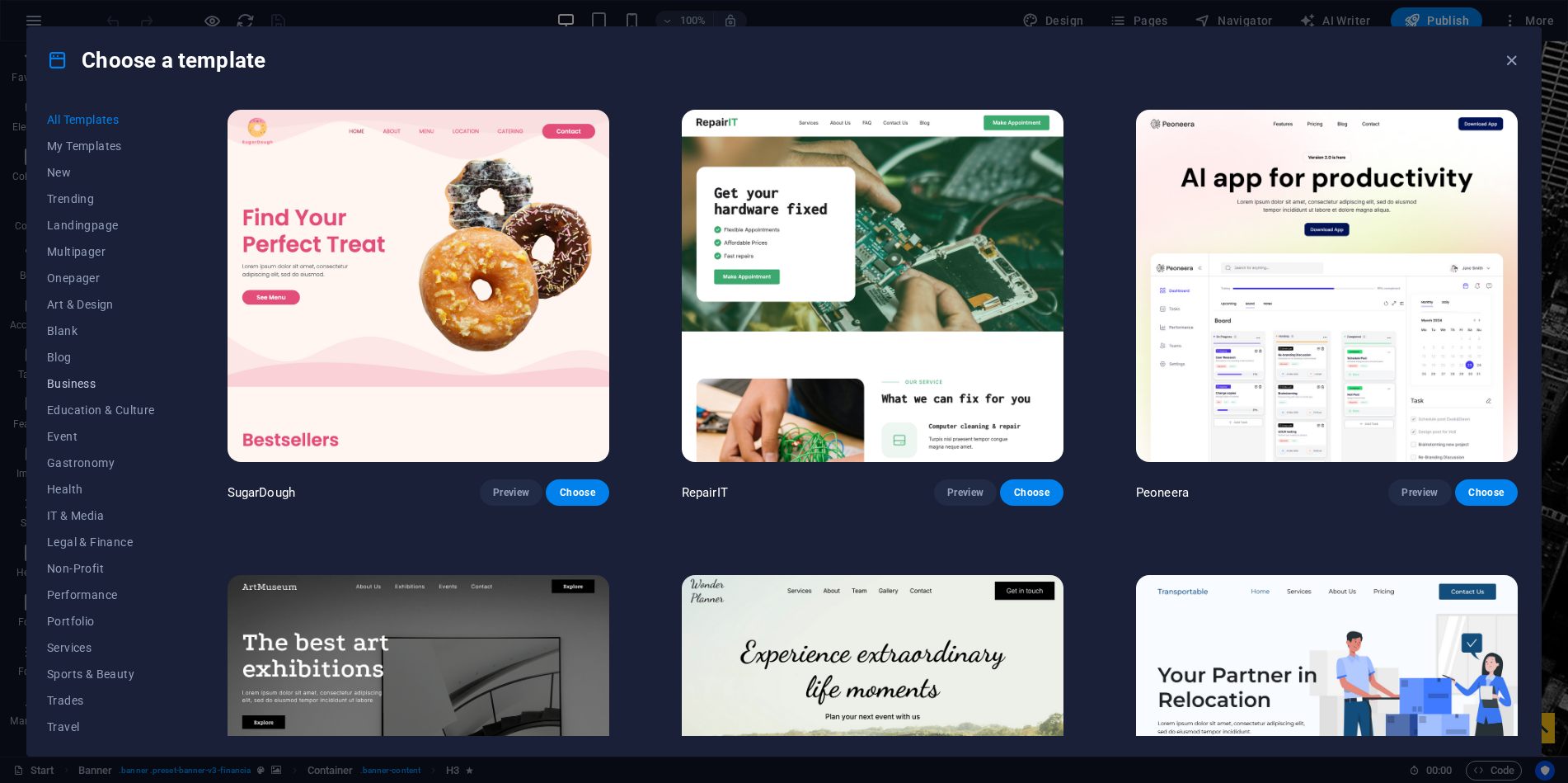
click at [88, 390] on span "Business" at bounding box center [101, 383] width 108 height 13
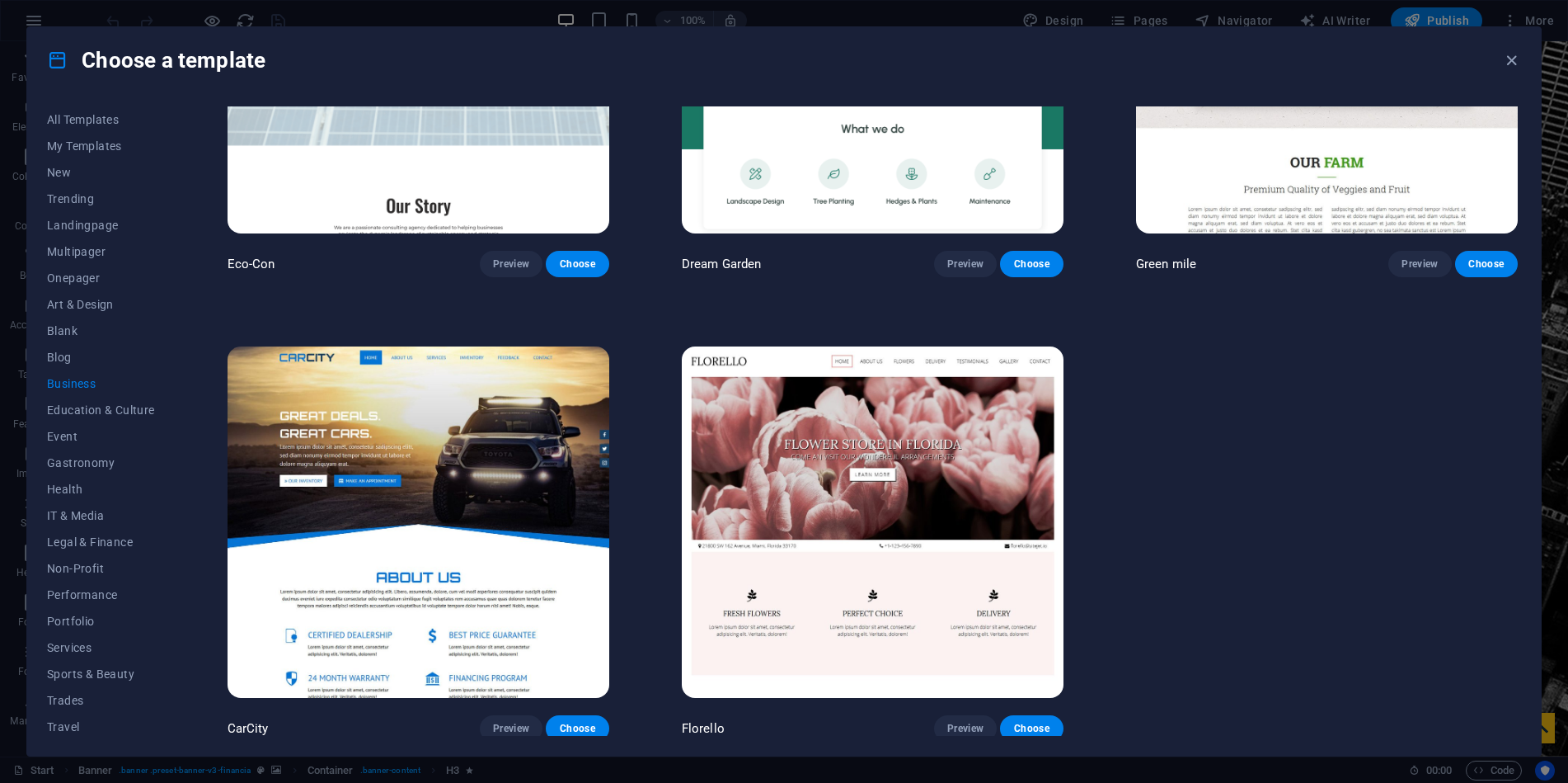
scroll to position [231, 0]
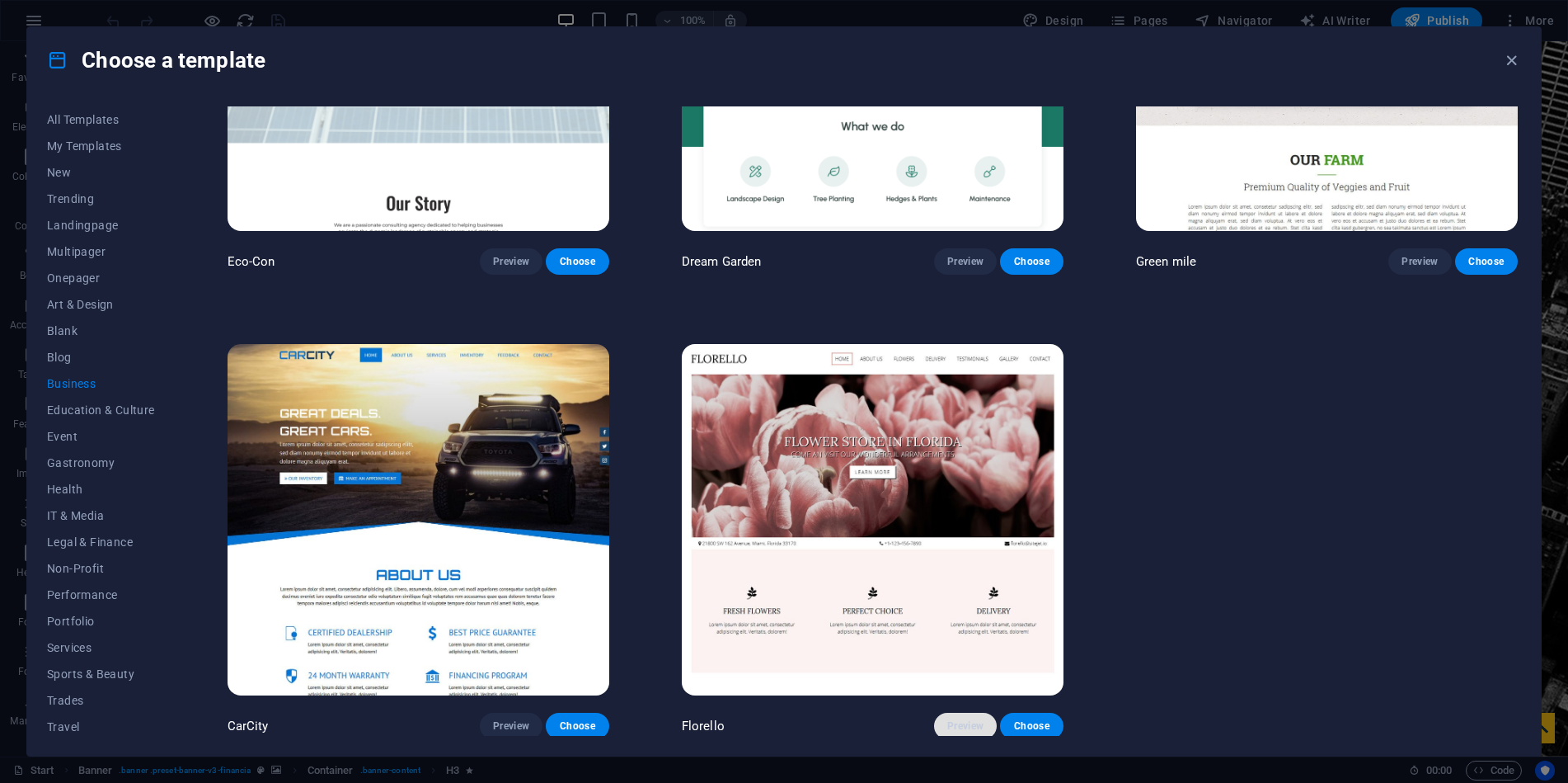
click at [971, 719] on span "Preview" at bounding box center [965, 726] width 36 height 13
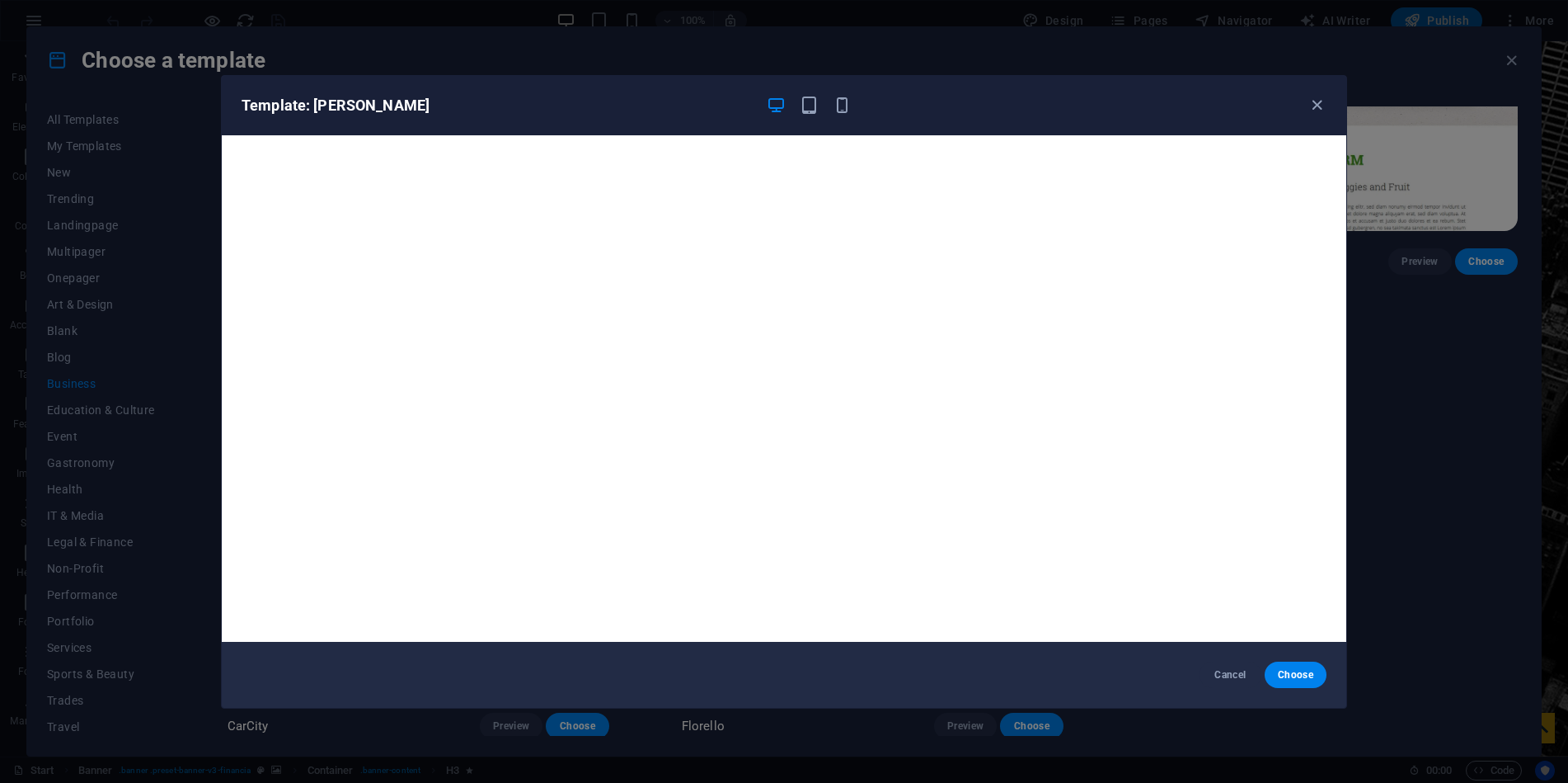
drag, startPoint x: 1315, startPoint y: 102, endPoint x: 1299, endPoint y: 106, distance: 16.5
click at [1315, 102] on icon "button" at bounding box center [1317, 105] width 19 height 19
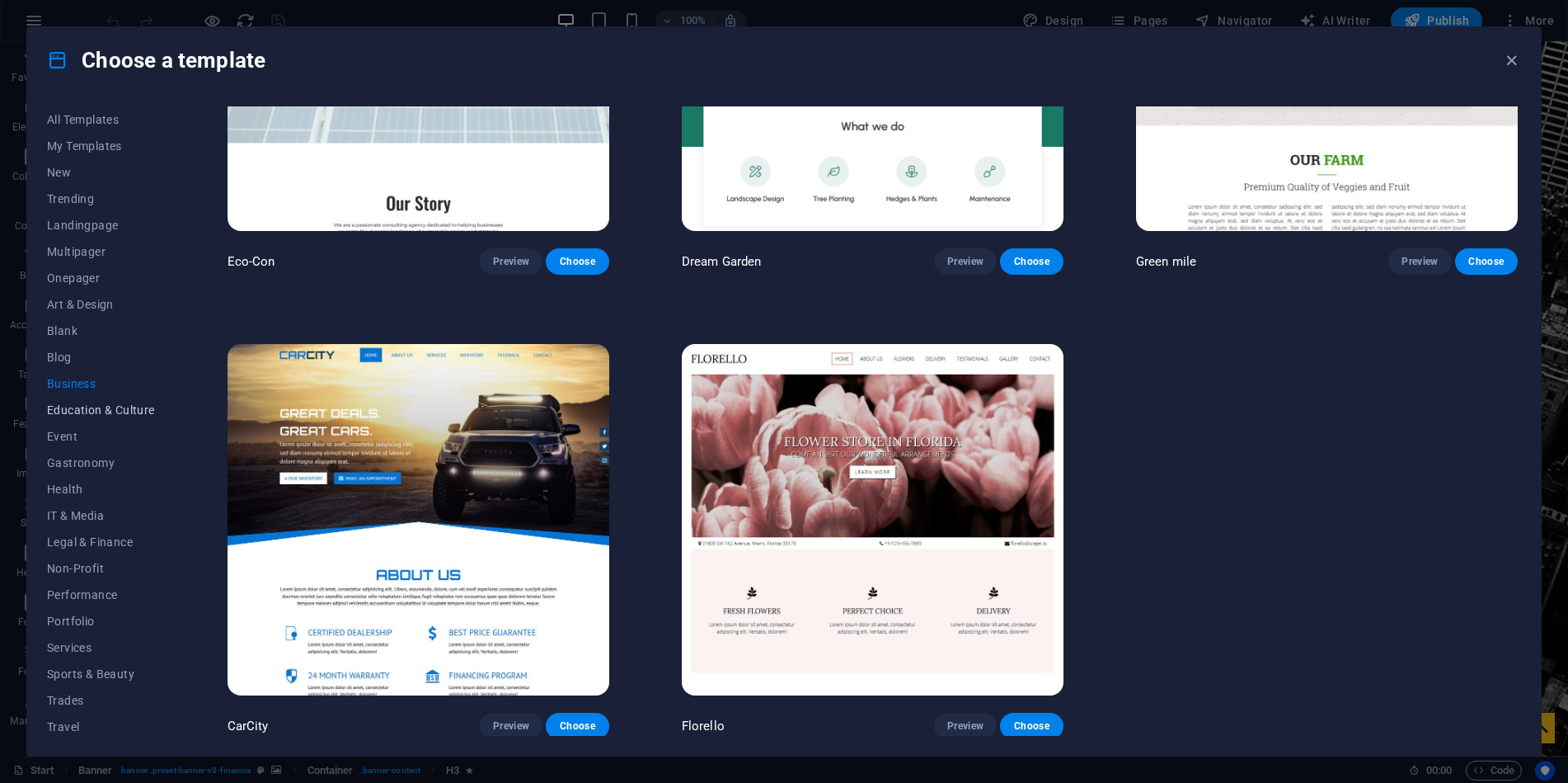
click at [120, 414] on span "Education & Culture" at bounding box center [101, 410] width 108 height 13
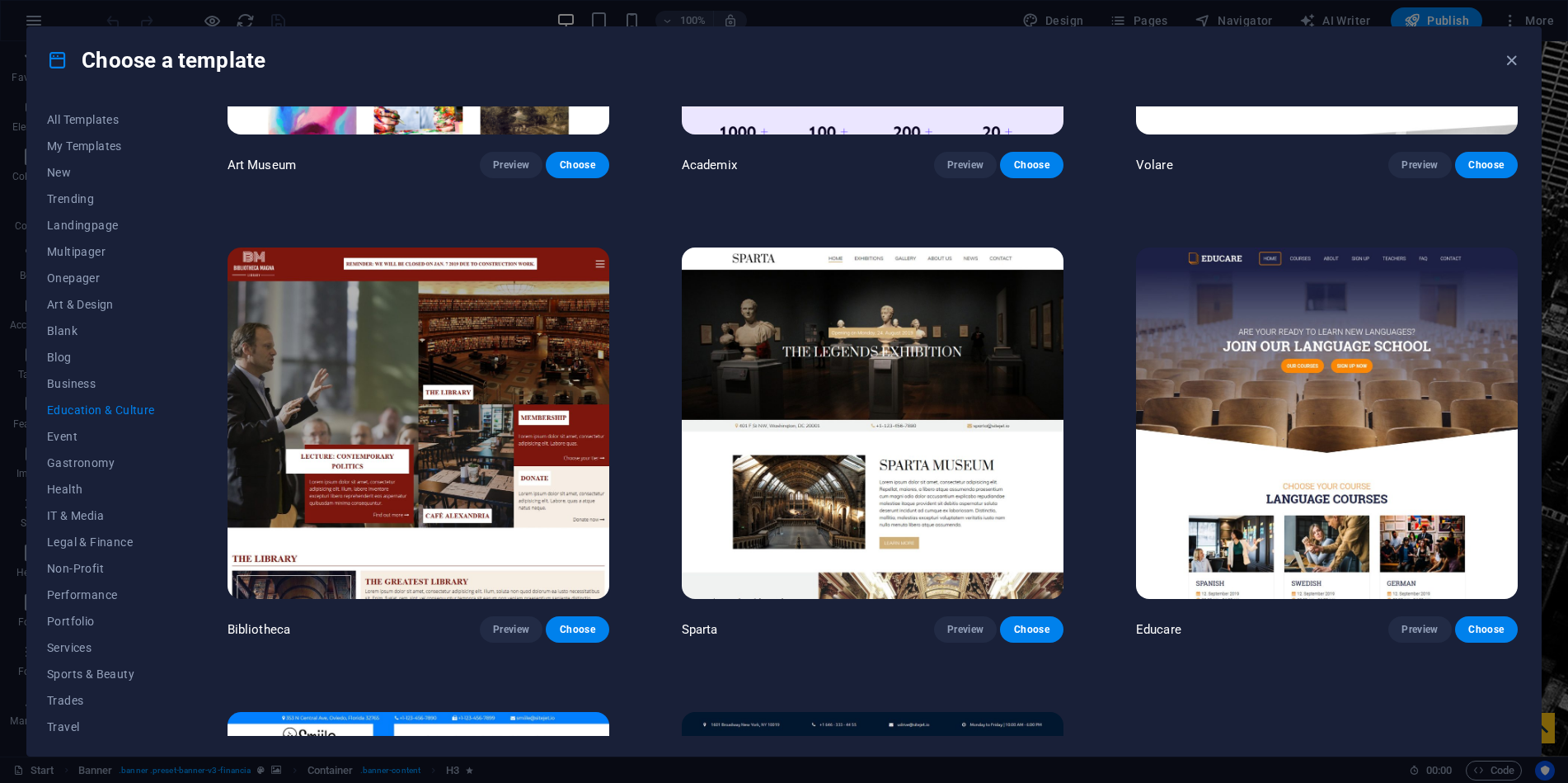
scroll to position [330, 0]
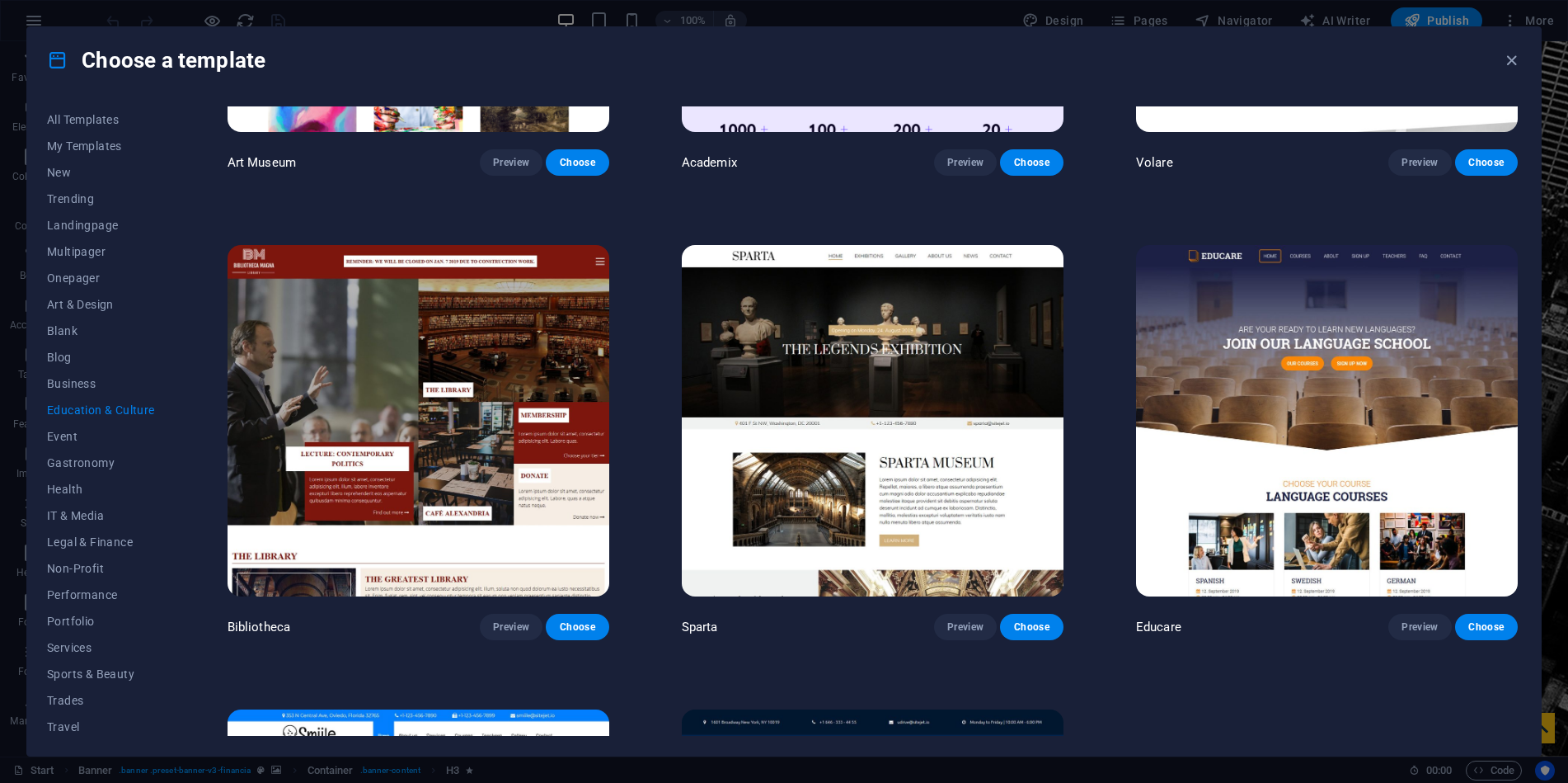
click at [947, 458] on img at bounding box center [872, 420] width 382 height 352
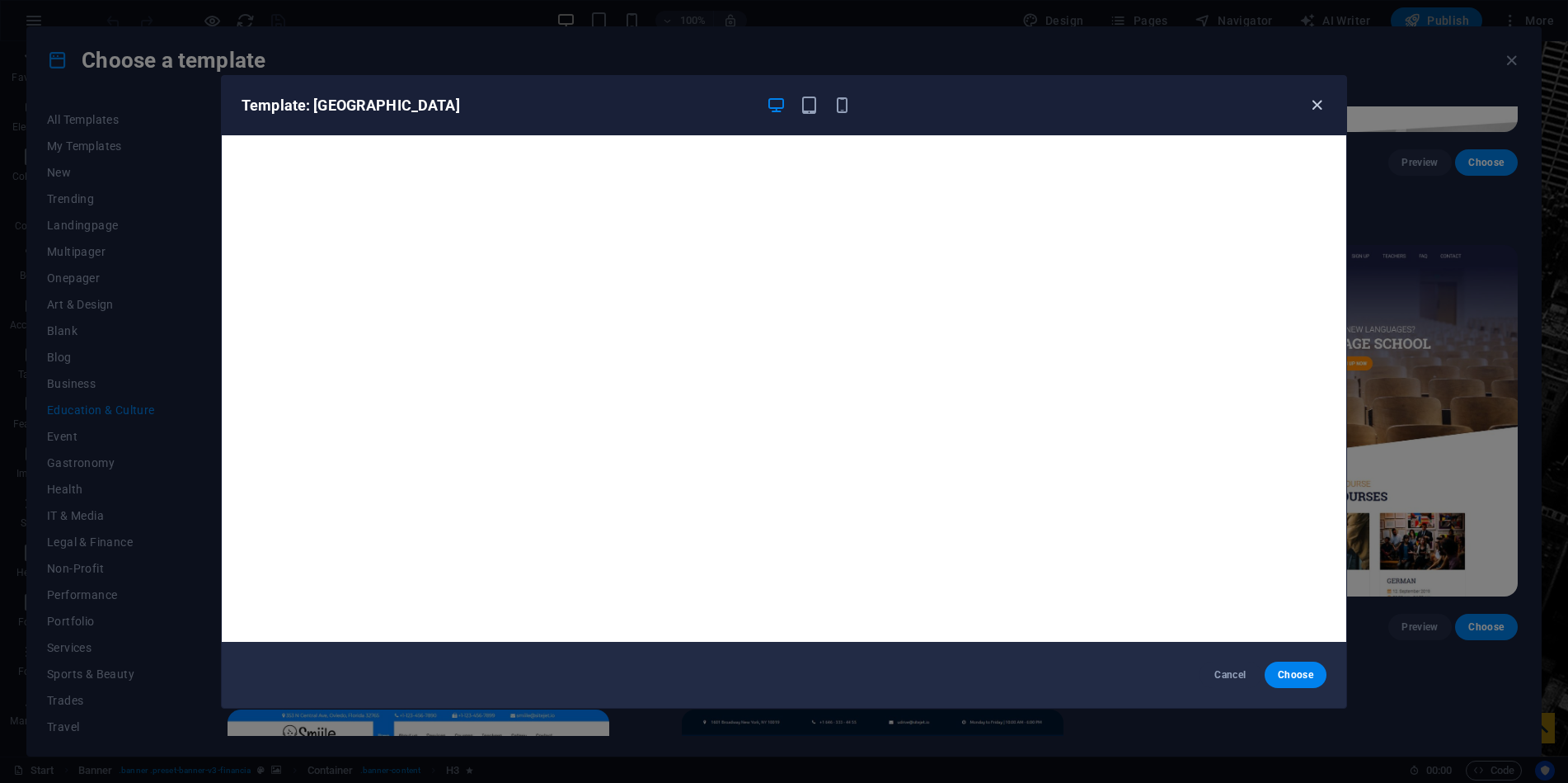
click at [1323, 104] on icon "button" at bounding box center [1317, 105] width 19 height 19
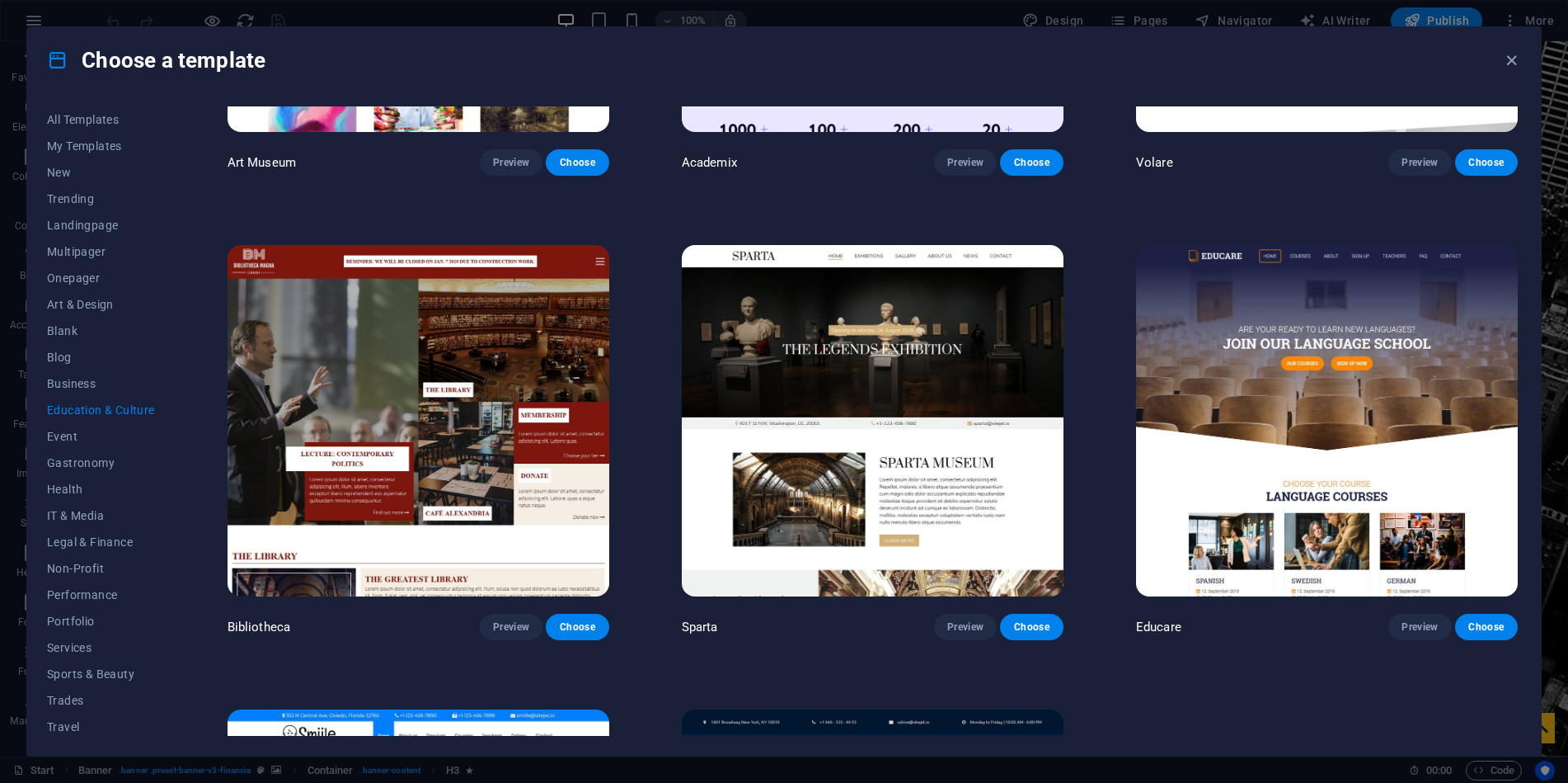
click at [1287, 464] on img at bounding box center [1327, 420] width 382 height 352
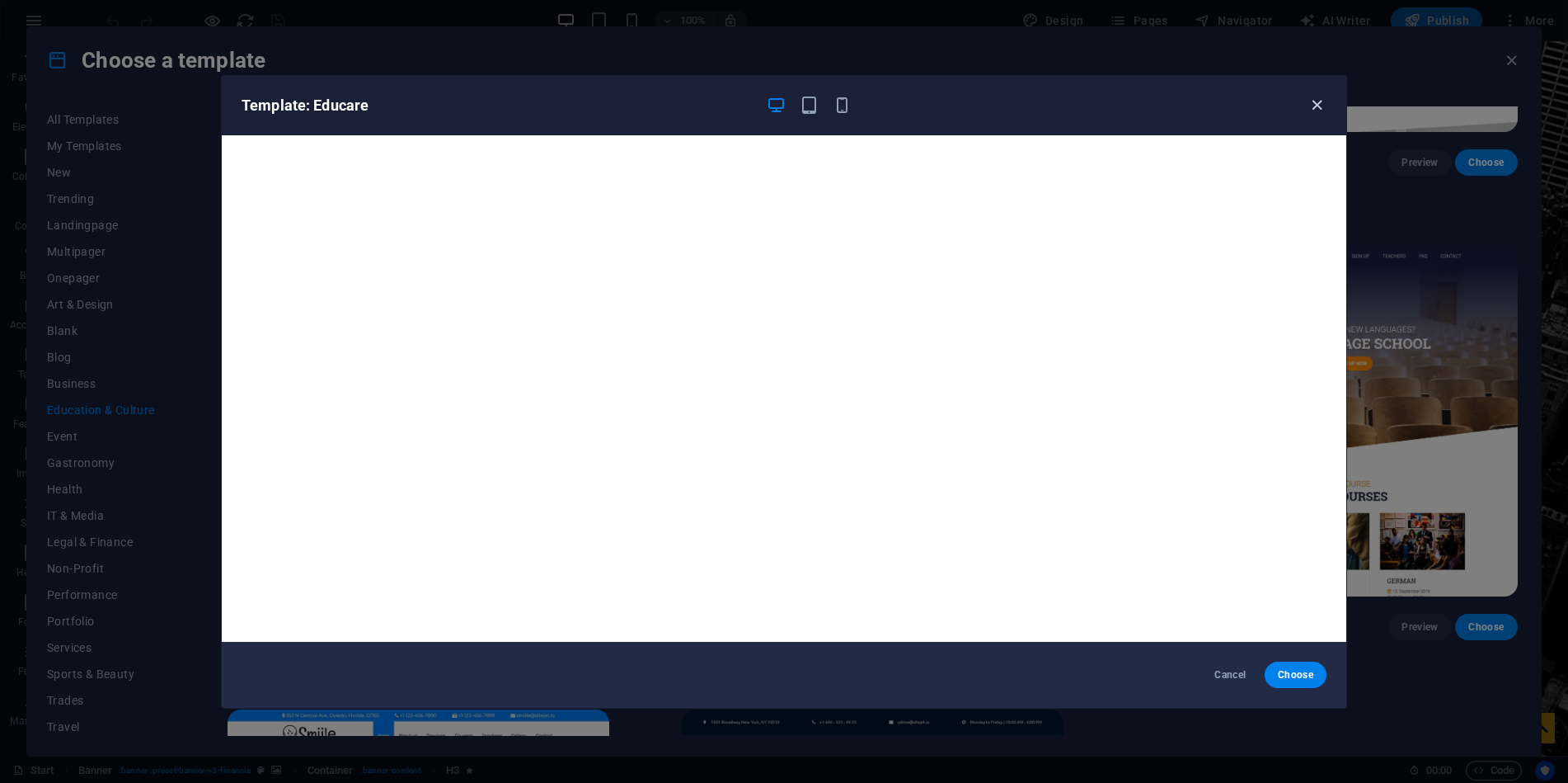
click at [1319, 107] on icon "button" at bounding box center [1317, 105] width 19 height 19
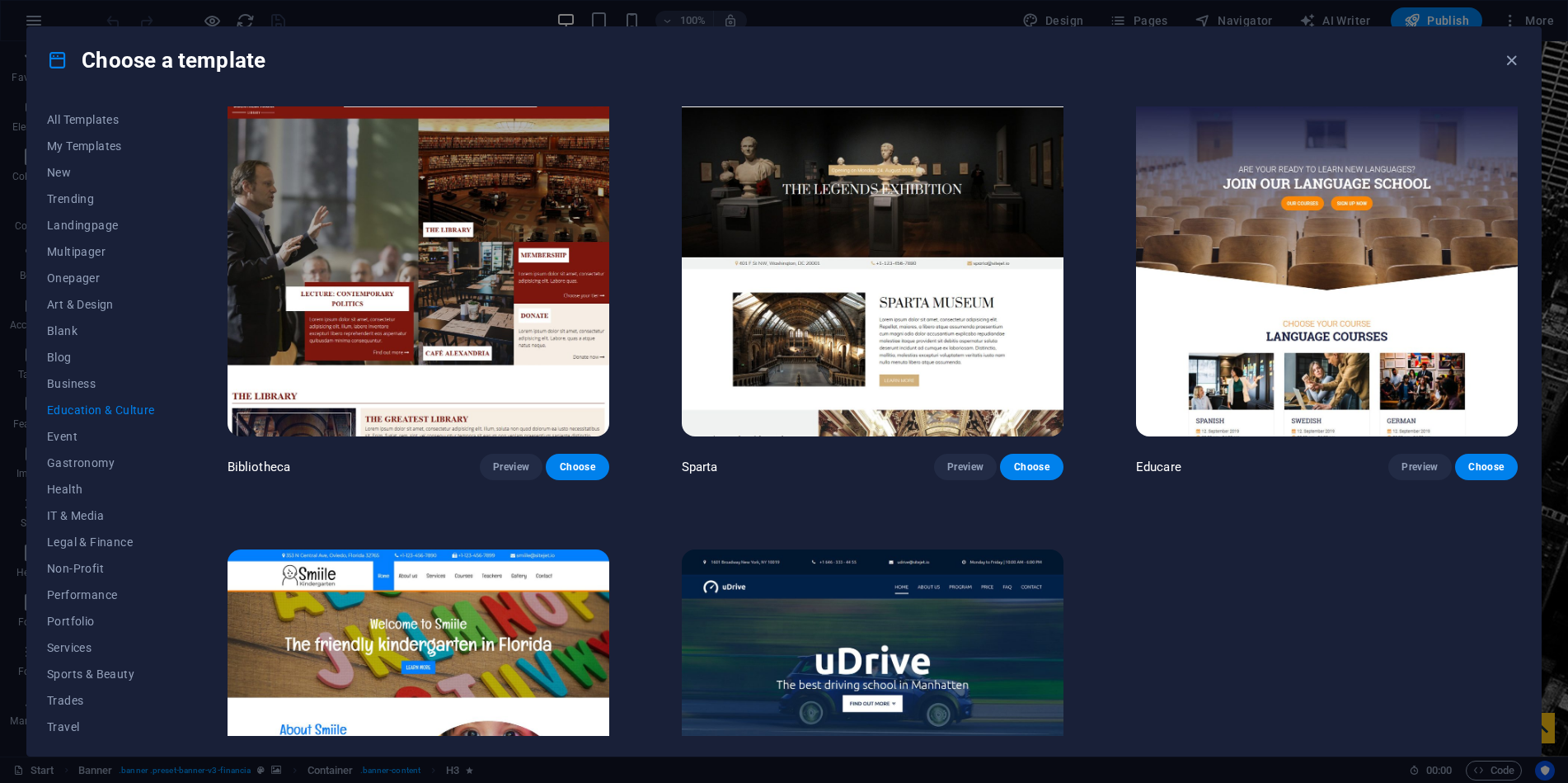
scroll to position [693, 0]
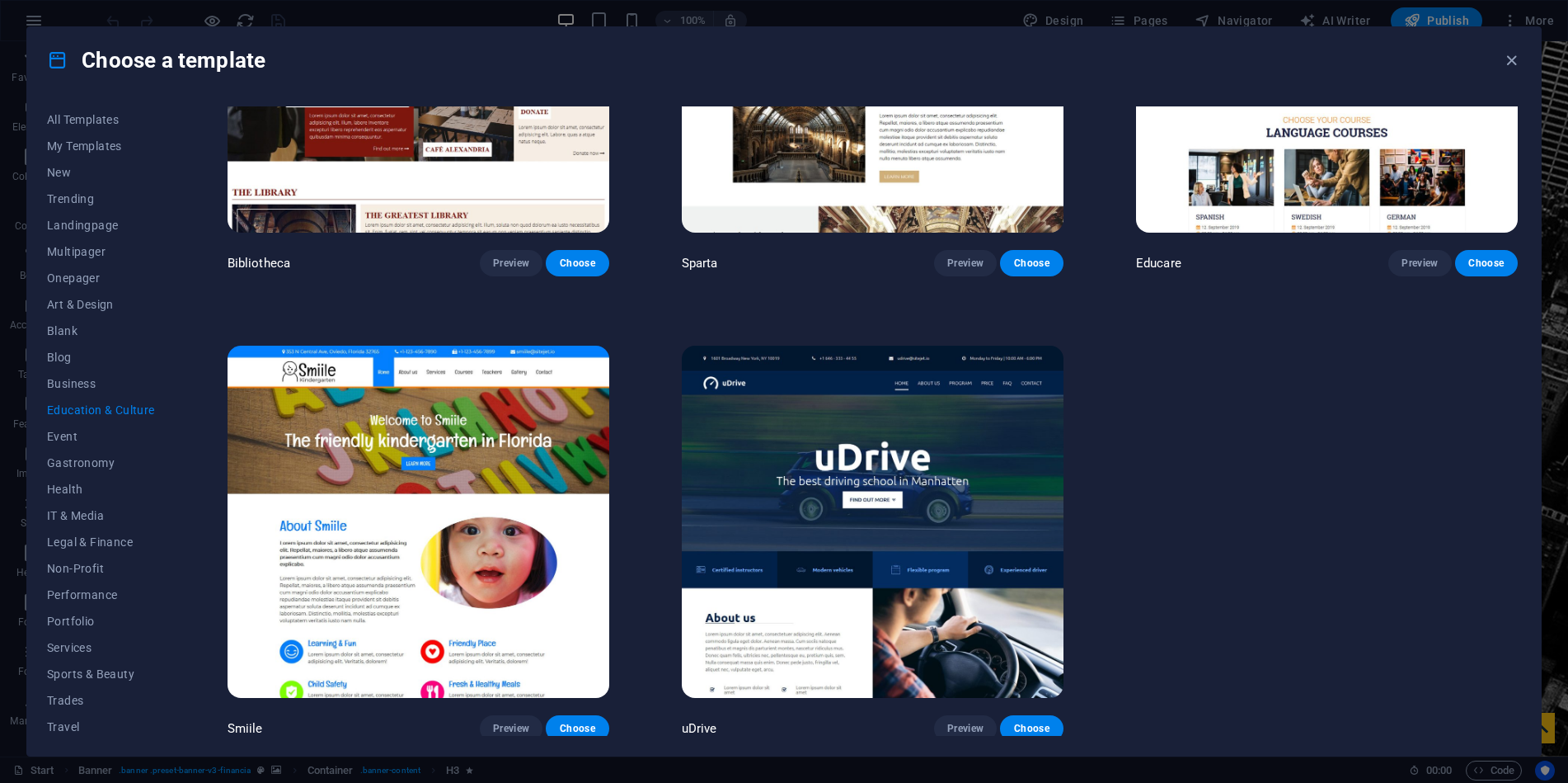
click at [1008, 475] on img at bounding box center [872, 521] width 382 height 352
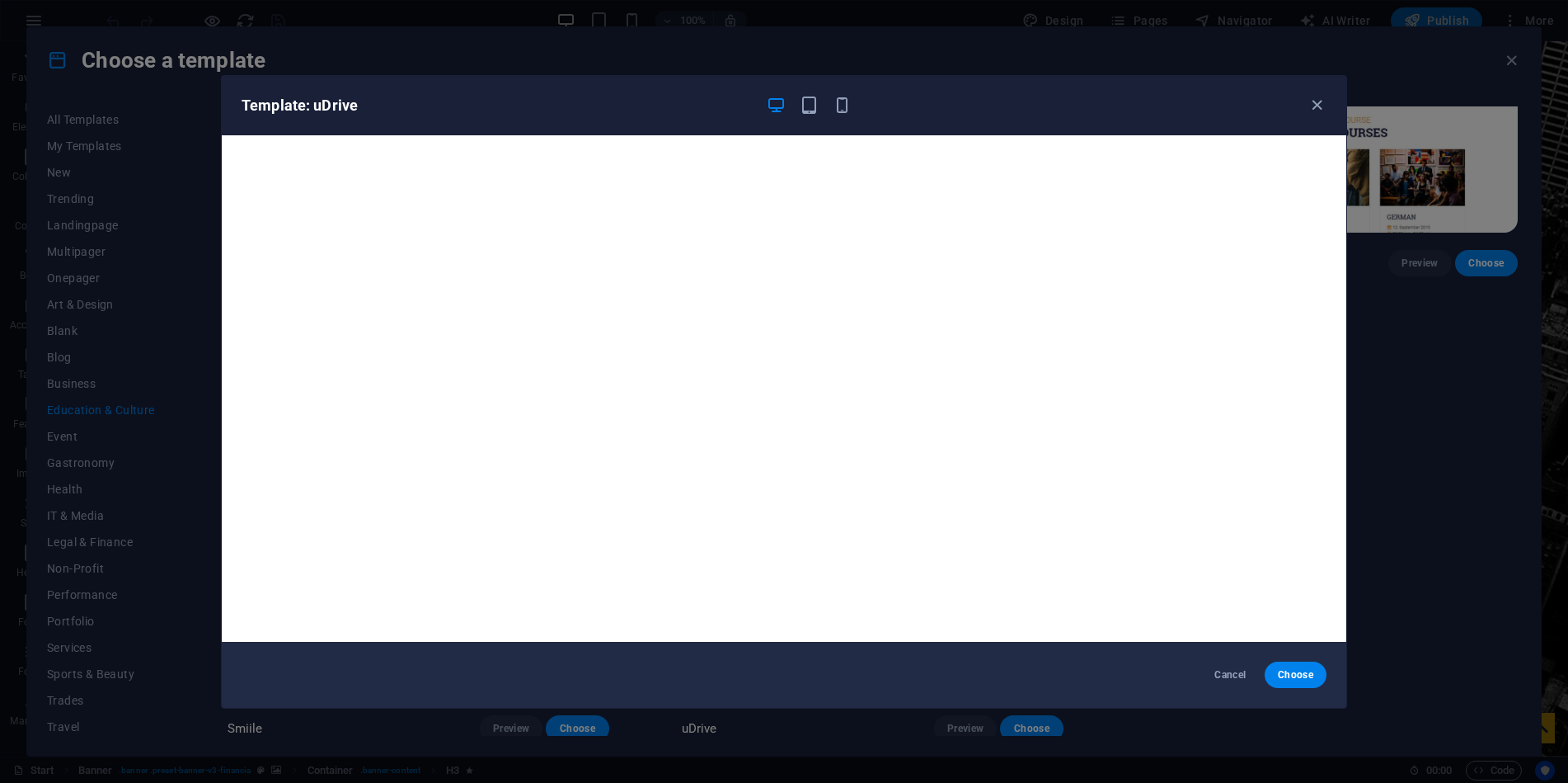
scroll to position [4, 0]
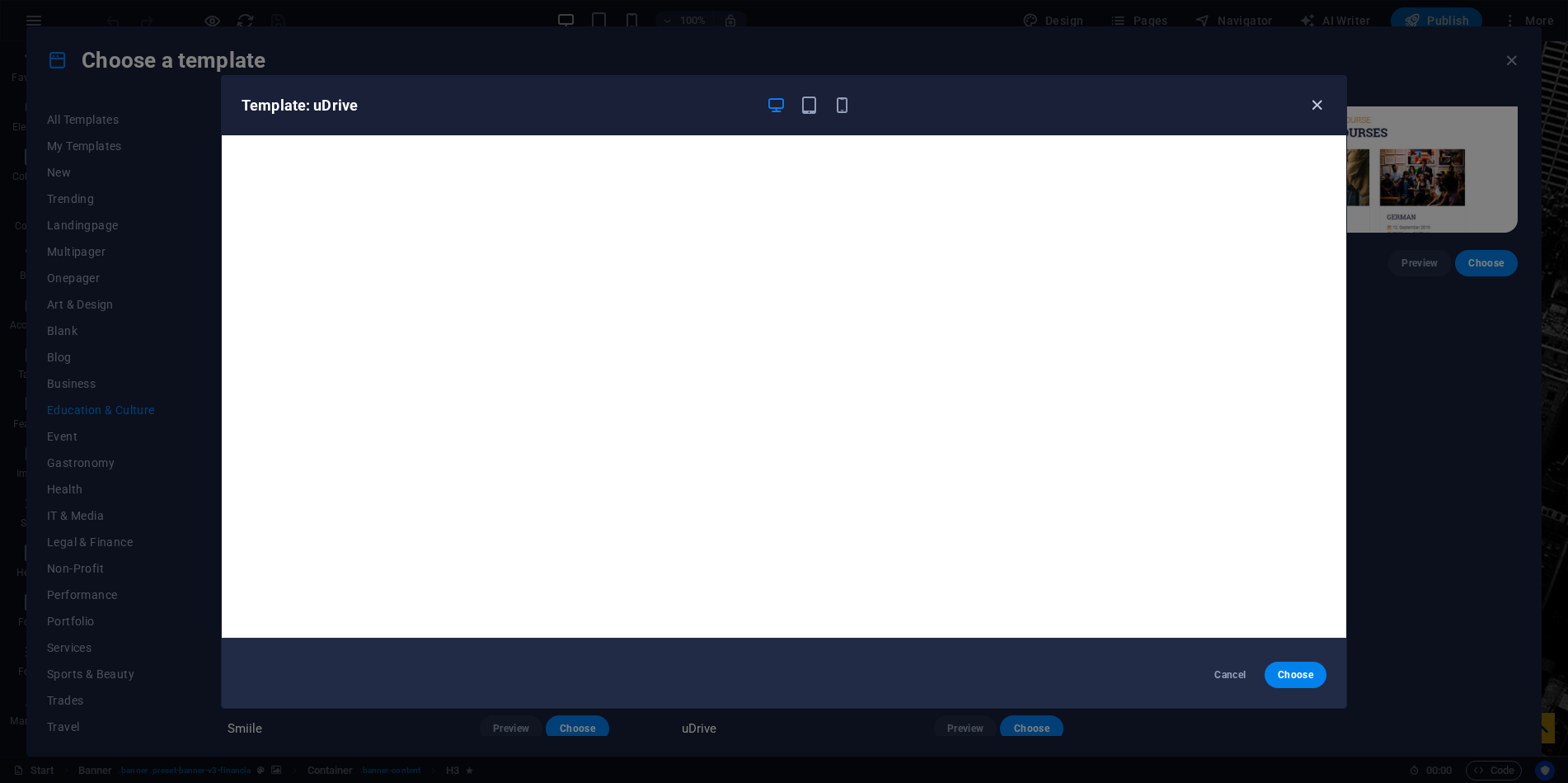
click at [1325, 100] on icon "button" at bounding box center [1317, 105] width 19 height 19
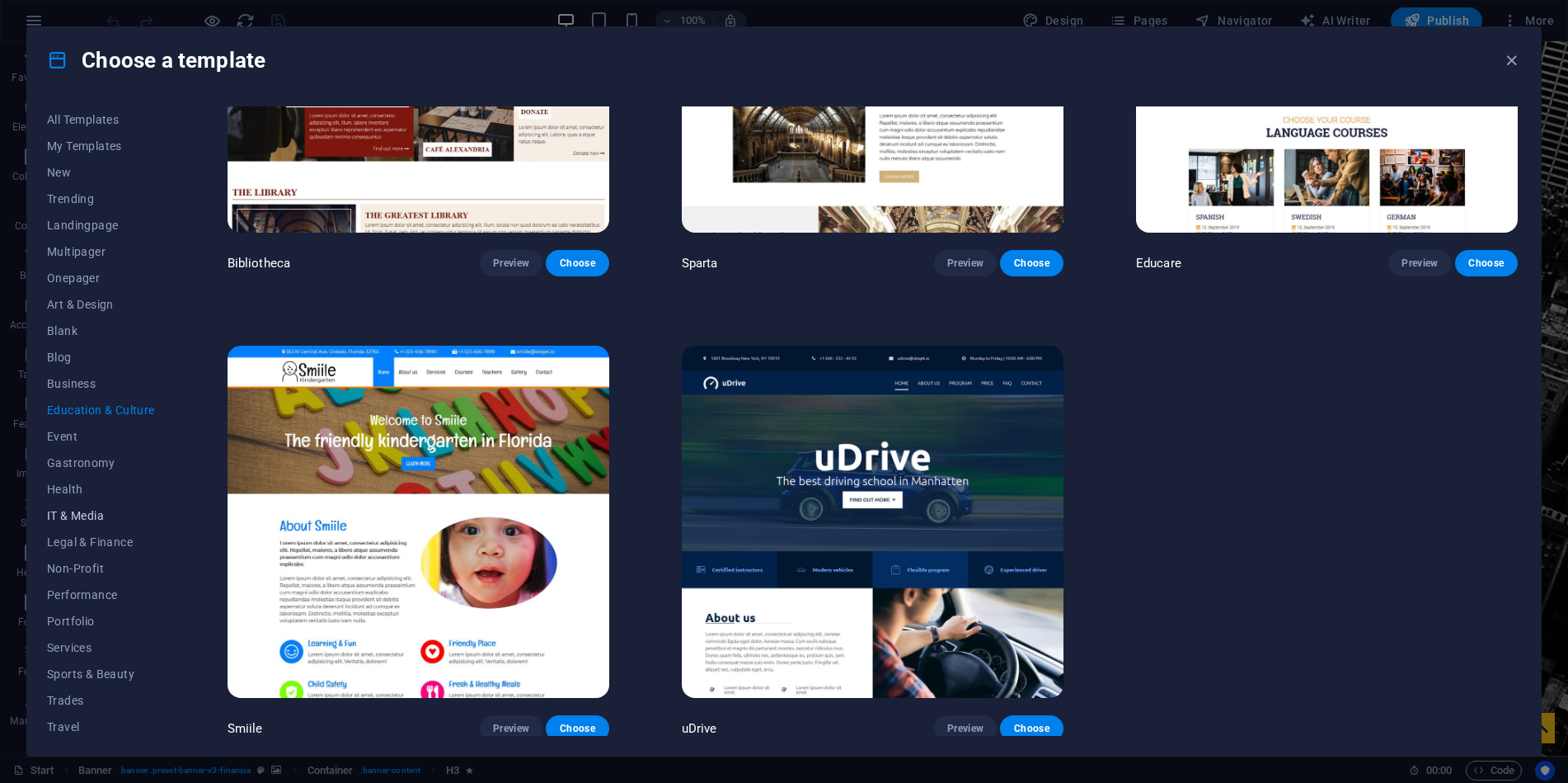
click at [76, 509] on span "IT & Media" at bounding box center [101, 516] width 108 height 13
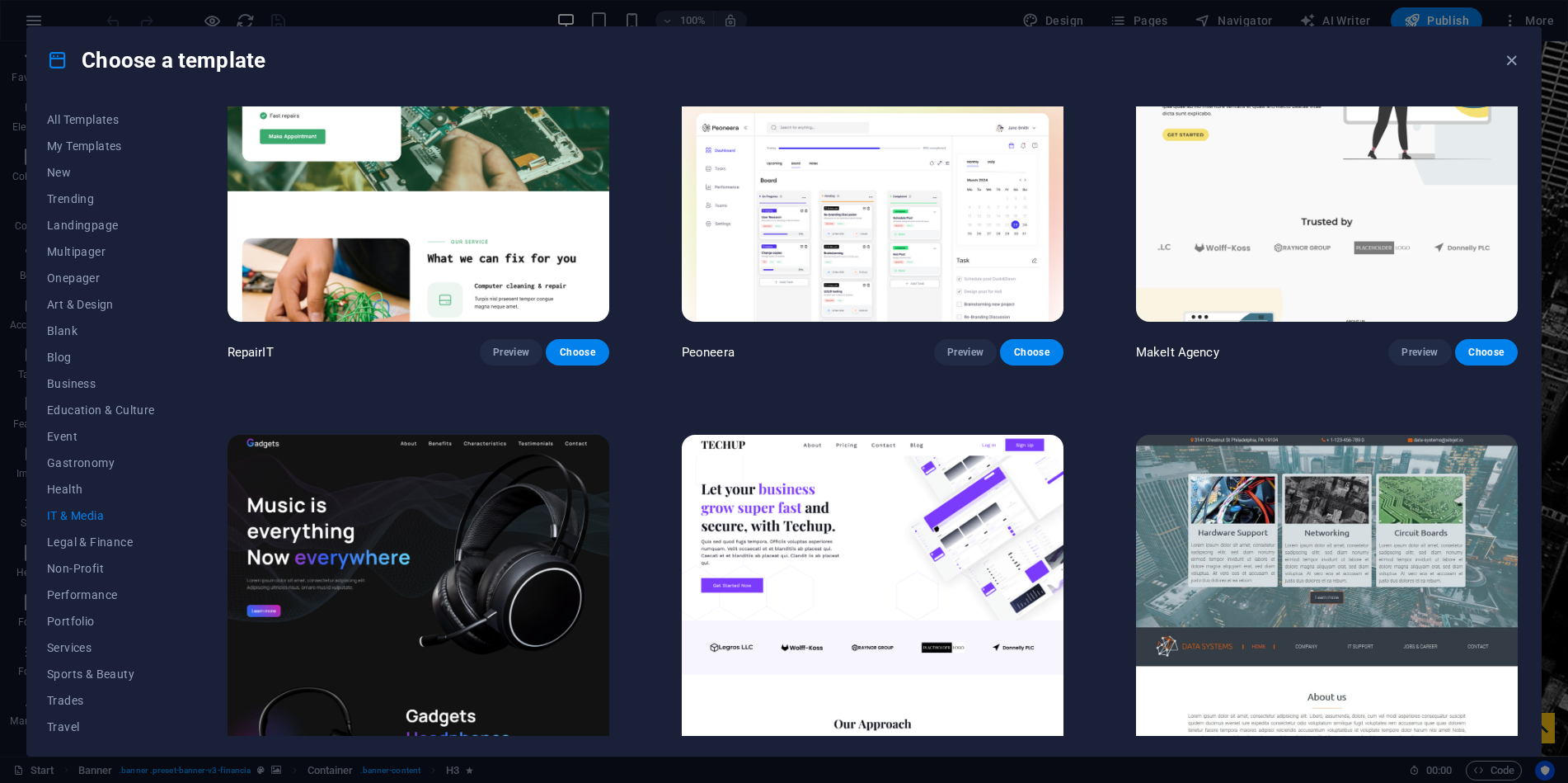
scroll to position [330, 0]
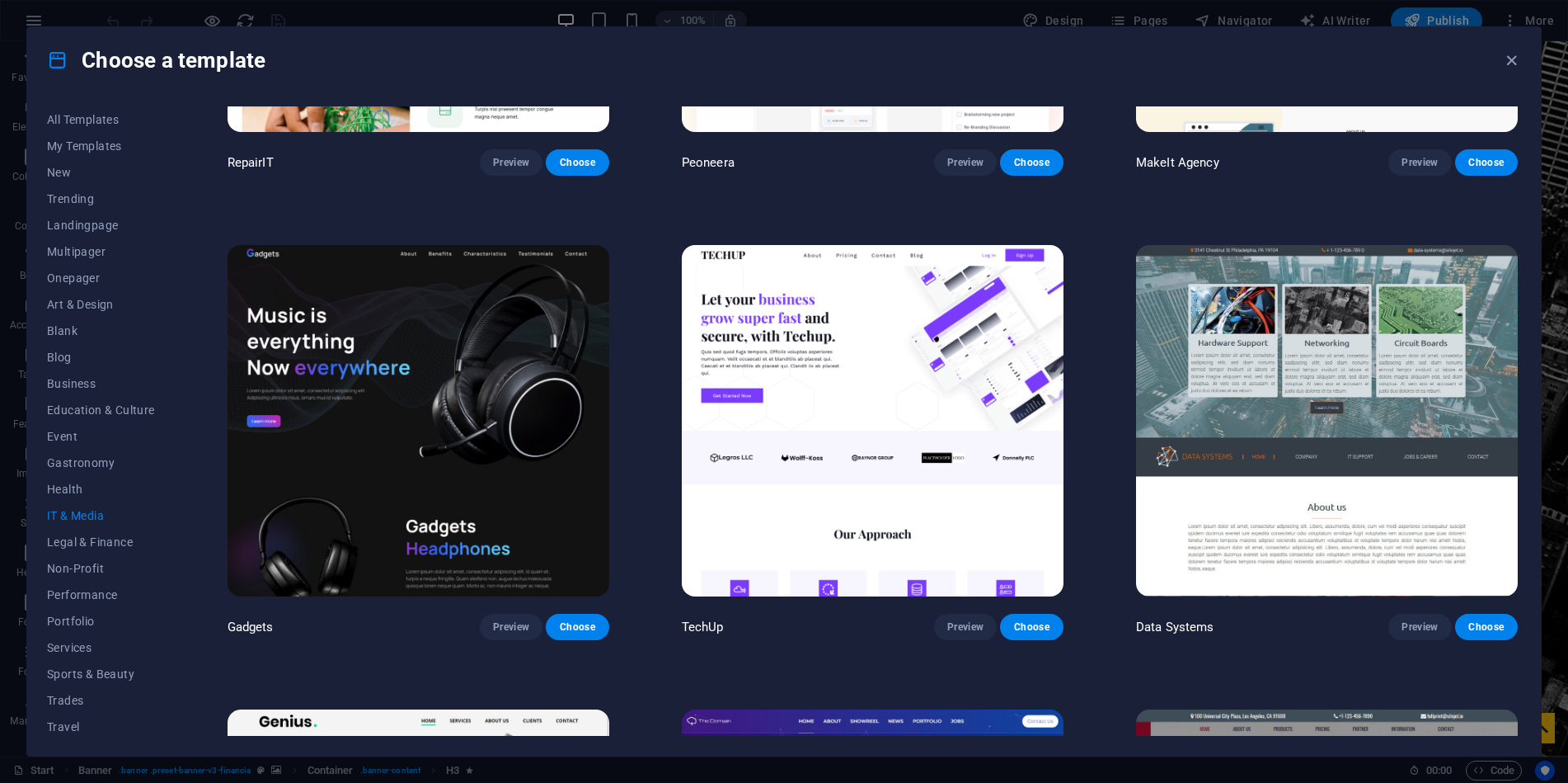
click at [479, 352] on img at bounding box center [418, 420] width 382 height 352
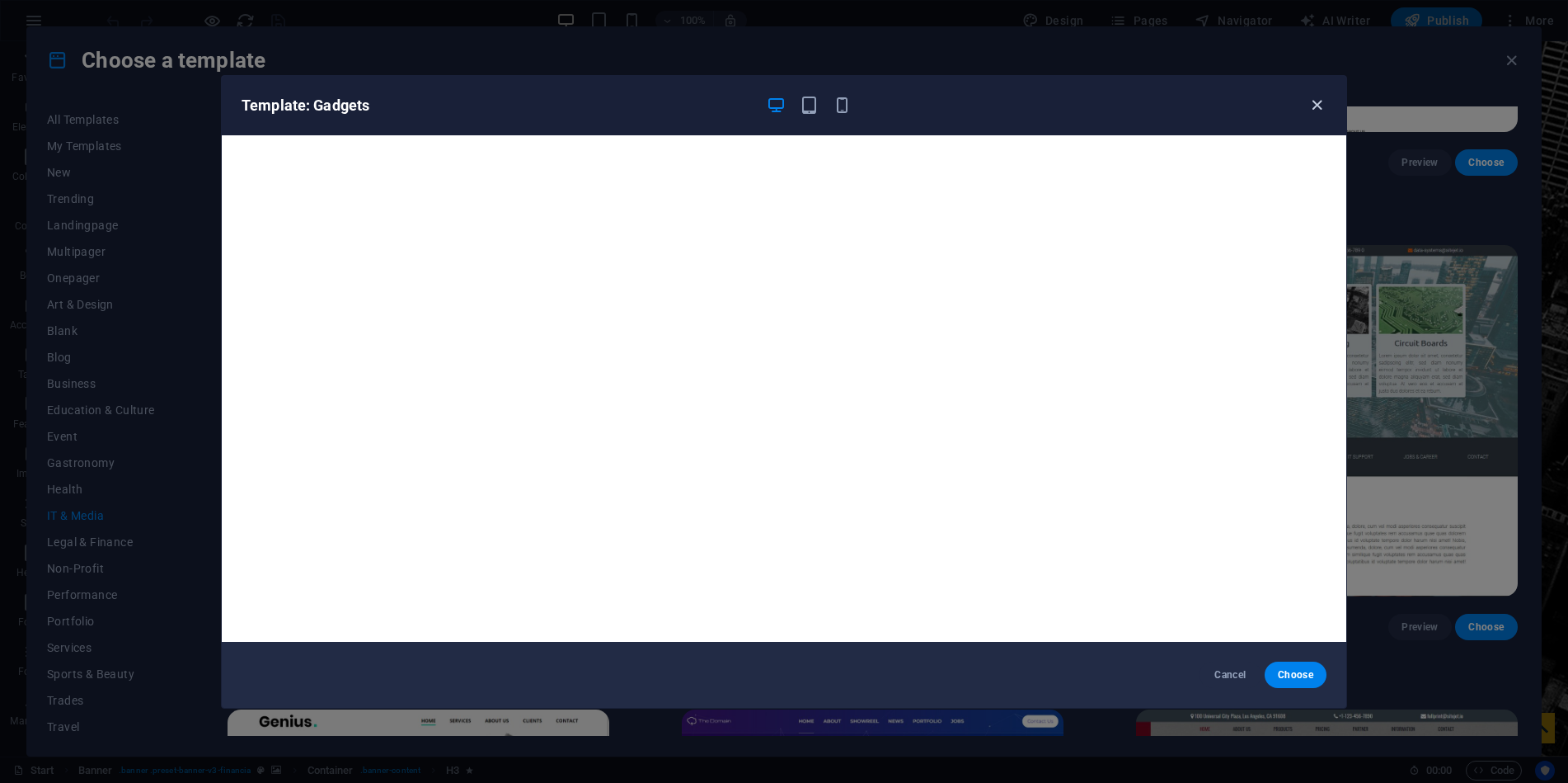
click at [1315, 106] on icon "button" at bounding box center [1317, 105] width 19 height 19
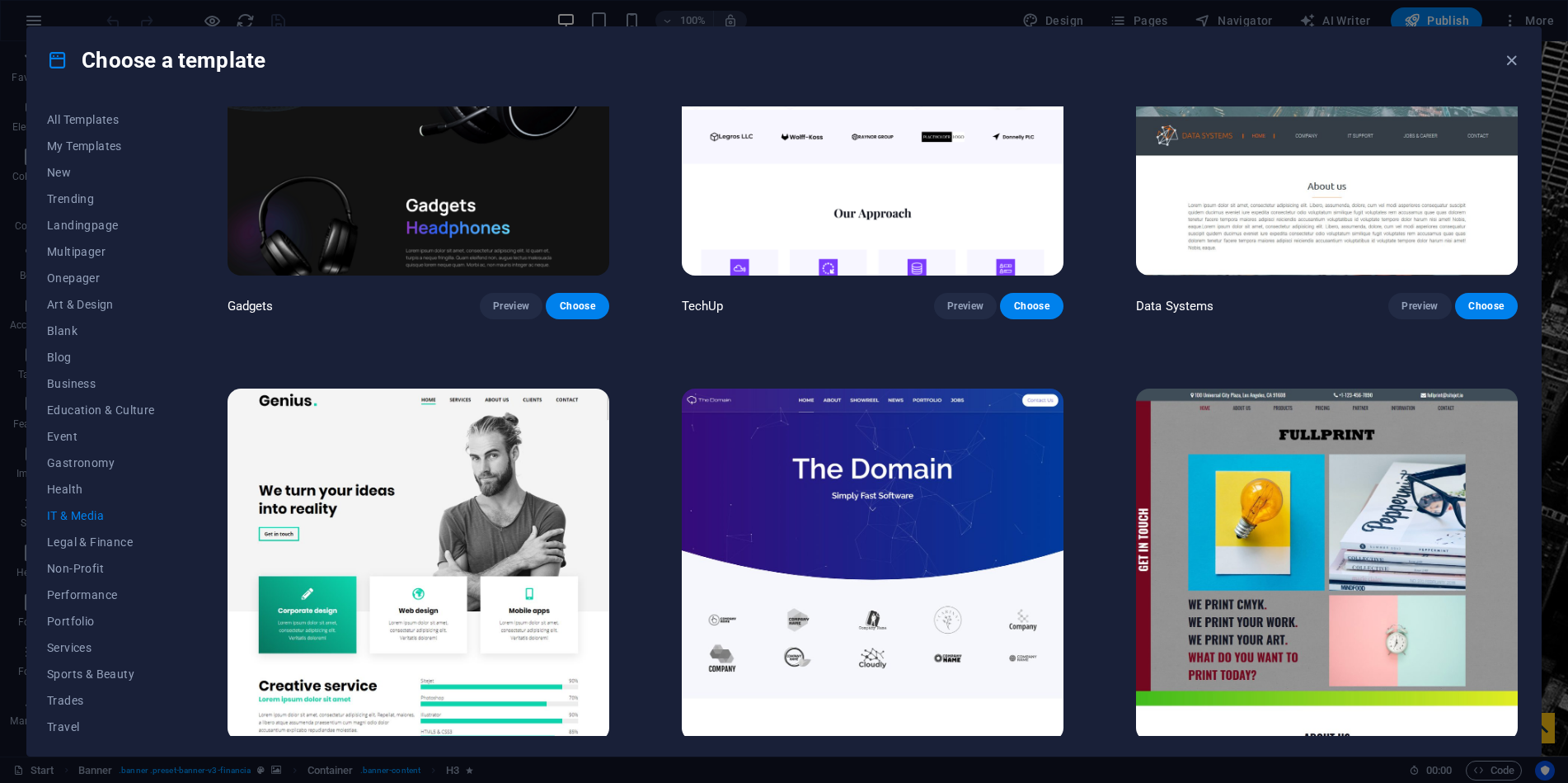
scroll to position [743, 0]
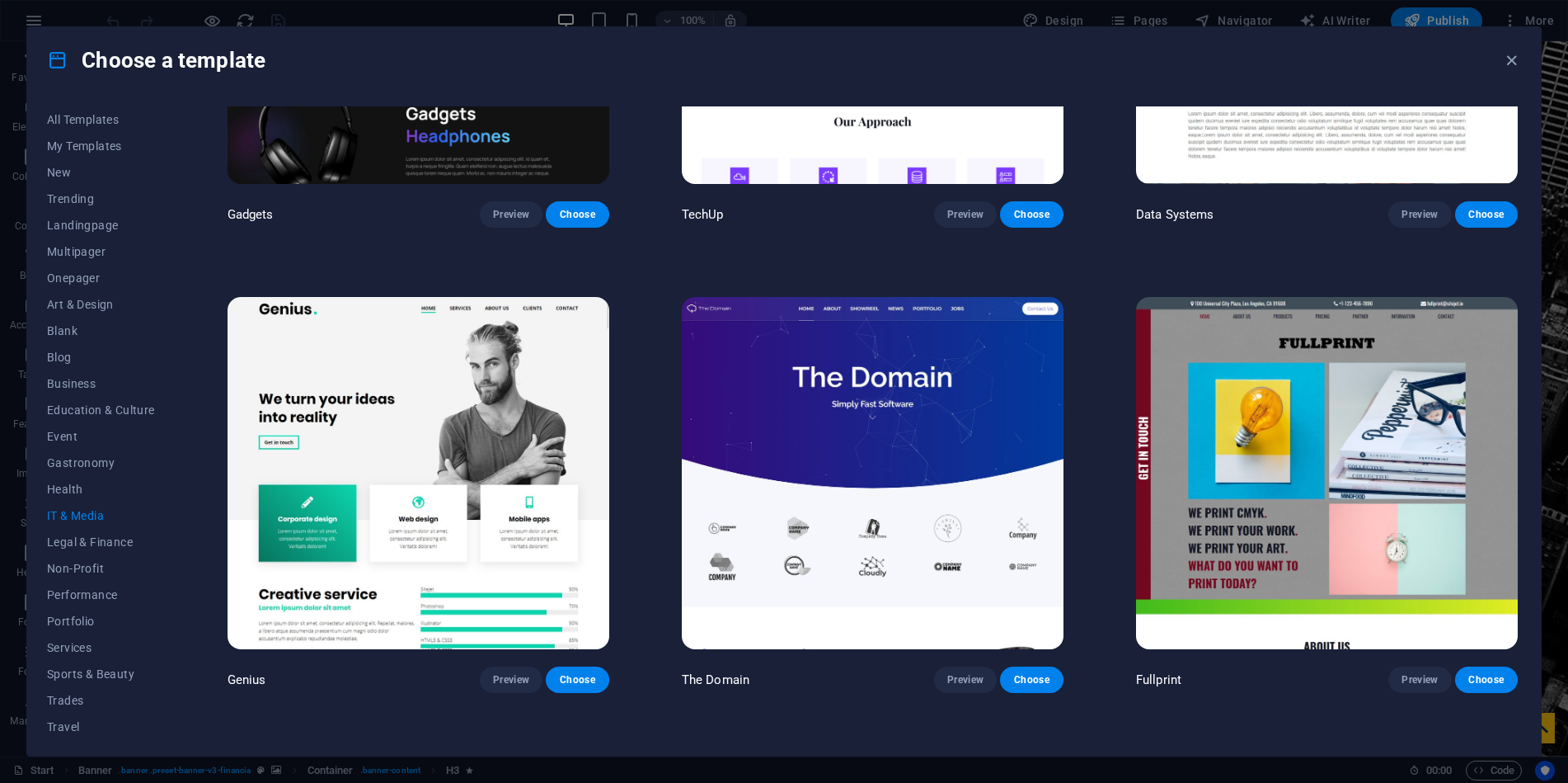
click at [585, 399] on img at bounding box center [418, 473] width 382 height 352
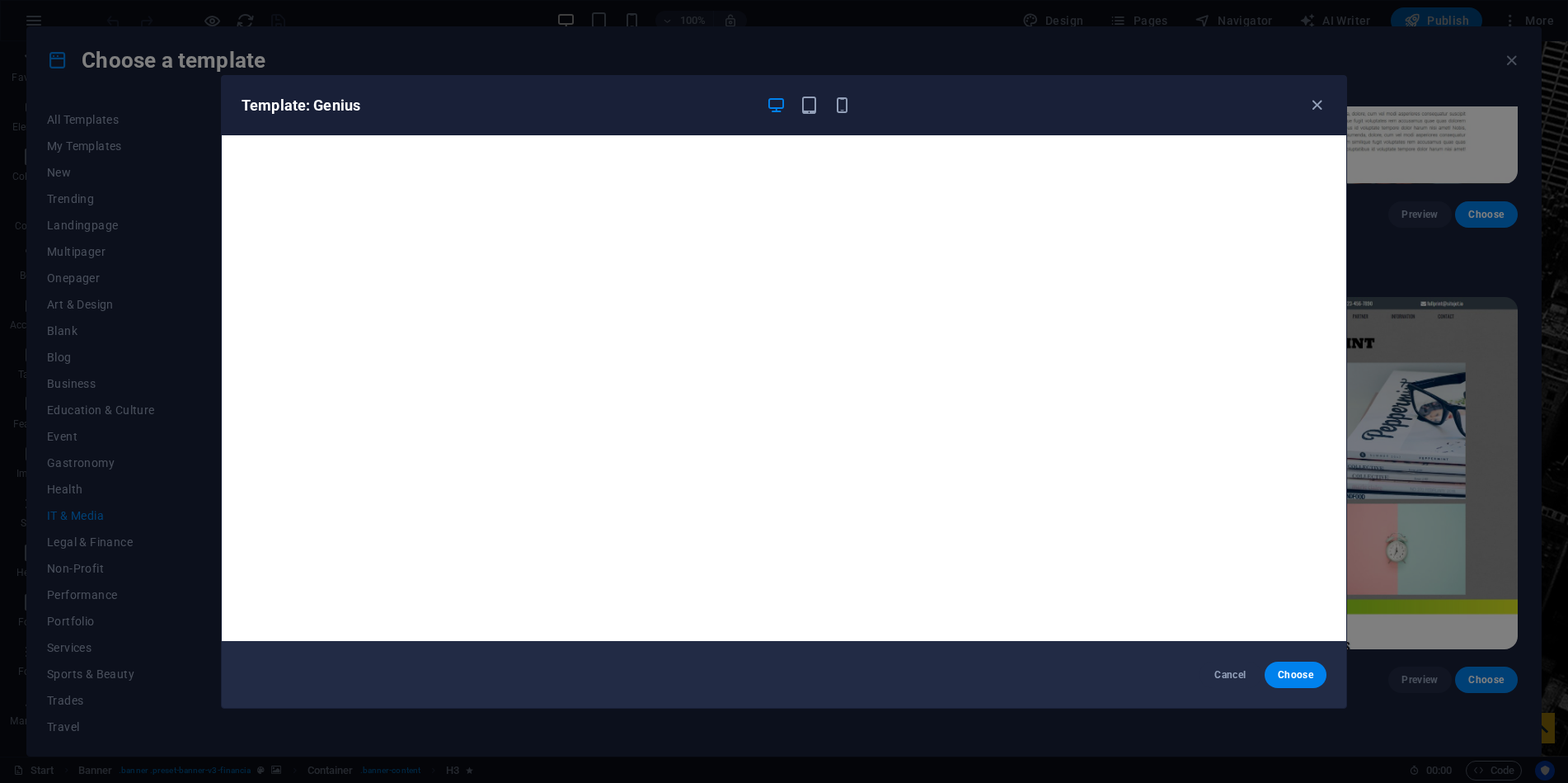
scroll to position [0, 0]
click at [1307, 670] on span "Choose" at bounding box center [1295, 675] width 35 height 13
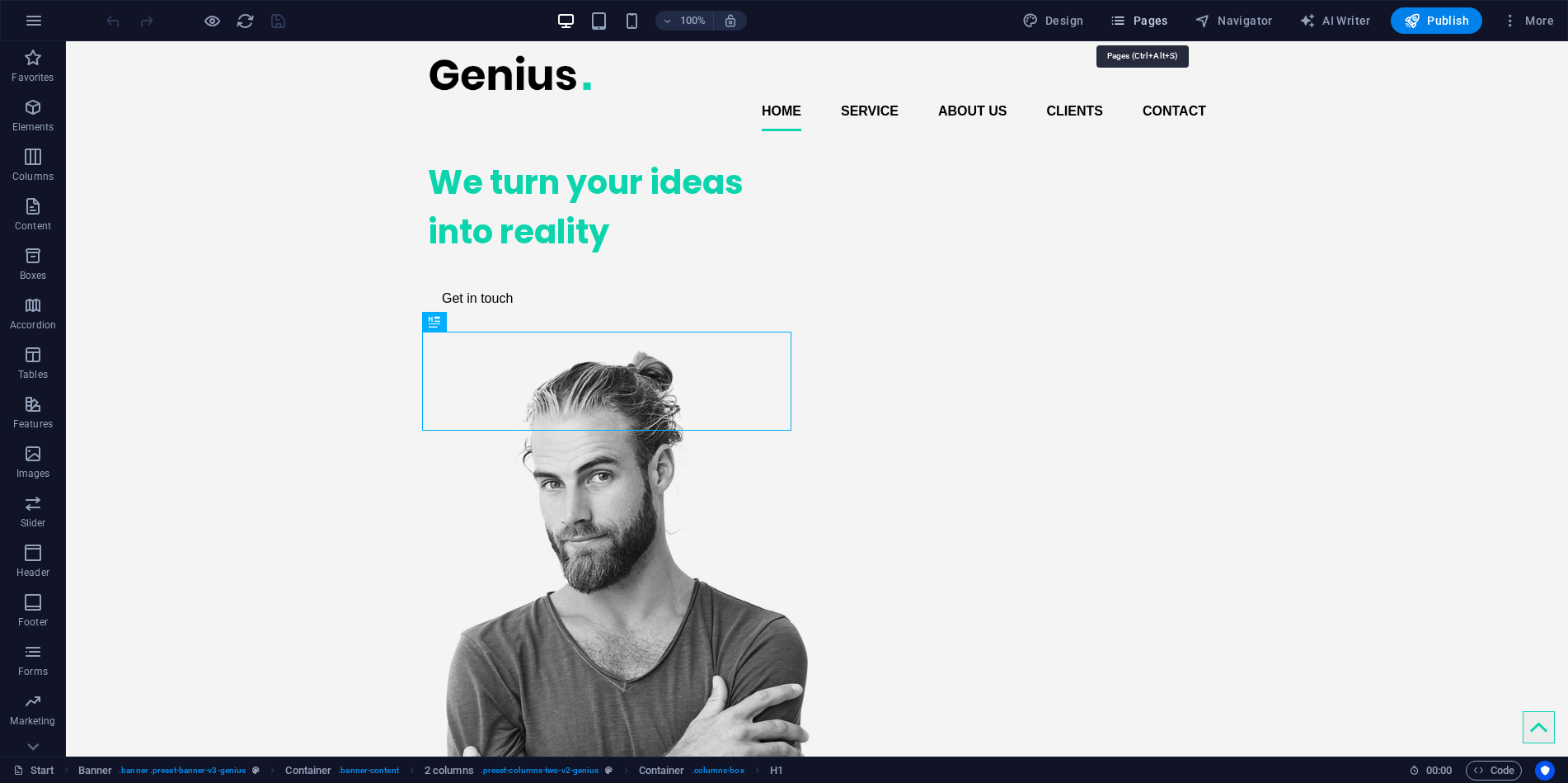
click at [1161, 18] on span "Pages" at bounding box center [1138, 21] width 58 height 17
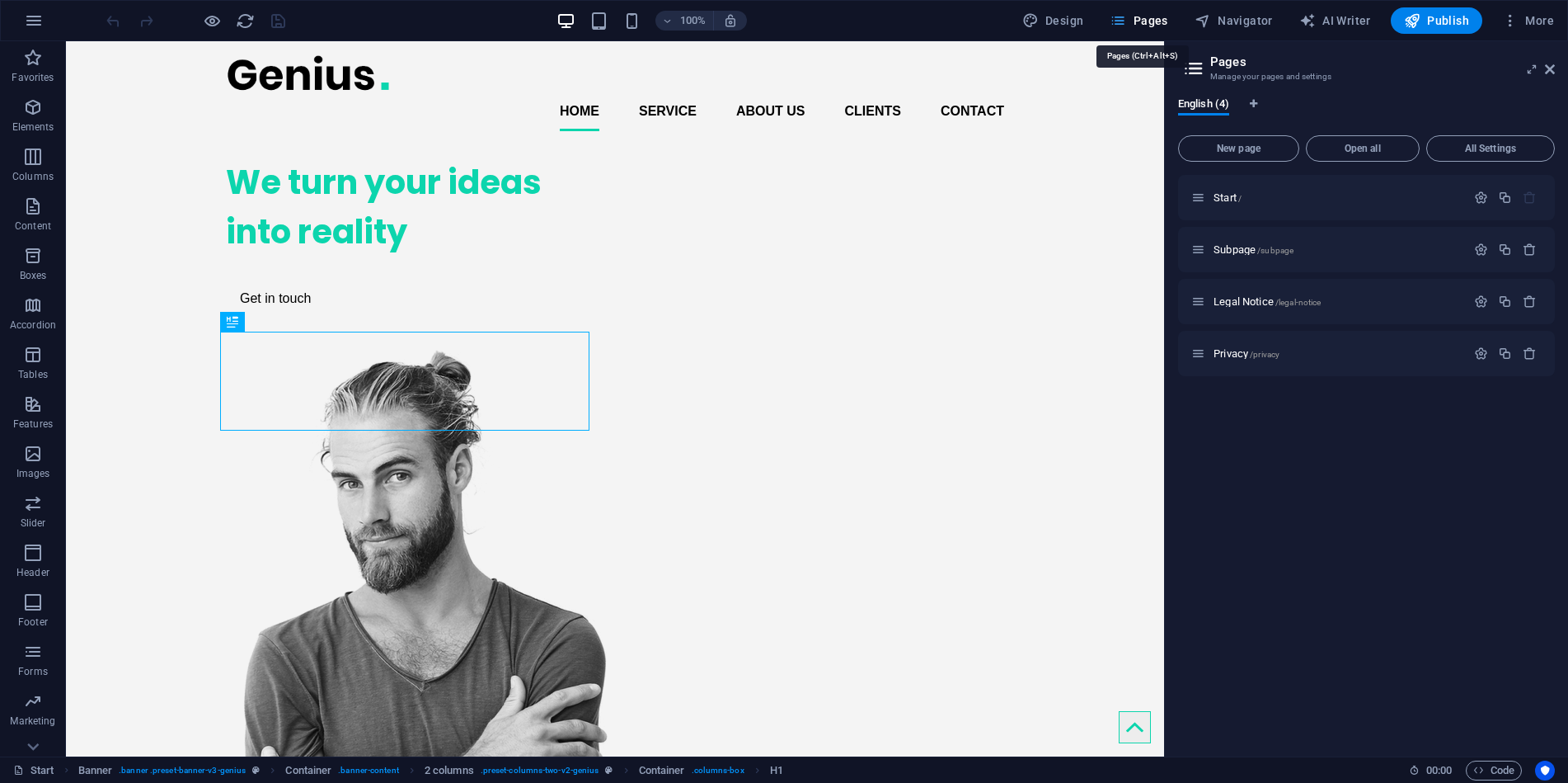
click at [1161, 18] on span "Pages" at bounding box center [1138, 21] width 58 height 17
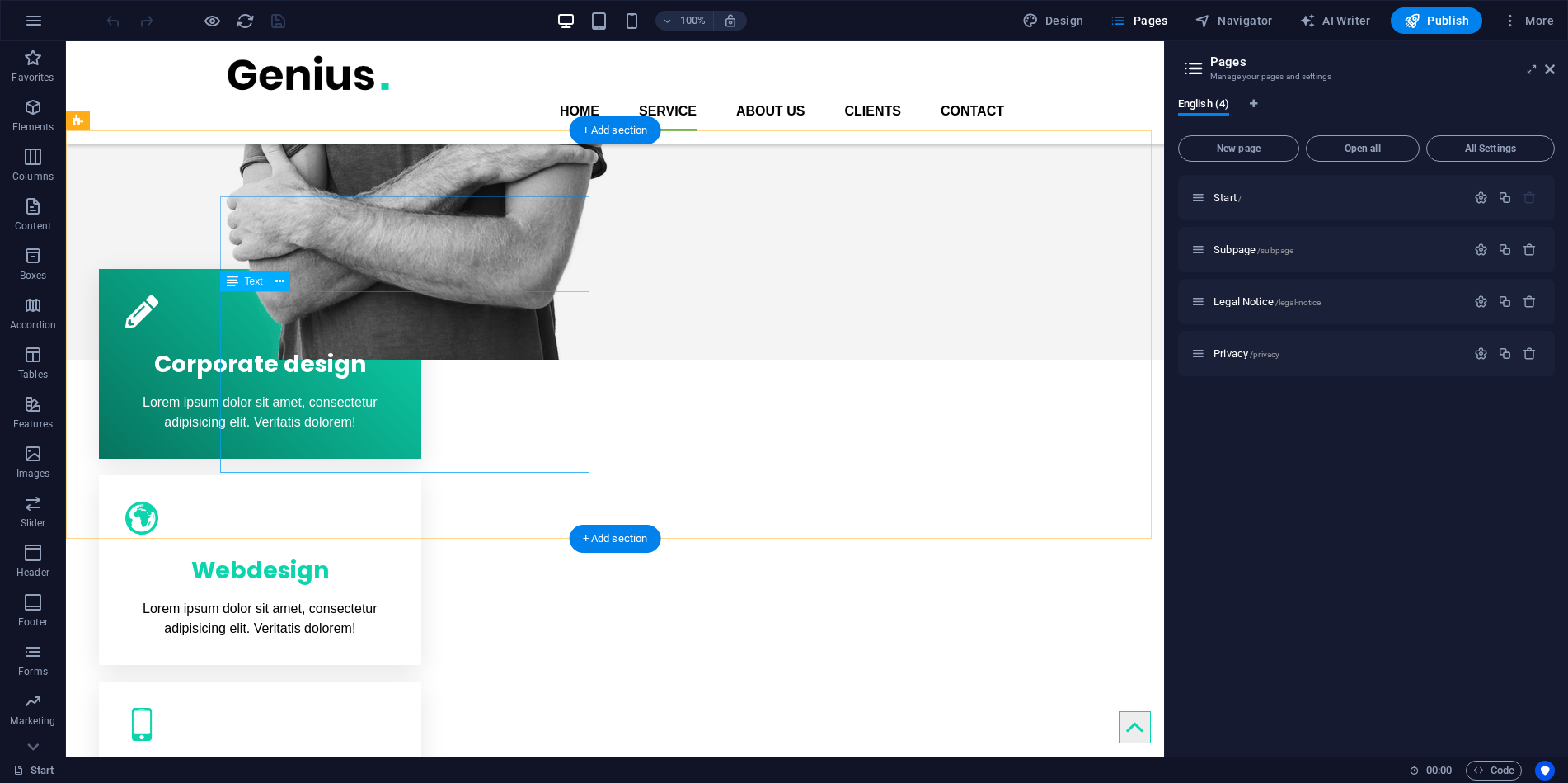
scroll to position [165, 0]
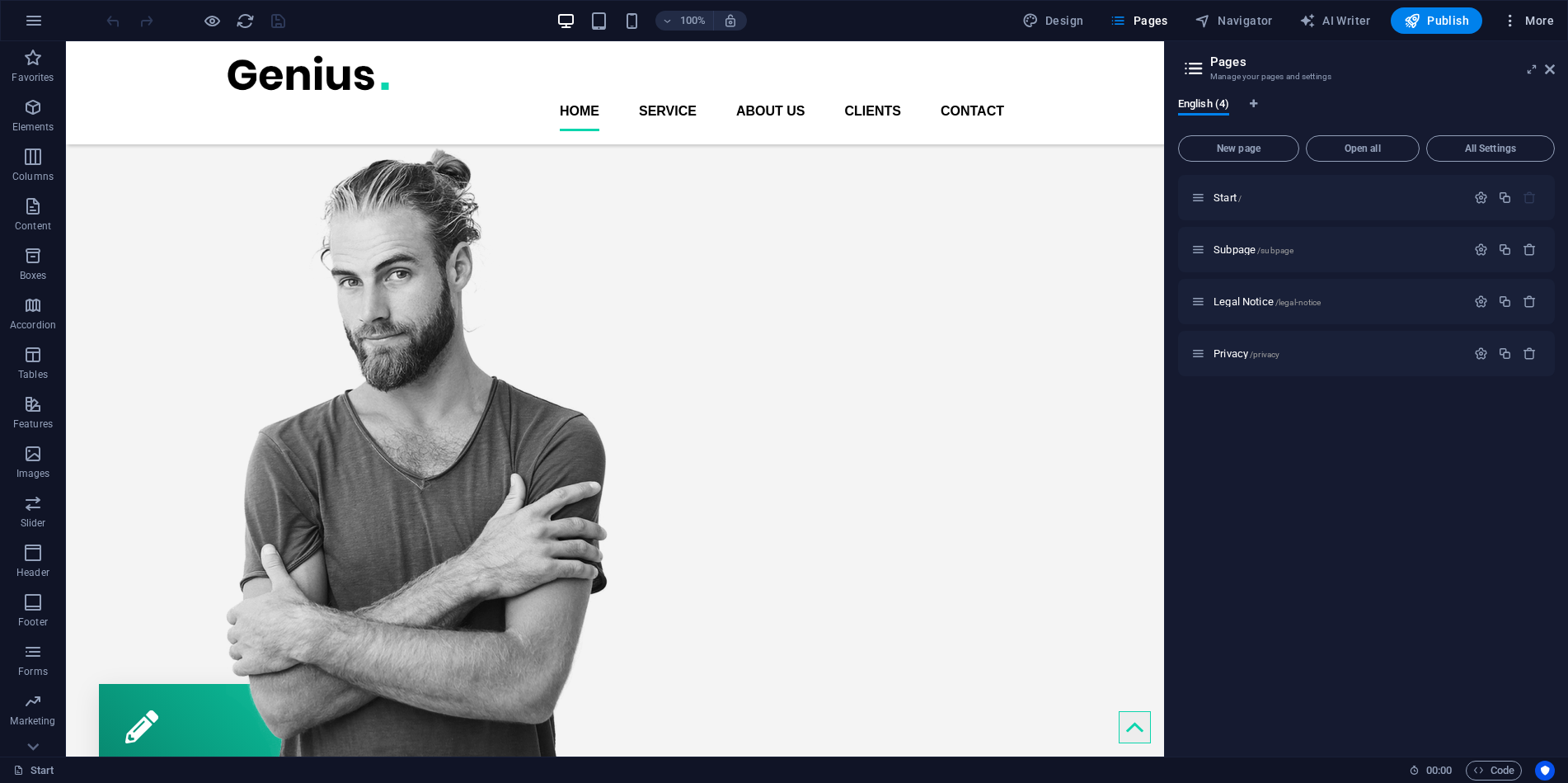
click at [1513, 19] on icon "button" at bounding box center [1510, 21] width 17 height 17
click at [1449, 383] on h6 "To-do" at bounding box center [1493, 379] width 98 height 20
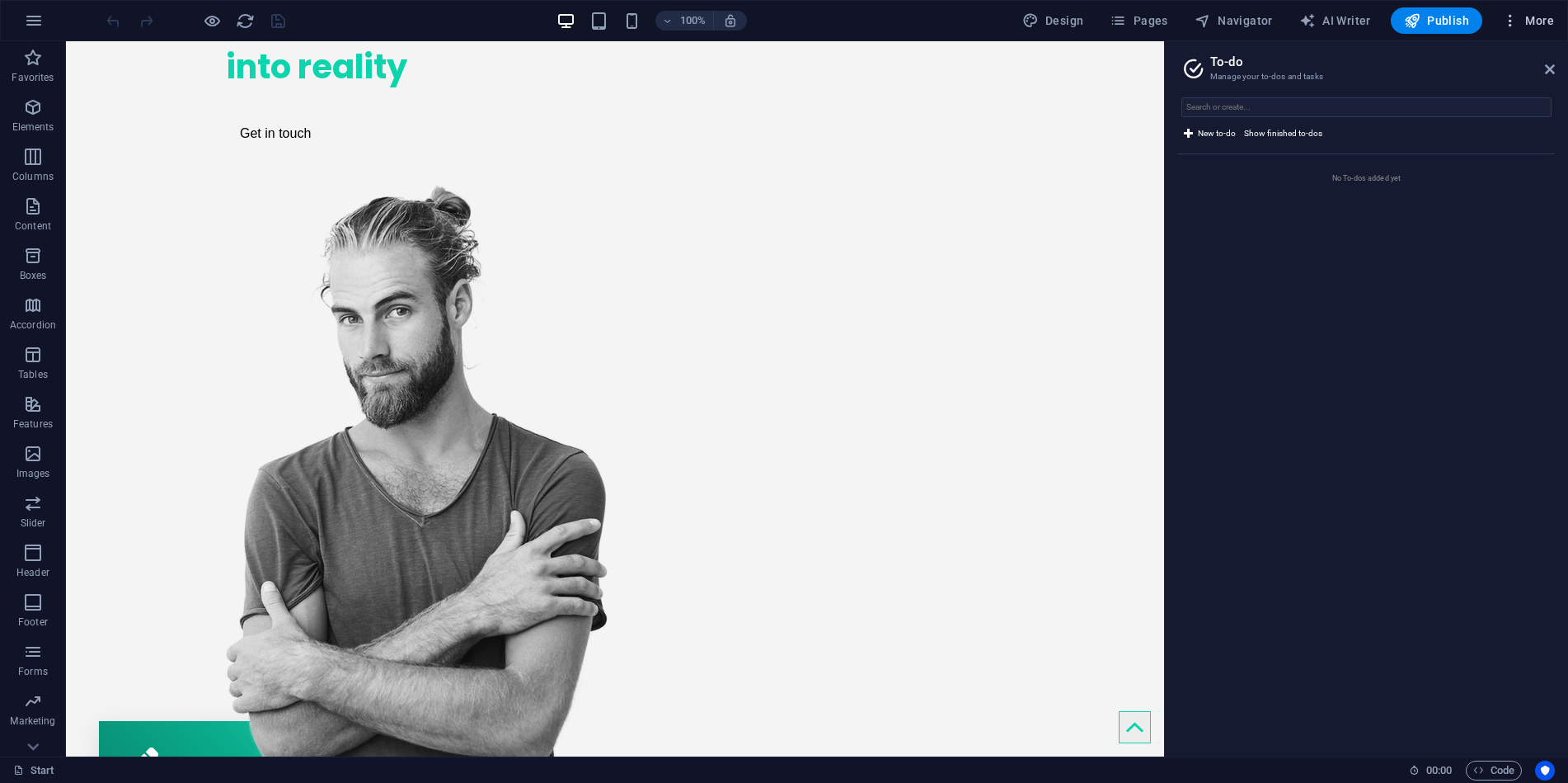
click at [1523, 20] on span "More" at bounding box center [1528, 21] width 52 height 17
click at [1485, 257] on h6 "Files & Stock Photos" at bounding box center [1493, 261] width 98 height 20
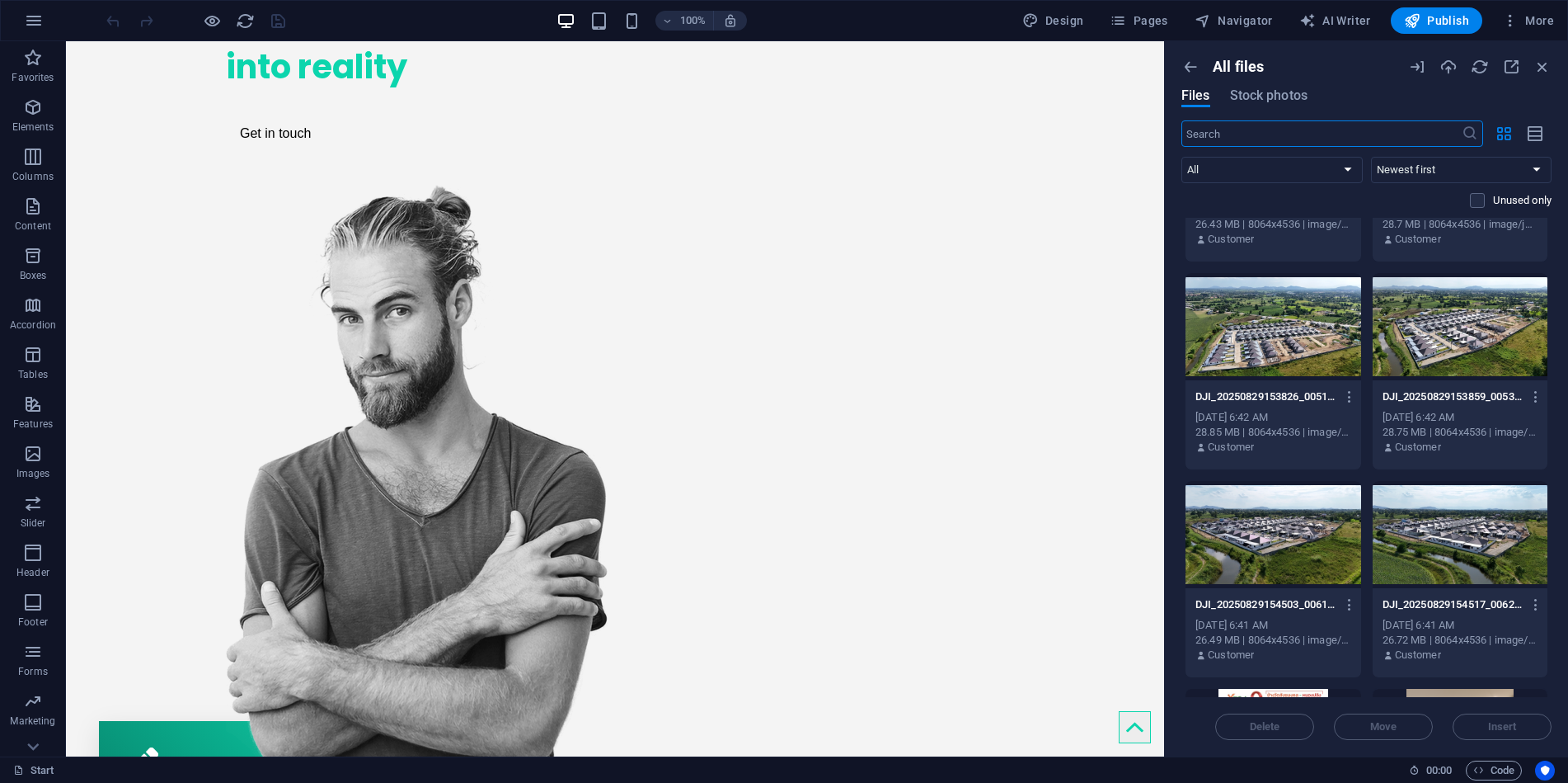
scroll to position [0, 0]
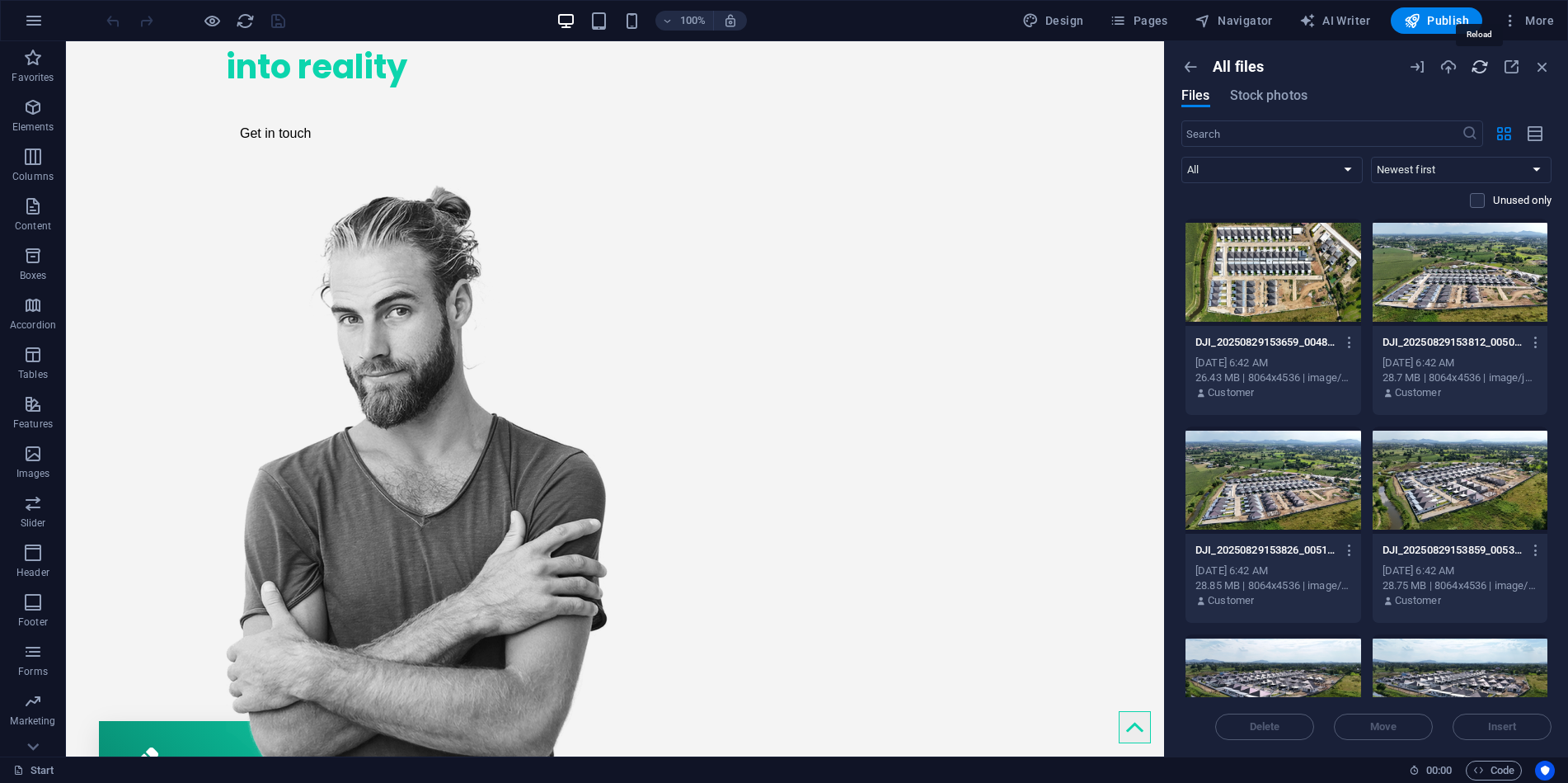
click at [1477, 68] on icon "button" at bounding box center [1479, 66] width 18 height 18
click at [1537, 22] on span "More" at bounding box center [1528, 21] width 52 height 17
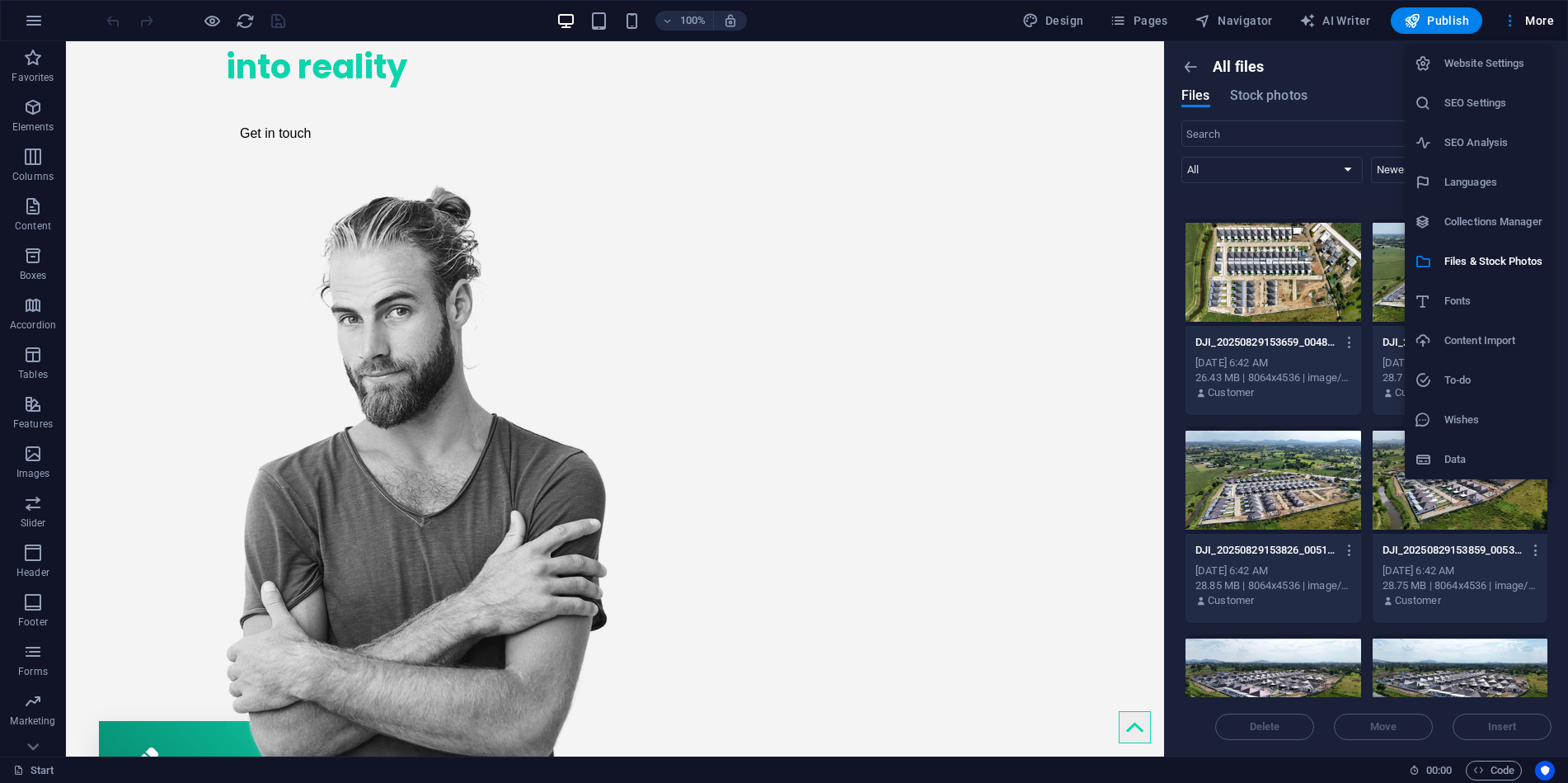
click at [1500, 214] on h6 "Collections Manager" at bounding box center [1493, 221] width 98 height 20
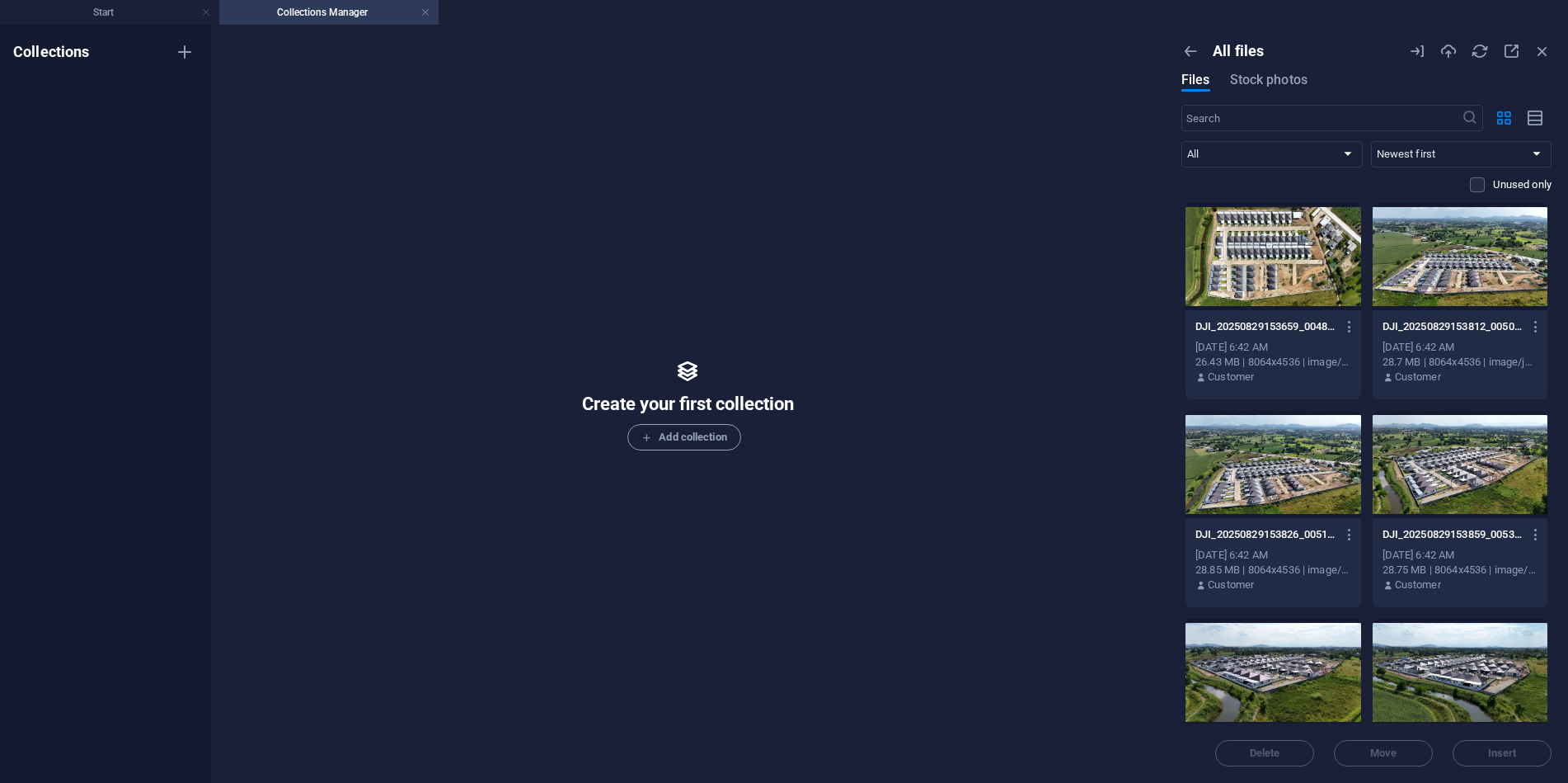
click at [351, 12] on h4 "Collections Manager" at bounding box center [329, 12] width 219 height 18
click at [137, 12] on h4 "Start" at bounding box center [109, 12] width 219 height 18
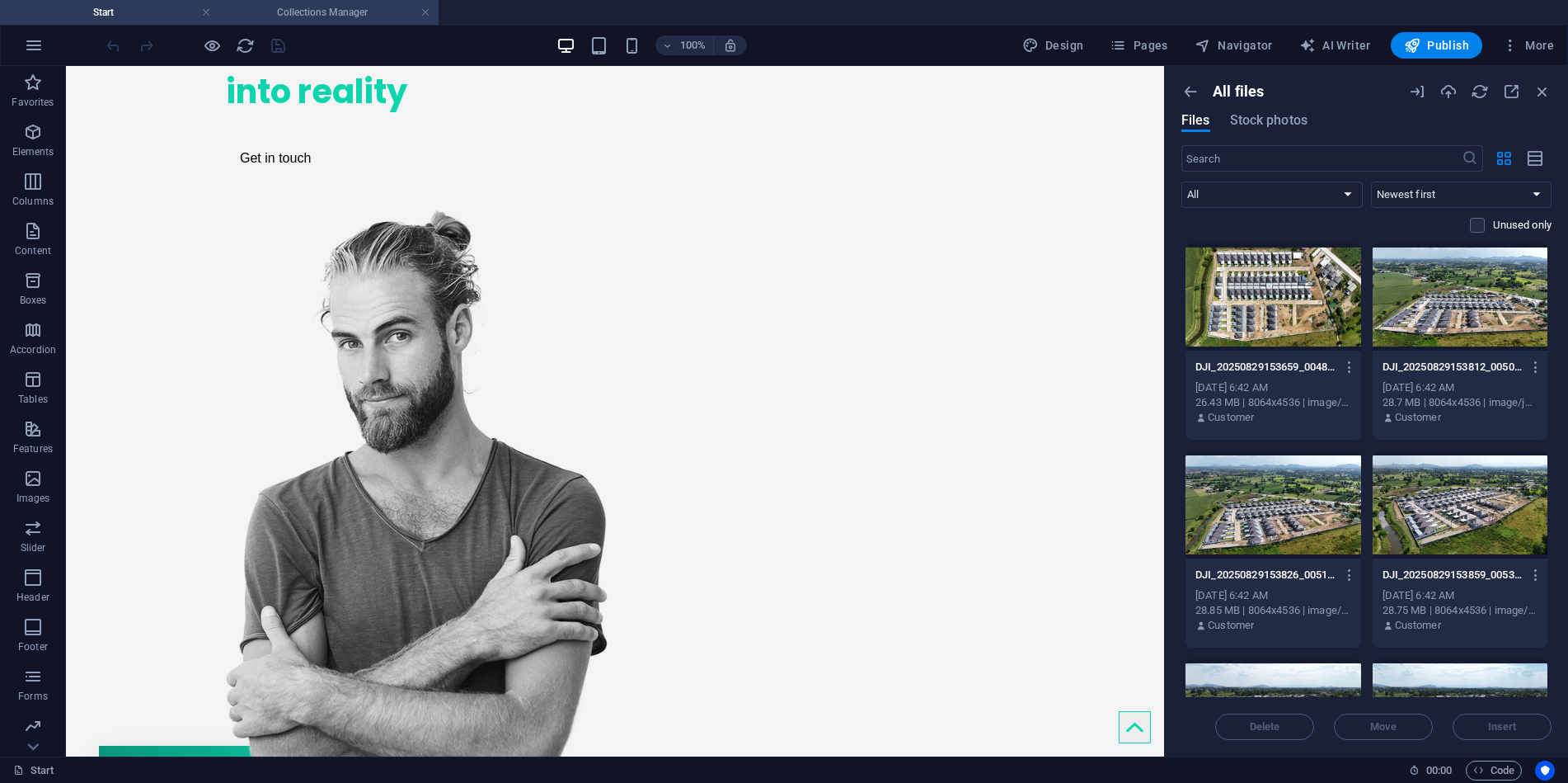
click at [321, 17] on h4 "Collections Manager" at bounding box center [329, 12] width 219 height 18
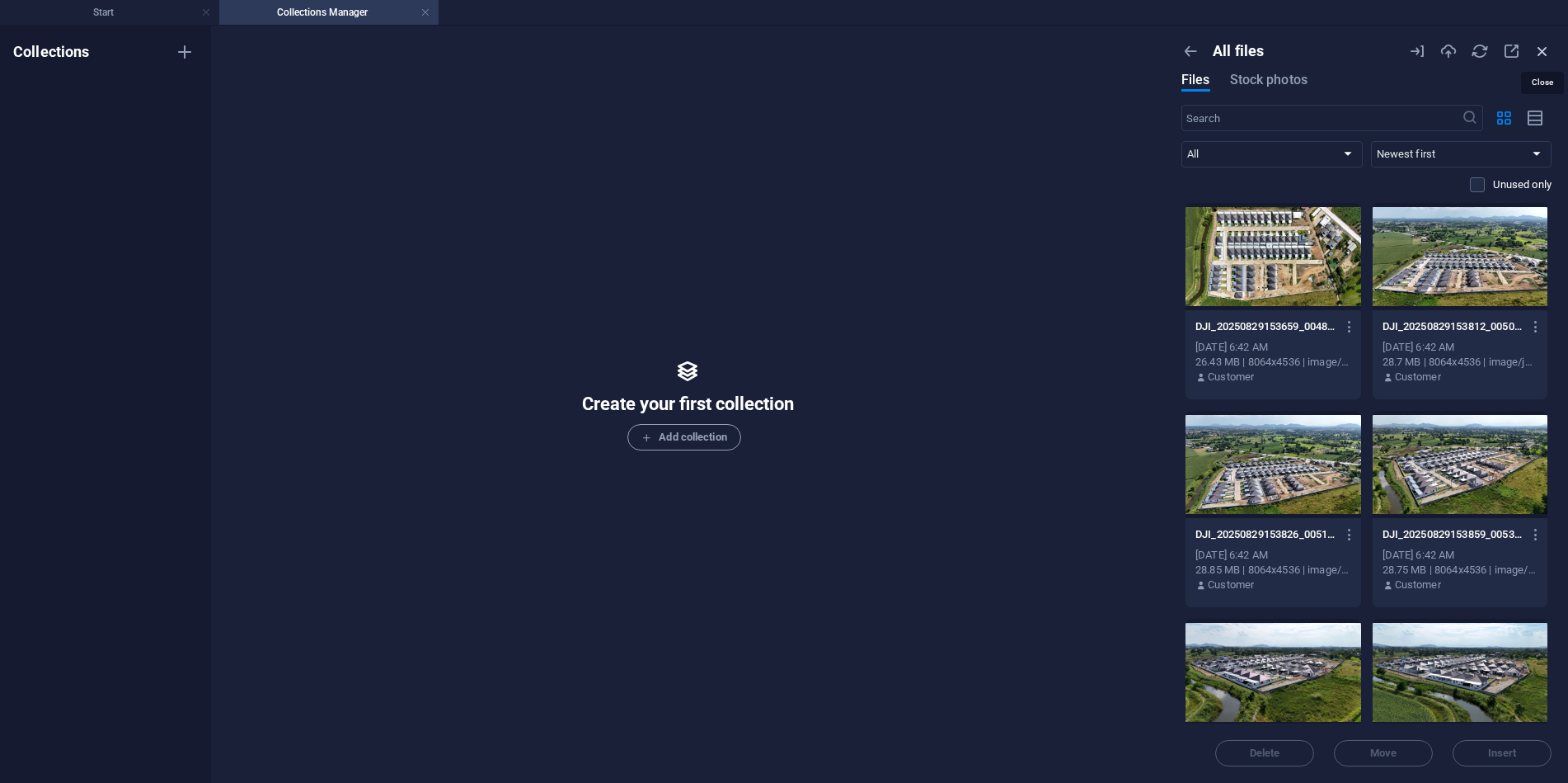
click at [1537, 52] on icon "button" at bounding box center [1542, 50] width 18 height 18
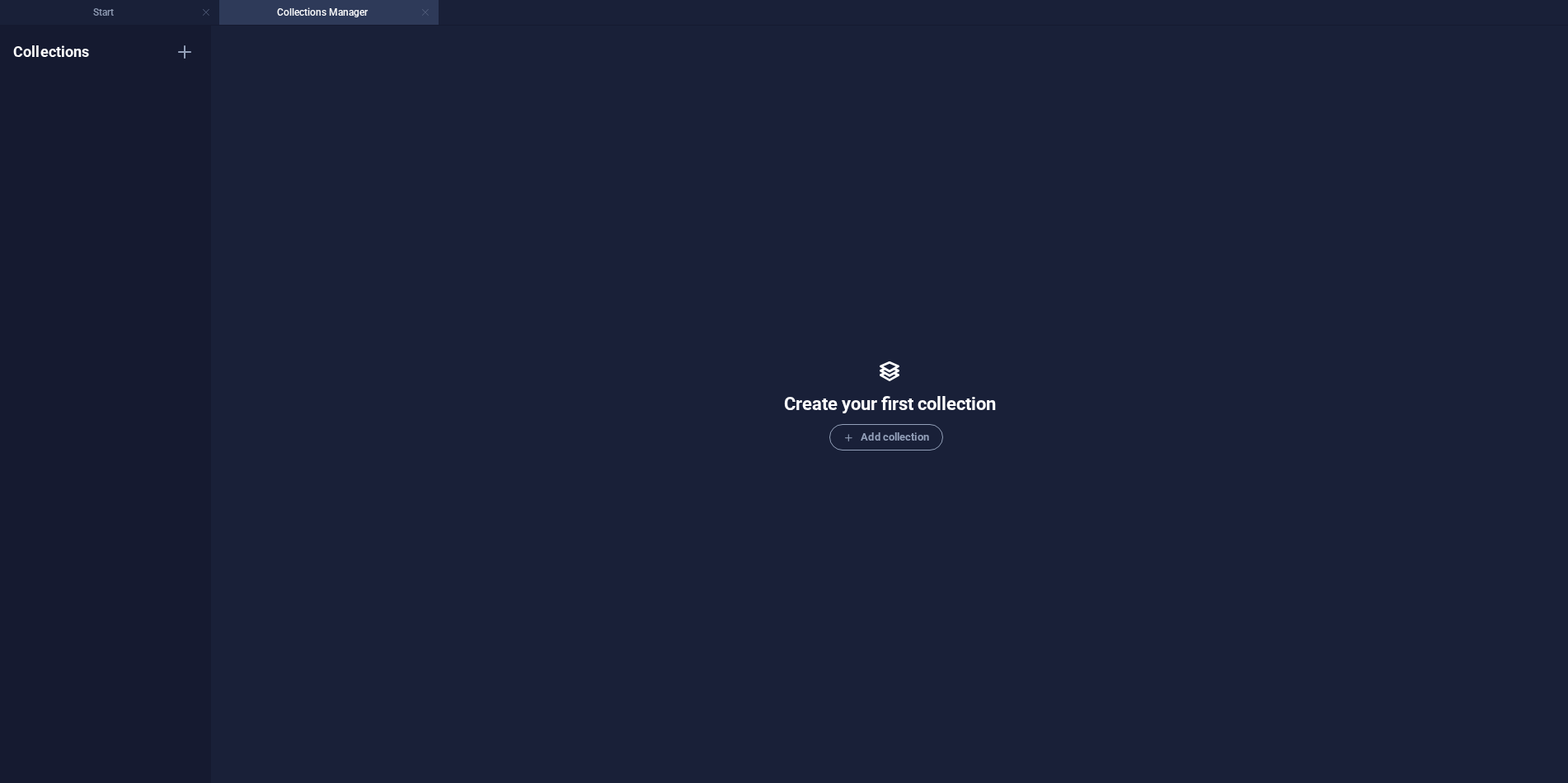
click at [426, 10] on link at bounding box center [425, 12] width 10 height 16
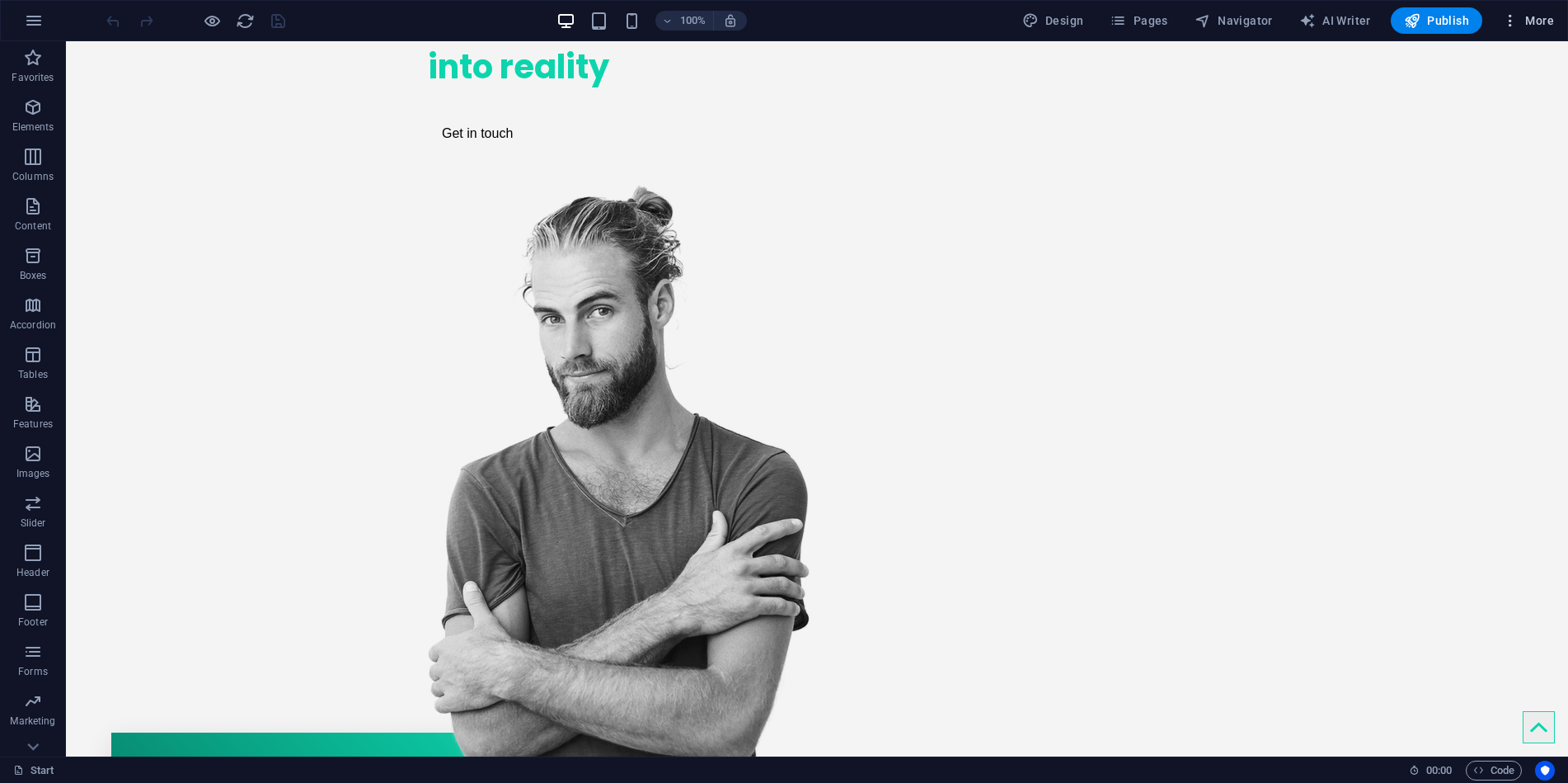
click at [1536, 17] on span "More" at bounding box center [1528, 21] width 52 height 17
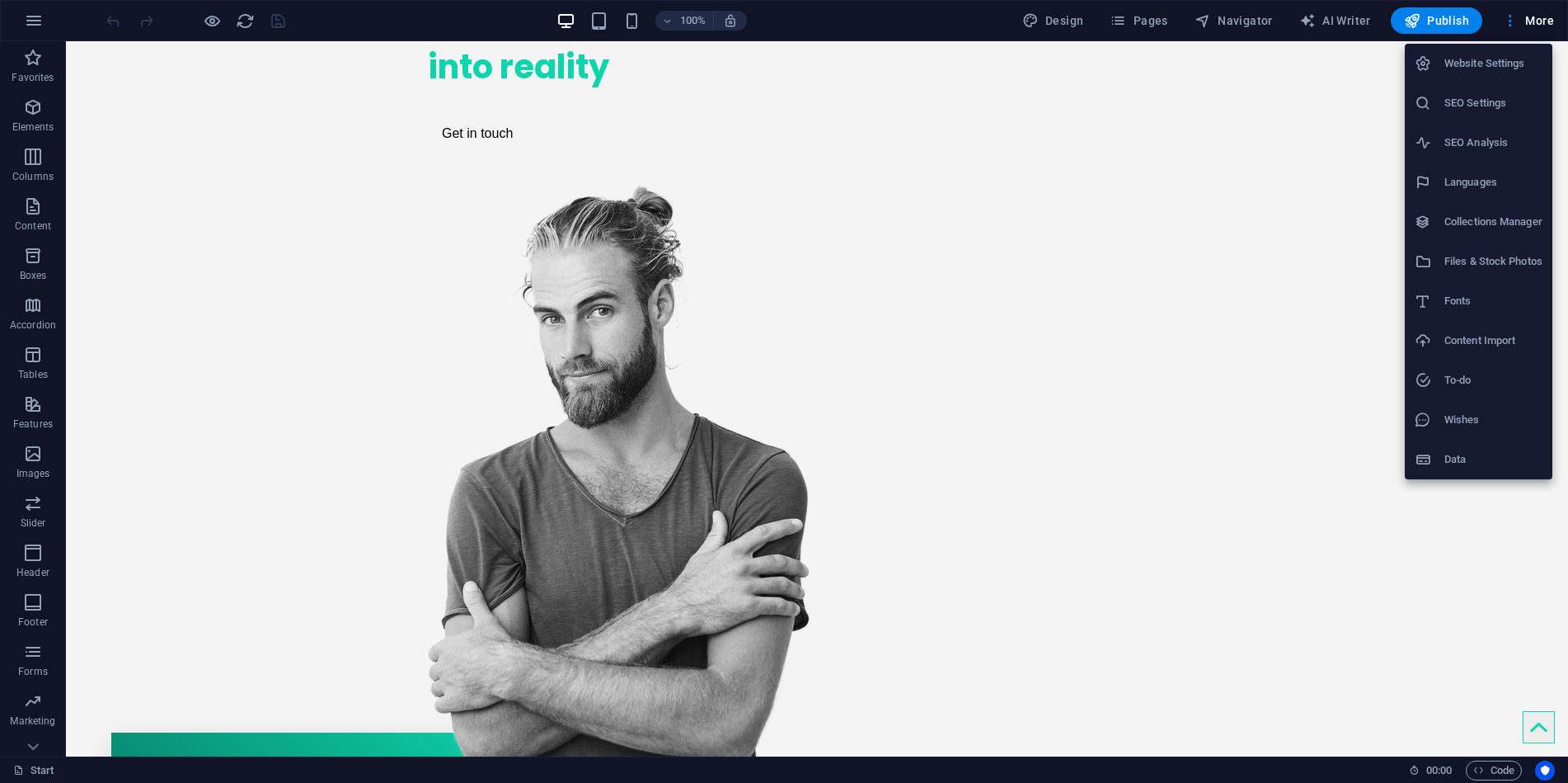
click at [1496, 57] on h6 "Website Settings" at bounding box center [1493, 63] width 98 height 20
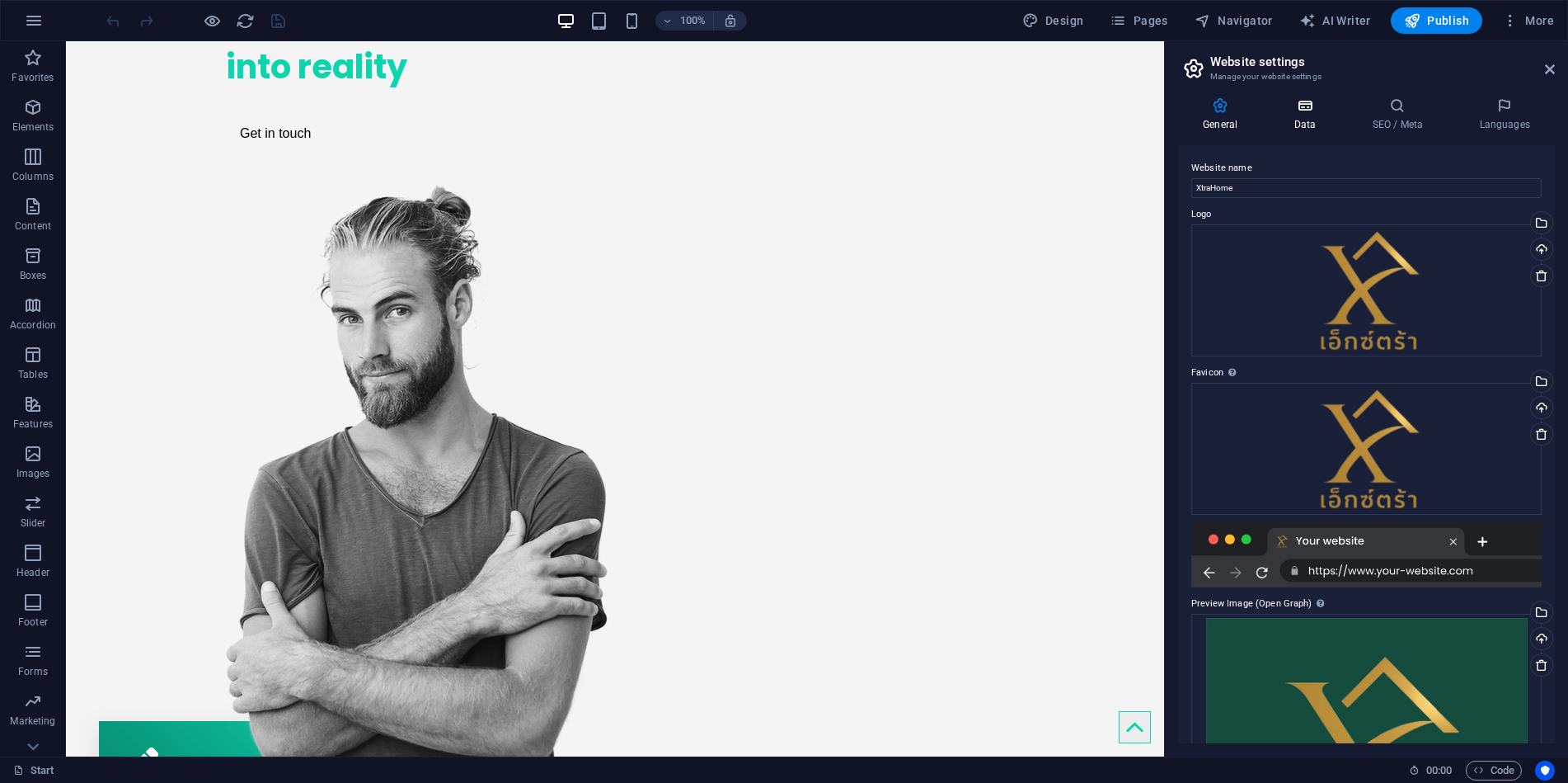
click at [1312, 120] on h4 "Data" at bounding box center [1308, 114] width 78 height 35
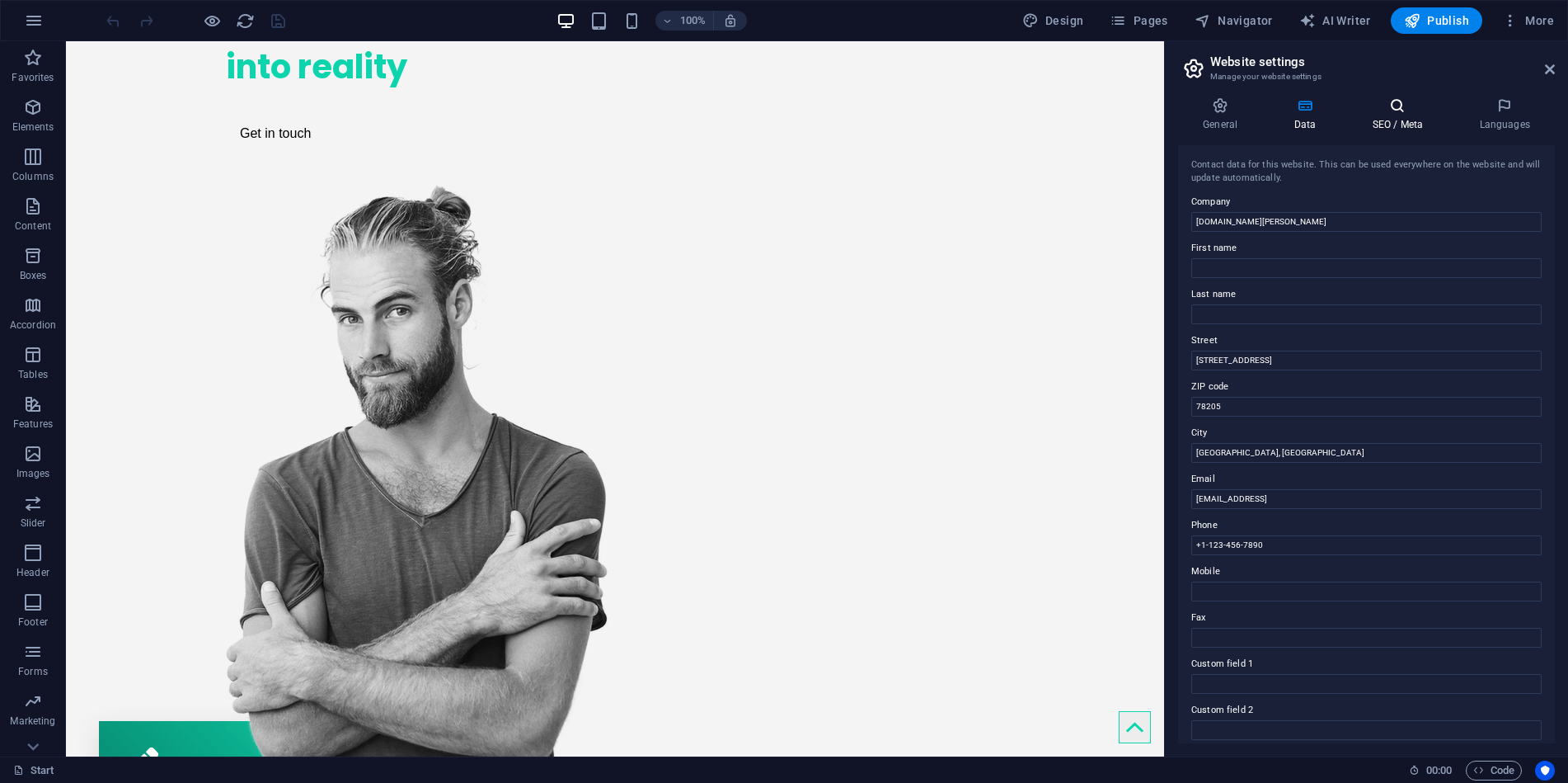
click at [1404, 117] on h4 "SEO / Meta" at bounding box center [1401, 114] width 107 height 35
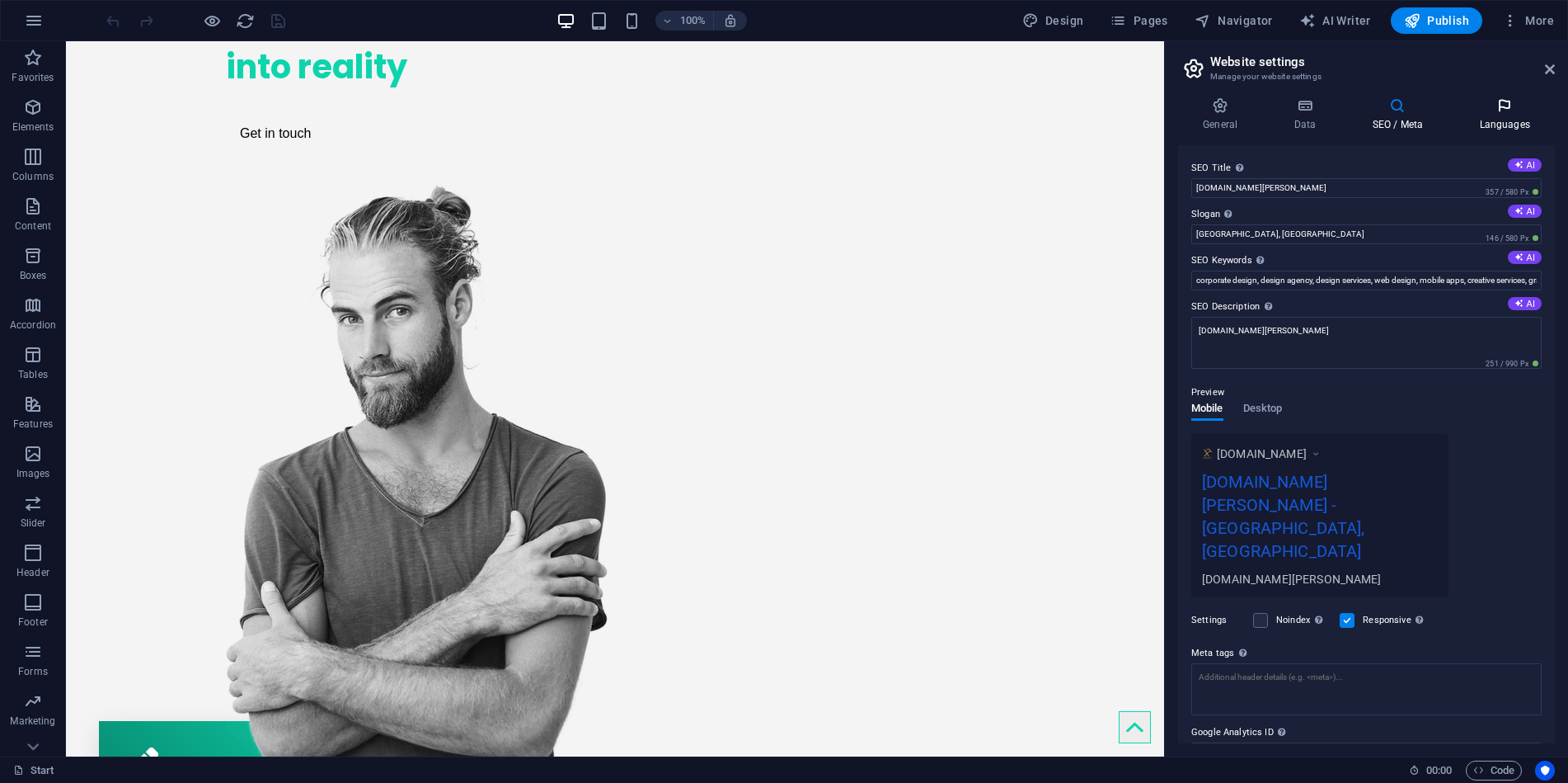
click at [1511, 107] on icon at bounding box center [1504, 106] width 101 height 17
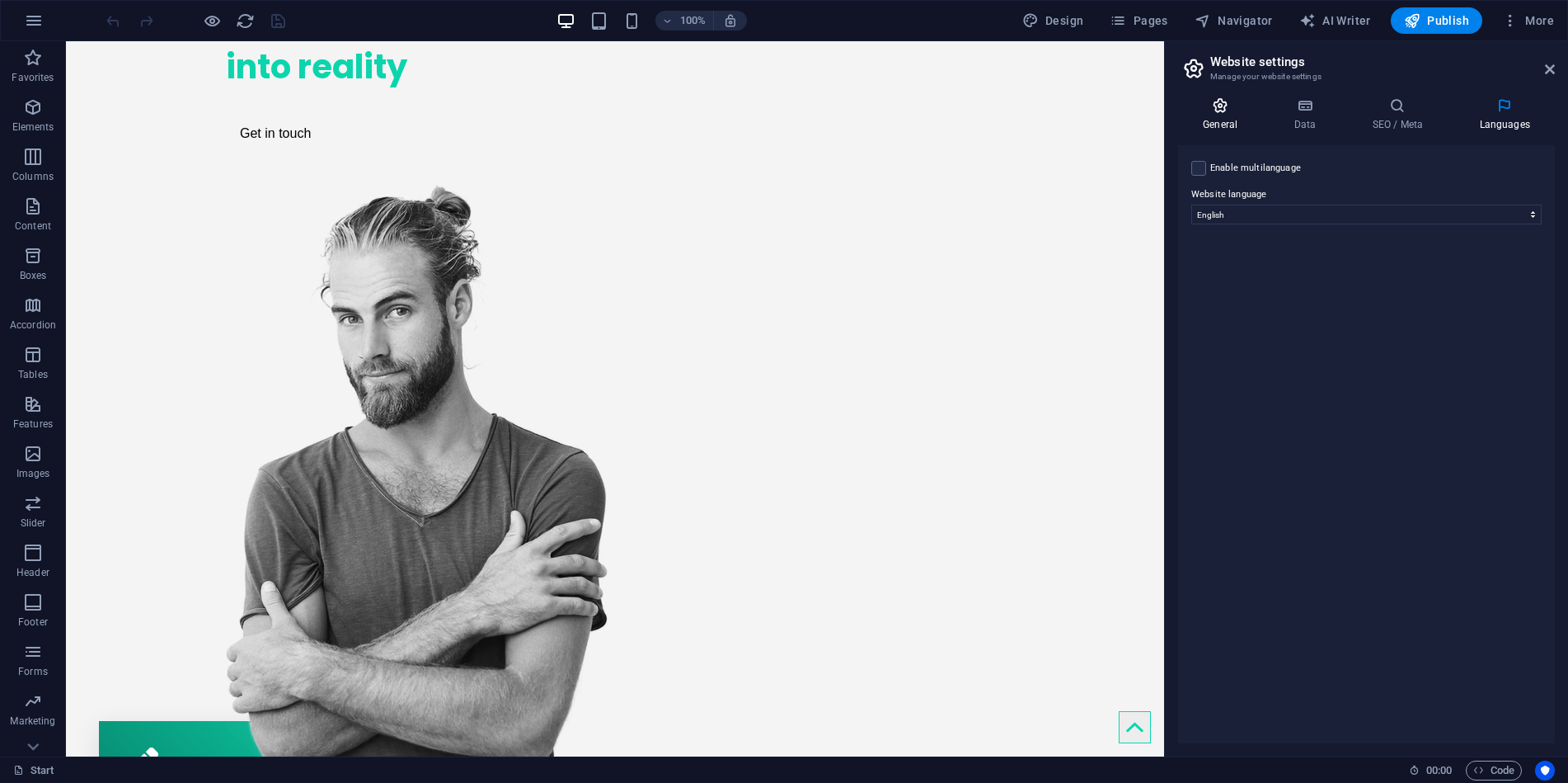
click at [1235, 107] on icon at bounding box center [1221, 106] width 84 height 17
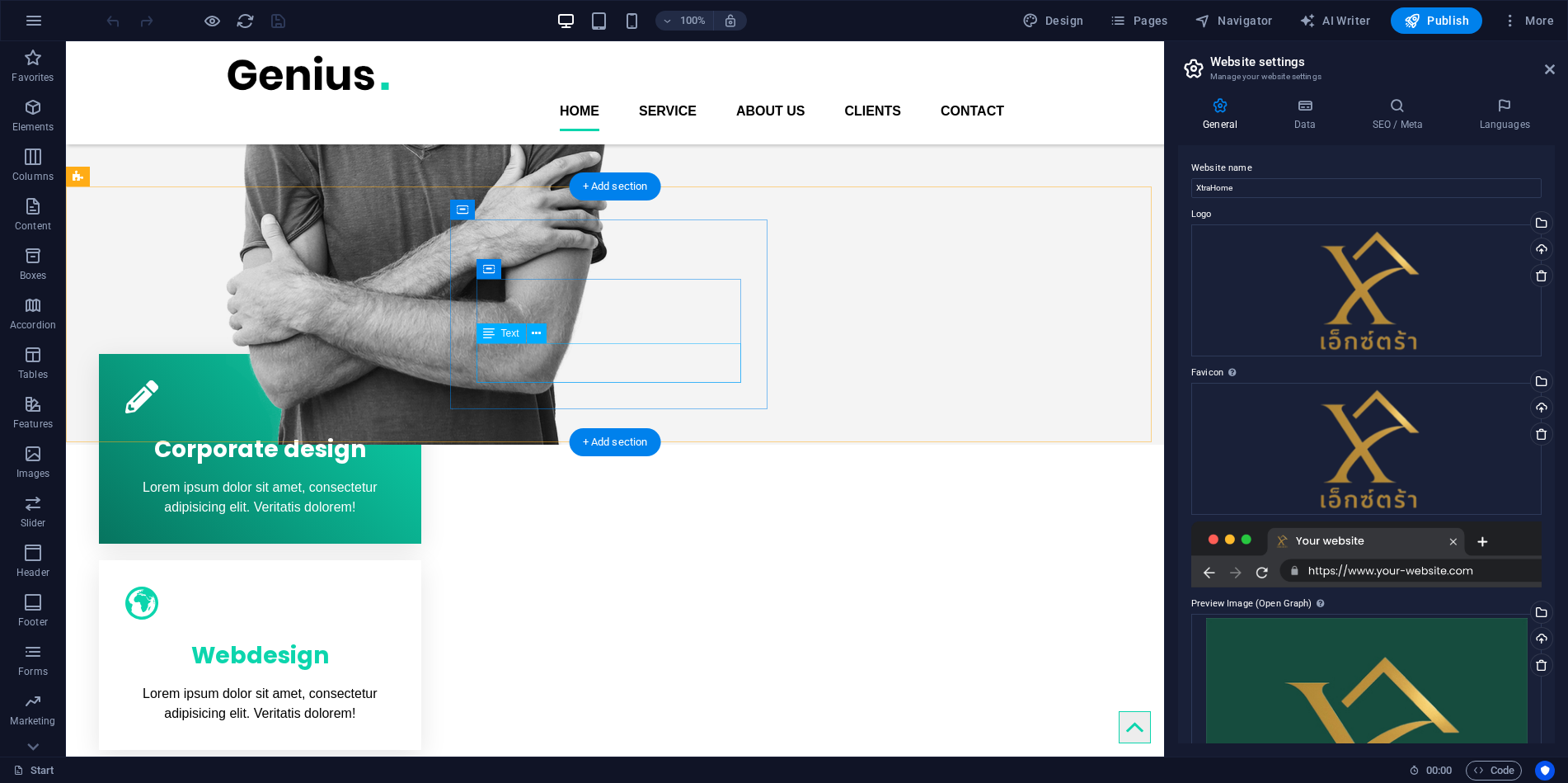
scroll to position [0, 0]
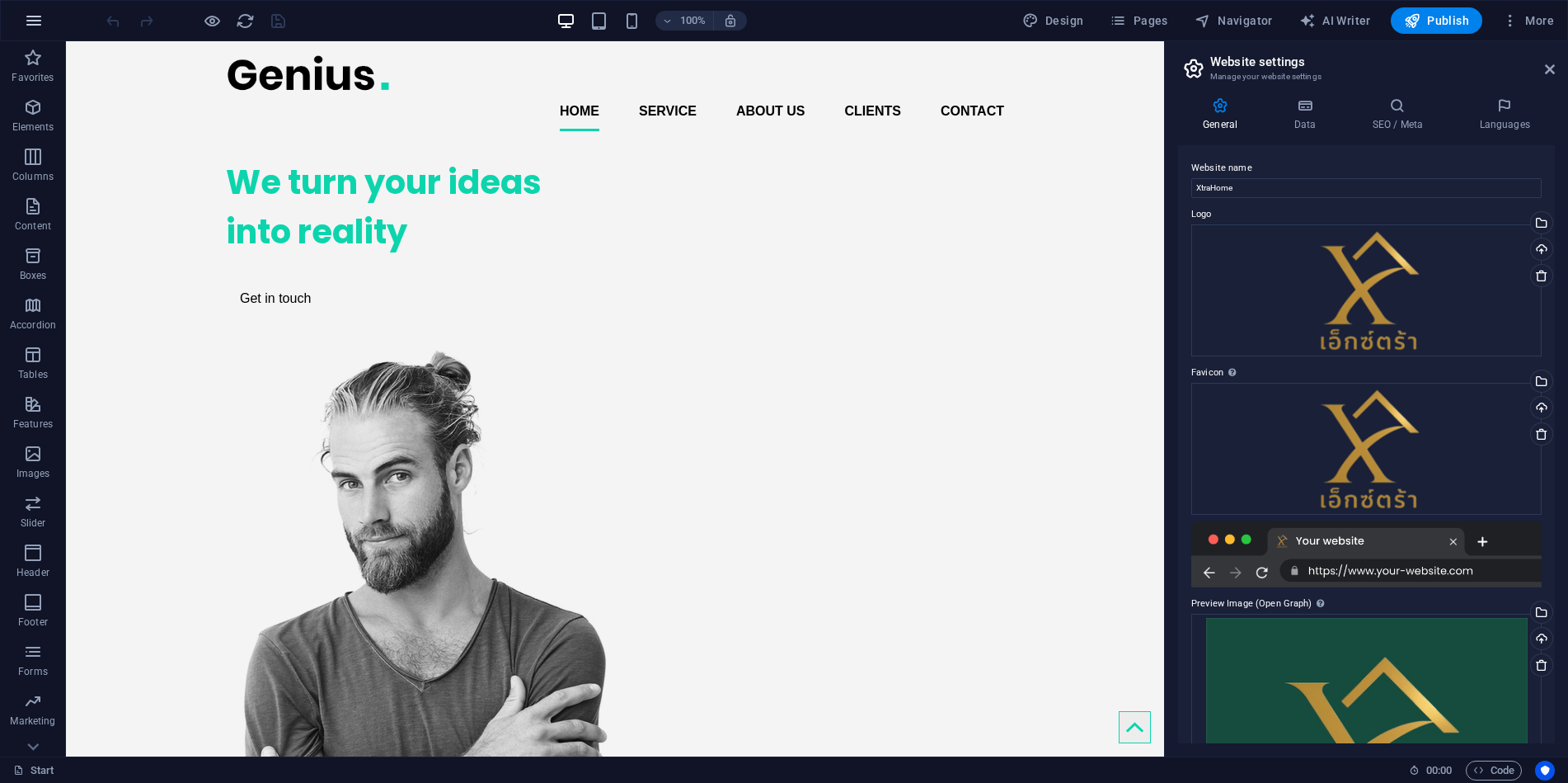
click at [32, 21] on icon "button" at bounding box center [34, 20] width 20 height 20
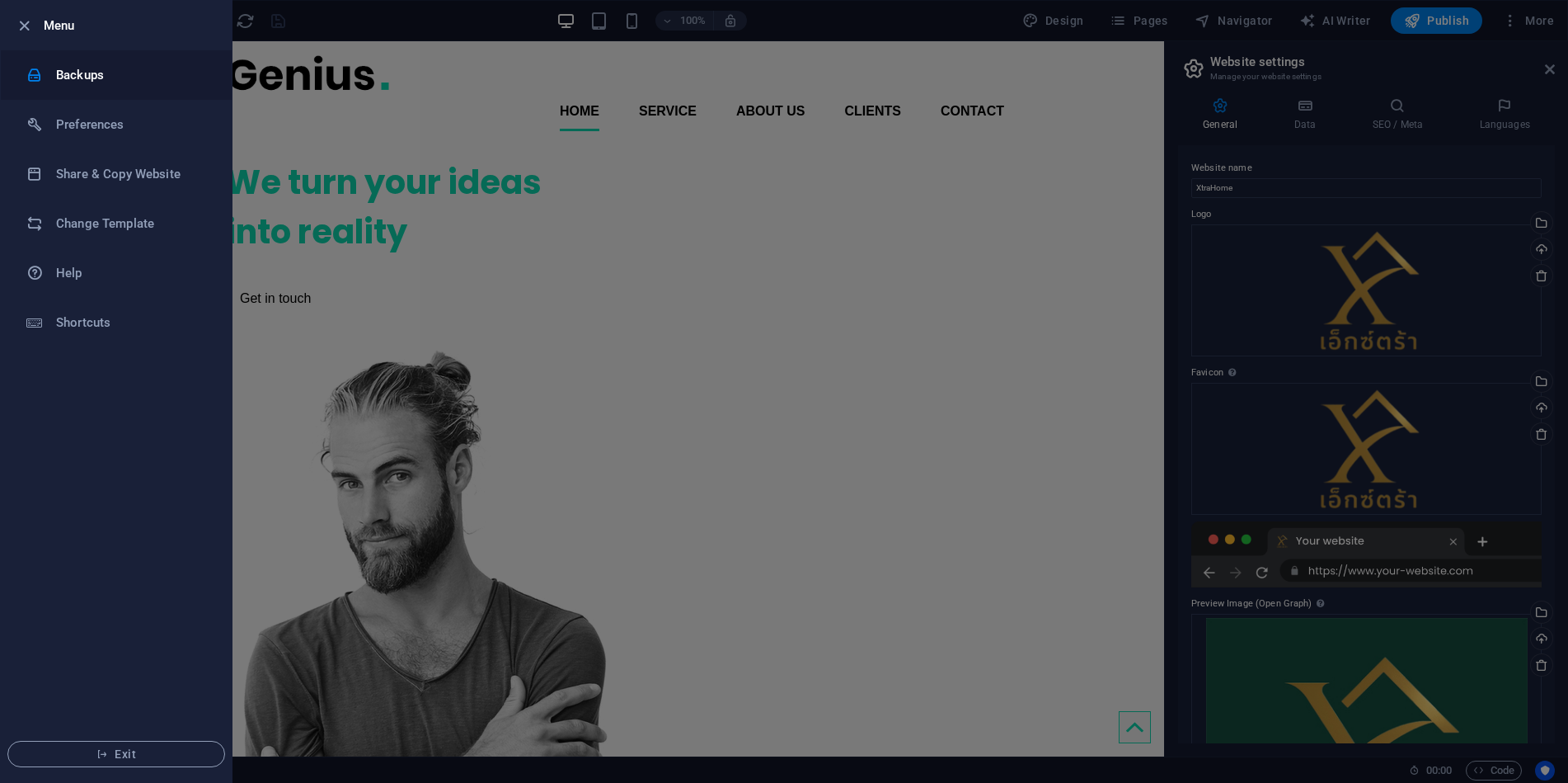
click at [73, 76] on h6 "Backups" at bounding box center [132, 75] width 152 height 20
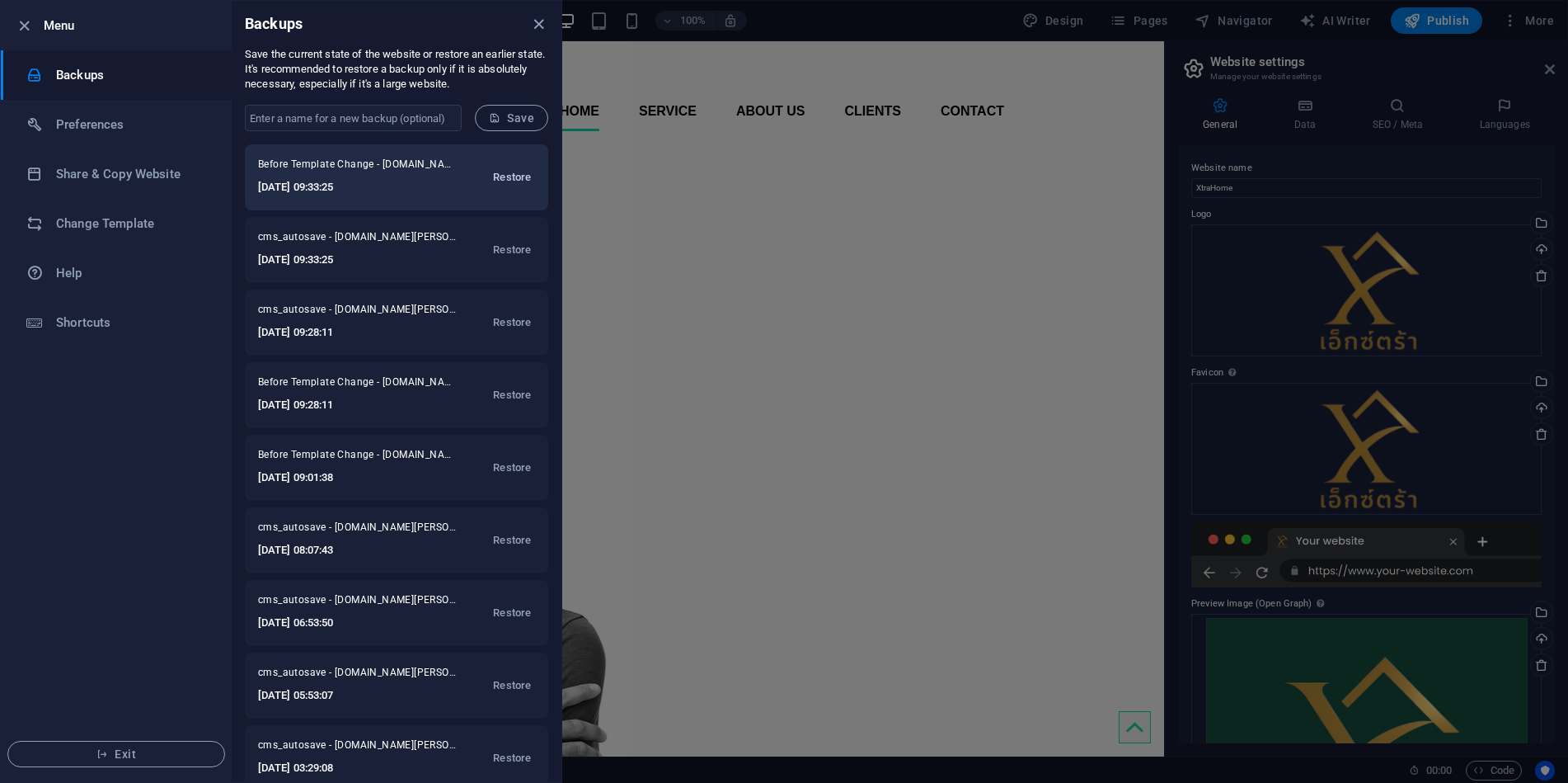
click at [505, 174] on span "Restore" at bounding box center [512, 177] width 38 height 20
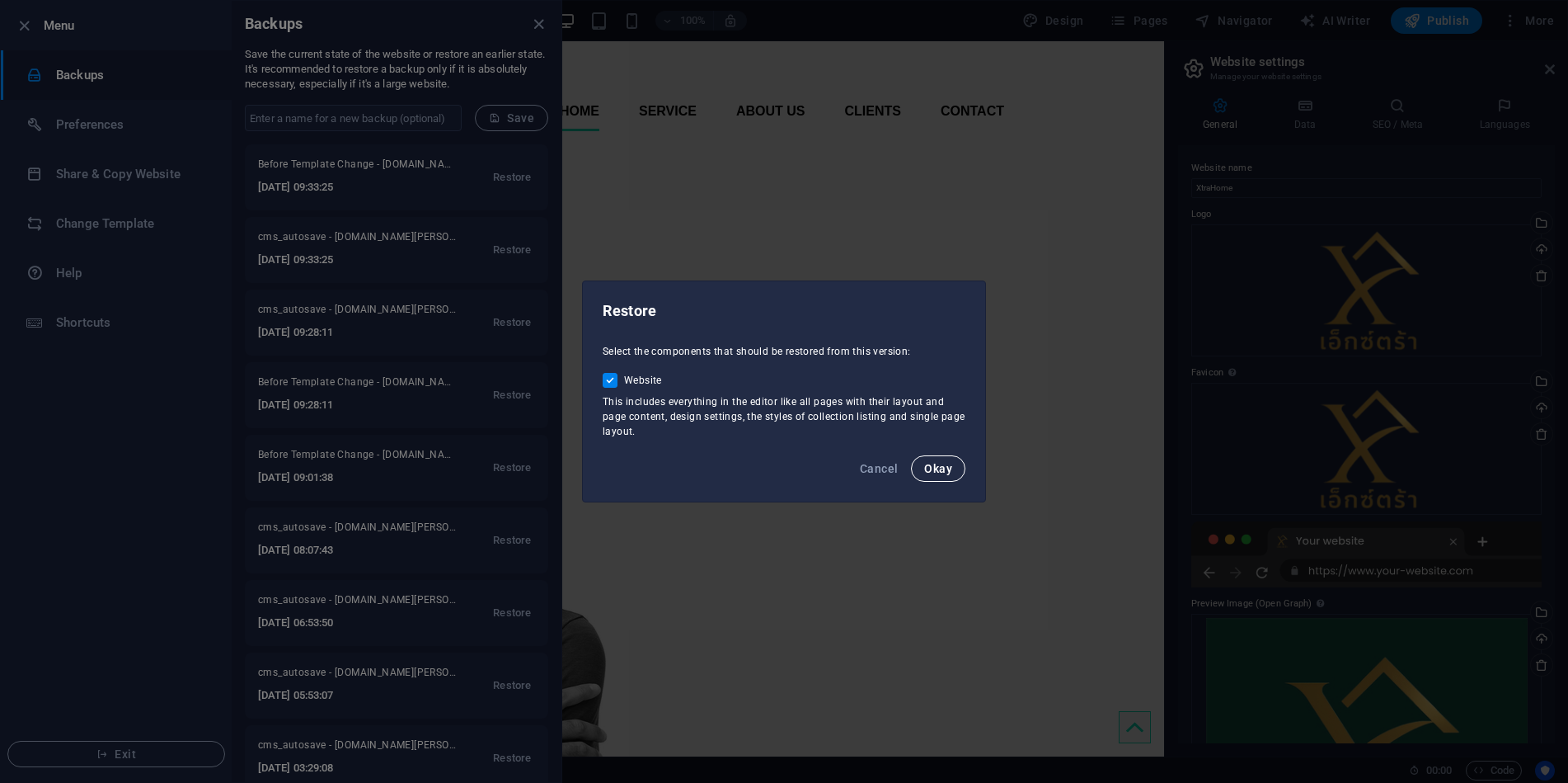
click at [930, 469] on span "Okay" at bounding box center [939, 468] width 28 height 13
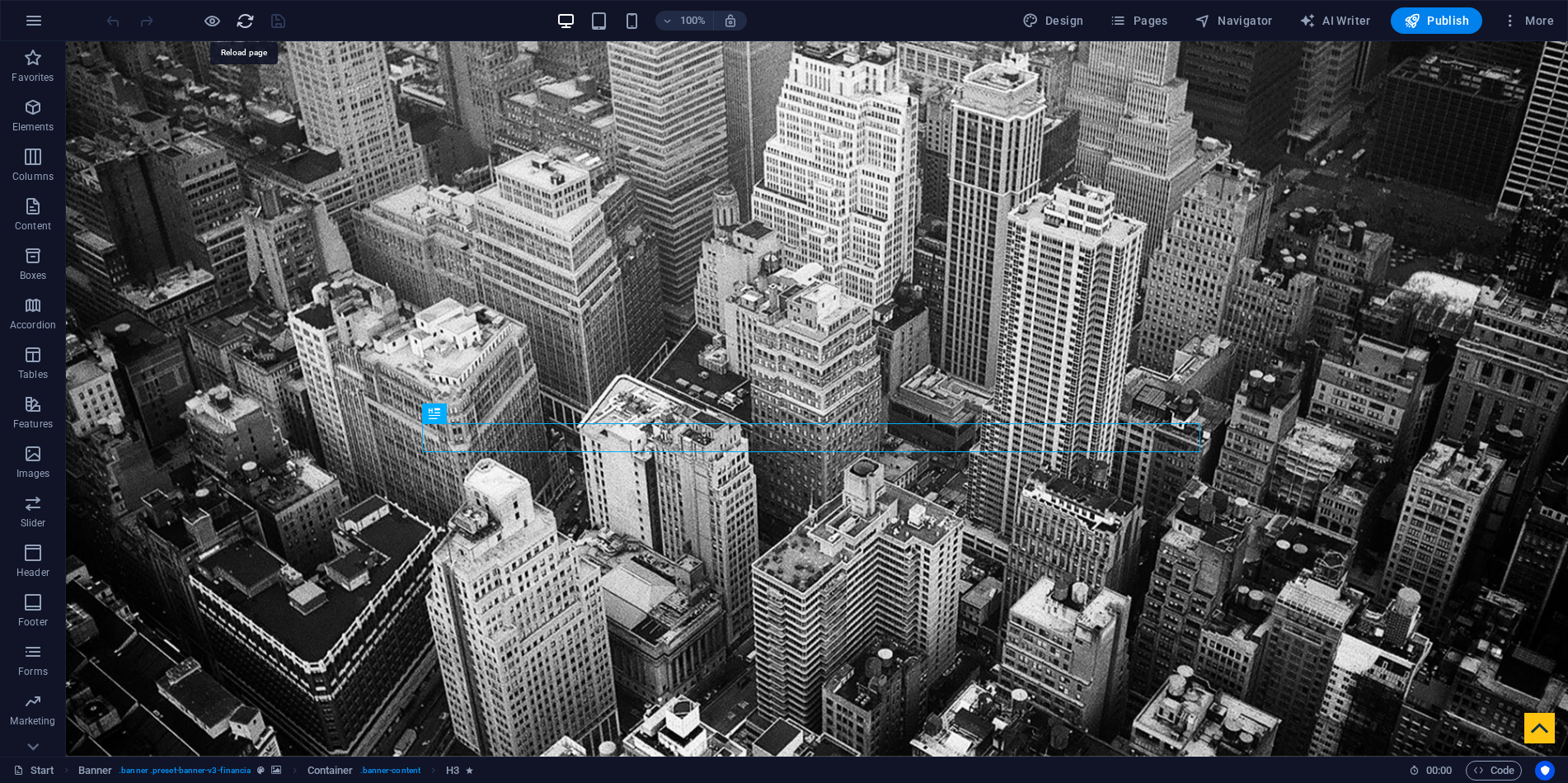
click at [247, 23] on icon "reload" at bounding box center [245, 21] width 19 height 19
click at [24, 26] on icon "button" at bounding box center [34, 20] width 20 height 20
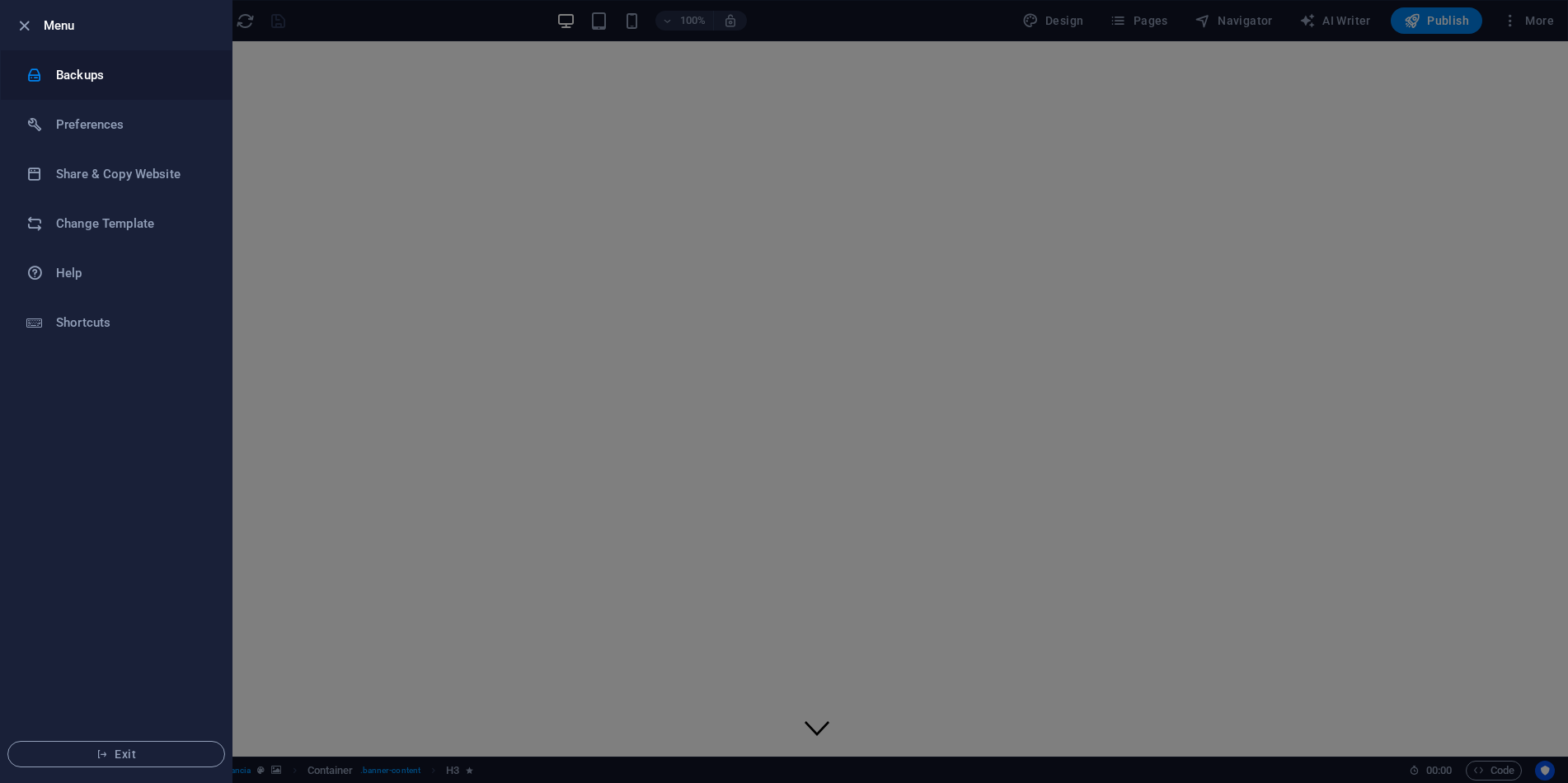
click at [85, 75] on h6 "Backups" at bounding box center [132, 75] width 152 height 20
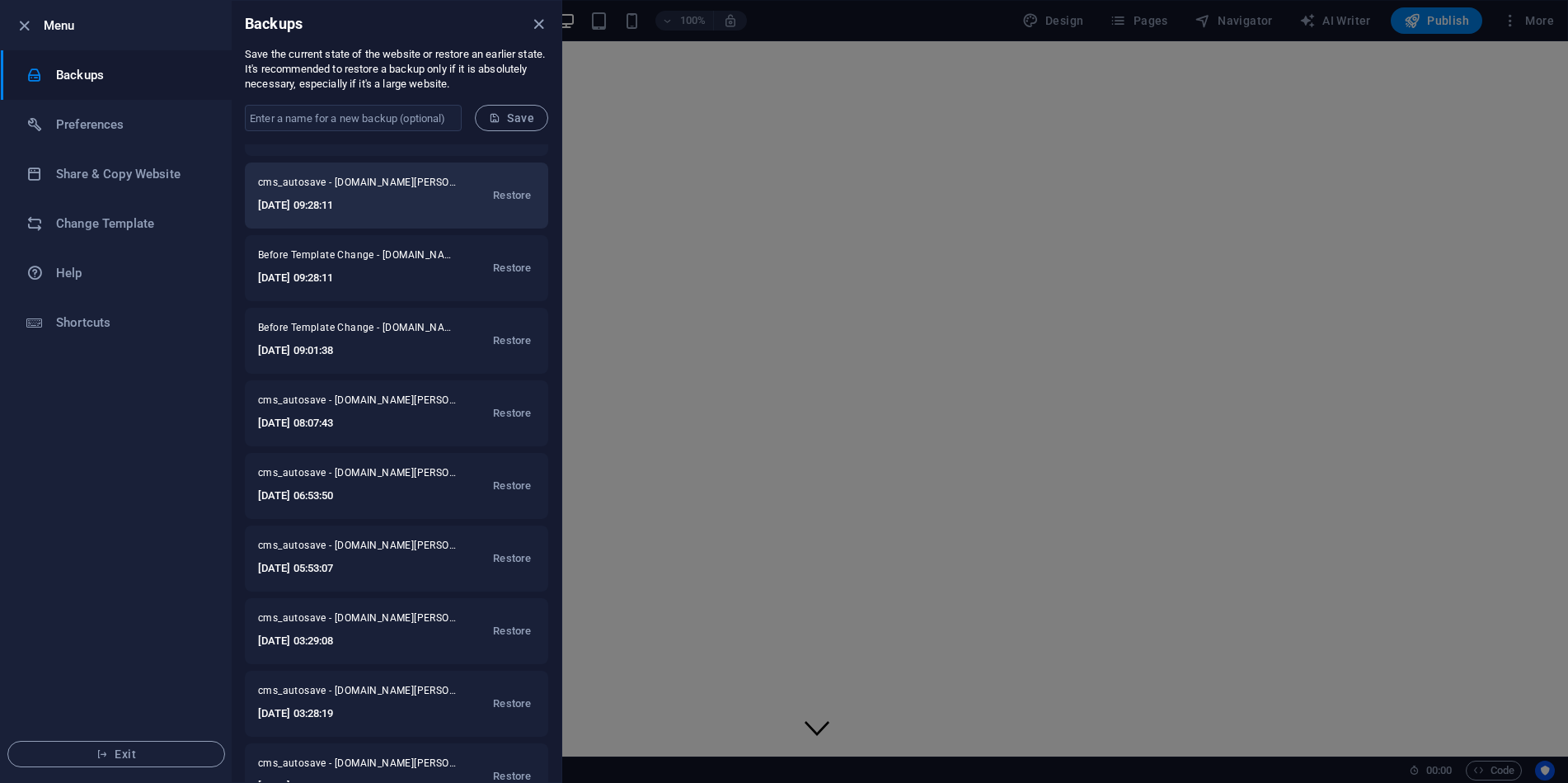
scroll to position [412, 0]
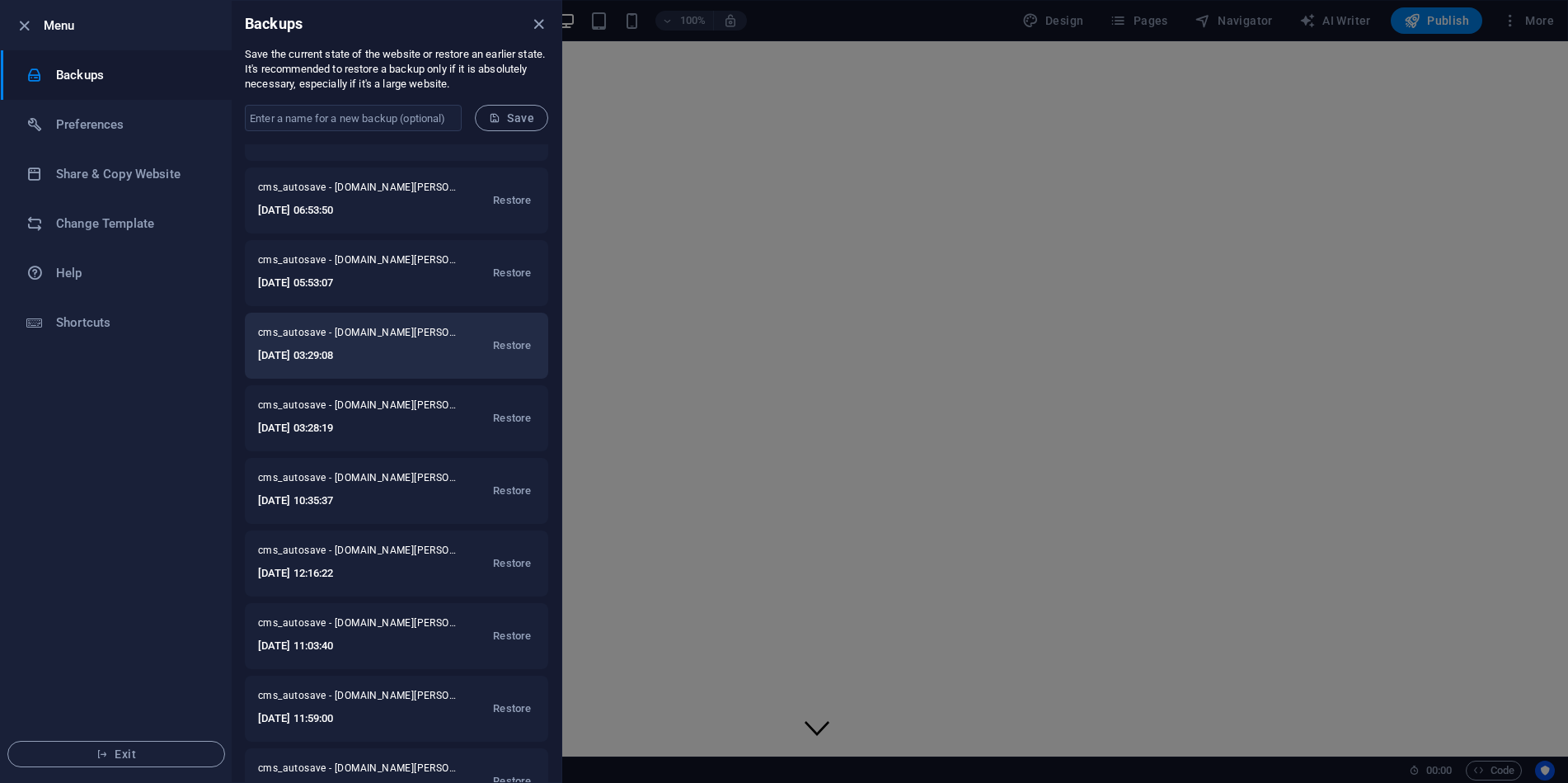
click at [389, 346] on h6 "[DATE] 03:29:08" at bounding box center [357, 355] width 198 height 20
click at [495, 348] on span "Restore" at bounding box center [512, 345] width 38 height 20
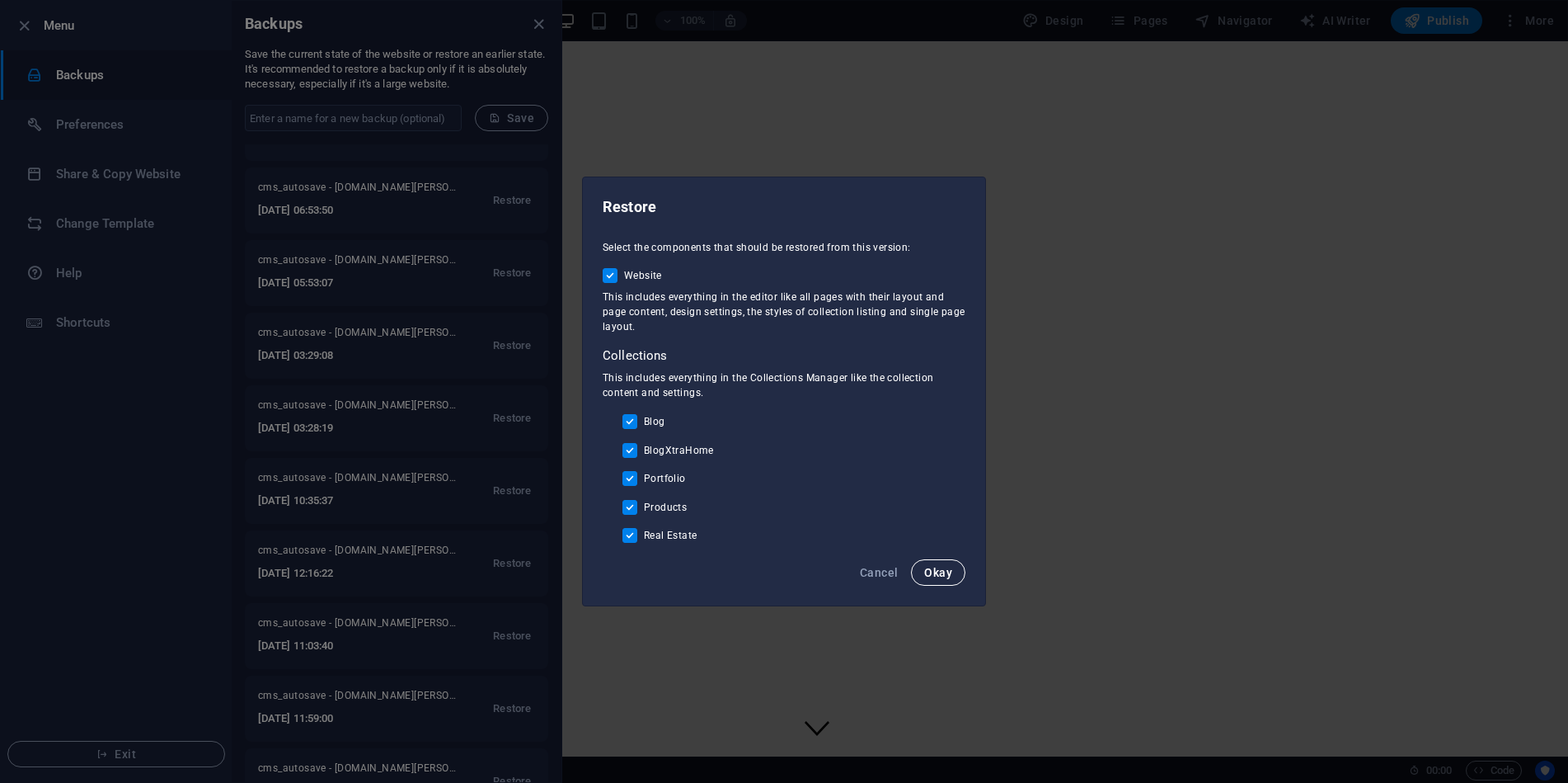
click at [942, 572] on span "Okay" at bounding box center [939, 573] width 28 height 13
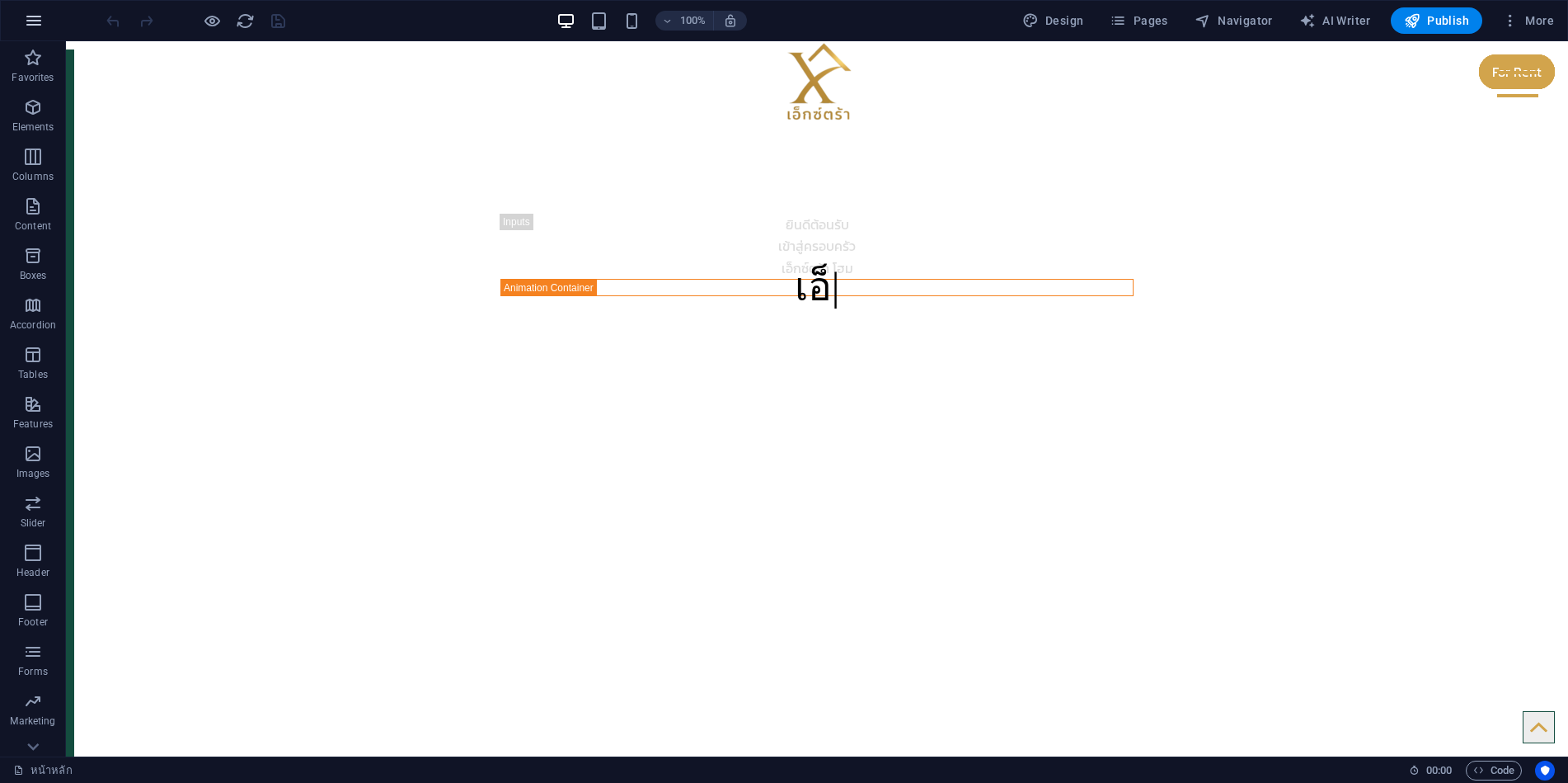
click at [39, 15] on icon "button" at bounding box center [34, 20] width 20 height 20
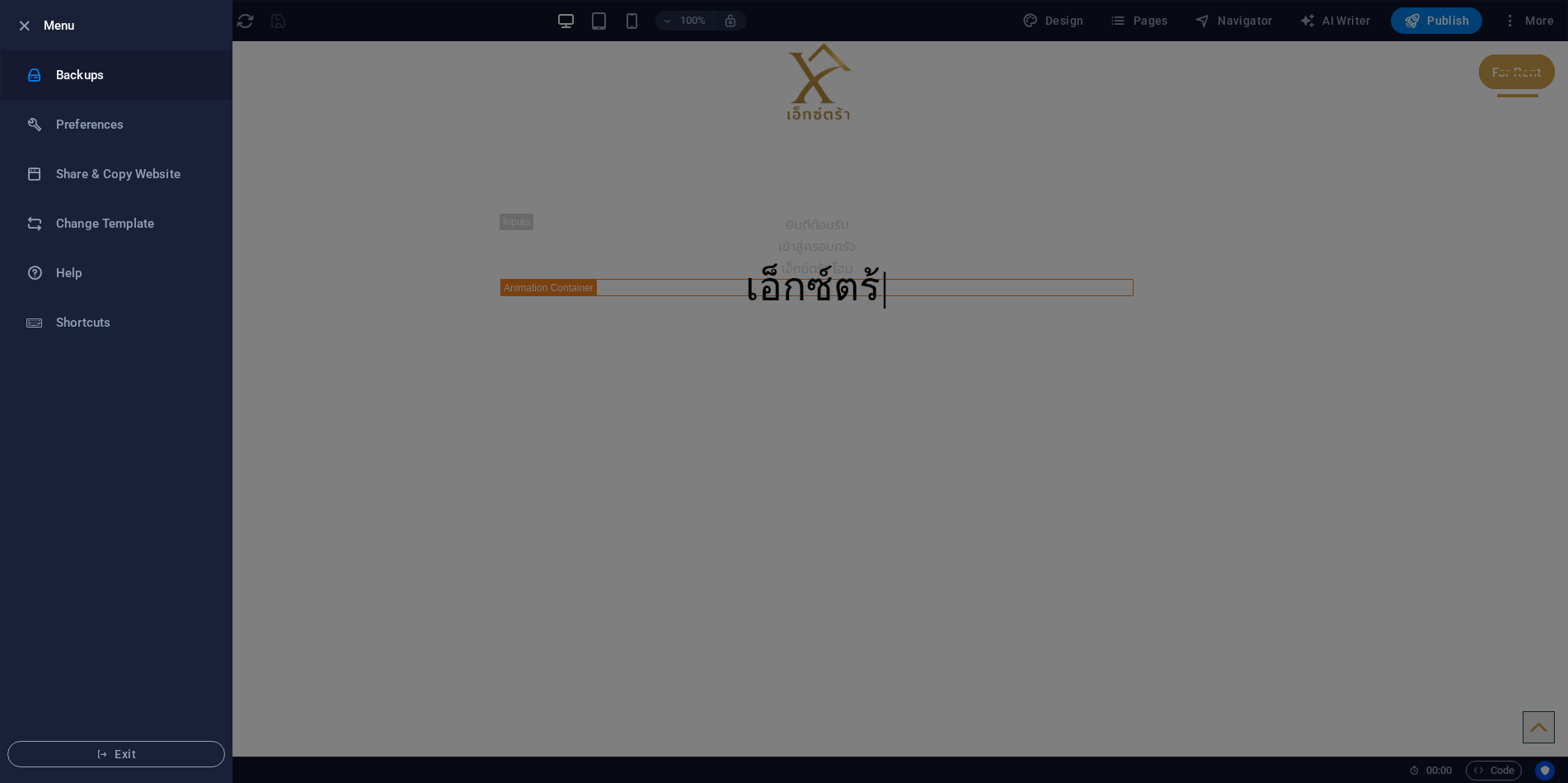
click at [82, 65] on h6 "Backups" at bounding box center [132, 75] width 152 height 20
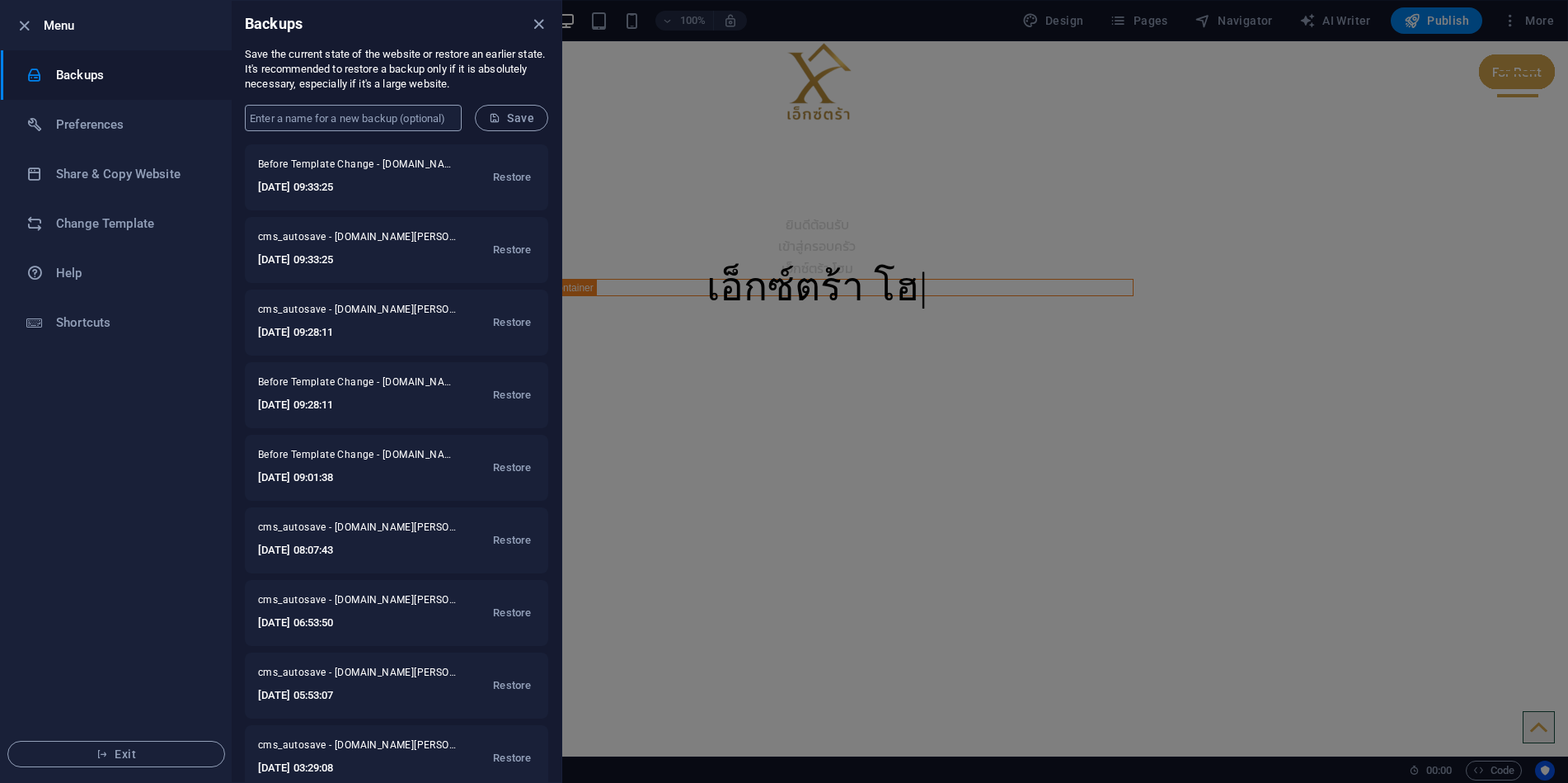
click at [413, 115] on input "text" at bounding box center [353, 118] width 217 height 26
type input "Jinoof1313"
click at [506, 119] on span "Save" at bounding box center [512, 118] width 46 height 13
click at [1281, 133] on div at bounding box center [784, 392] width 1568 height 783
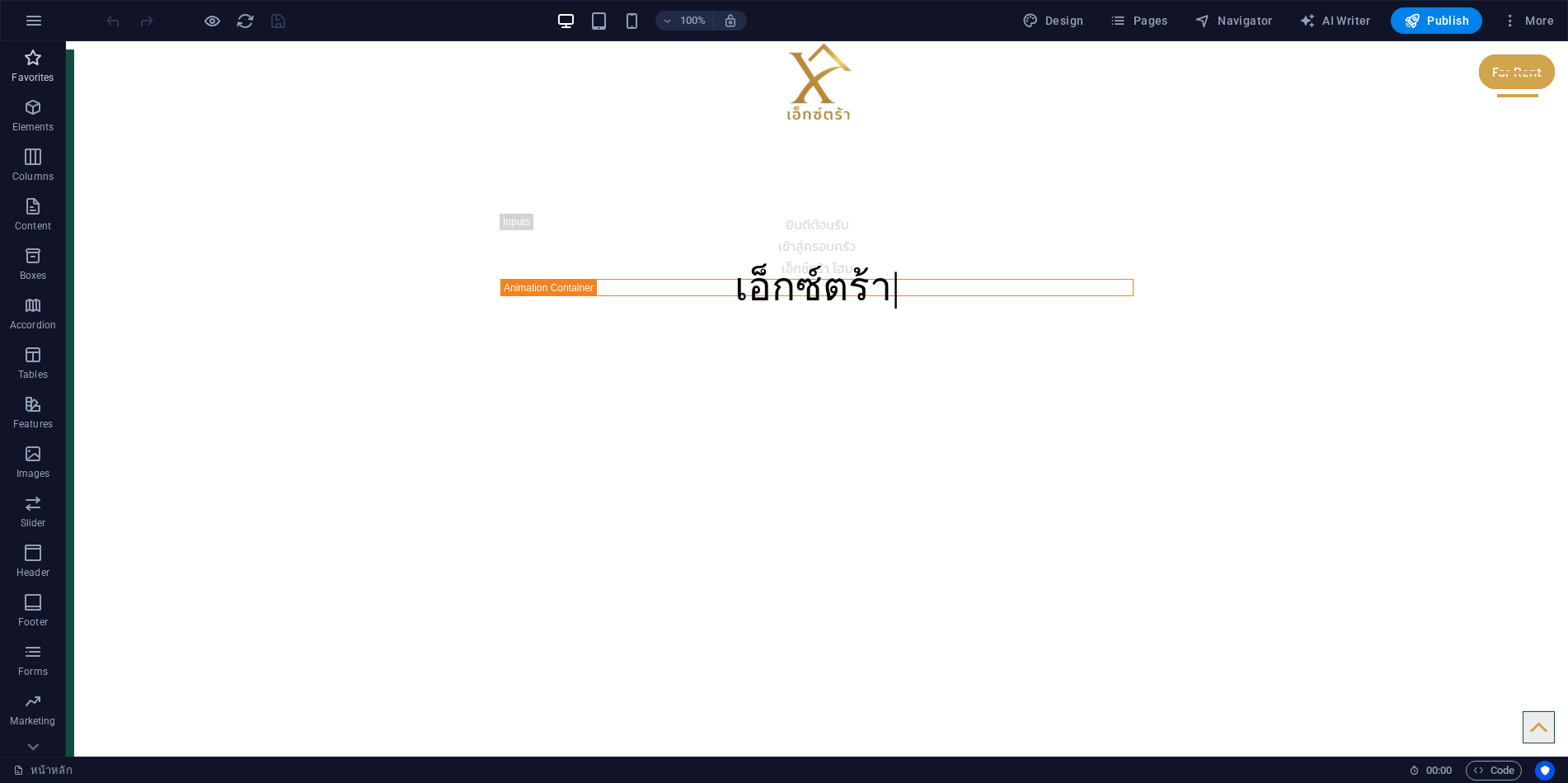
click at [32, 57] on icon "button" at bounding box center [33, 57] width 20 height 20
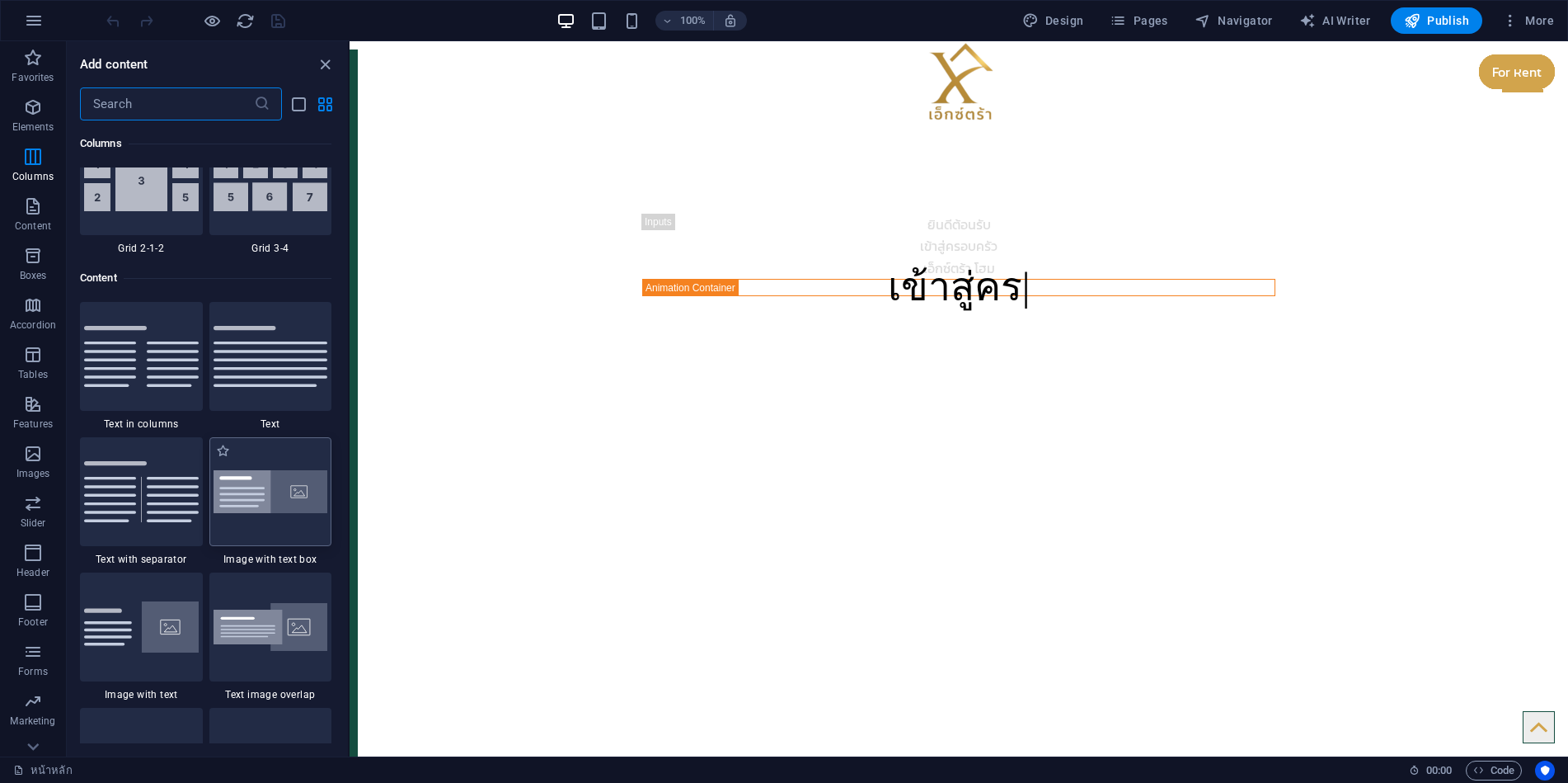
scroll to position [2969, 0]
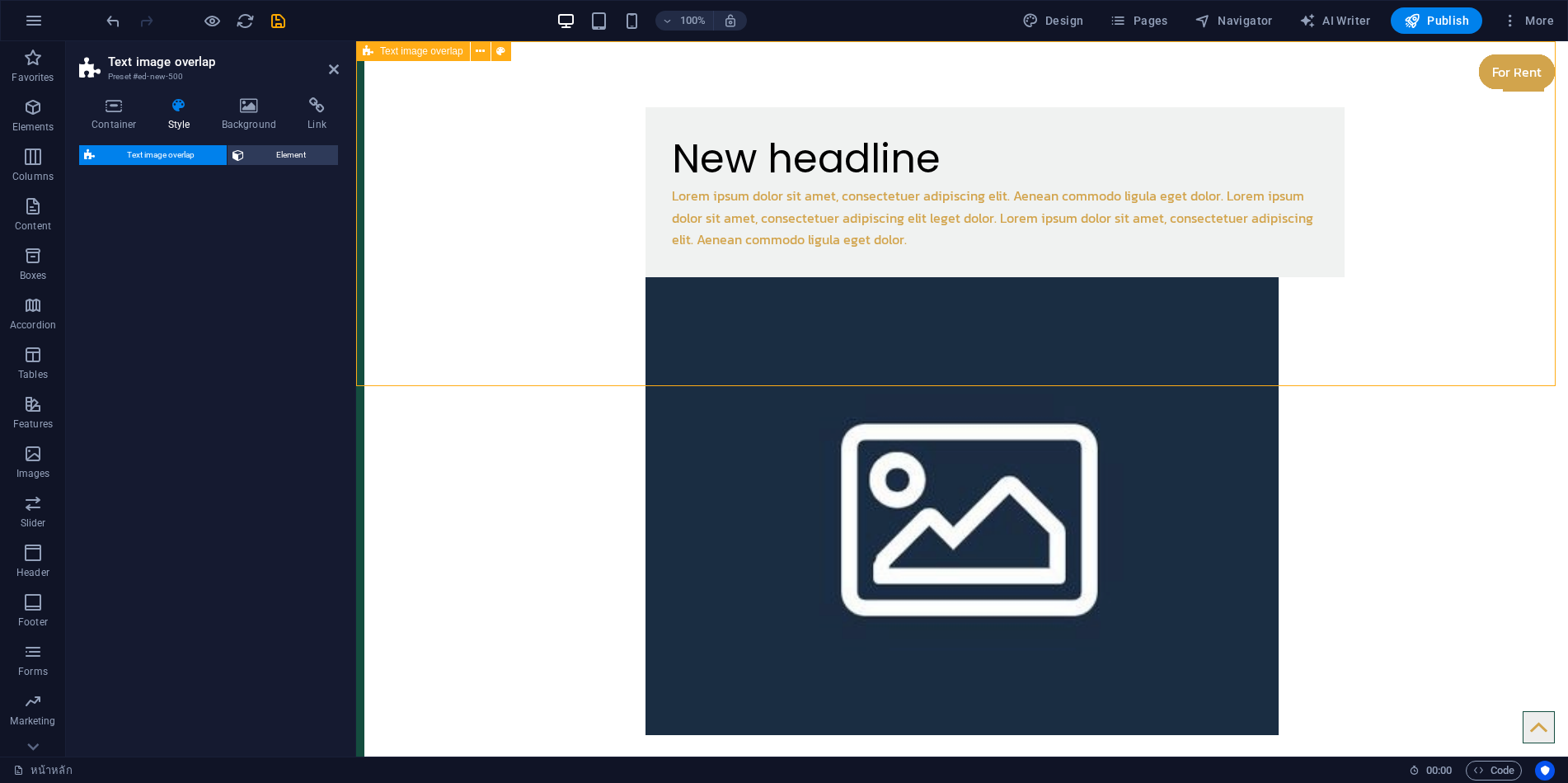
select select "rem"
select select "px"
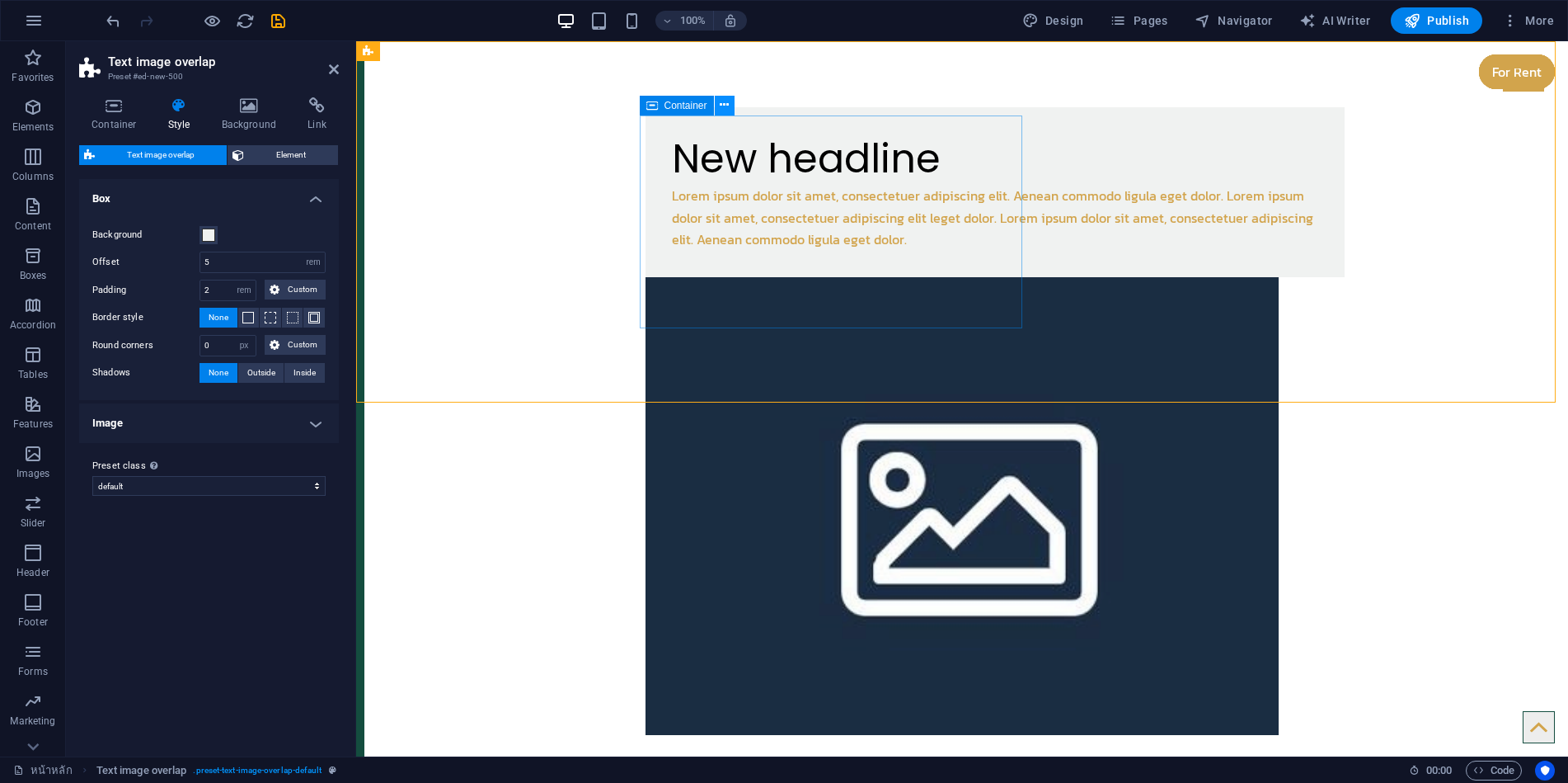
click at [727, 107] on icon at bounding box center [725, 105] width 9 height 18
click at [534, 119] on div "New headline Lorem ipsum dolor sit amet, consectetuer adipiscing elit. Aenean c…" at bounding box center [962, 420] width 1212 height 760
click at [558, 184] on div "New headline Lorem ipsum dolor sit amet, consectetuer adipiscing elit. Aenean c…" at bounding box center [962, 420] width 1212 height 760
click at [1179, 278] on figure at bounding box center [962, 506] width 633 height 459
click at [1029, 102] on icon at bounding box center [1025, 97] width 9 height 18
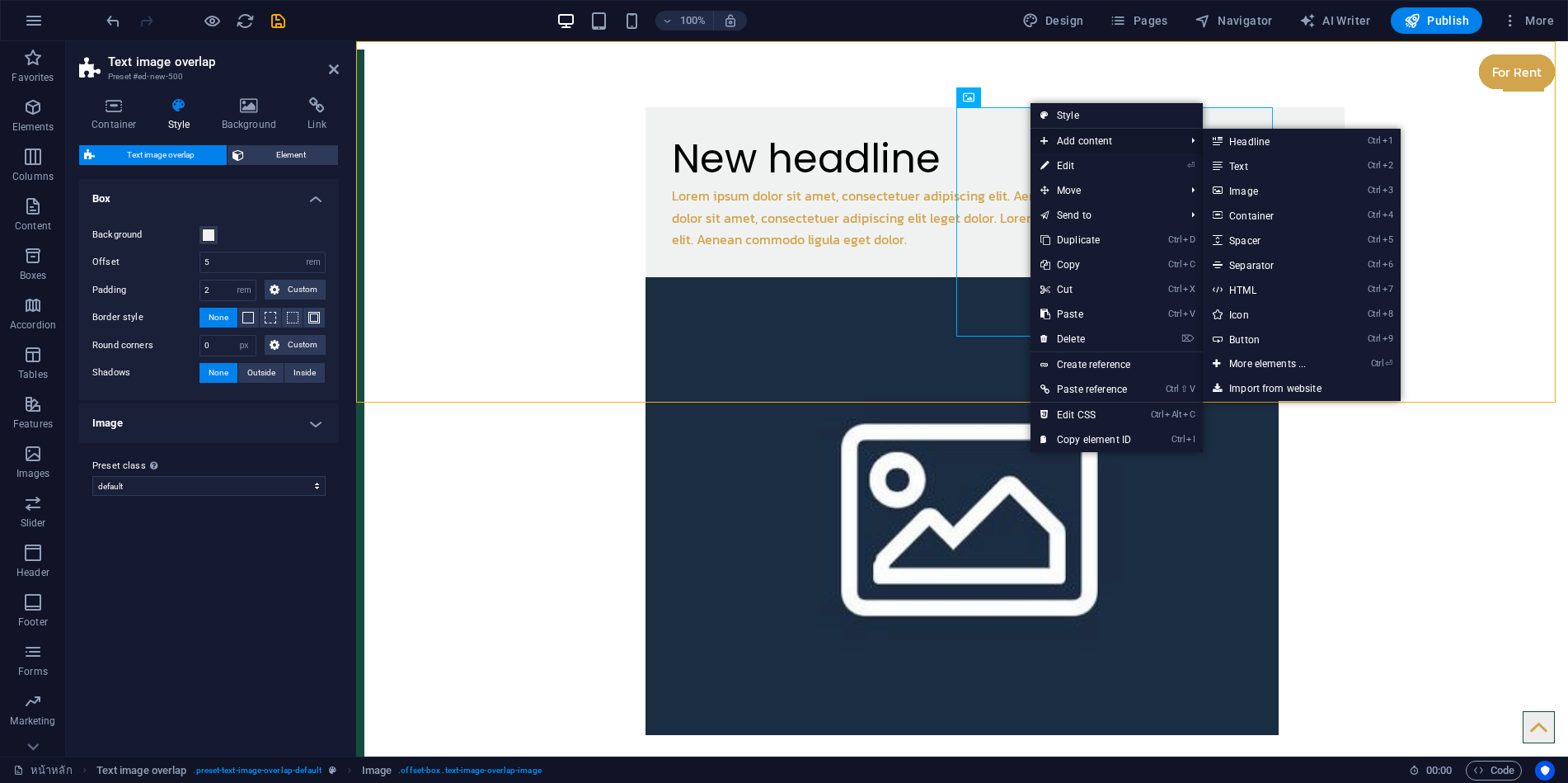
click at [1089, 142] on span "Add content" at bounding box center [1105, 141] width 148 height 24
click at [1246, 365] on link "Ctrl ⏎ More elements ..." at bounding box center [1271, 363] width 136 height 24
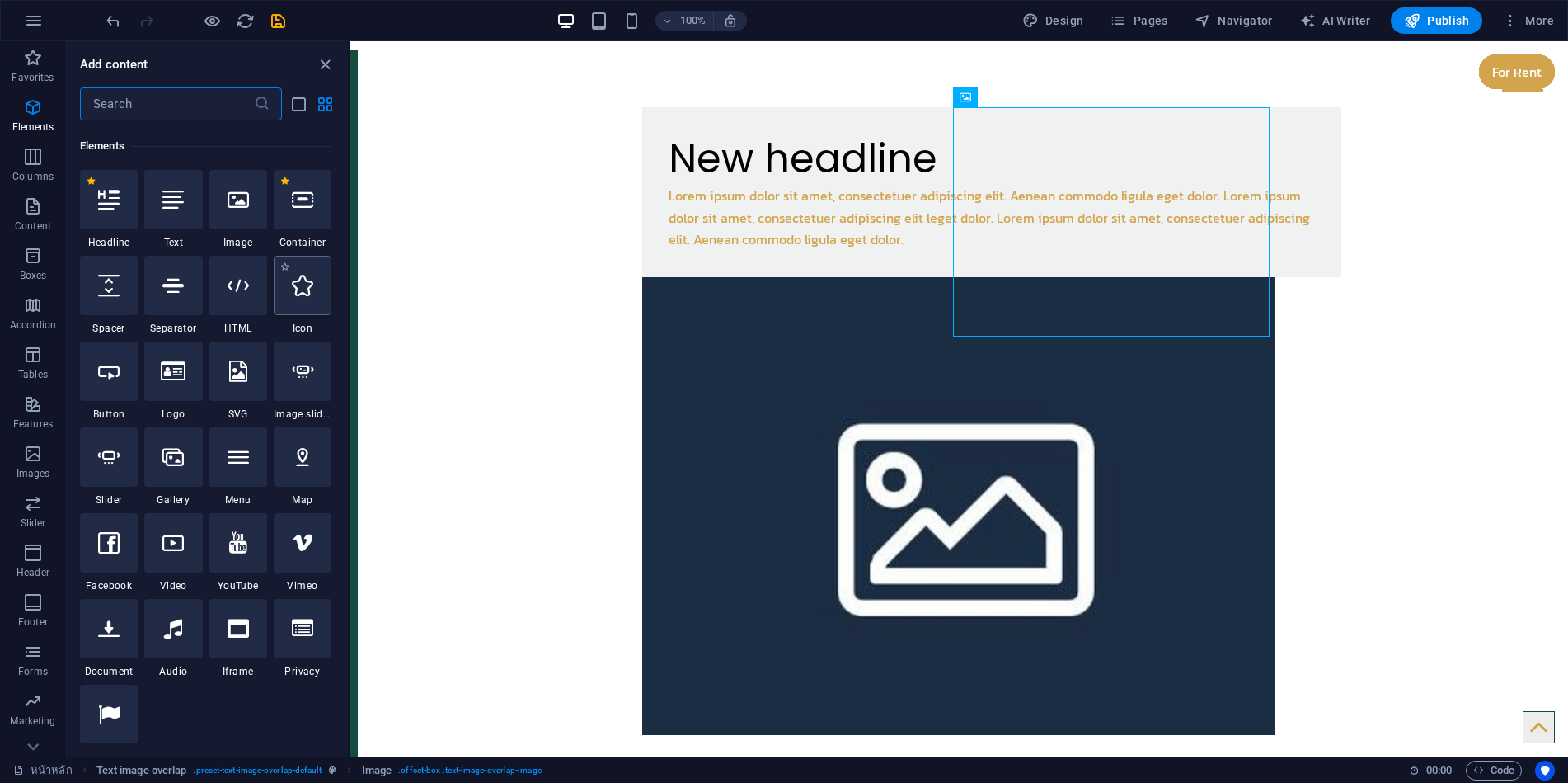
scroll to position [311, 0]
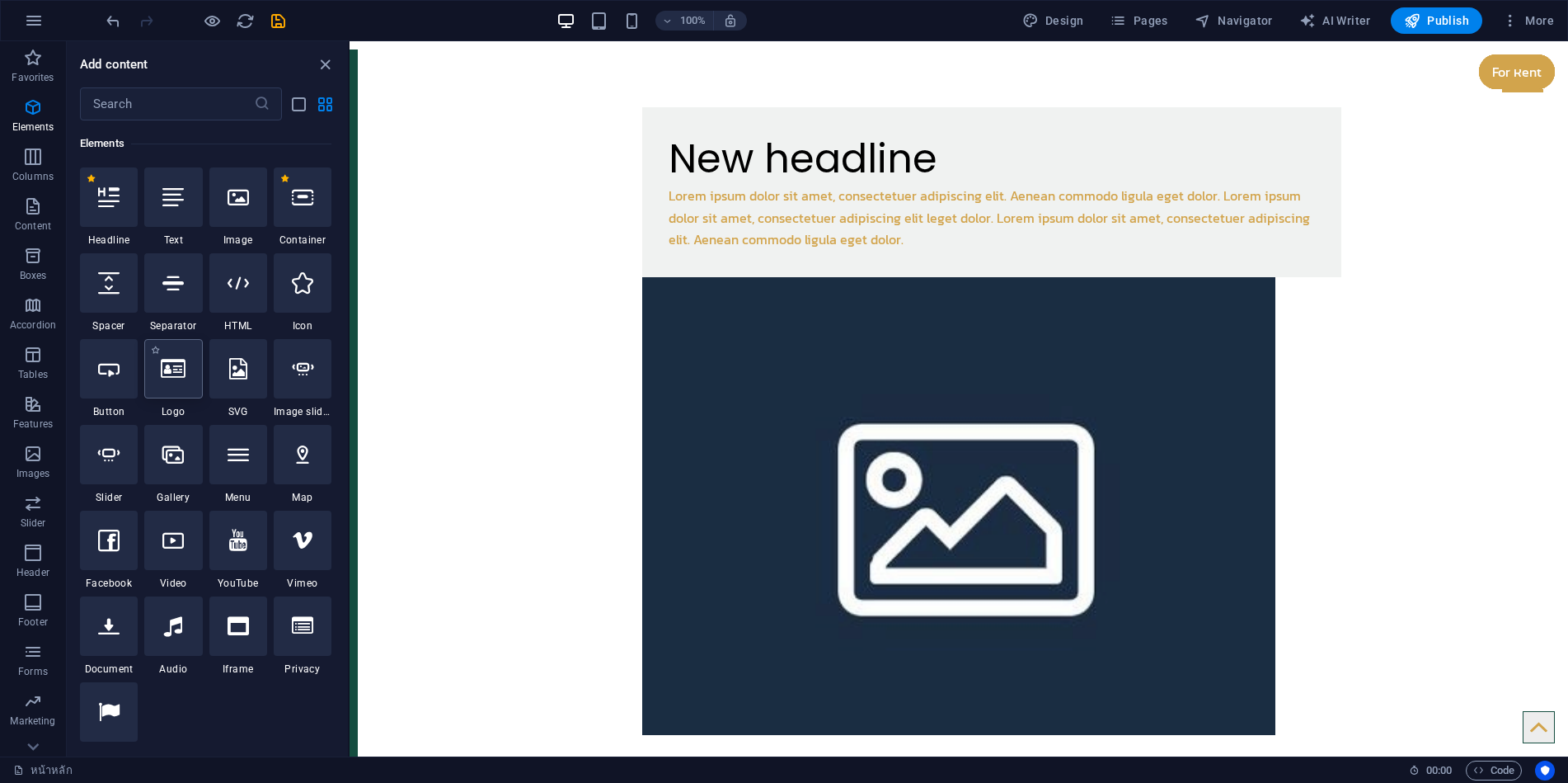
click at [165, 377] on icon at bounding box center [173, 368] width 24 height 21
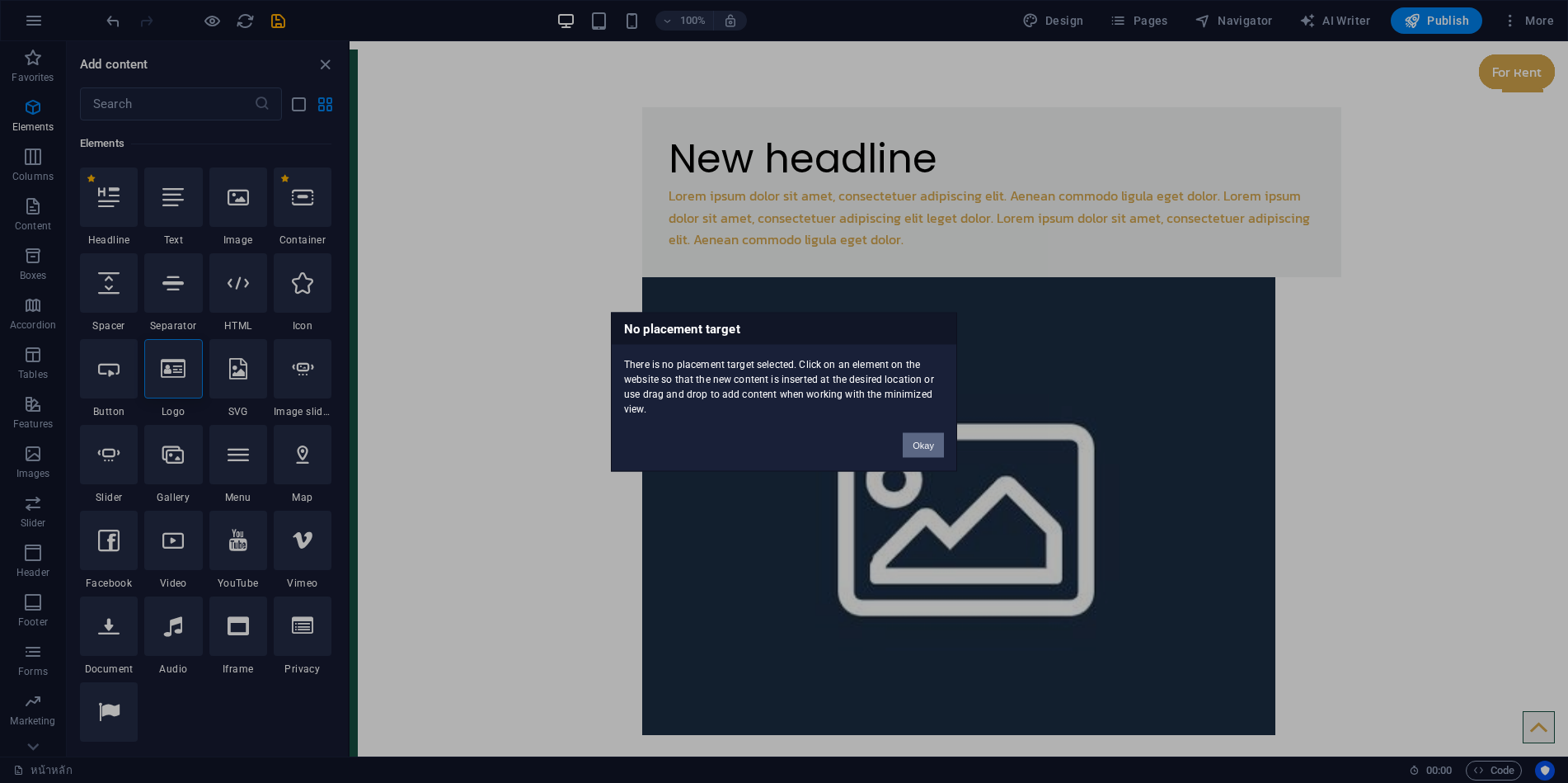
click at [913, 444] on button "Okay" at bounding box center [924, 445] width 41 height 24
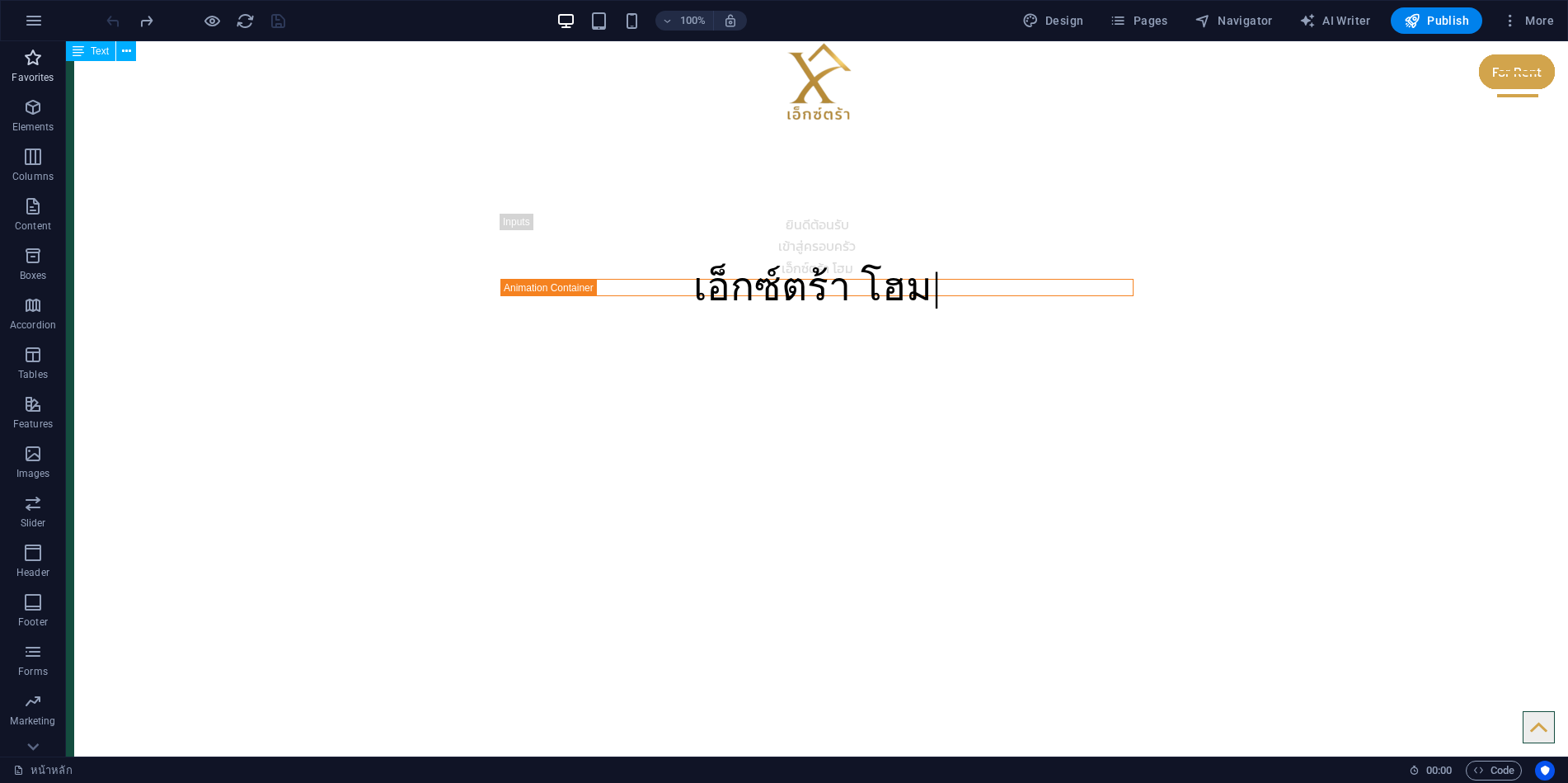
click at [27, 55] on icon "button" at bounding box center [33, 57] width 20 height 20
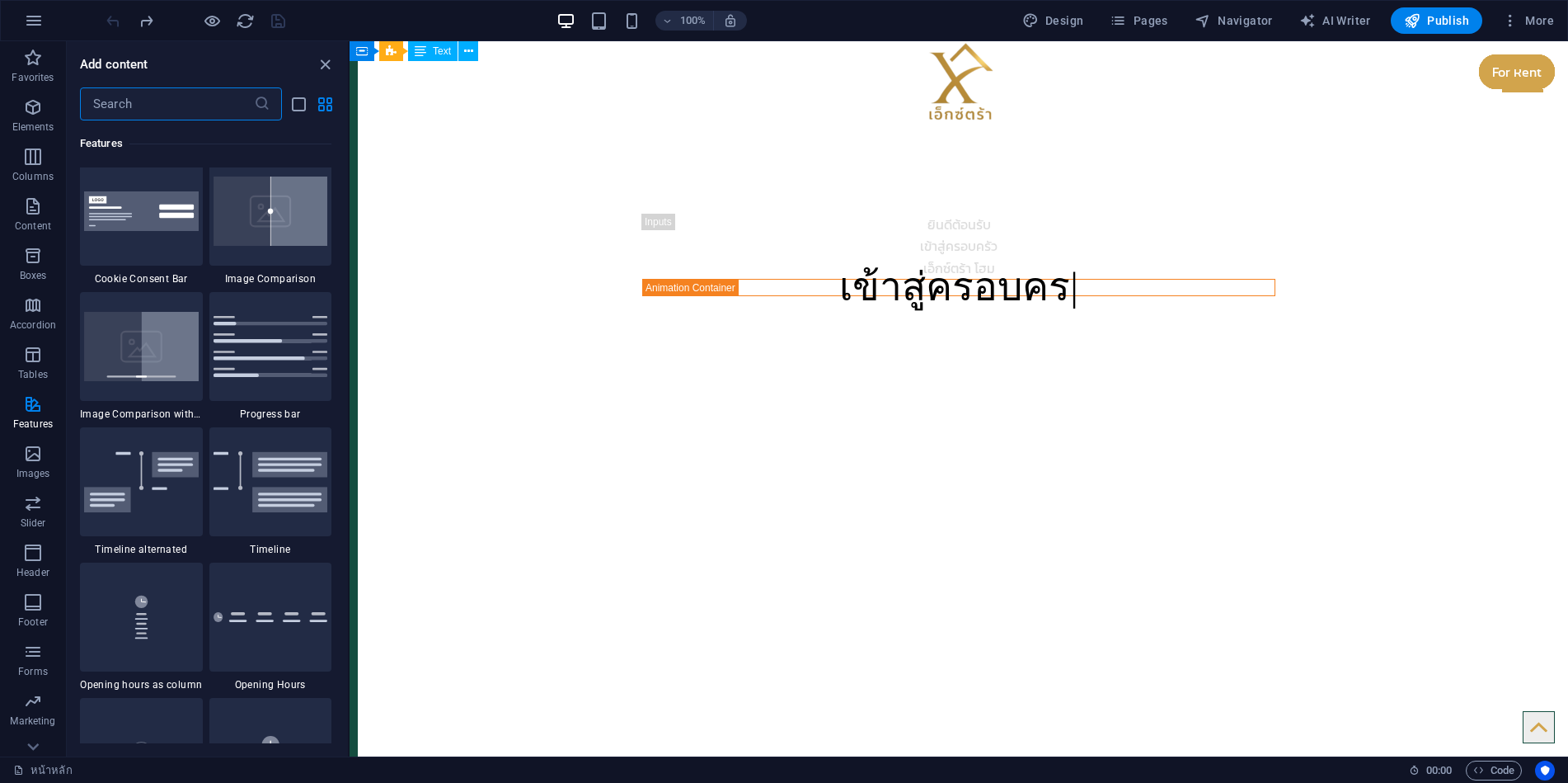
scroll to position [6764, 0]
